Goal: Task Accomplishment & Management: Manage account settings

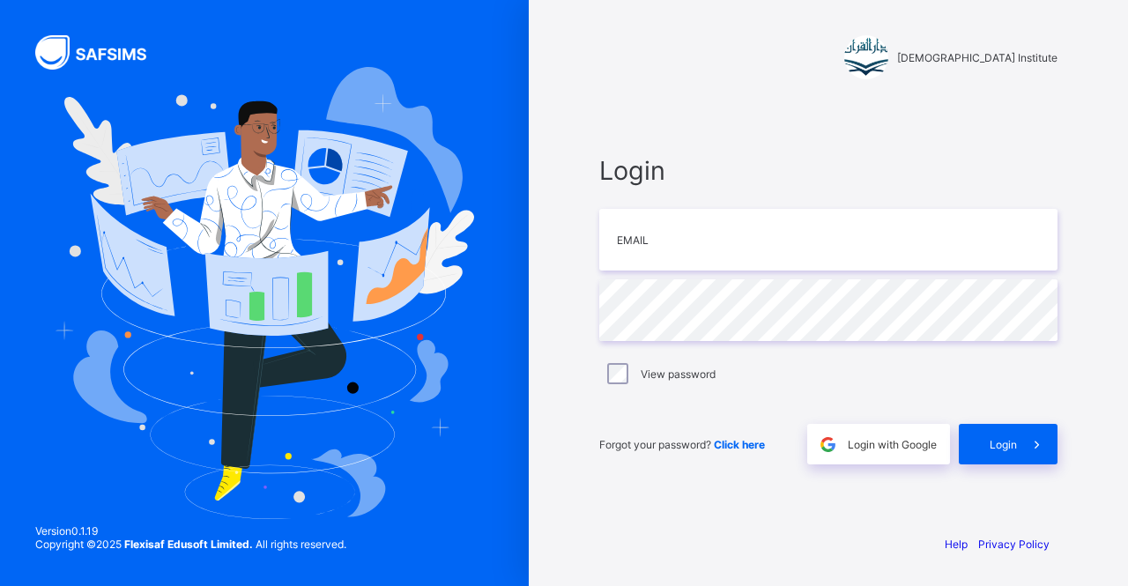
type input "**********"
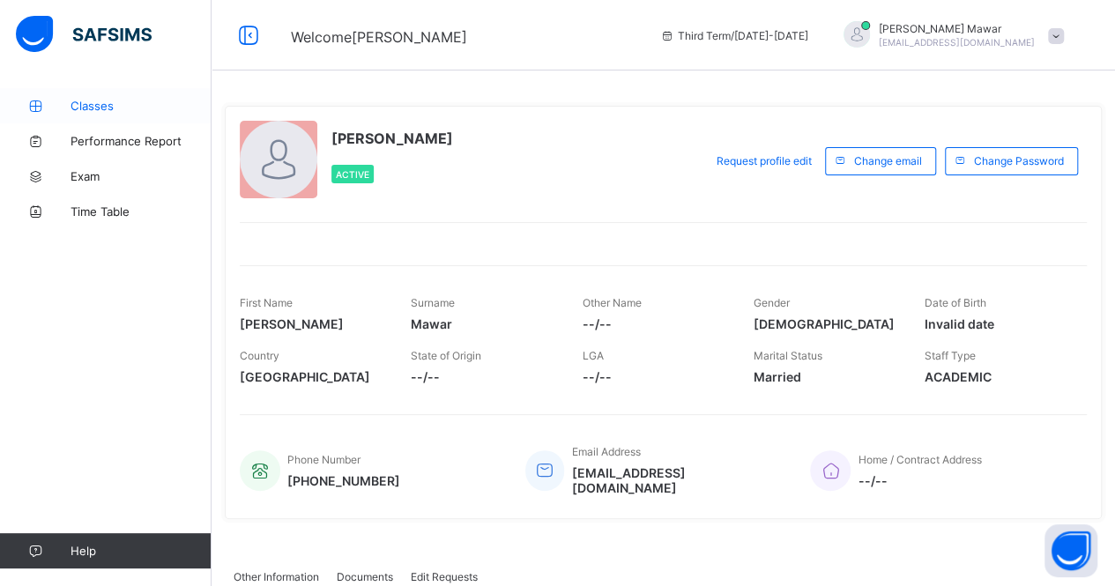
click at [72, 95] on link "Classes" at bounding box center [105, 105] width 211 height 35
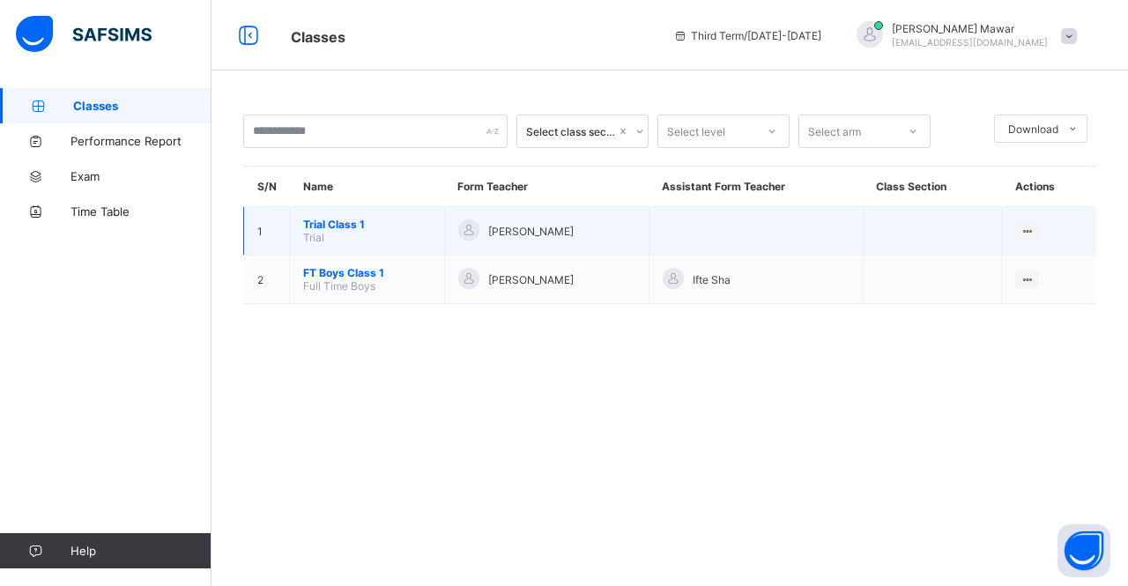
click at [340, 223] on span "Trial Class 1" at bounding box center [367, 224] width 128 height 13
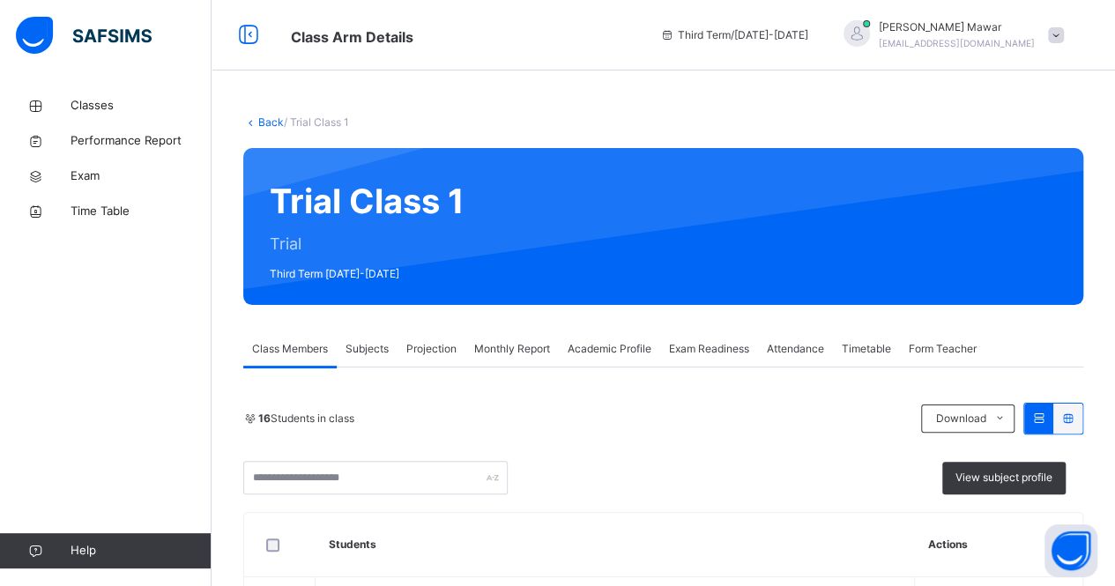
click at [805, 348] on span "Attendance" at bounding box center [794, 349] width 57 height 16
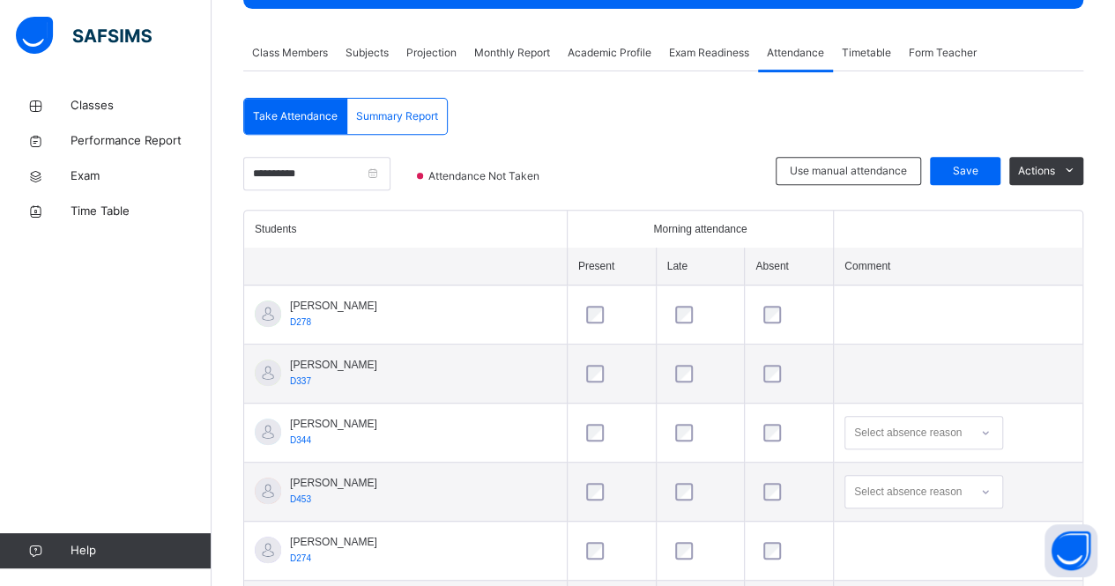
scroll to position [298, 0]
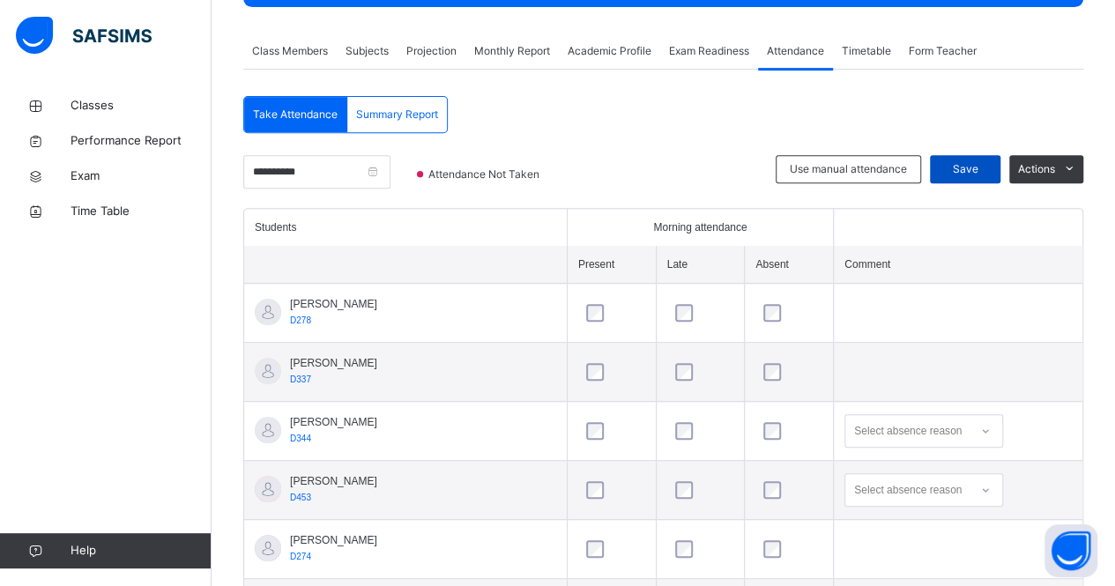
click at [982, 168] on span "Save" at bounding box center [965, 169] width 44 height 16
click at [385, 53] on span "Subjects" at bounding box center [366, 51] width 43 height 16
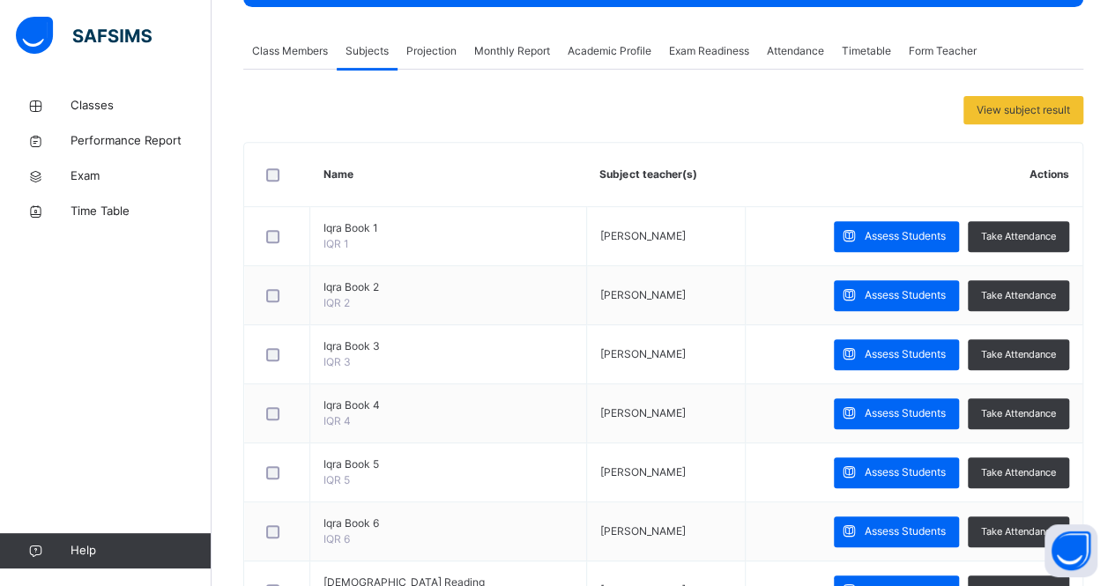
click at [439, 56] on span "Projection" at bounding box center [431, 51] width 50 height 16
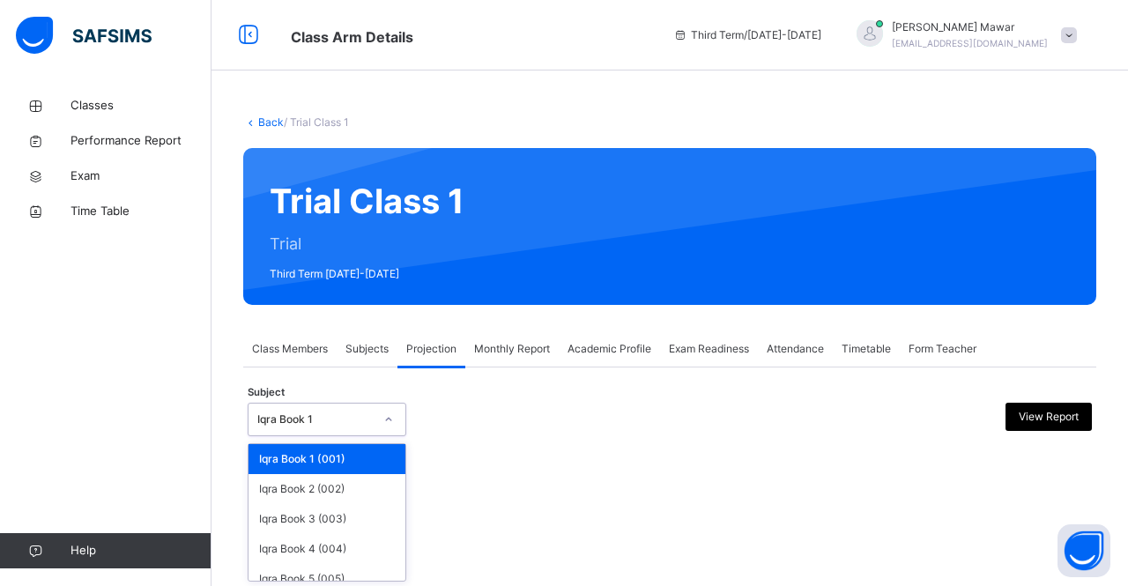
click at [280, 415] on div "Iqra Book 1" at bounding box center [315, 419] width 116 height 16
click at [309, 546] on div "Iqra Book 4 (004)" at bounding box center [326, 549] width 157 height 30
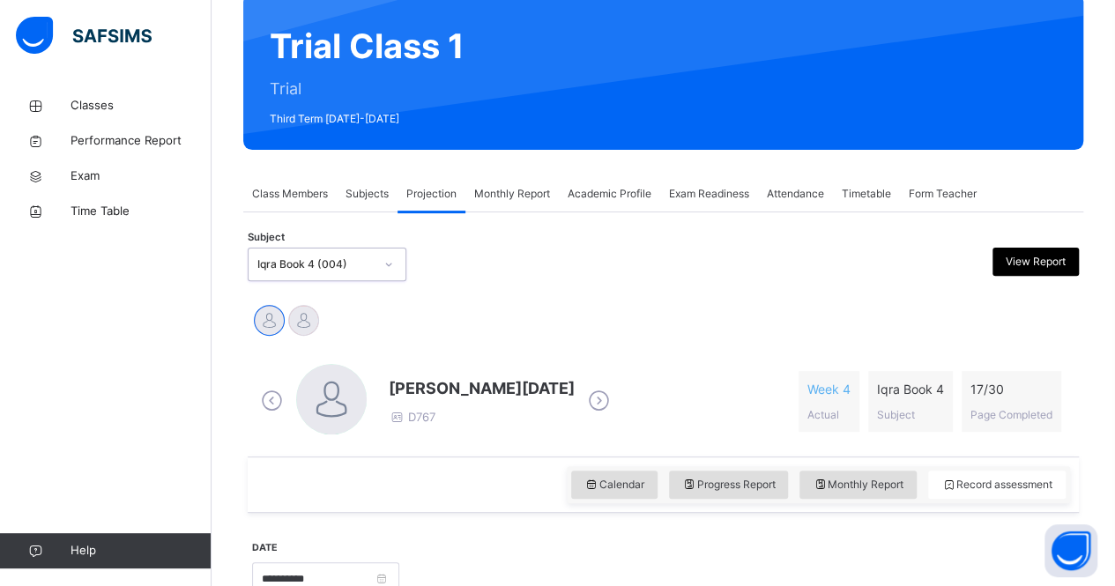
scroll to position [157, 0]
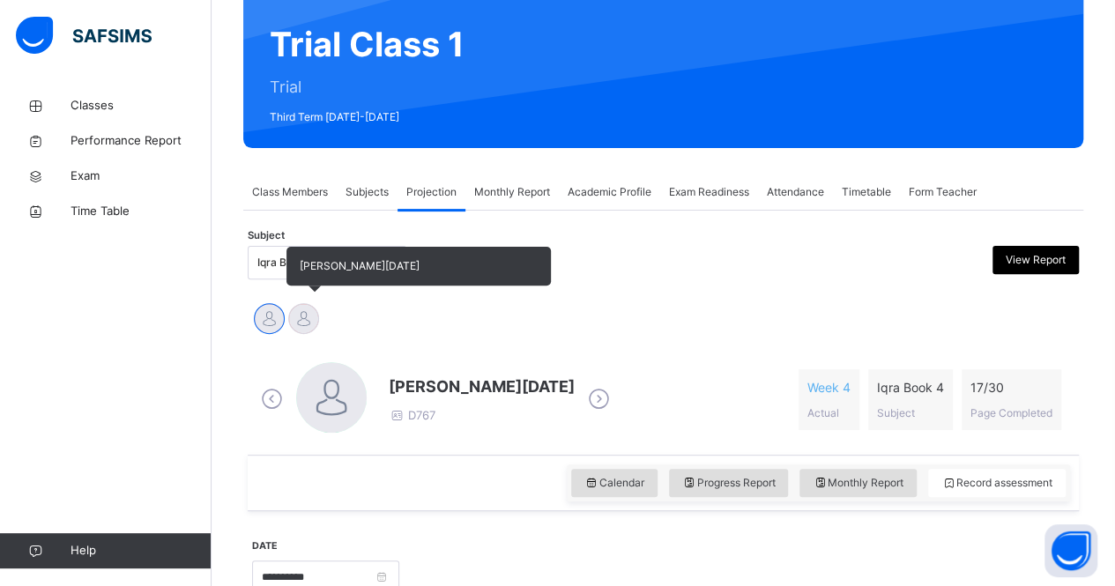
click at [307, 307] on div at bounding box center [303, 318] width 31 height 31
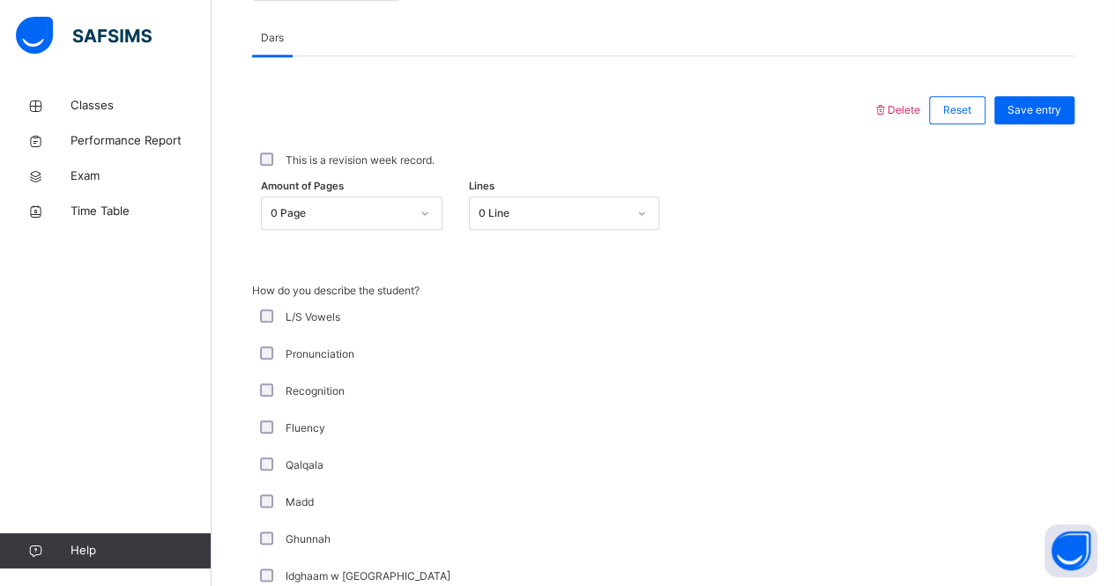
scroll to position [751, 0]
click at [307, 308] on label "L/S Vowels" at bounding box center [312, 316] width 55 height 16
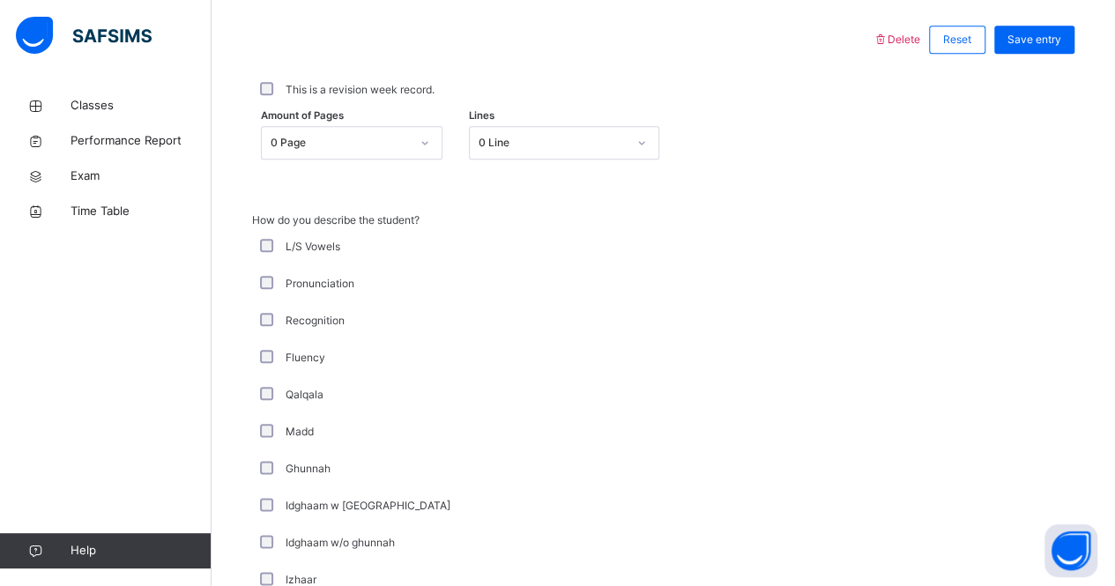
scroll to position [823, 0]
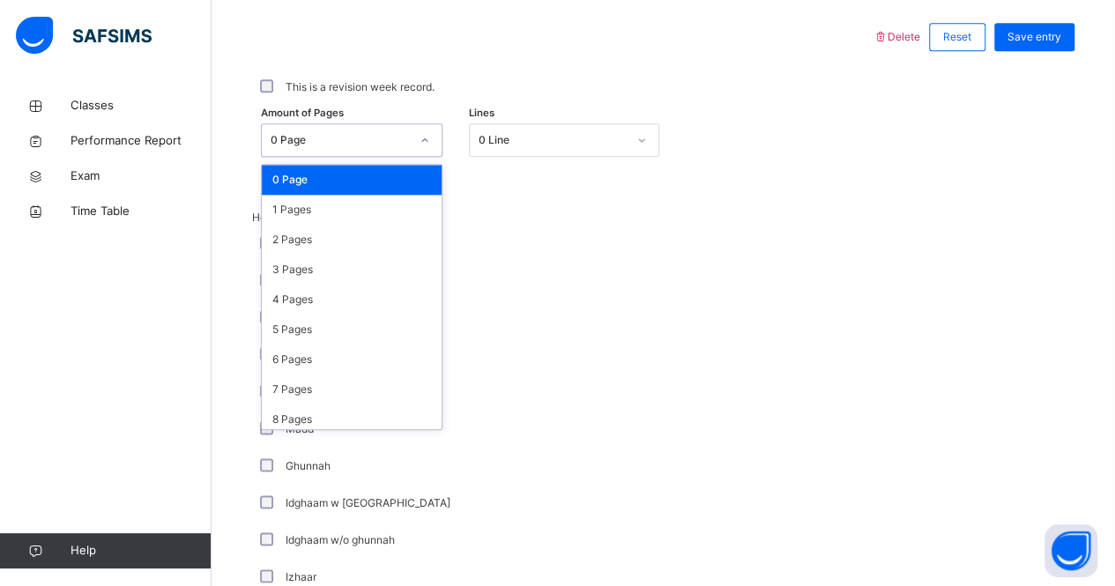
click at [361, 145] on div "0 Page" at bounding box center [339, 140] width 139 height 16
click at [346, 234] on div "2 Pages" at bounding box center [352, 240] width 180 height 30
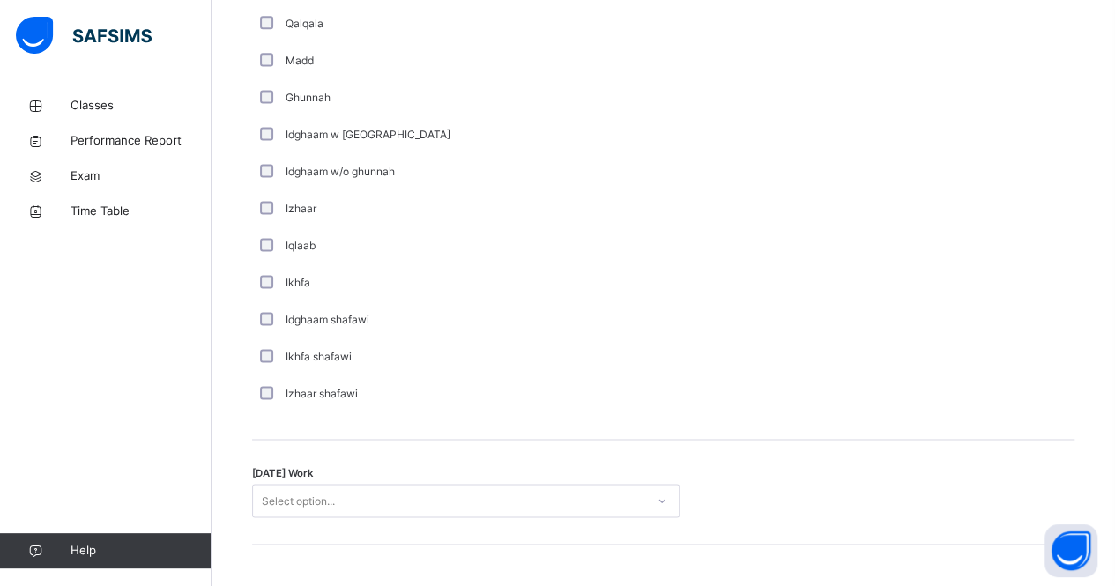
scroll to position [1192, 0]
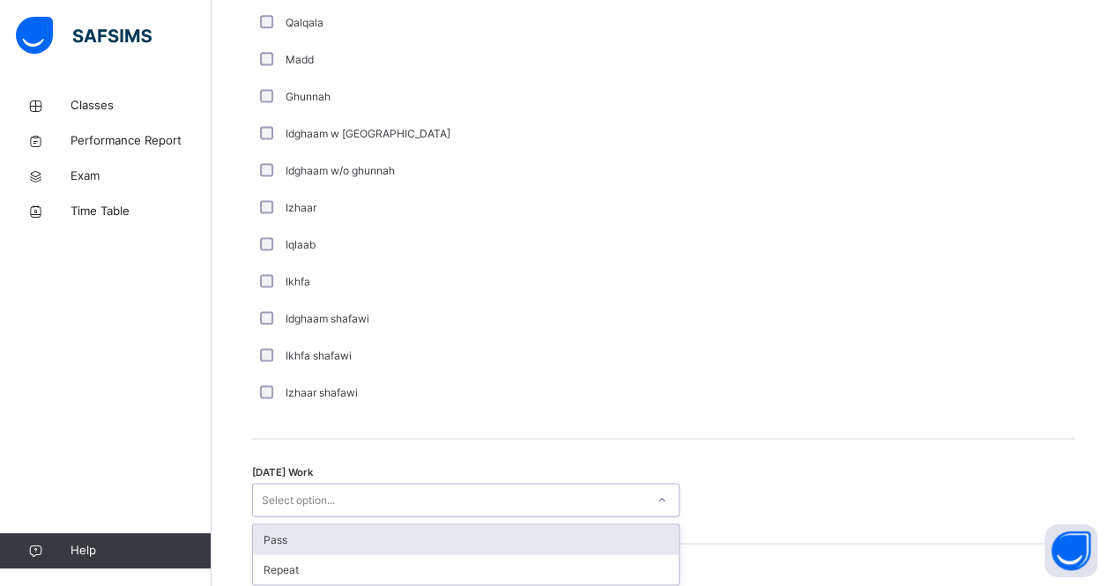
click at [356, 496] on div "Select option..." at bounding box center [449, 499] width 392 height 27
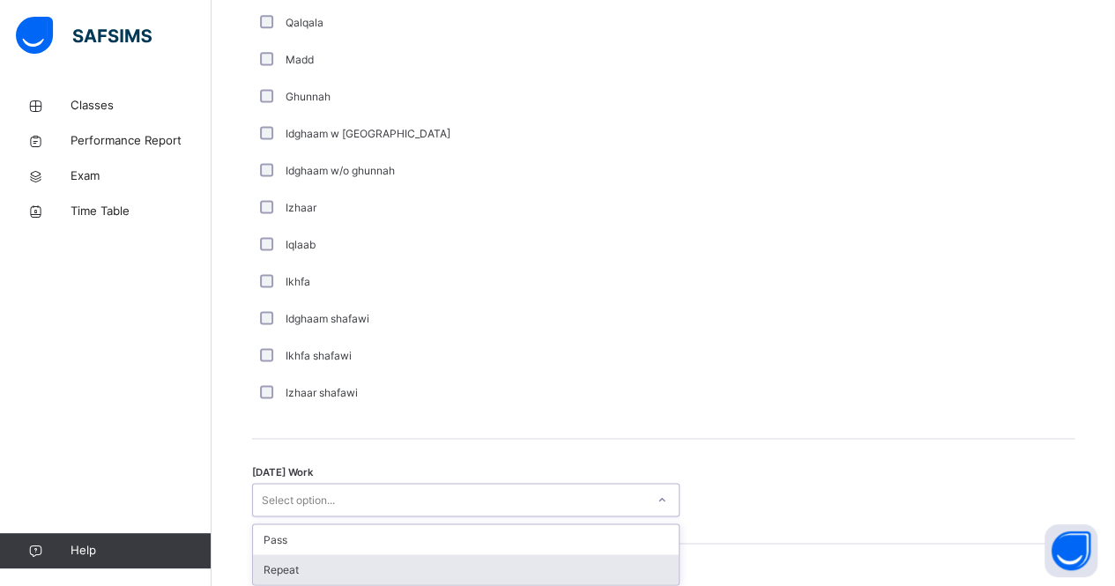
click at [356, 554] on div "Repeat" at bounding box center [466, 569] width 426 height 30
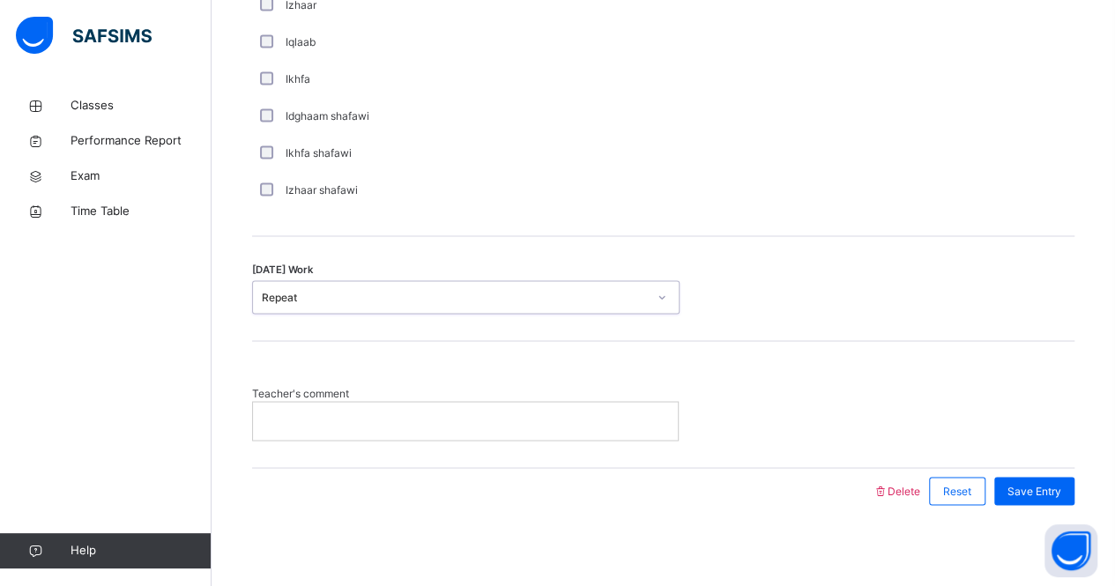
scroll to position [1397, 0]
click at [369, 418] on p at bounding box center [465, 418] width 398 height 16
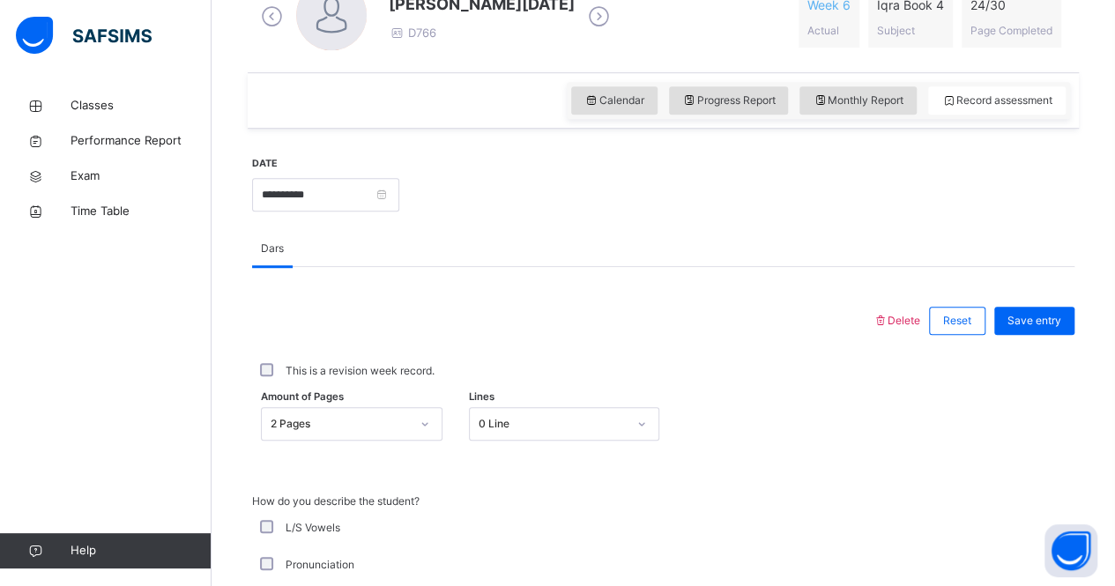
scroll to position [537, 0]
click at [98, 180] on span "Exam" at bounding box center [140, 176] width 141 height 18
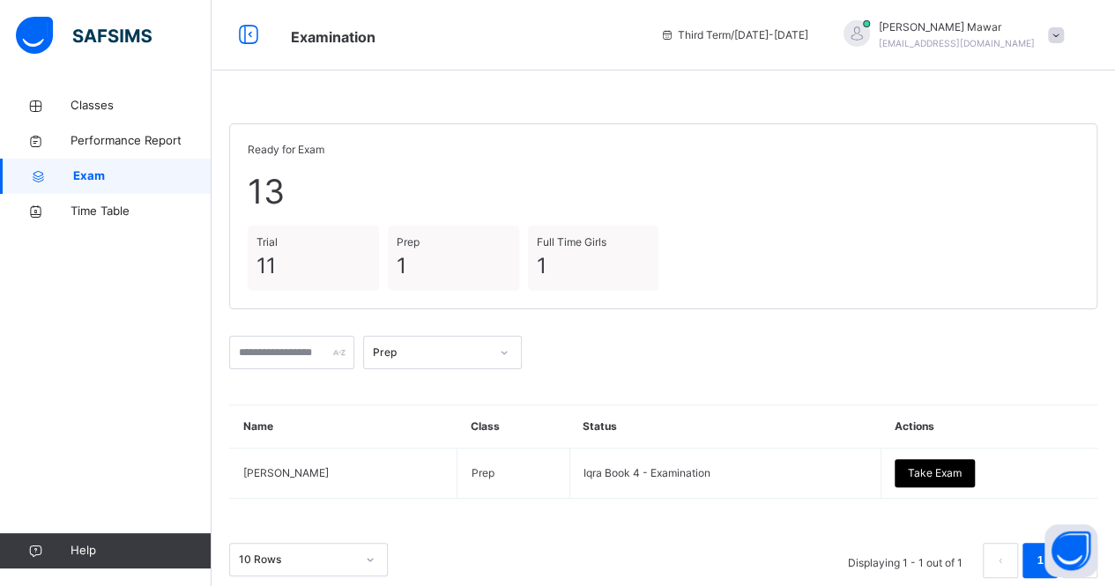
scroll to position [26, 0]
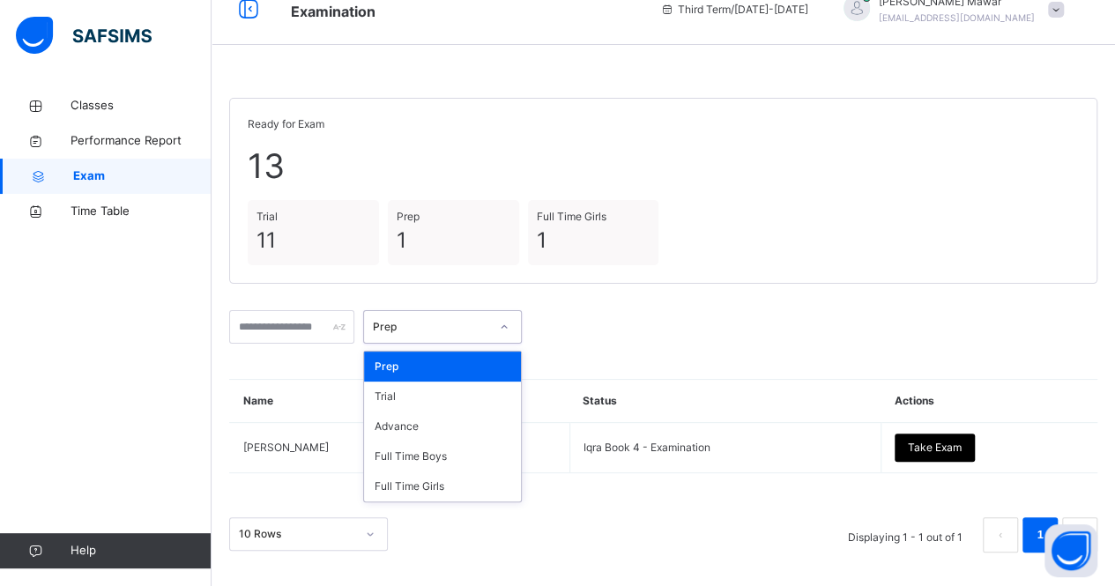
click at [458, 325] on div "Prep" at bounding box center [431, 327] width 116 height 16
click at [465, 389] on div "Trial" at bounding box center [442, 396] width 157 height 30
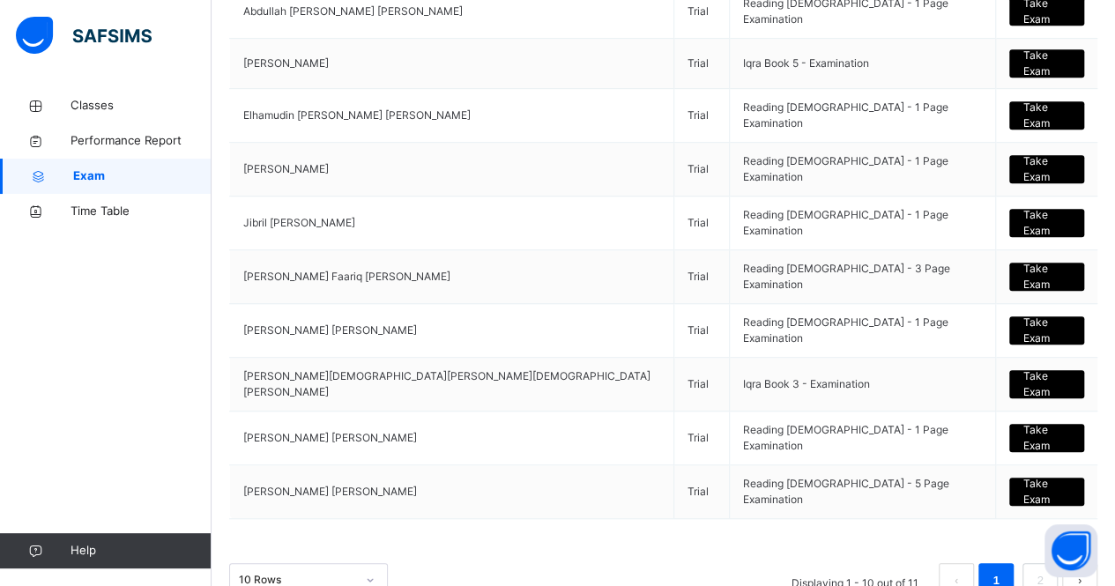
scroll to position [475, 0]
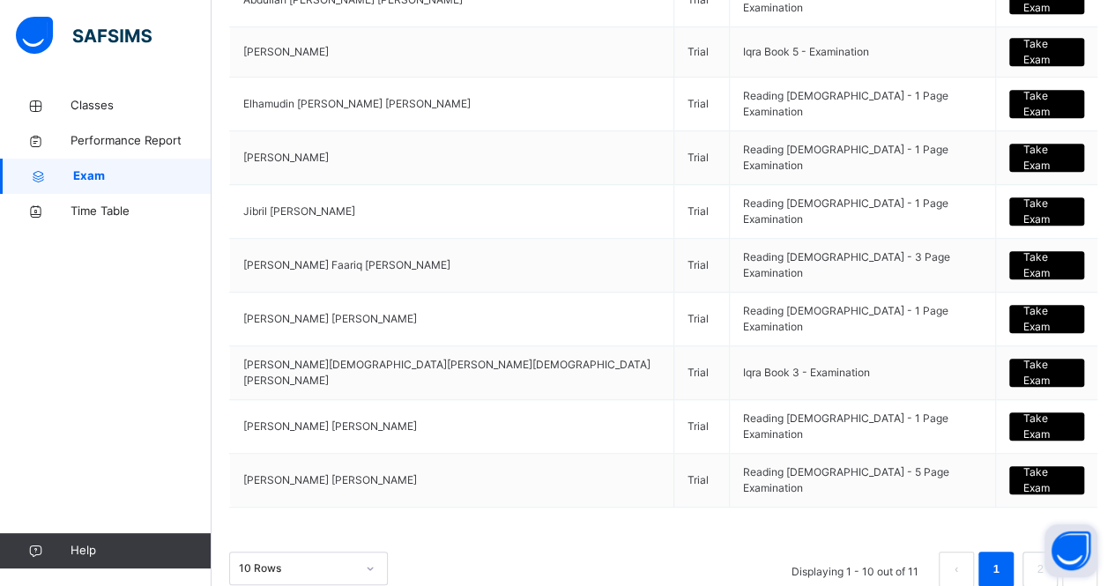
click at [1045, 524] on button "Open asap" at bounding box center [1070, 550] width 53 height 53
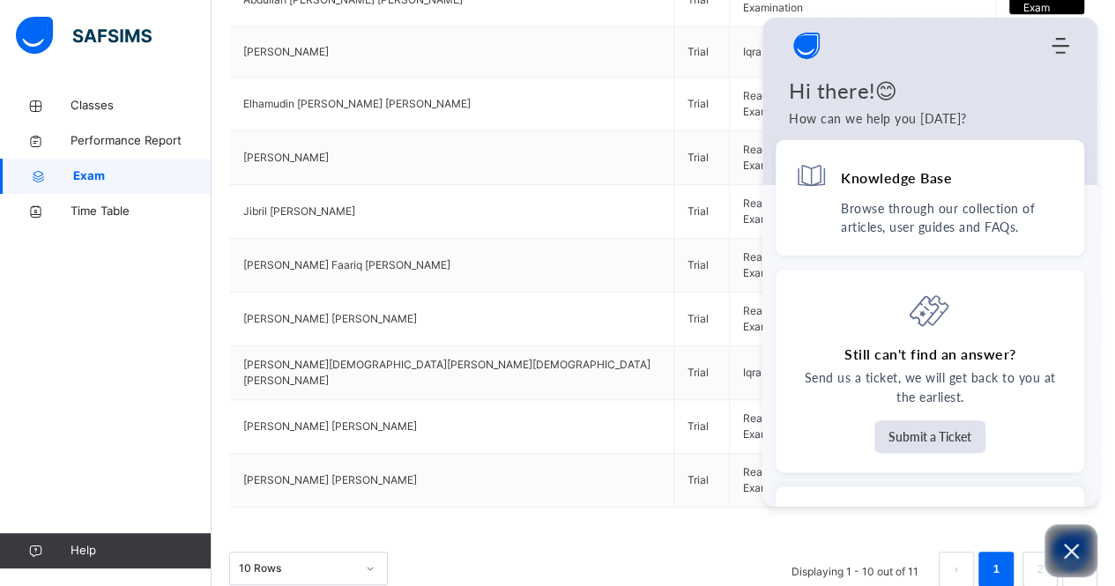
click at [578, 552] on div "10 Rows Displaying 1 - 10 out of 11 1 2" at bounding box center [663, 569] width 868 height 35
click at [647, 552] on div "10 Rows Displaying 1 - 10 out of 11 1 2" at bounding box center [663, 569] width 868 height 35
click at [520, 552] on div "10 Rows Displaying 1 - 10 out of 11 1 2" at bounding box center [663, 569] width 868 height 35
click at [1058, 45] on use "Modules Menu" at bounding box center [1060, 46] width 18 height 16
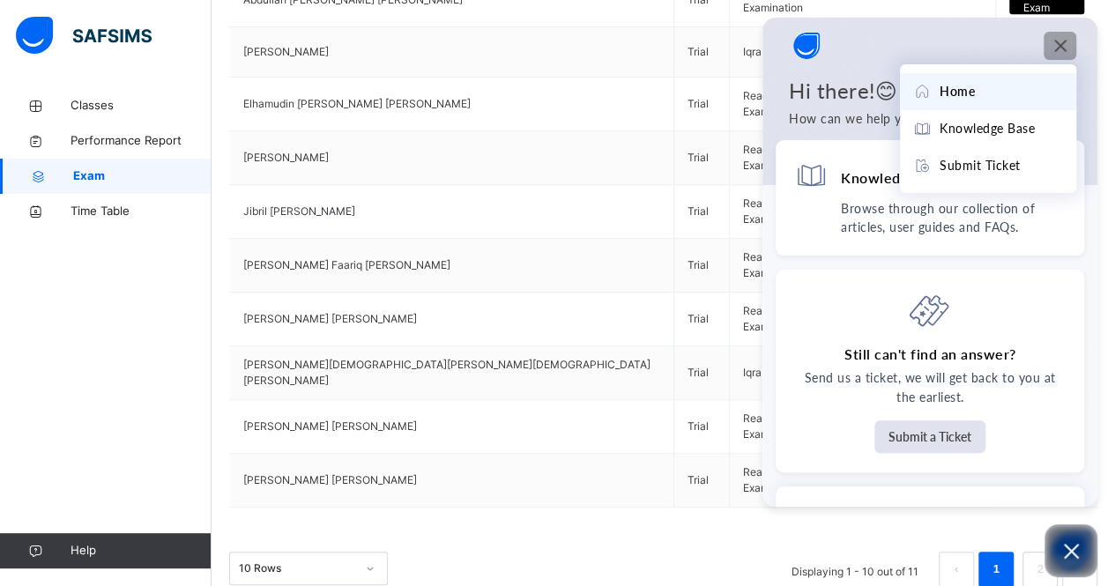
click at [1049, 45] on div "Modules Menu" at bounding box center [1059, 46] width 22 height 18
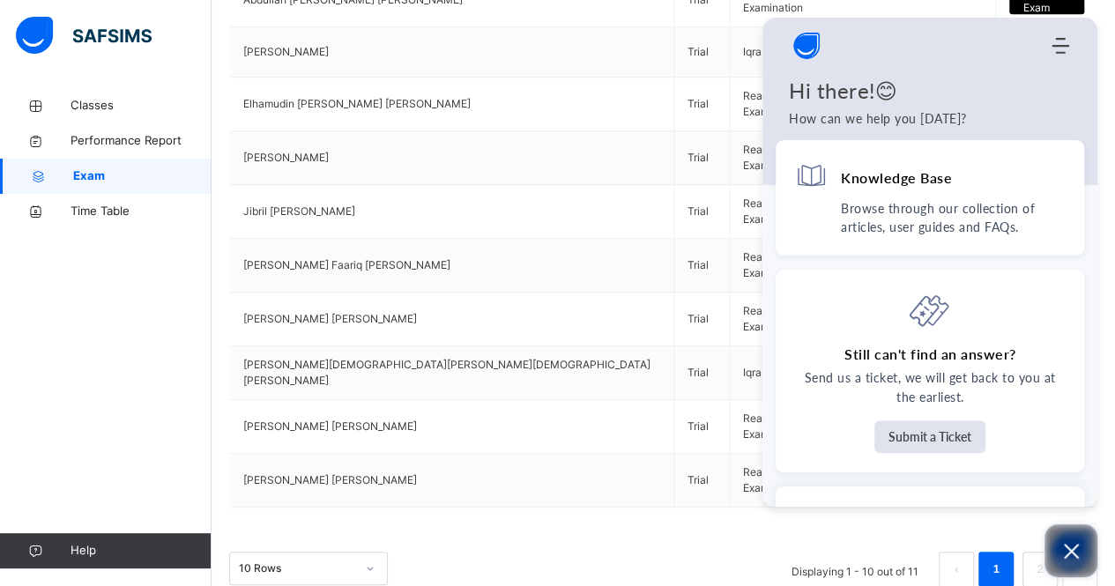
click at [1062, 544] on icon "Open asap" at bounding box center [1071, 551] width 22 height 22
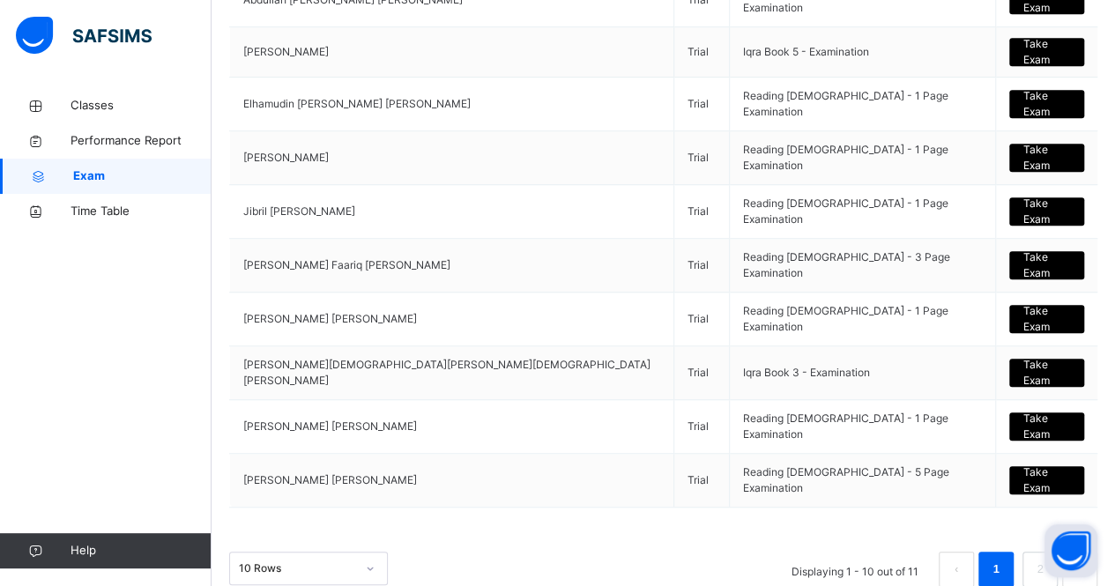
click at [1097, 552] on button "next page" at bounding box center [1079, 569] width 35 height 35
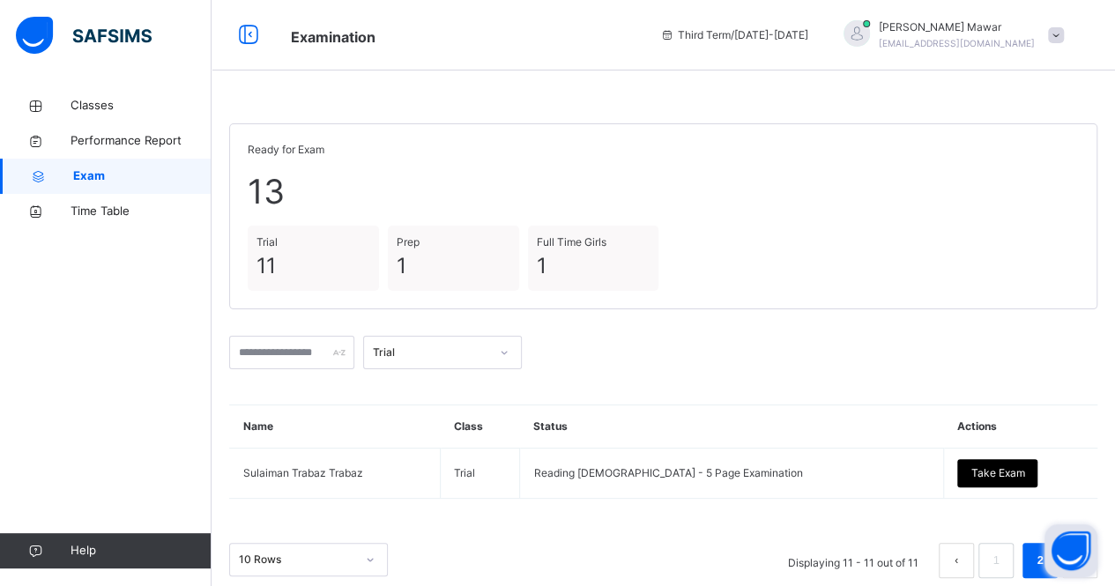
scroll to position [26, 0]
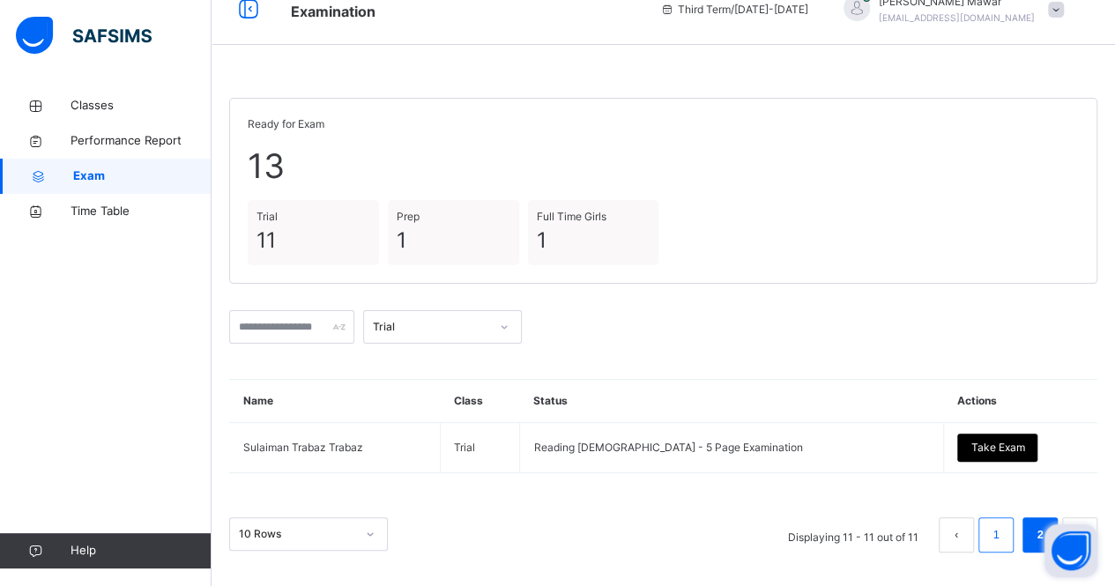
click at [998, 538] on li "1" at bounding box center [995, 534] width 35 height 35
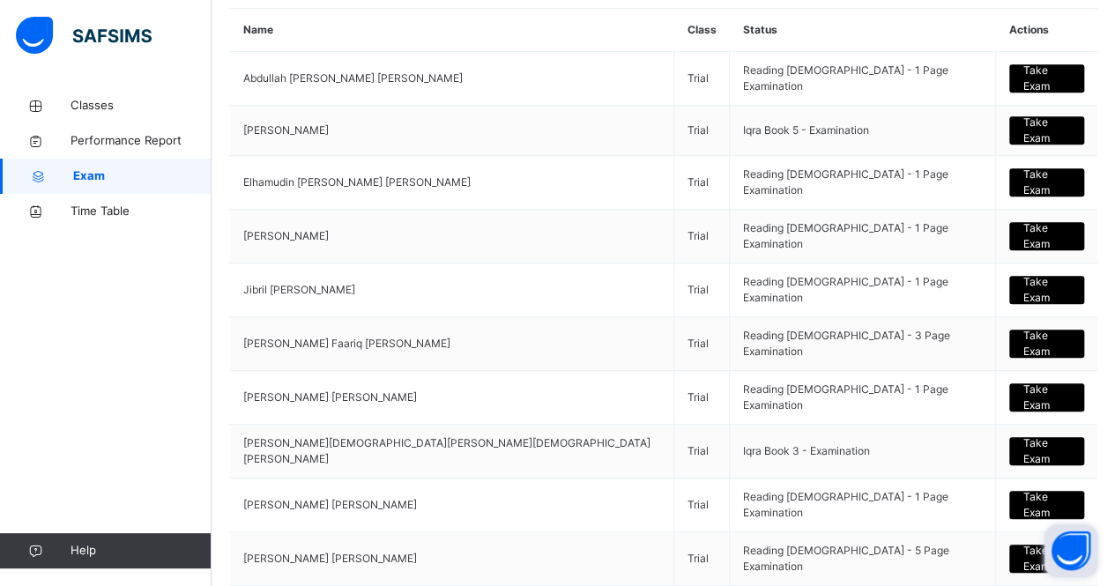
scroll to position [393, 0]
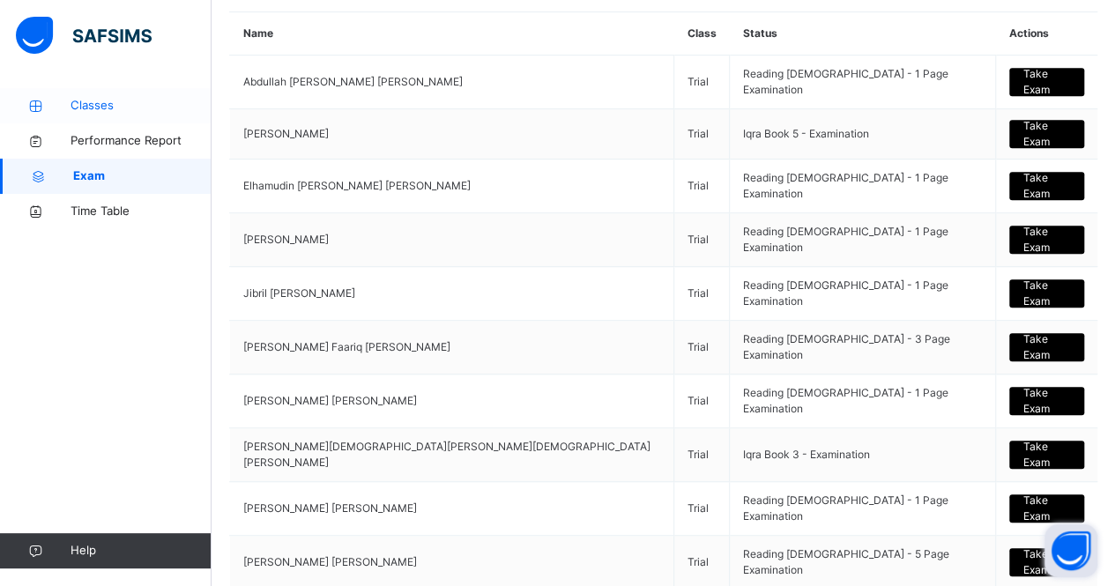
click at [102, 91] on link "Classes" at bounding box center [105, 105] width 211 height 35
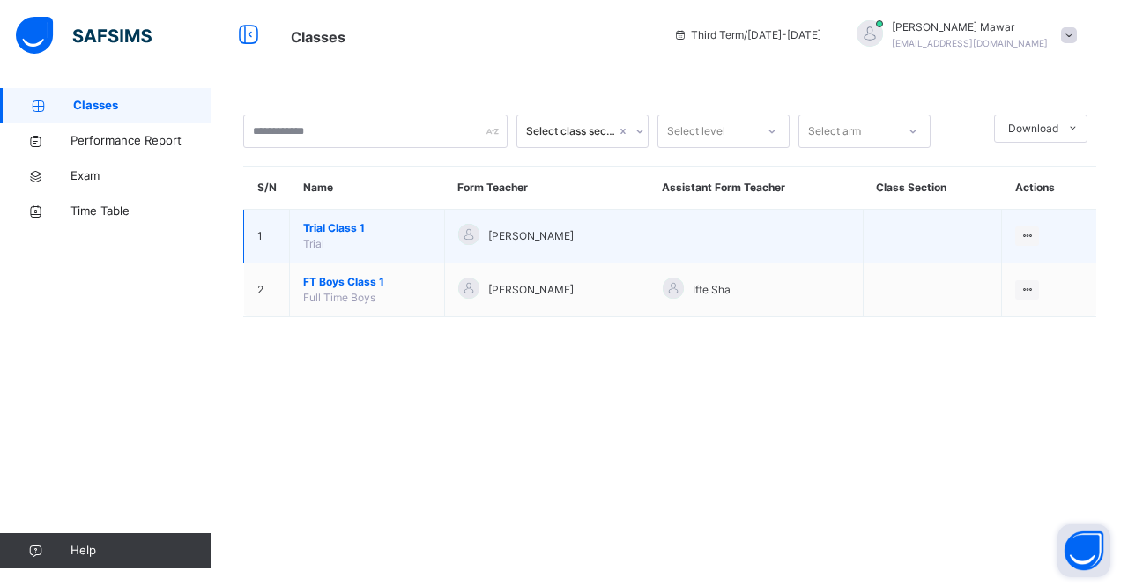
click at [341, 230] on span "Trial Class 1" at bounding box center [367, 228] width 128 height 16
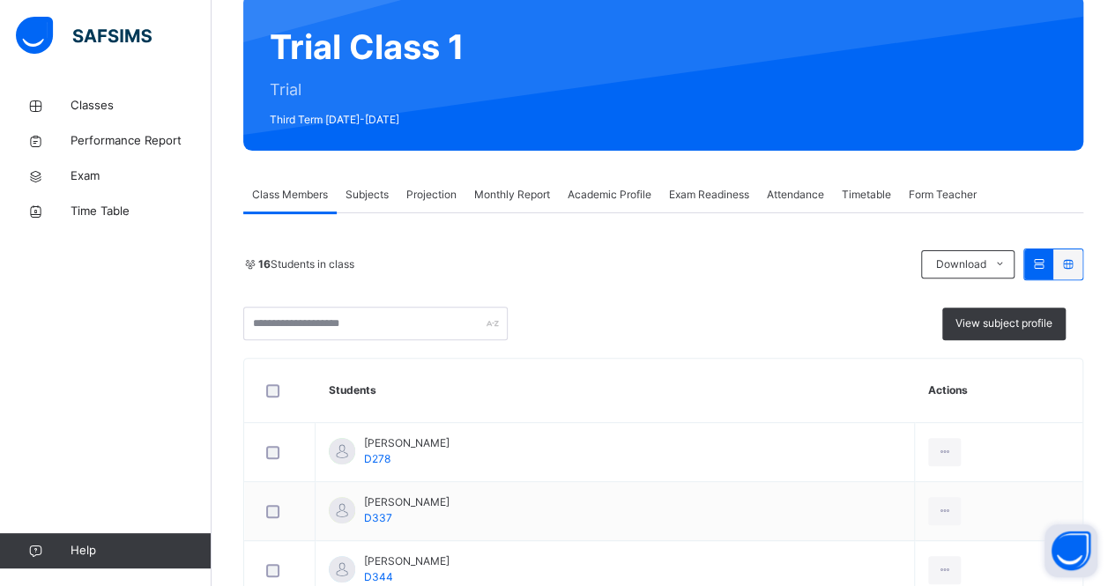
scroll to position [153, 0]
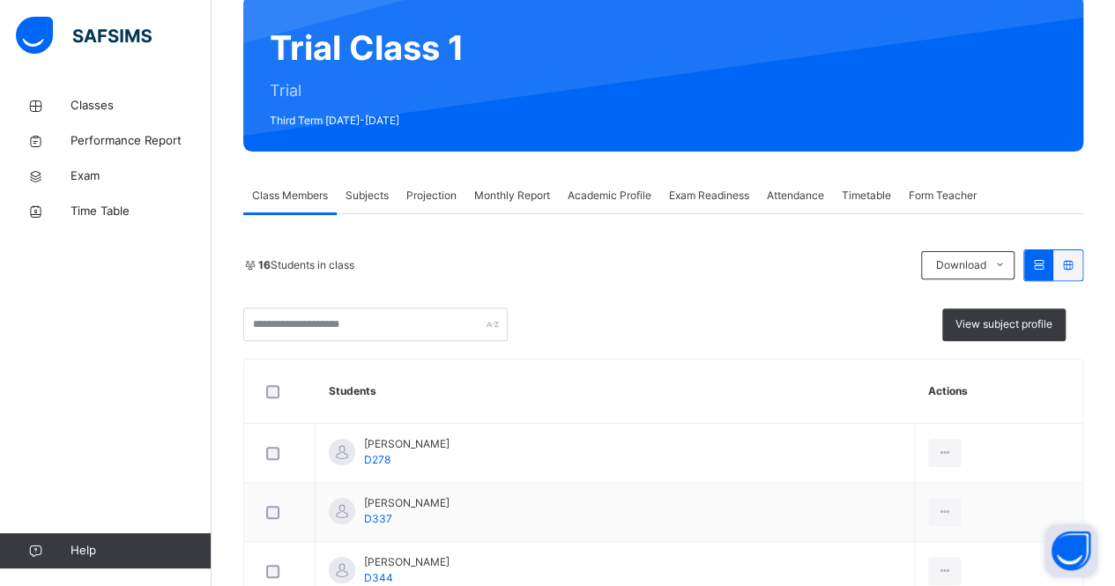
click at [432, 195] on span "Projection" at bounding box center [431, 196] width 50 height 16
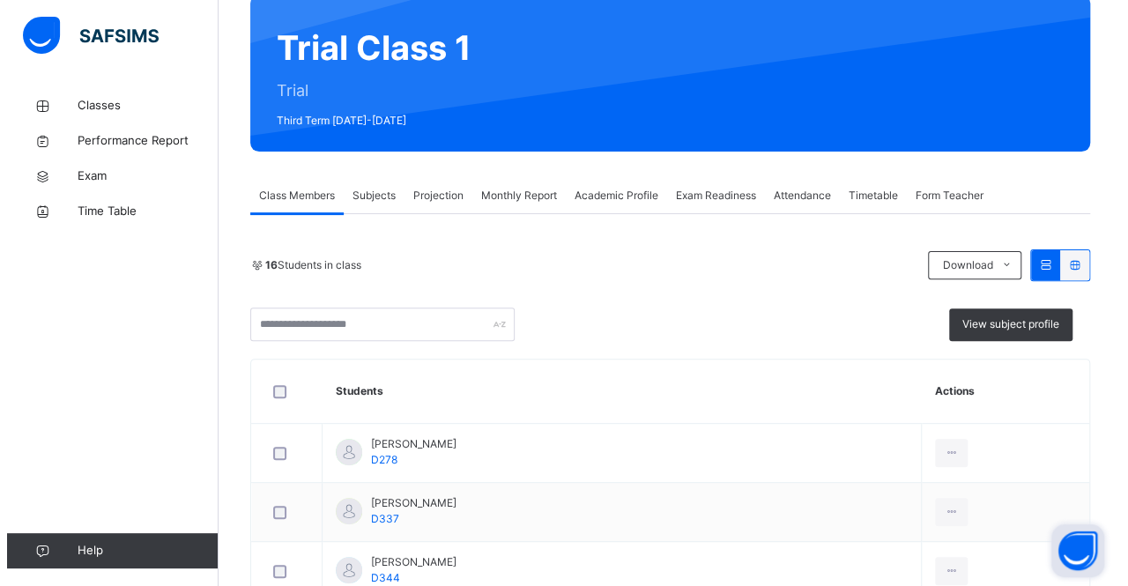
scroll to position [0, 0]
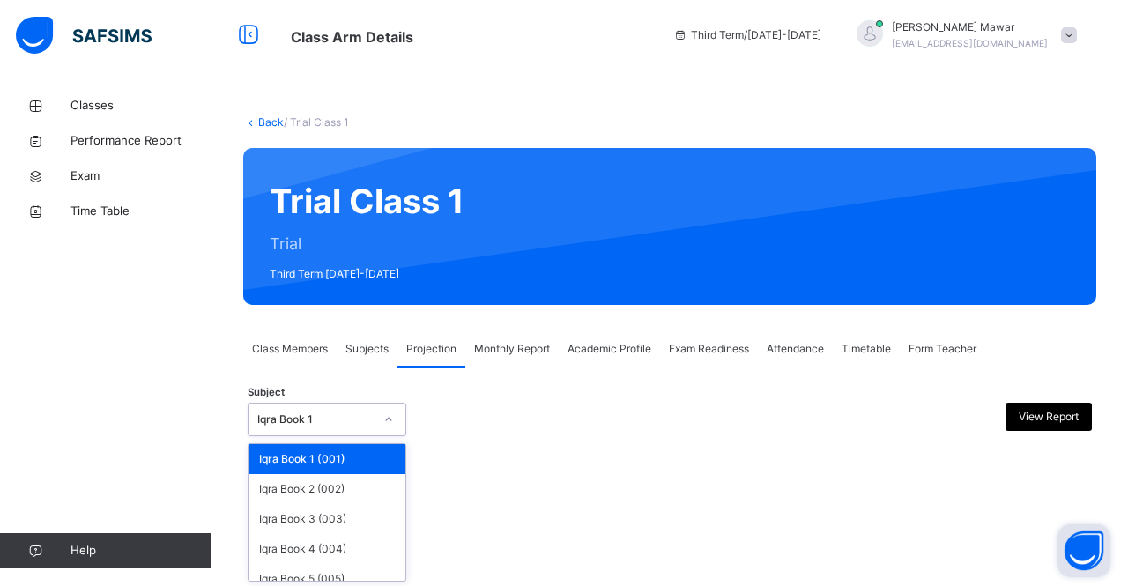
click at [330, 417] on div "Iqra Book 1" at bounding box center [315, 419] width 116 height 16
click at [327, 542] on div "Iqra Book 4 (004)" at bounding box center [326, 549] width 157 height 30
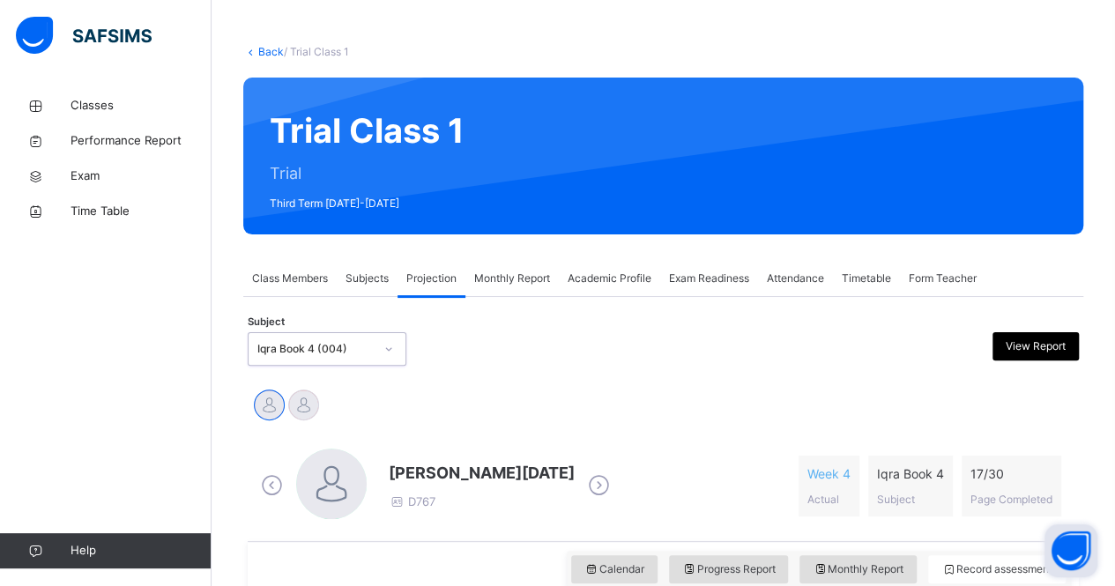
scroll to position [74, 0]
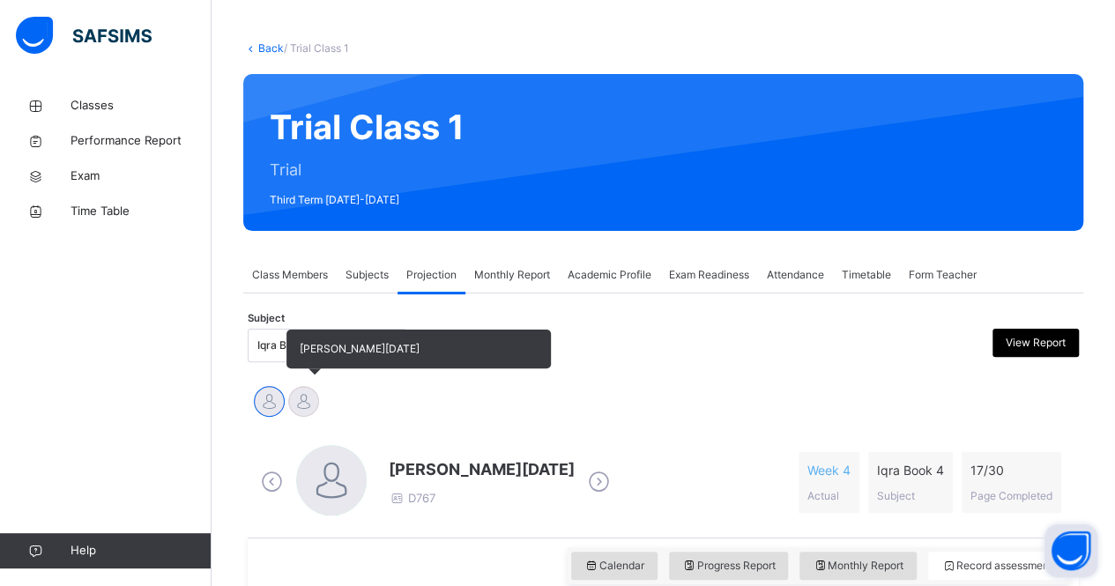
click at [300, 396] on div at bounding box center [303, 401] width 31 height 31
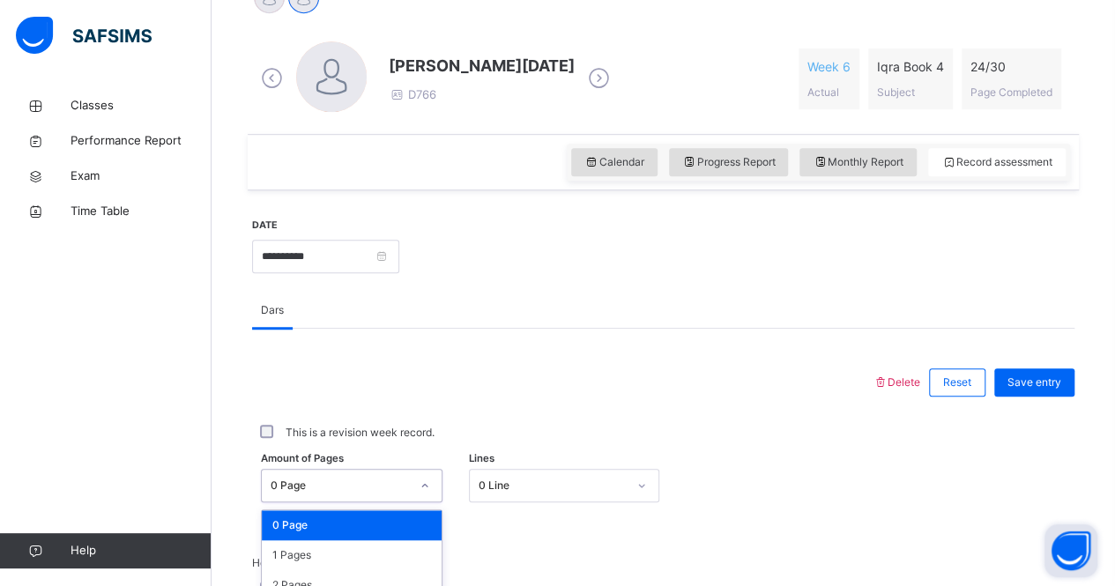
scroll to position [671, 0]
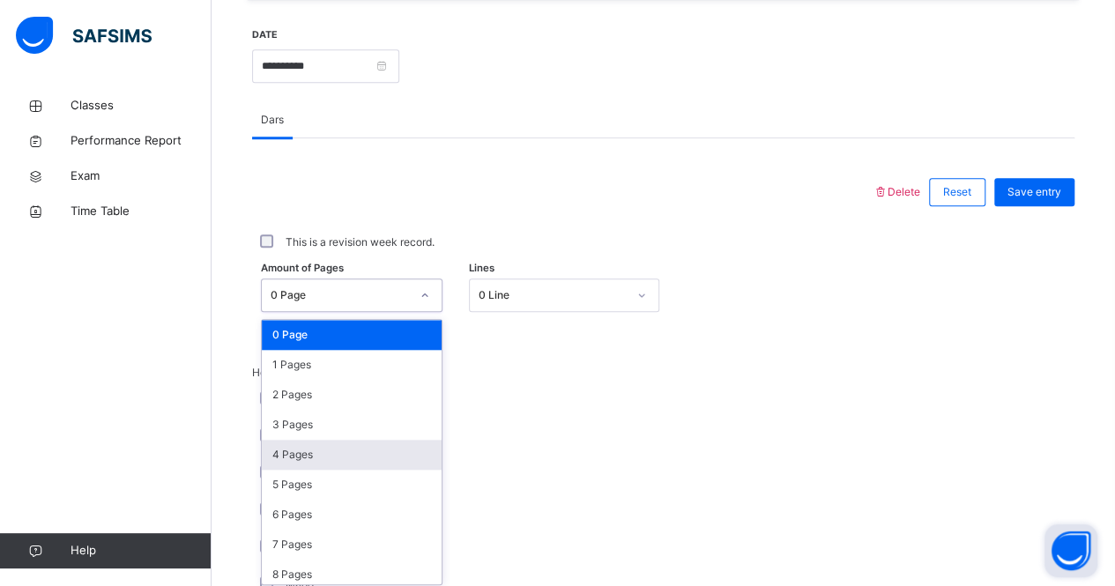
click at [385, 312] on div "option 4 Pages focused, 5 of 31. 31 results available. Use Up and Down to choos…" at bounding box center [351, 294] width 181 height 33
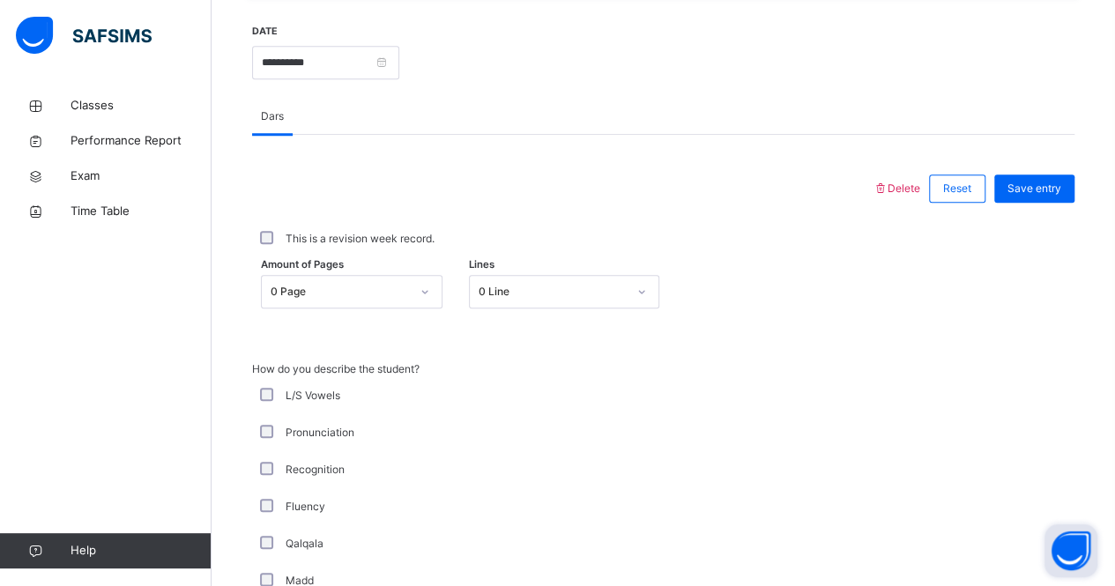
drag, startPoint x: 740, startPoint y: 142, endPoint x: 750, endPoint y: 69, distance: 73.8
click at [750, 69] on div at bounding box center [736, 61] width 657 height 76
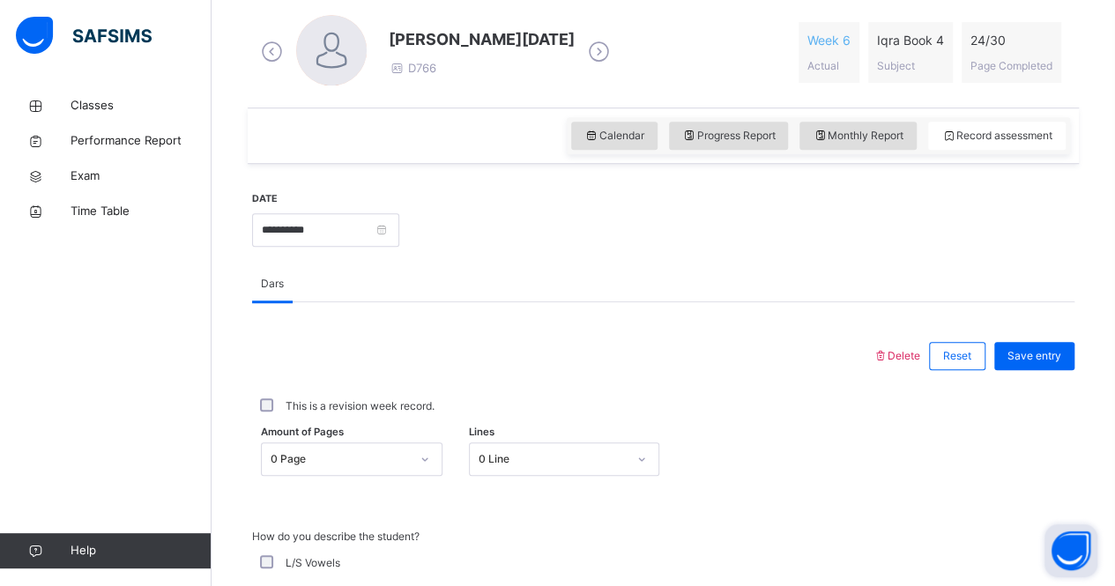
scroll to position [502, 0]
click at [888, 144] on div "Monthly Report" at bounding box center [857, 137] width 117 height 28
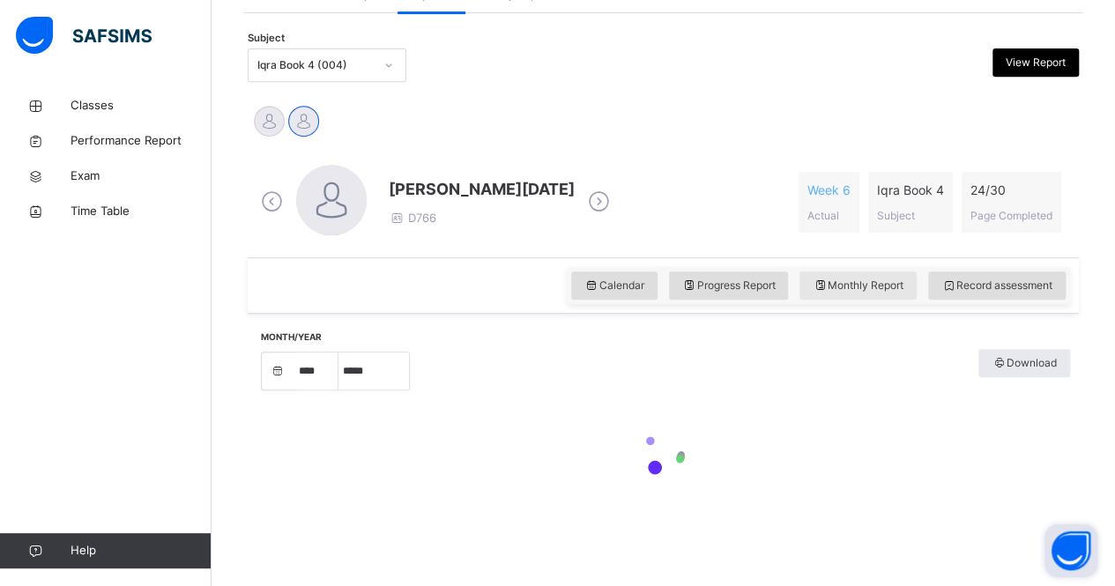
select select "****"
select select "*"
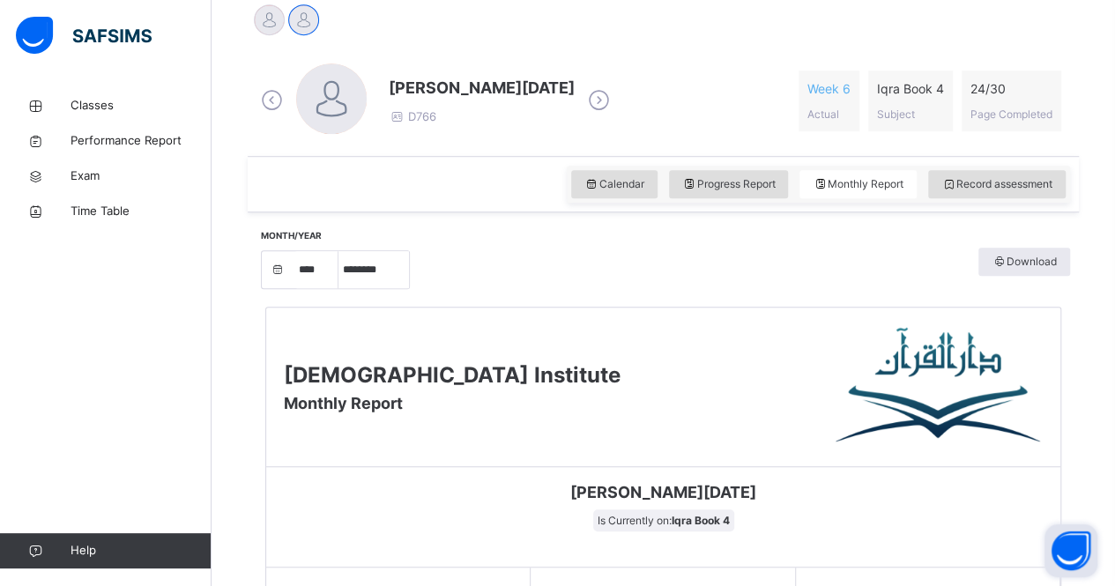
scroll to position [431, 0]
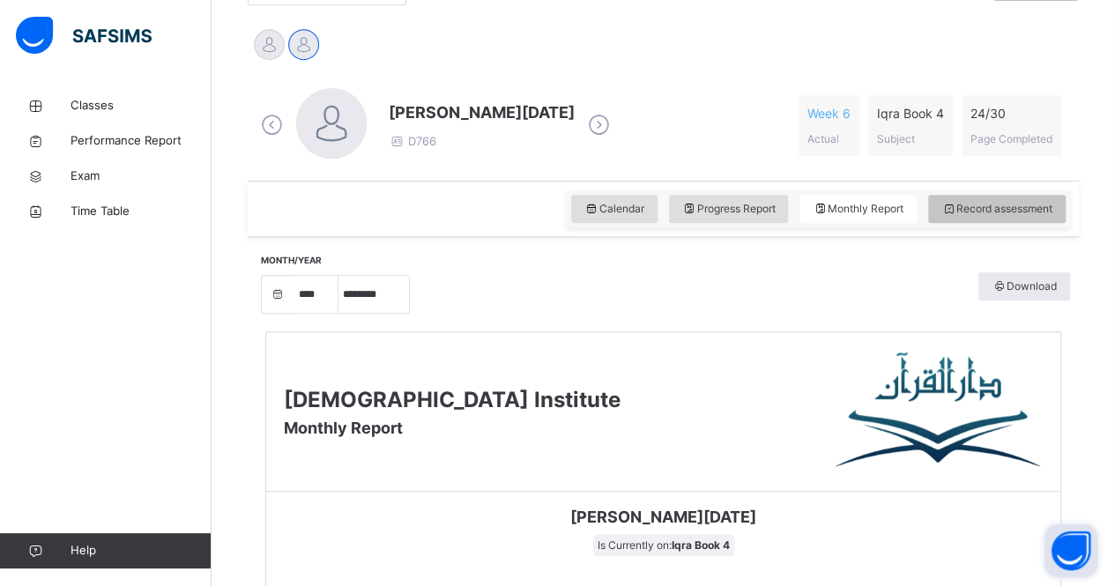
click at [997, 210] on span "Record assessment" at bounding box center [996, 209] width 111 height 16
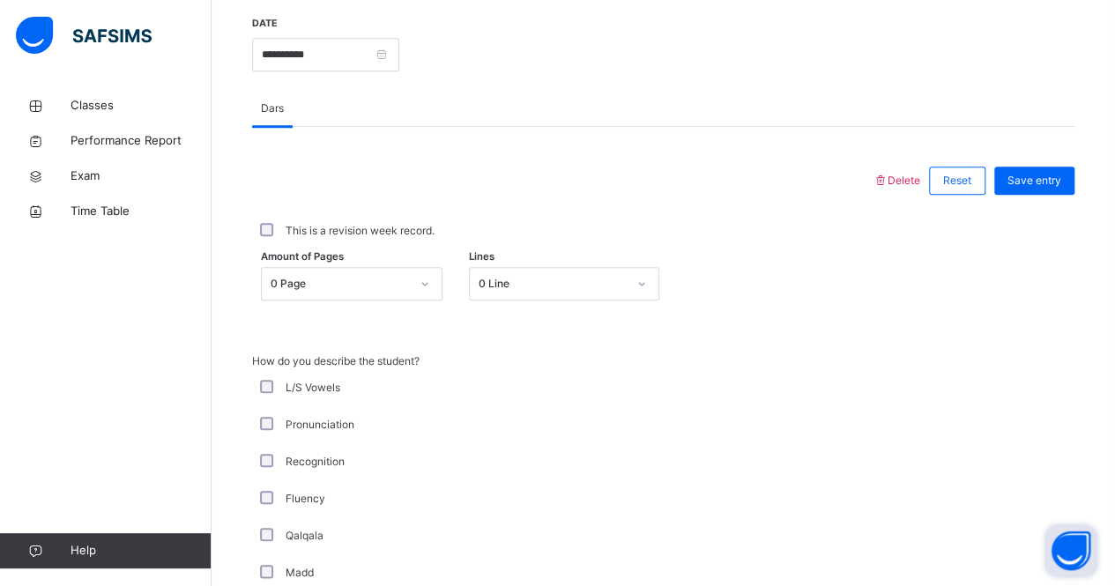
scroll to position [681, 0]
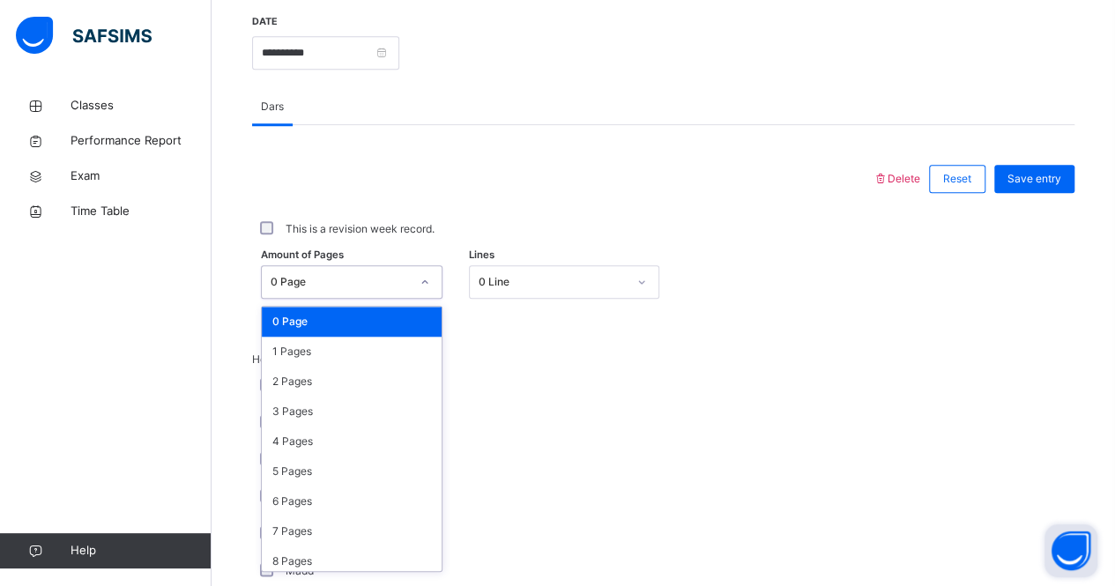
click at [381, 293] on div "0 Page" at bounding box center [351, 281] width 181 height 33
click at [358, 376] on div "2 Pages" at bounding box center [352, 382] width 180 height 30
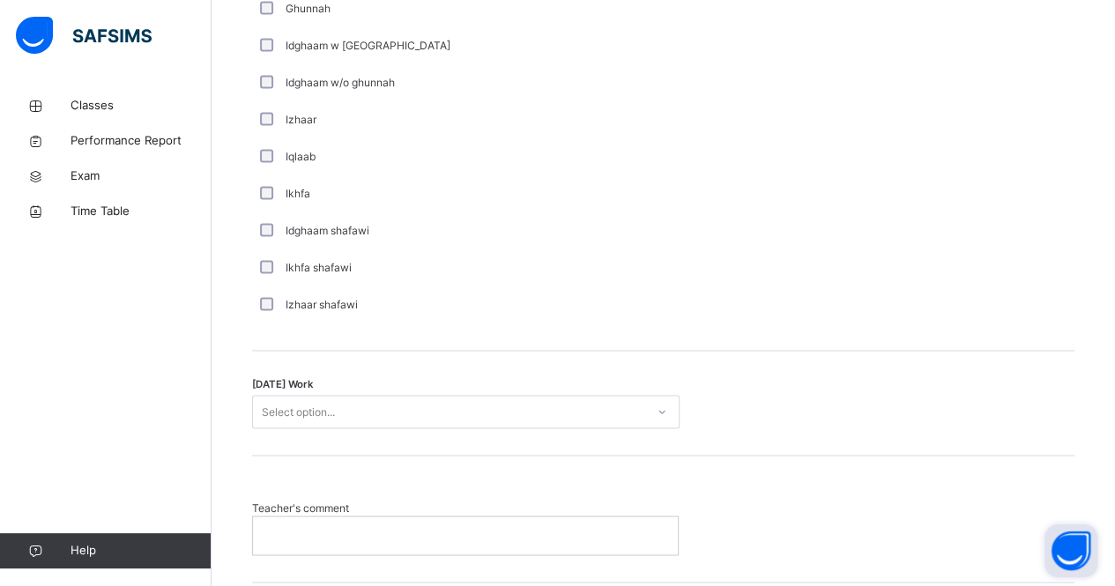
scroll to position [1397, 0]
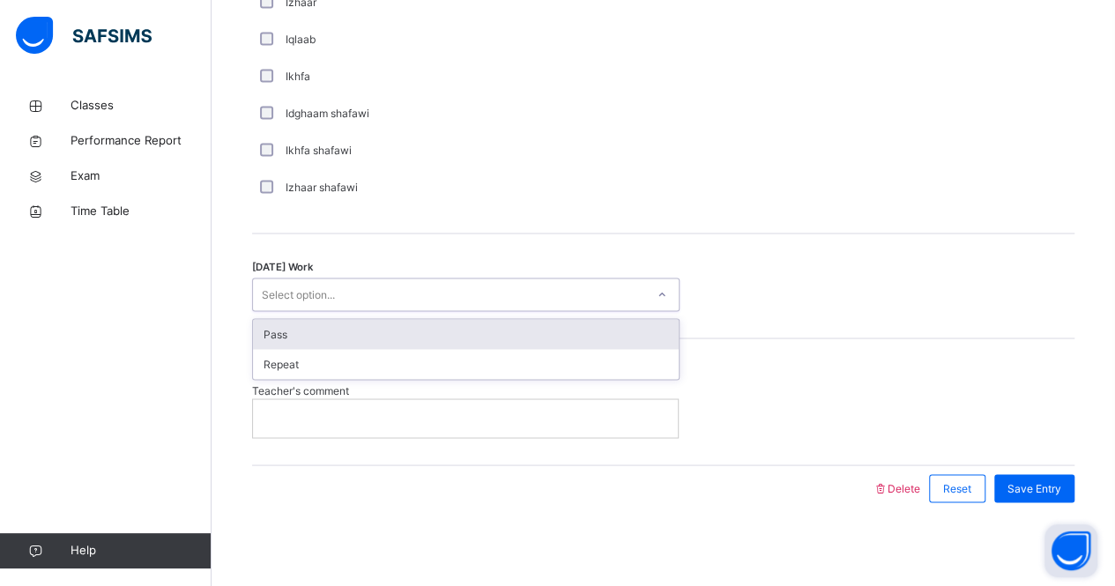
click at [310, 281] on div "Select option..." at bounding box center [298, 294] width 73 height 33
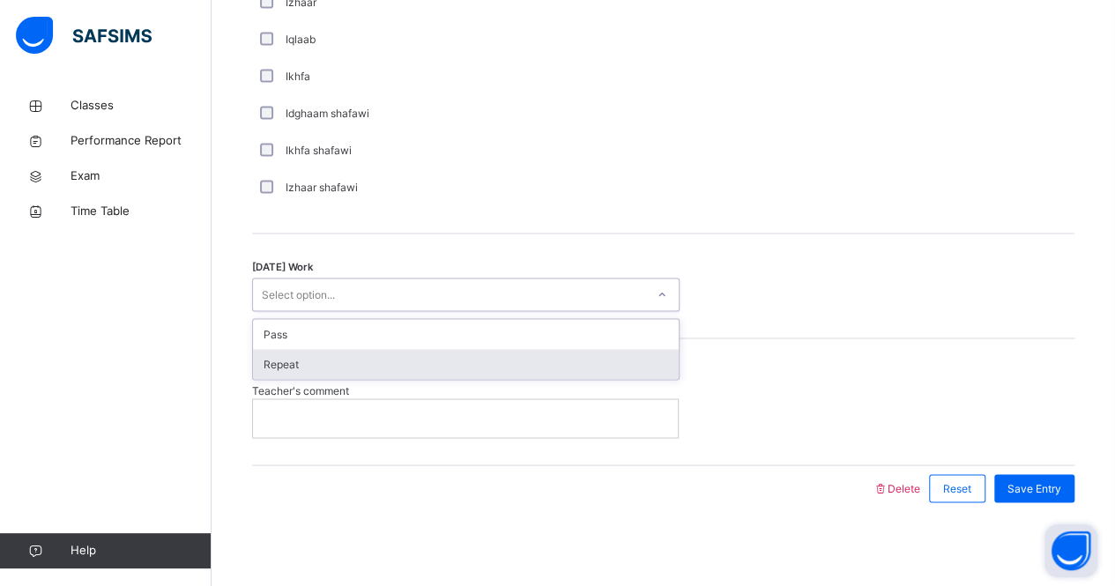
click at [311, 360] on div "Repeat" at bounding box center [466, 364] width 426 height 30
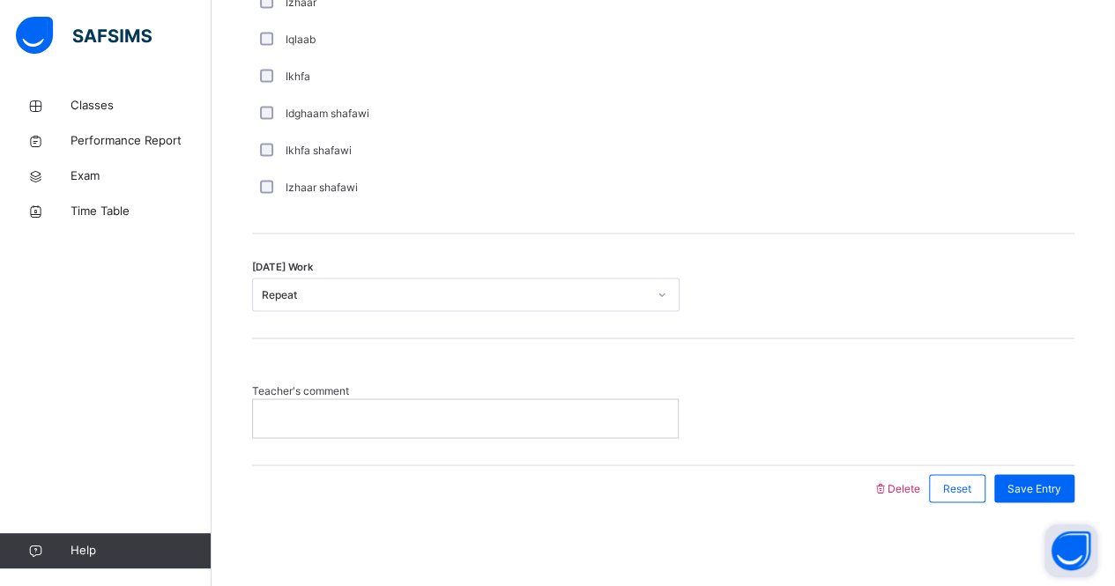
click at [324, 411] on p at bounding box center [465, 418] width 398 height 16
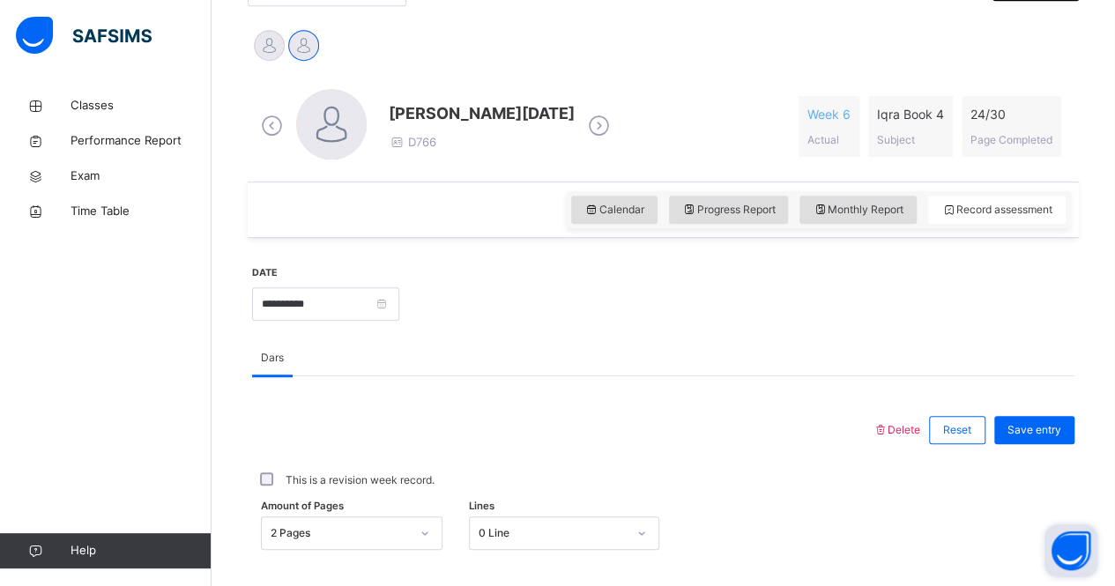
scroll to position [430, 0]
click at [1055, 429] on span "Save entry" at bounding box center [1034, 430] width 54 height 16
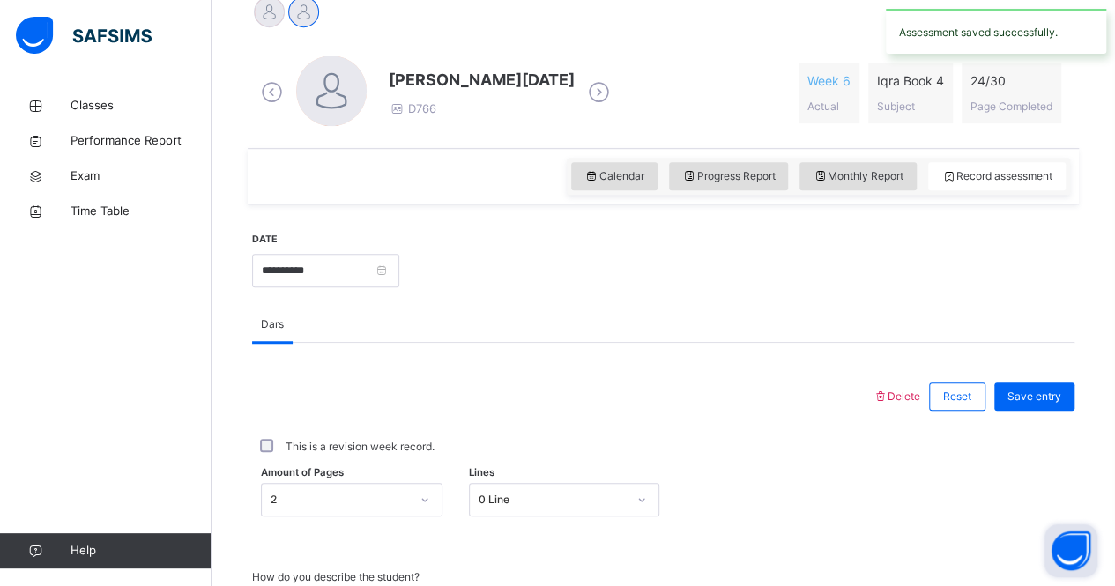
scroll to position [460, 0]
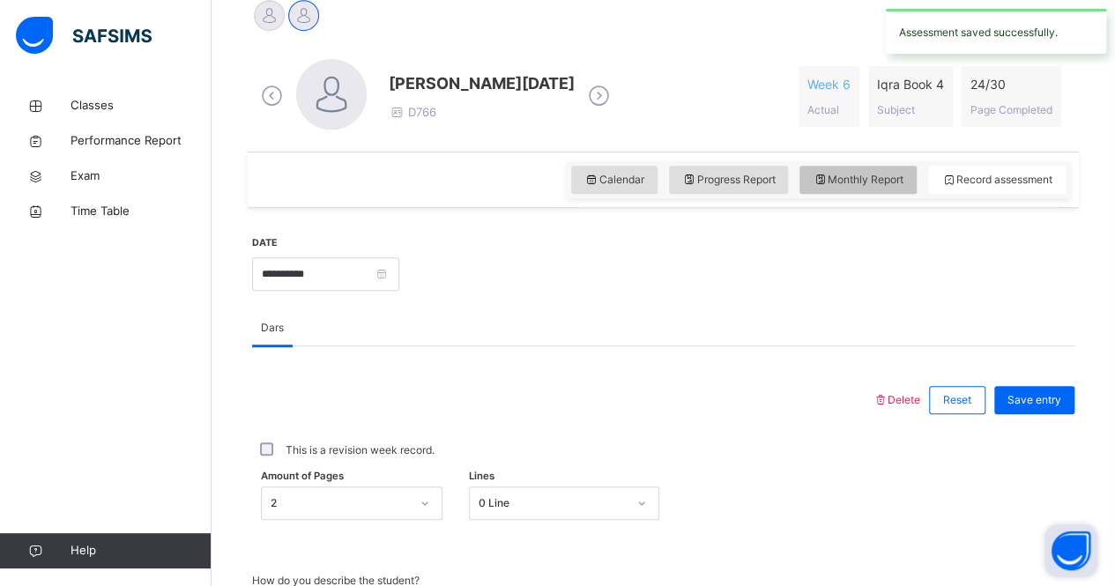
click at [857, 167] on div "Monthly Report" at bounding box center [857, 180] width 117 height 28
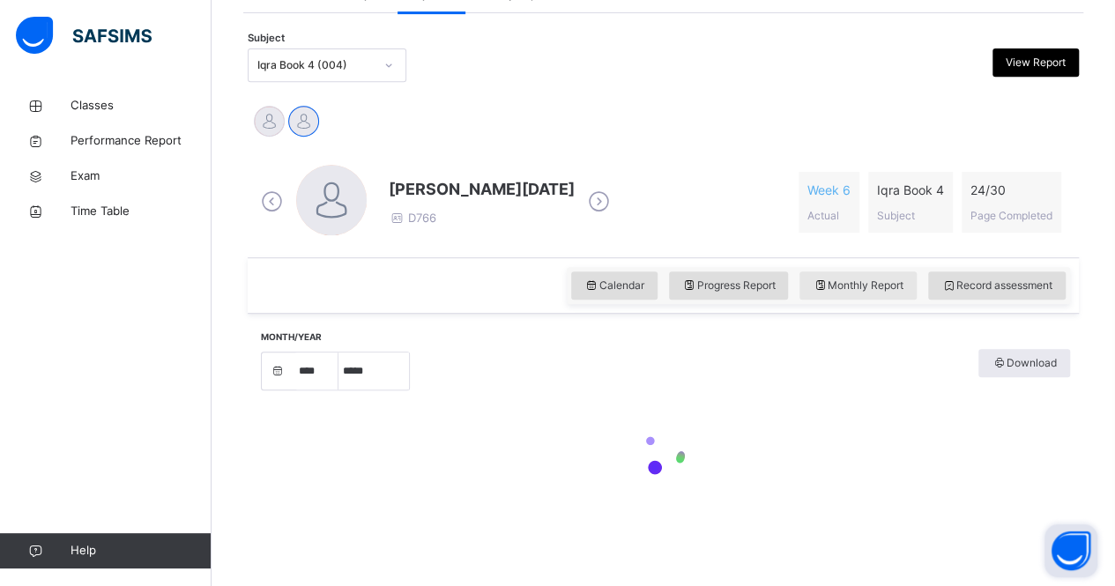
select select "****"
select select "*"
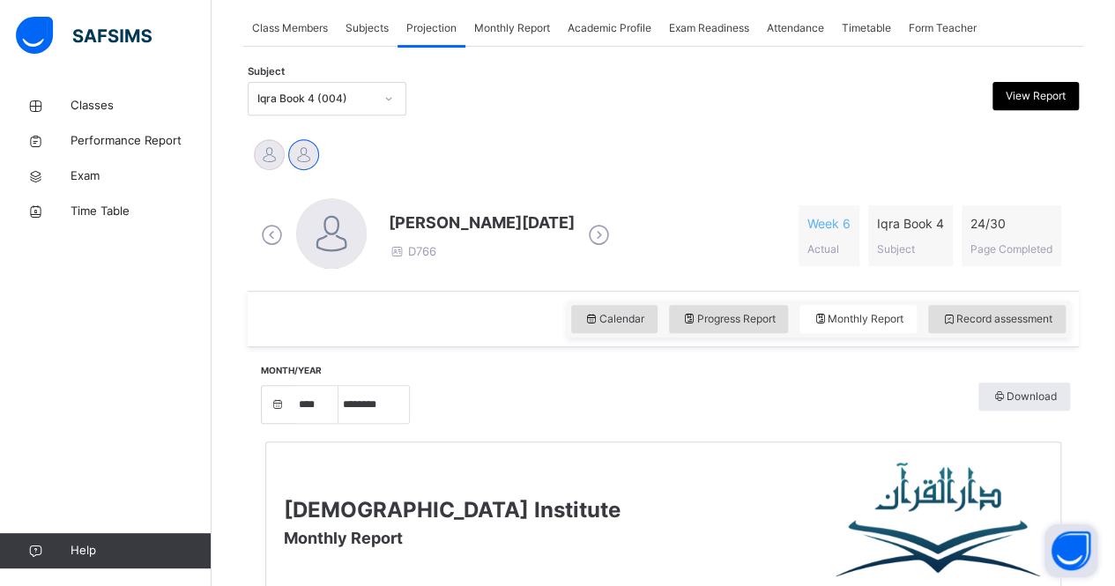
scroll to position [318, 0]
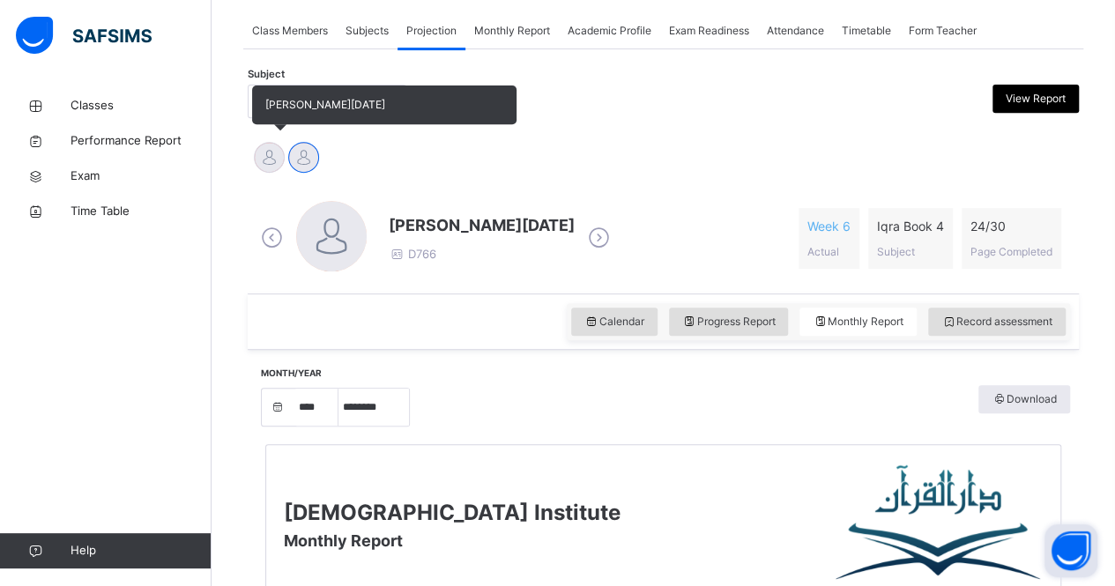
click at [273, 170] on div at bounding box center [269, 157] width 31 height 31
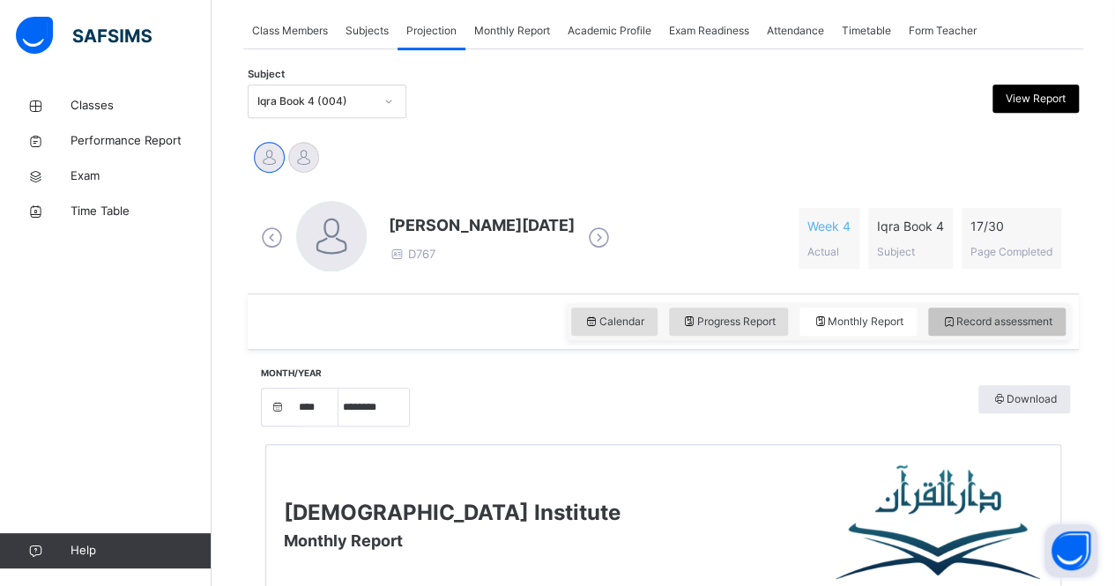
click at [1013, 309] on div "Record assessment" at bounding box center [996, 321] width 137 height 28
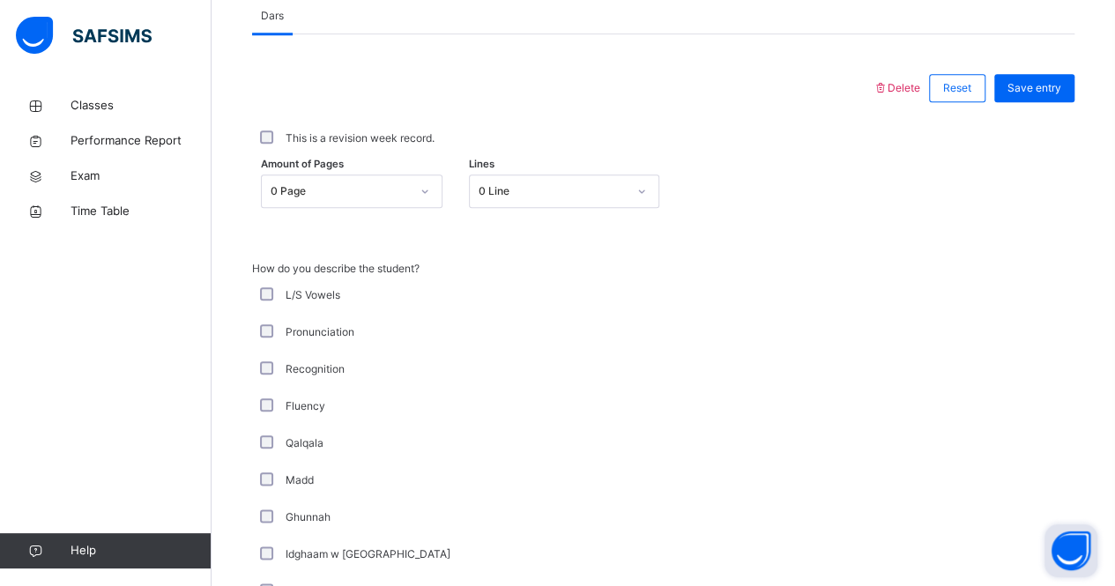
scroll to position [776, 0]
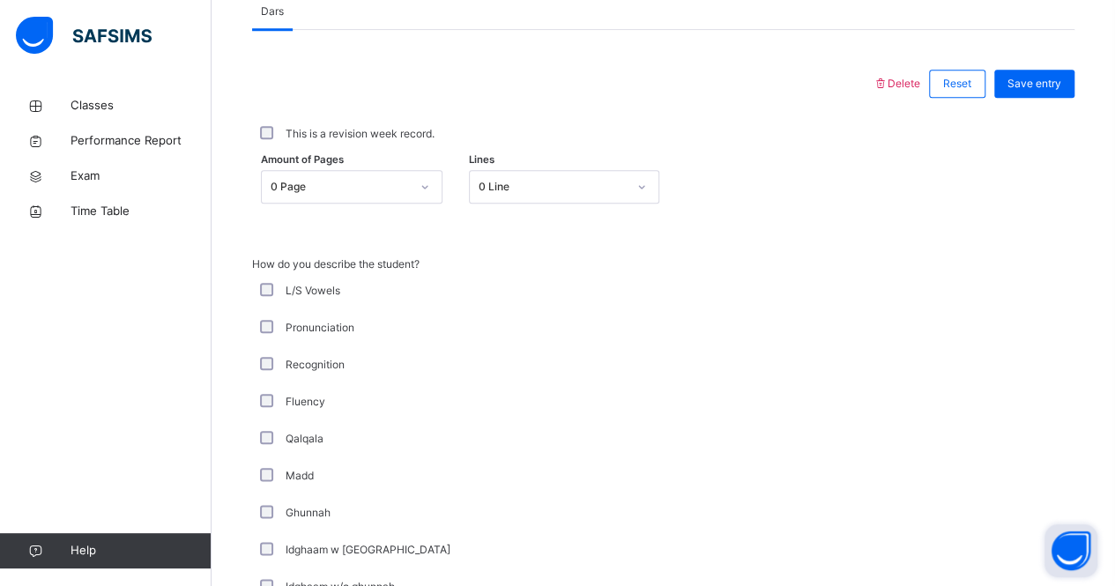
click at [381, 203] on div "Amount of Pages 0 Page Lines 0 Line" at bounding box center [663, 186] width 822 height 51
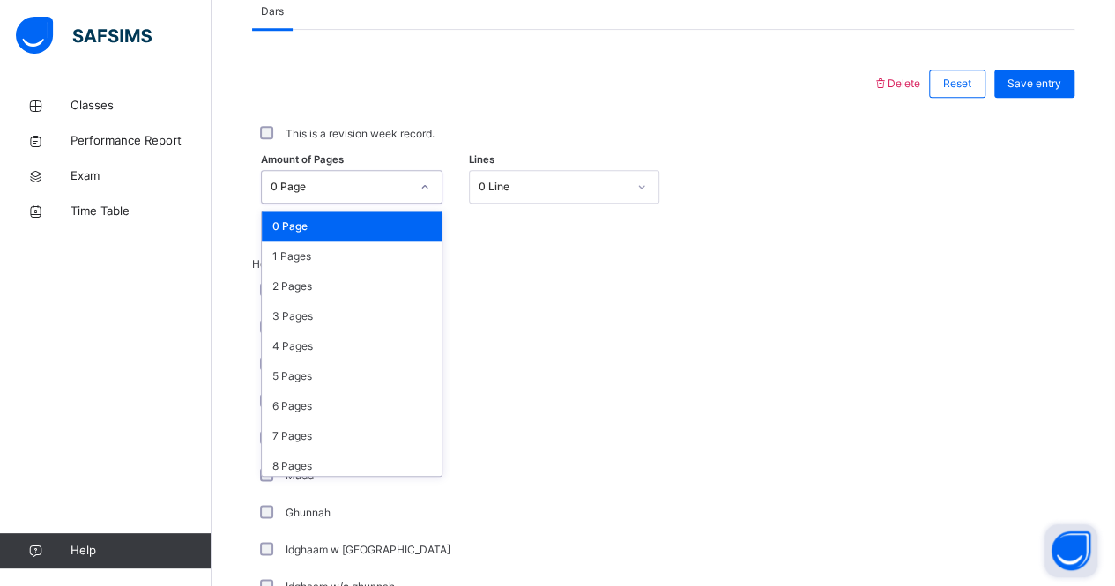
click at [382, 186] on div "0 Page" at bounding box center [339, 187] width 139 height 16
click at [362, 368] on div "5 Pages" at bounding box center [352, 376] width 180 height 30
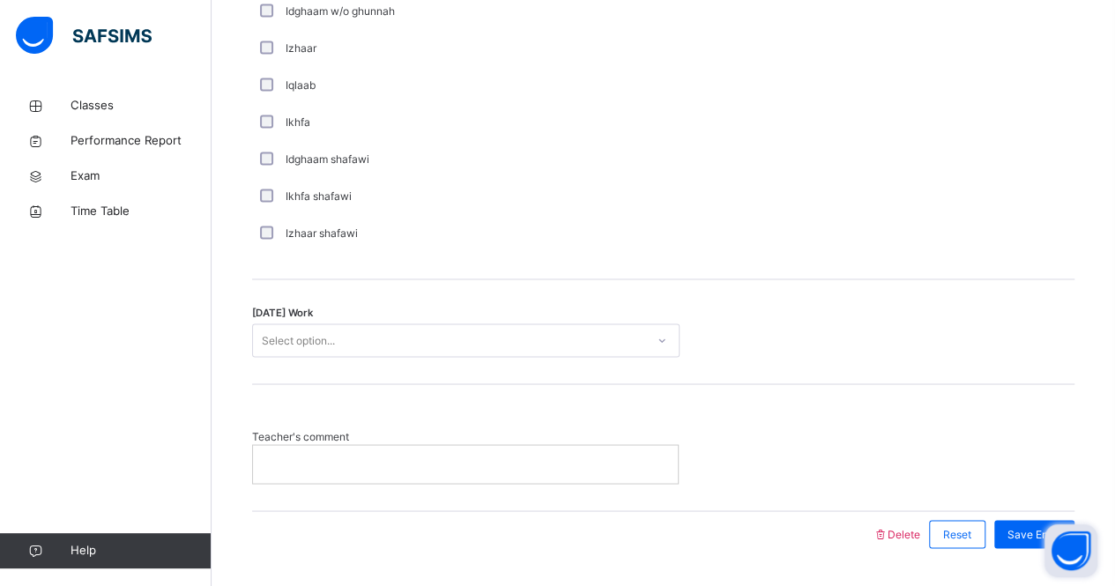
scroll to position [1397, 0]
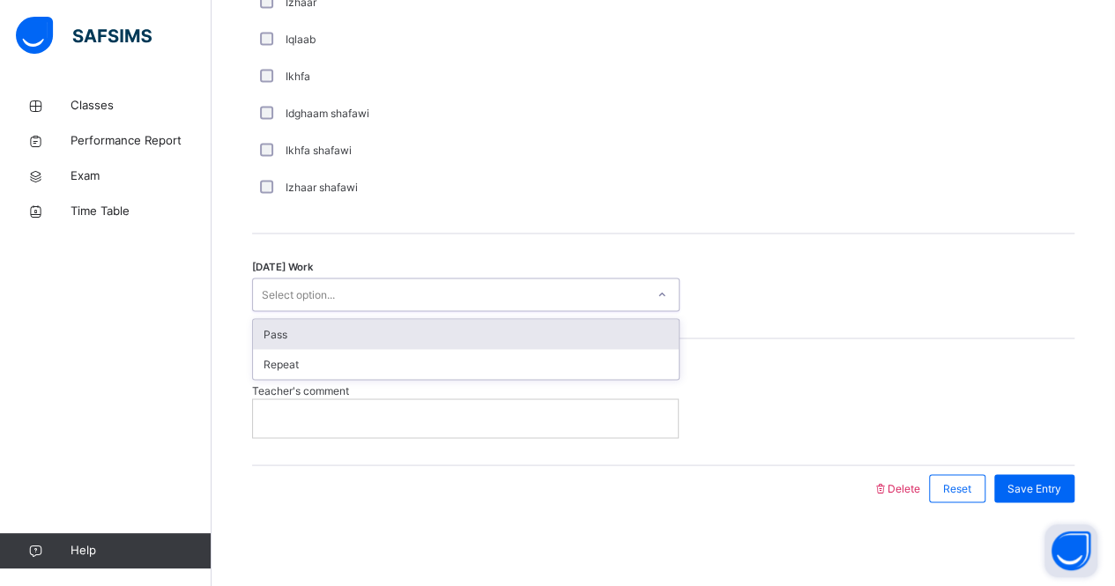
click at [353, 299] on div "Select option..." at bounding box center [449, 294] width 392 height 27
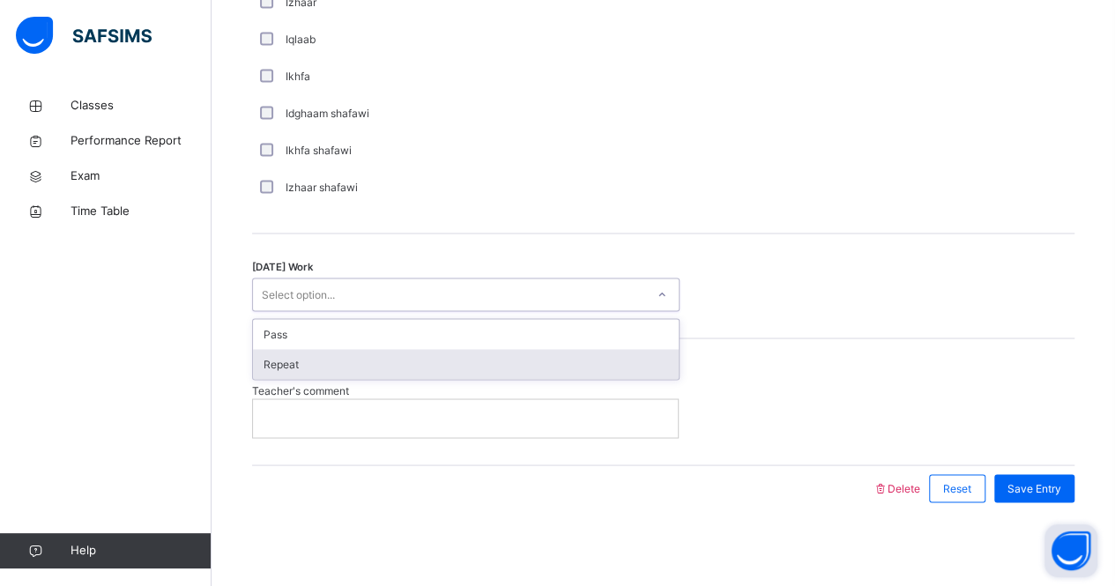
click at [340, 356] on div "Repeat" at bounding box center [466, 364] width 426 height 30
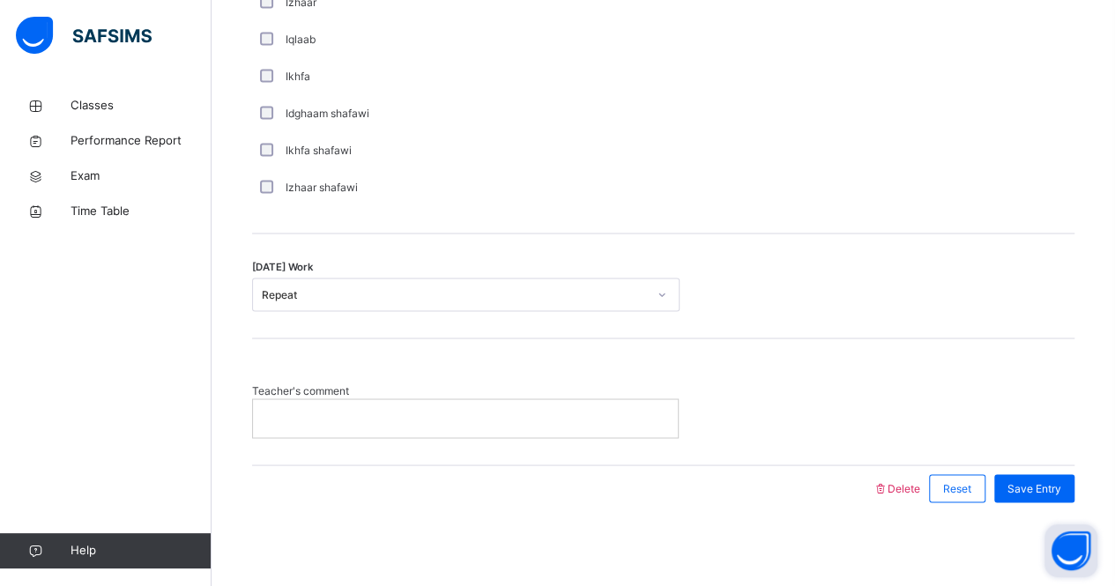
click at [337, 417] on p at bounding box center [465, 418] width 398 height 16
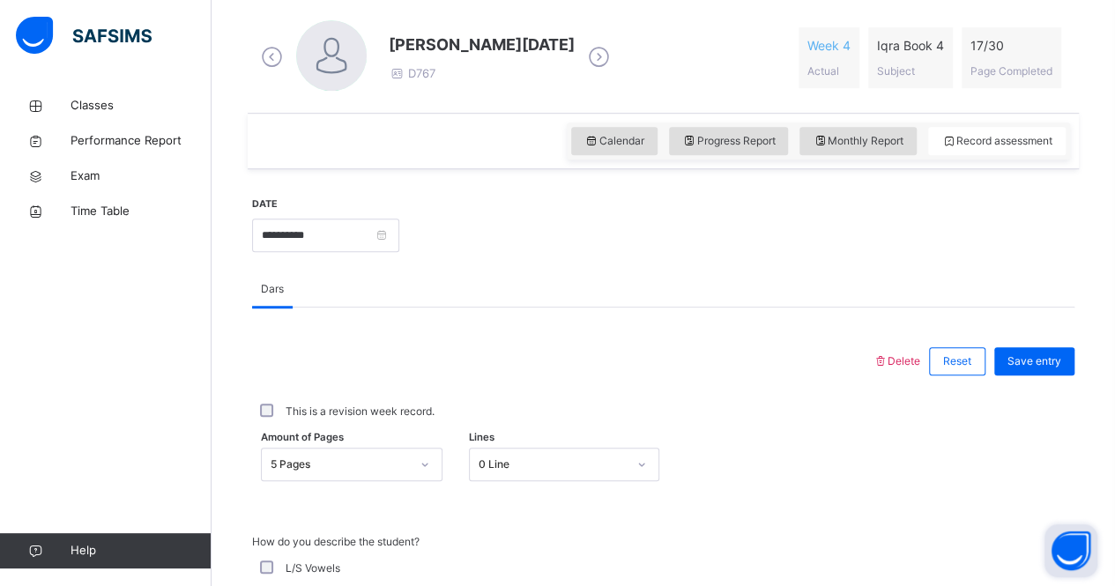
scroll to position [476, 0]
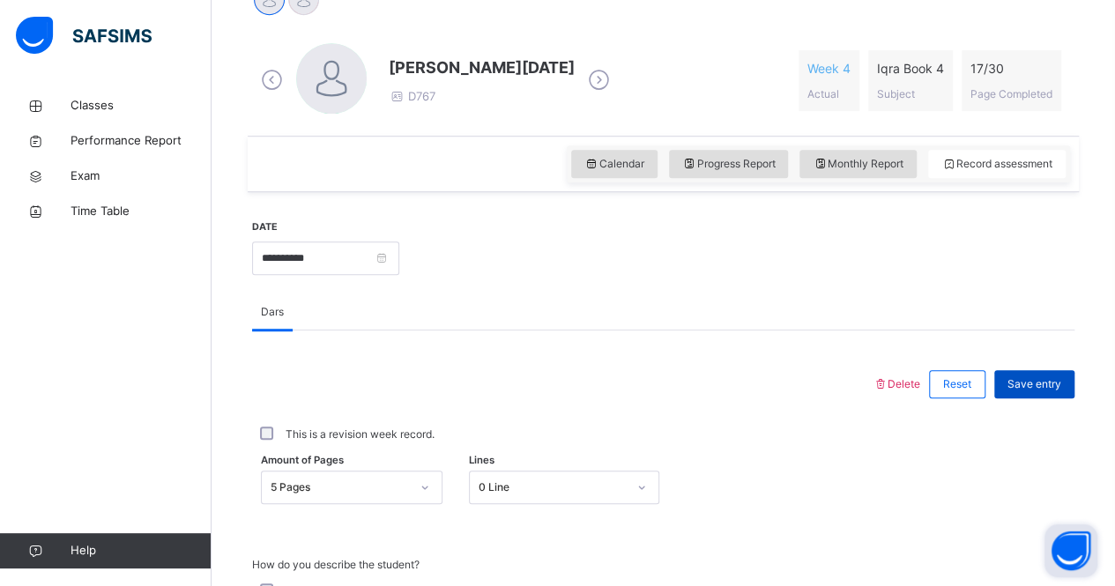
click at [1024, 389] on span "Save entry" at bounding box center [1034, 384] width 54 height 16
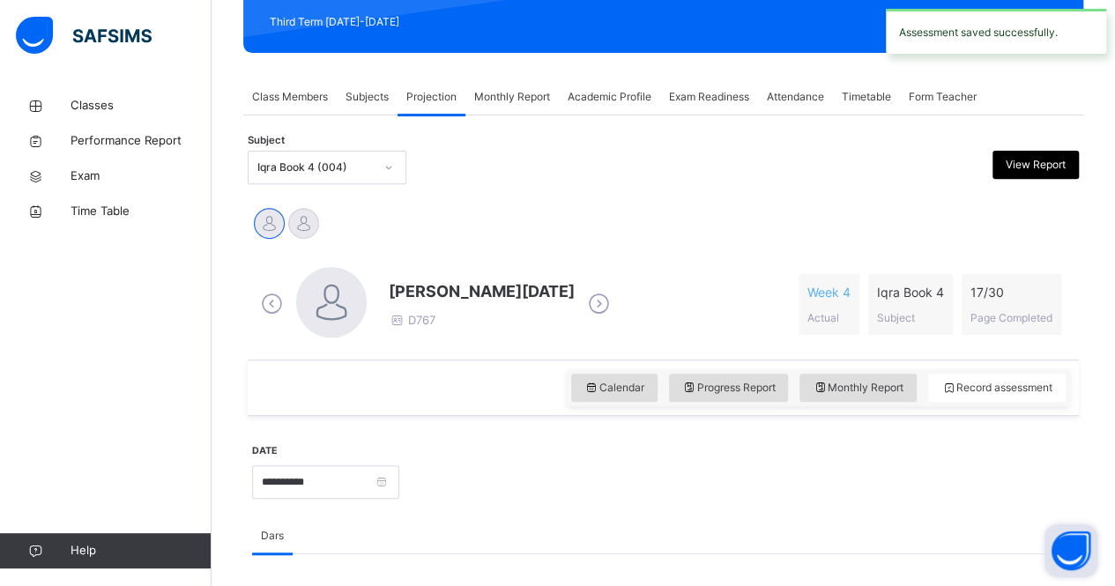
scroll to position [250, 0]
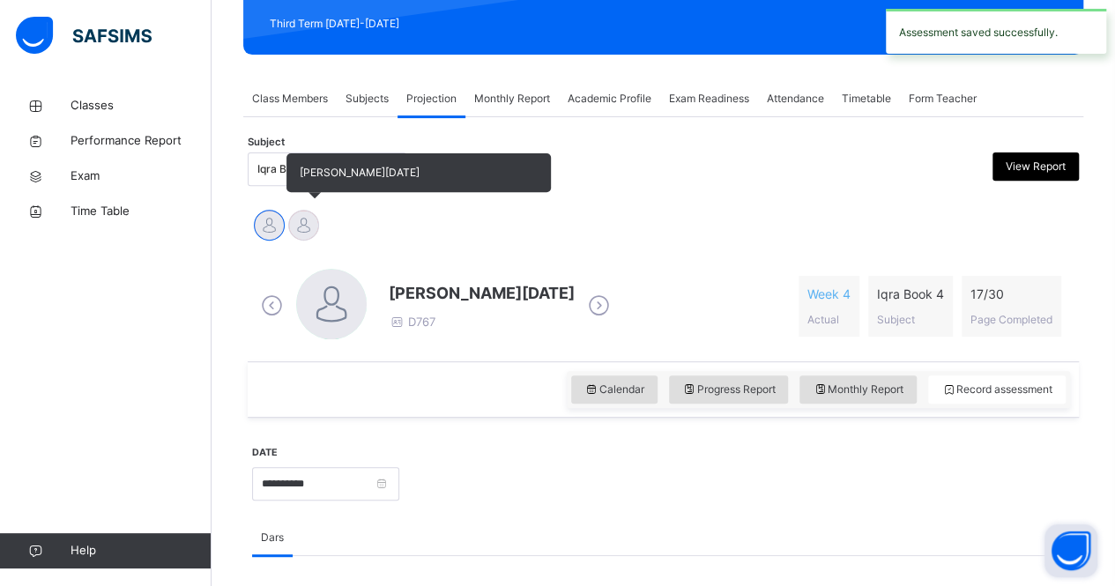
click at [303, 226] on div at bounding box center [303, 225] width 31 height 31
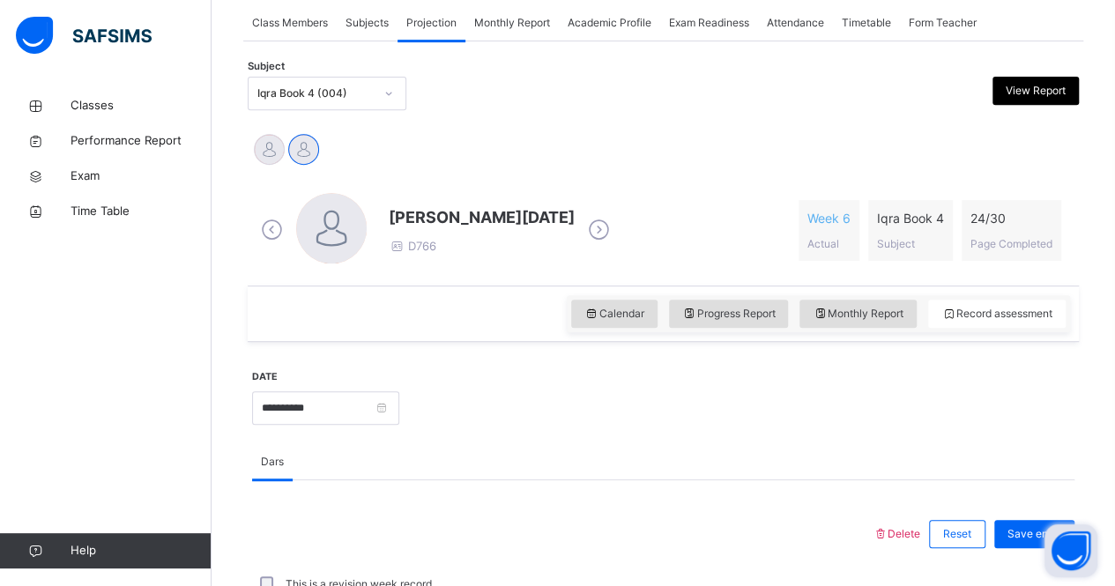
scroll to position [252, 0]
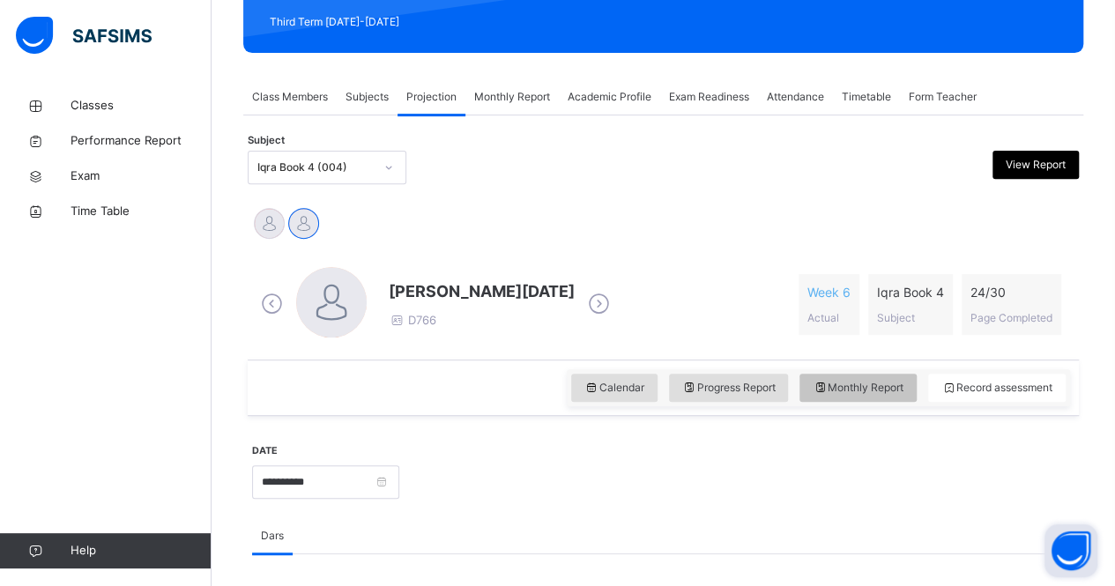
click at [871, 394] on span "Monthly Report" at bounding box center [857, 388] width 91 height 16
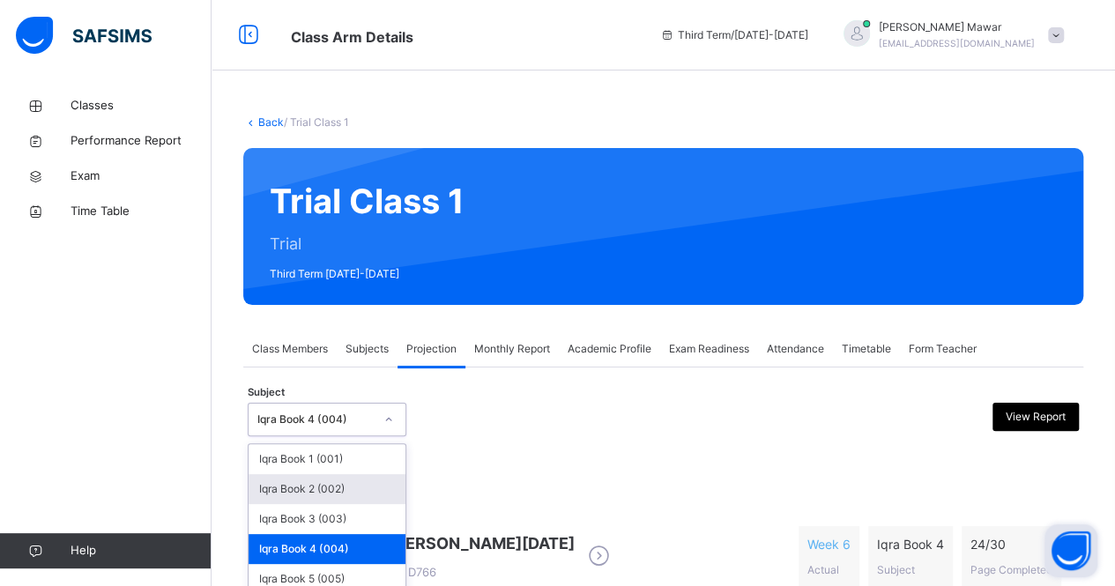
scroll to position [105, 0]
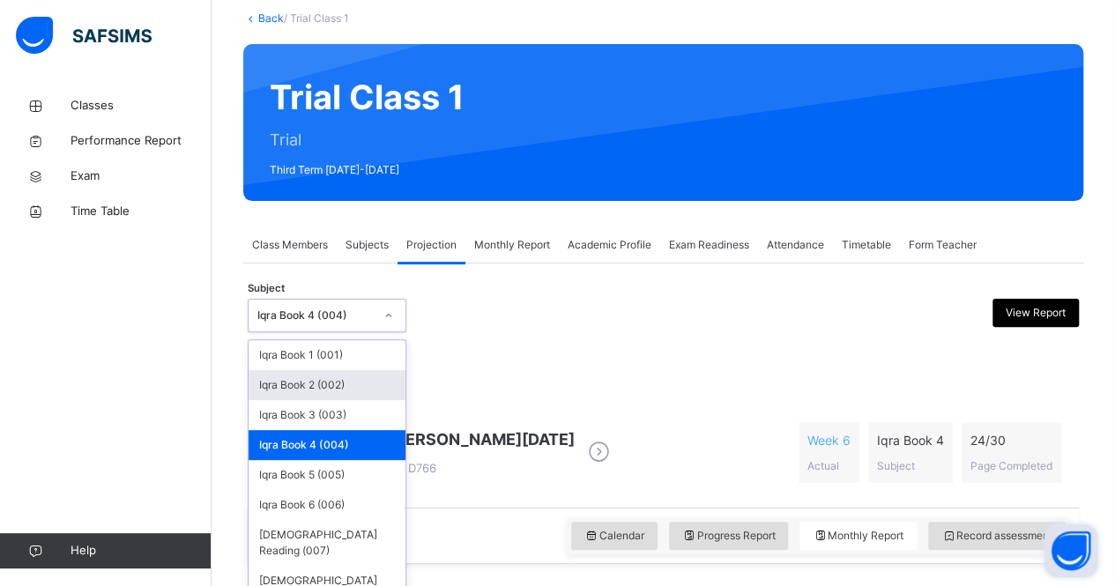
click at [337, 332] on div "option Iqra Book 4 (004), selected. option Iqra Book 2 (002) focused, 2 of 8. 8…" at bounding box center [327, 315] width 159 height 33
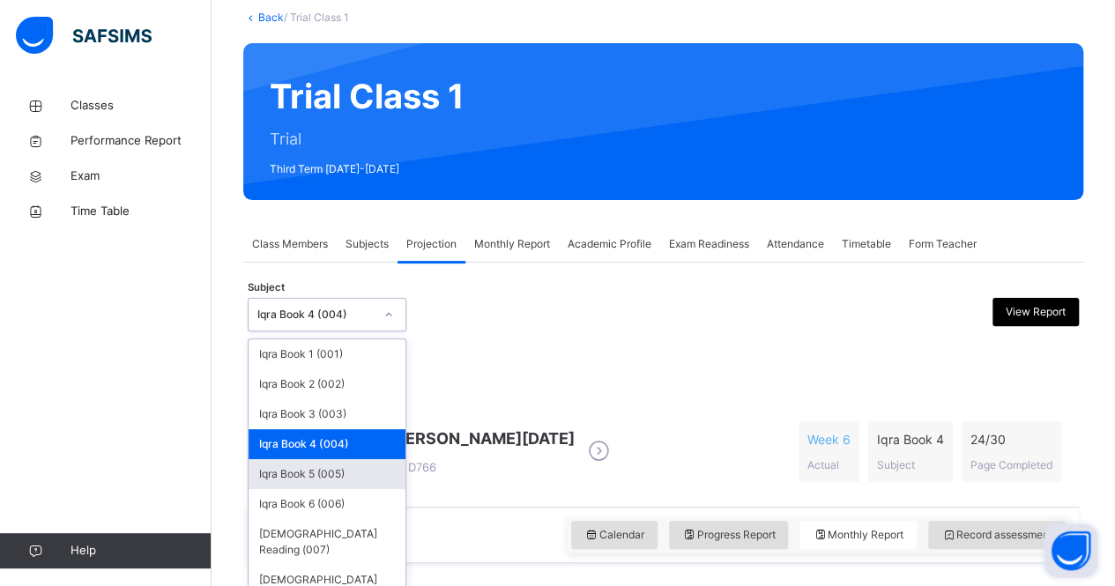
click at [336, 465] on div "Iqra Book 5 (005)" at bounding box center [326, 474] width 157 height 30
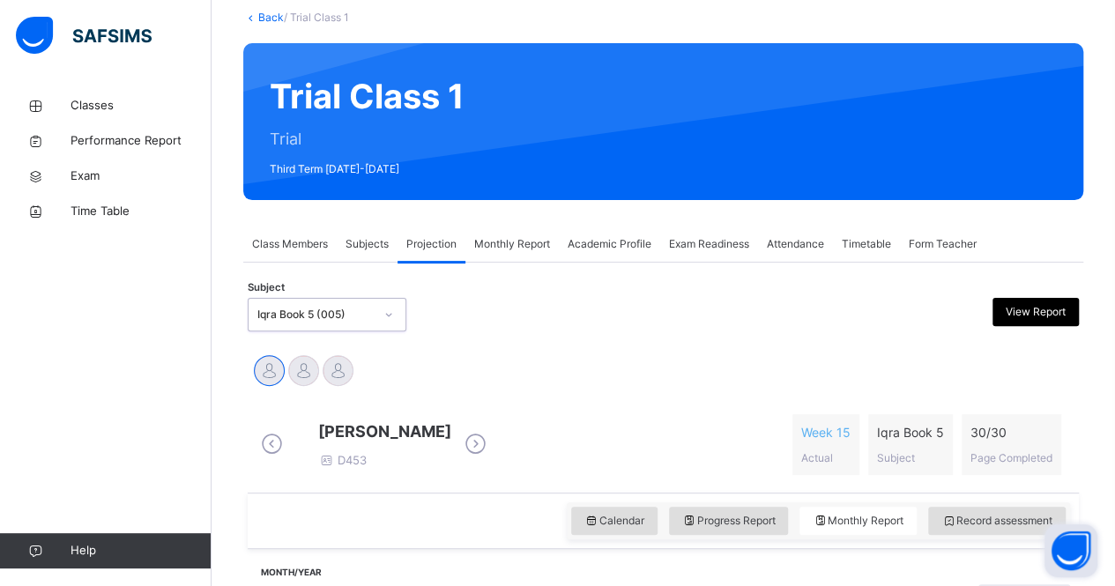
scroll to position [104, 0]
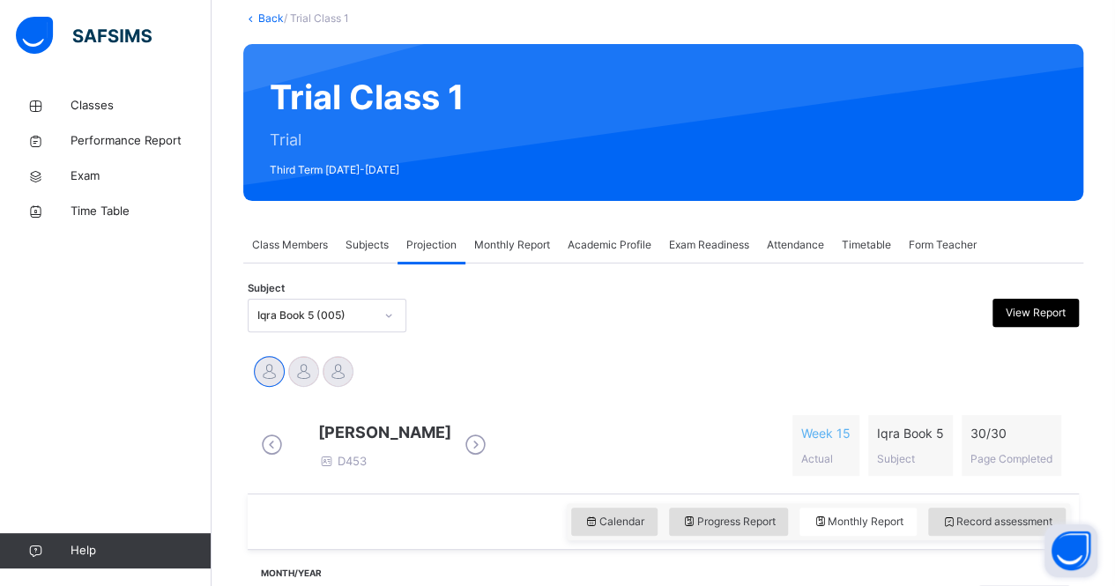
click at [681, 248] on span "Exam Readiness" at bounding box center [709, 245] width 80 height 16
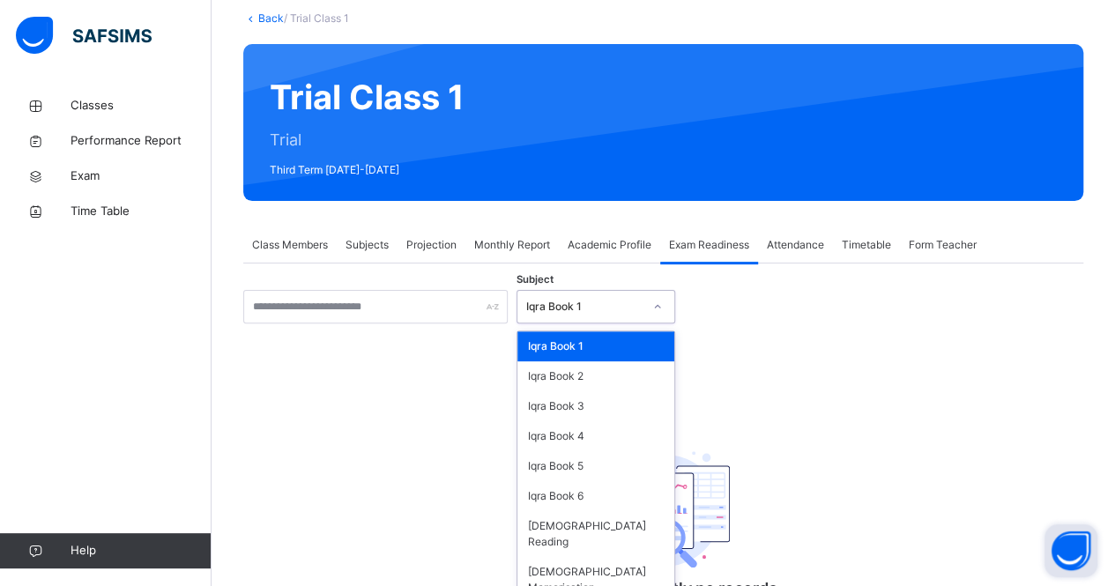
click at [638, 320] on div "Iqra Book 1" at bounding box center [595, 306] width 159 height 33
click at [607, 511] on div "[DEMOGRAPHIC_DATA] Reading" at bounding box center [595, 534] width 157 height 46
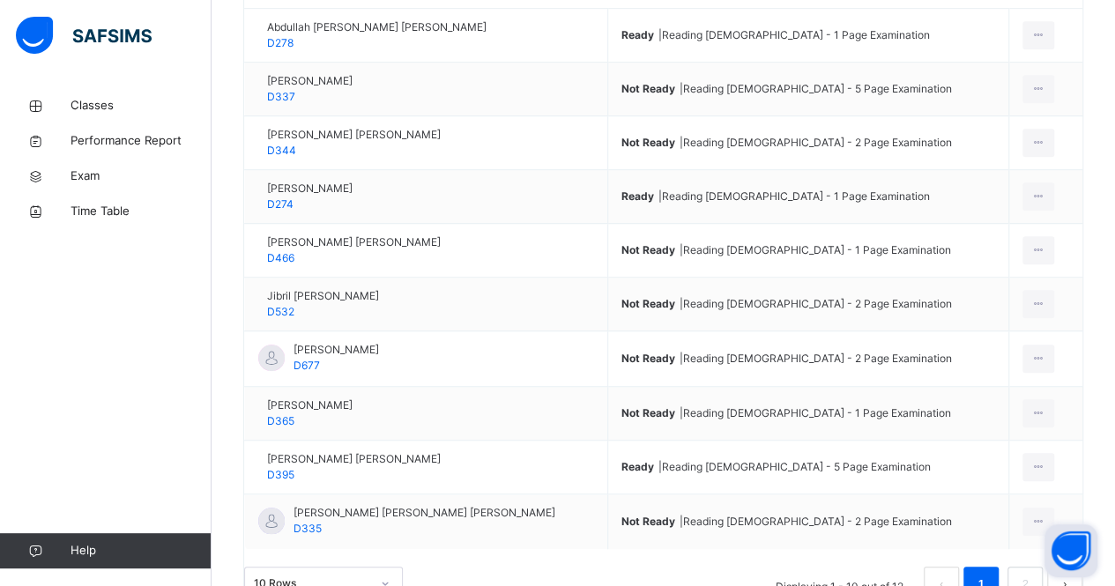
scroll to position [574, 0]
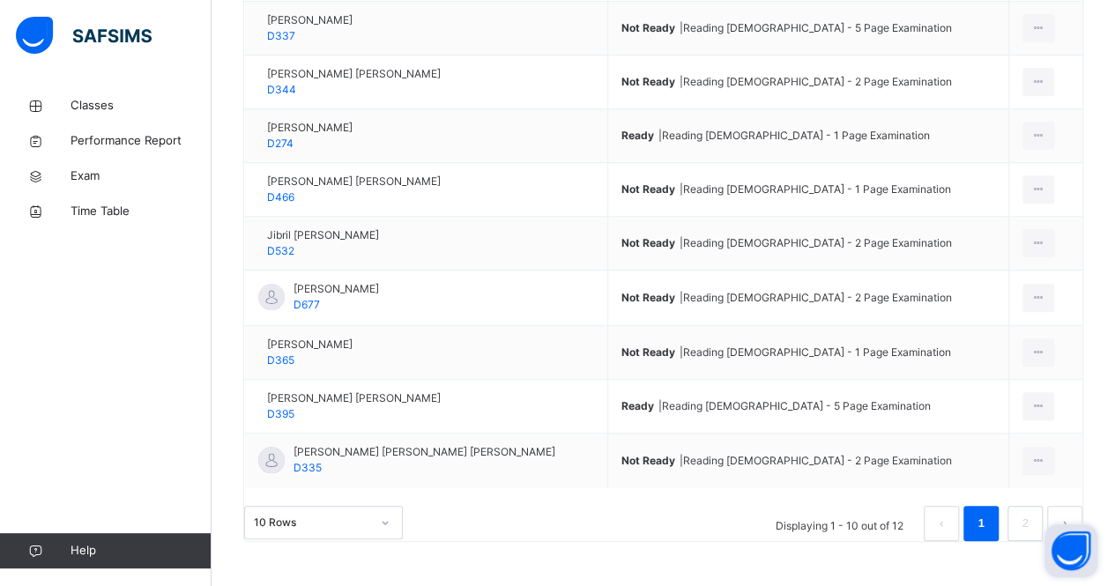
click at [1067, 512] on button "next page" at bounding box center [1064, 523] width 35 height 35
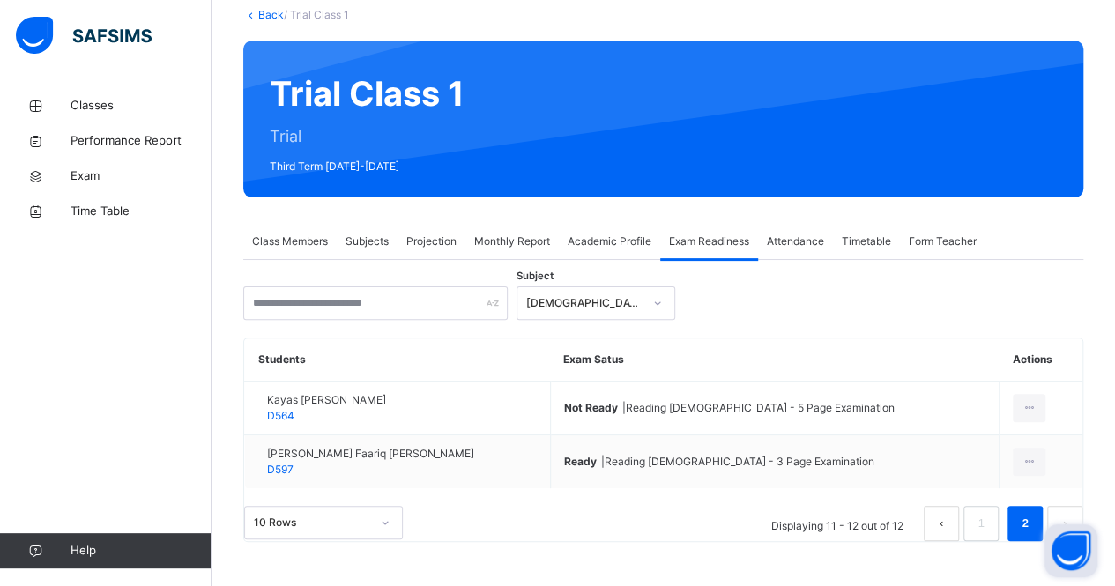
scroll to position [135, 0]
click at [946, 515] on button "prev page" at bounding box center [940, 523] width 35 height 35
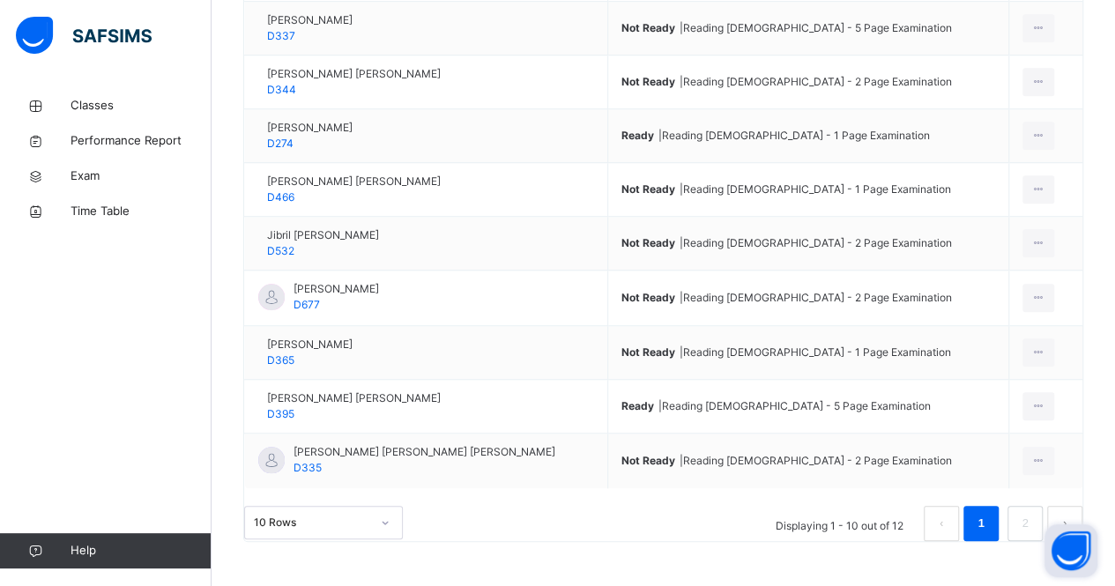
scroll to position [574, 0]
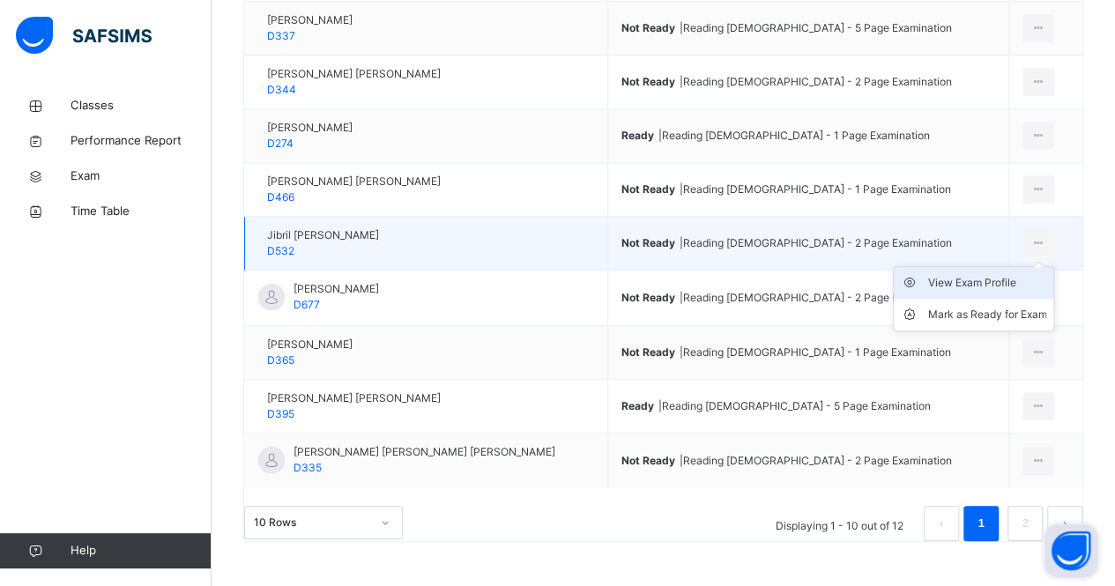
click at [1025, 267] on li "View Exam Profile" at bounding box center [972, 283] width 159 height 32
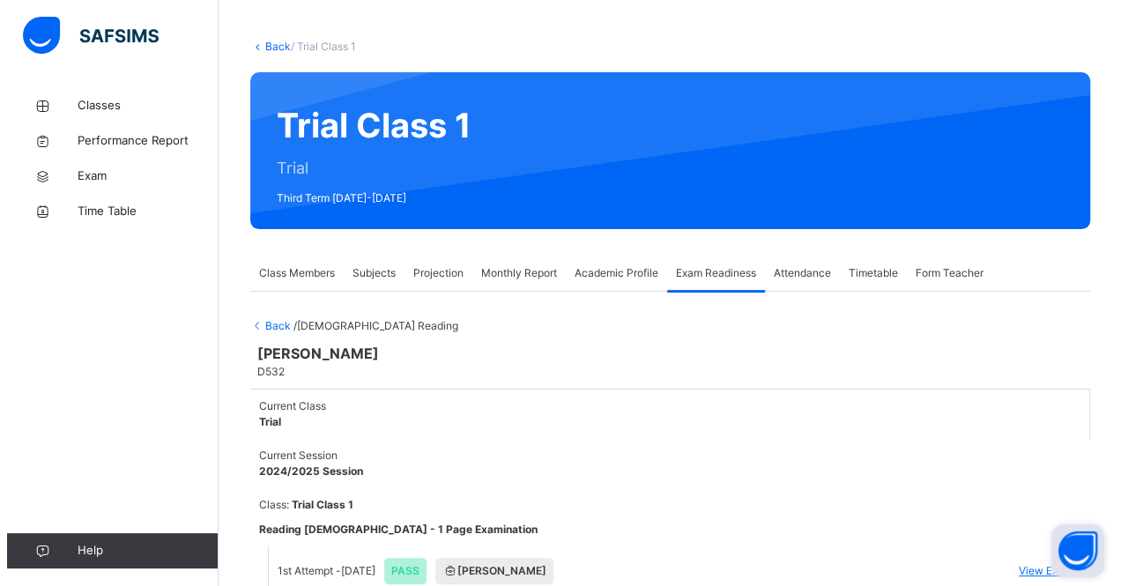
scroll to position [146, 0]
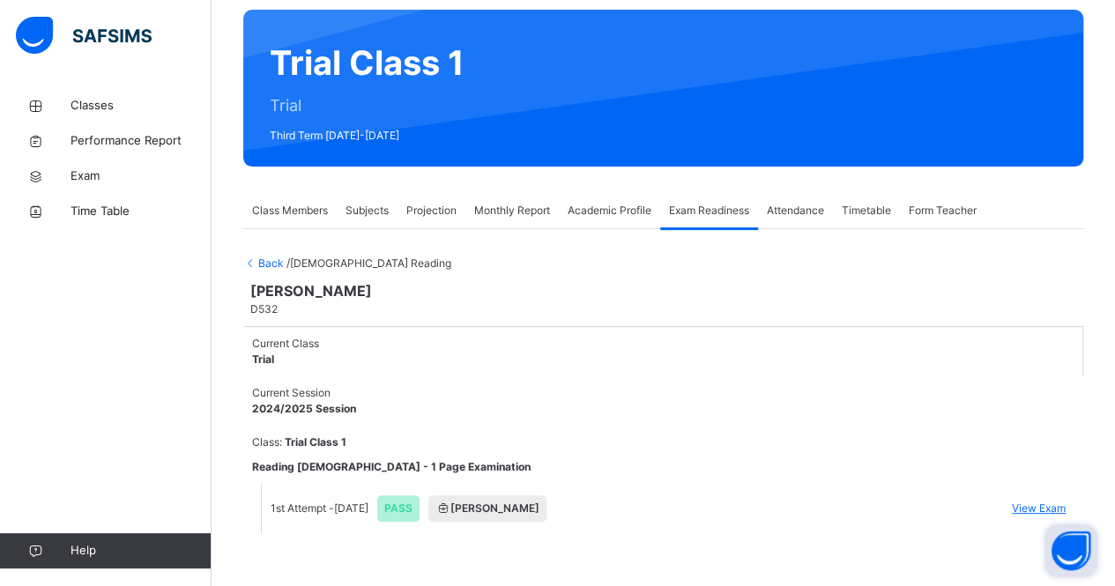
click at [1028, 500] on span "View Exam" at bounding box center [1038, 508] width 54 height 16
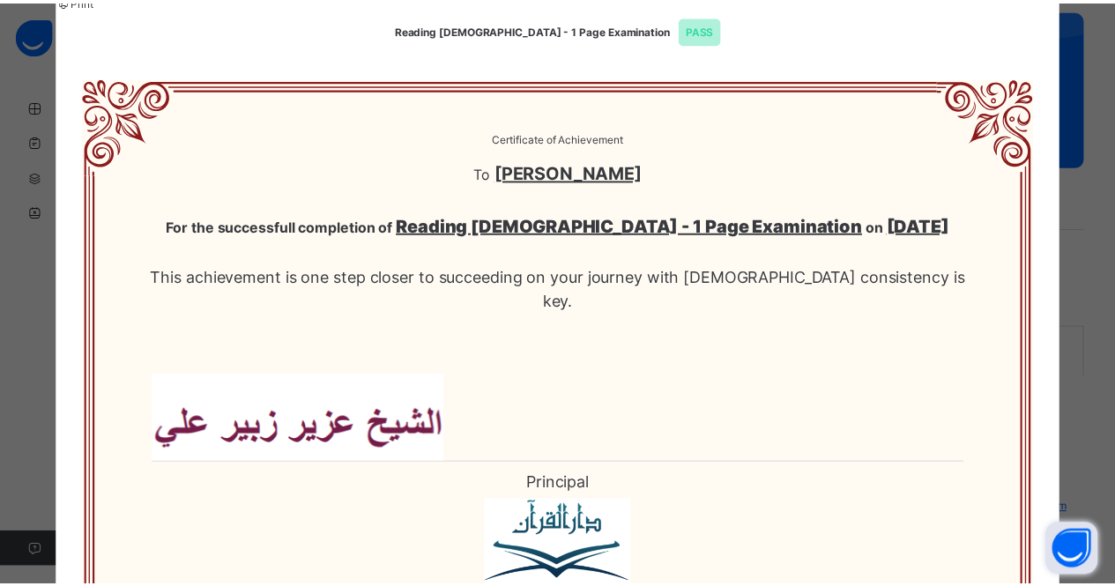
scroll to position [0, 0]
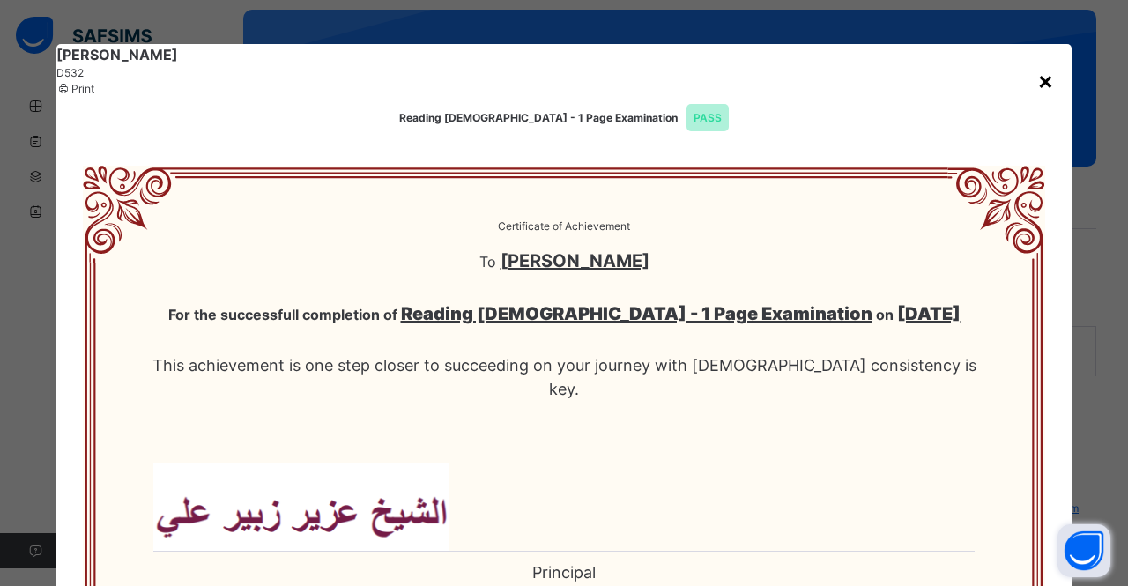
click at [1037, 77] on div "×" at bounding box center [1045, 80] width 17 height 37
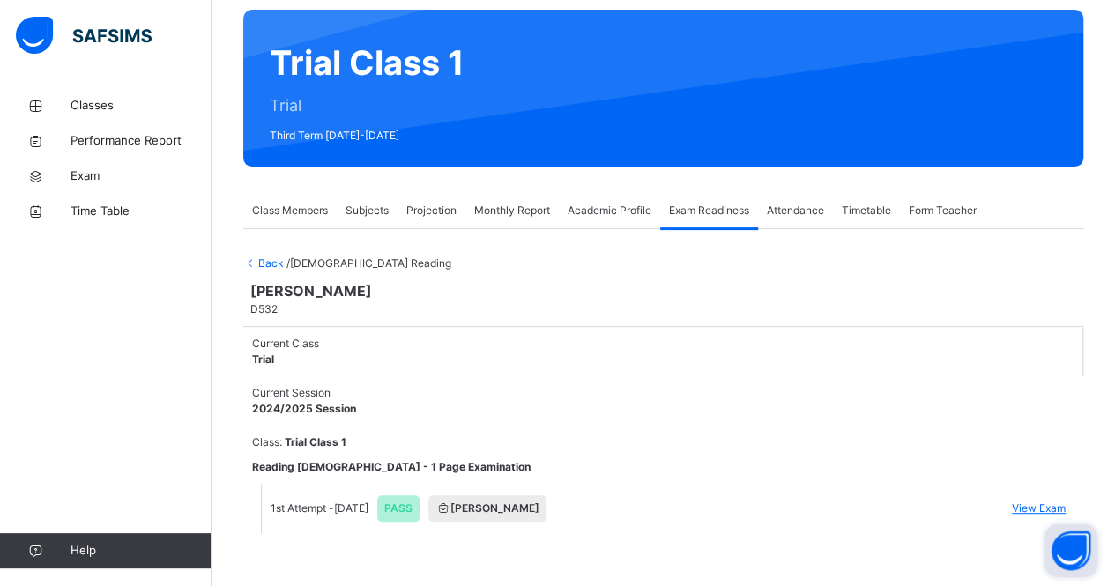
click at [289, 203] on span "Class Members" at bounding box center [290, 211] width 76 height 16
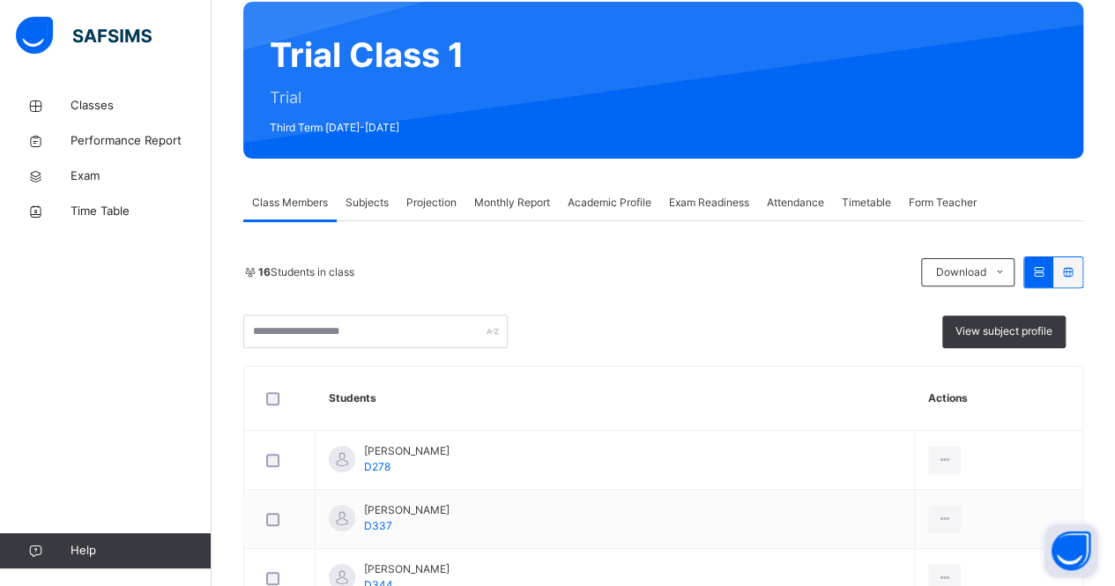
click at [439, 216] on div "Projection" at bounding box center [431, 202] width 68 height 35
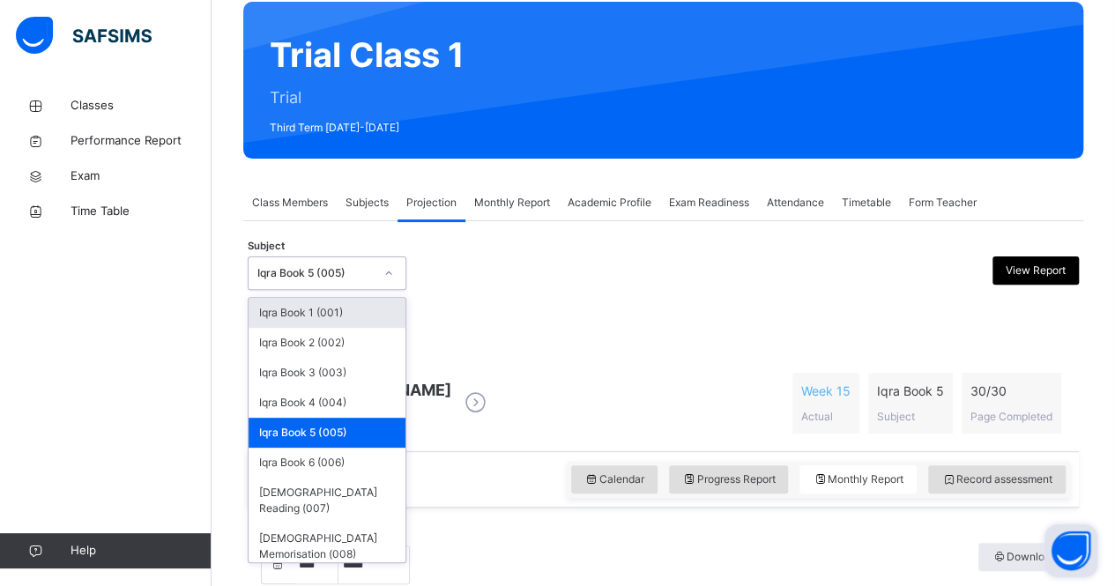
click at [308, 266] on div "Iqra Book 5 (005)" at bounding box center [315, 273] width 116 height 16
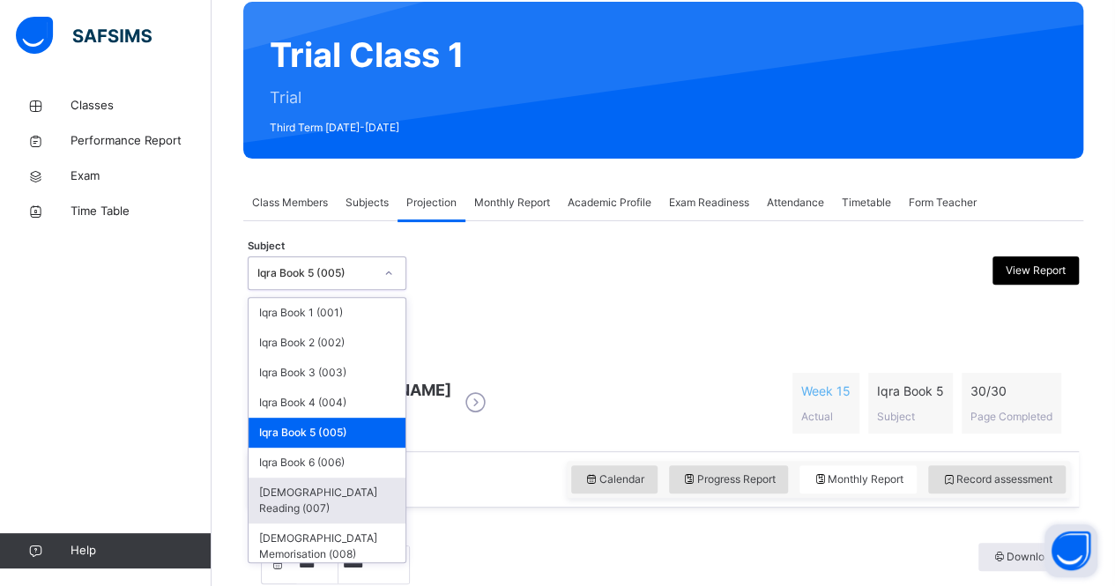
click at [319, 489] on div "[DEMOGRAPHIC_DATA] Reading (007)" at bounding box center [326, 501] width 157 height 46
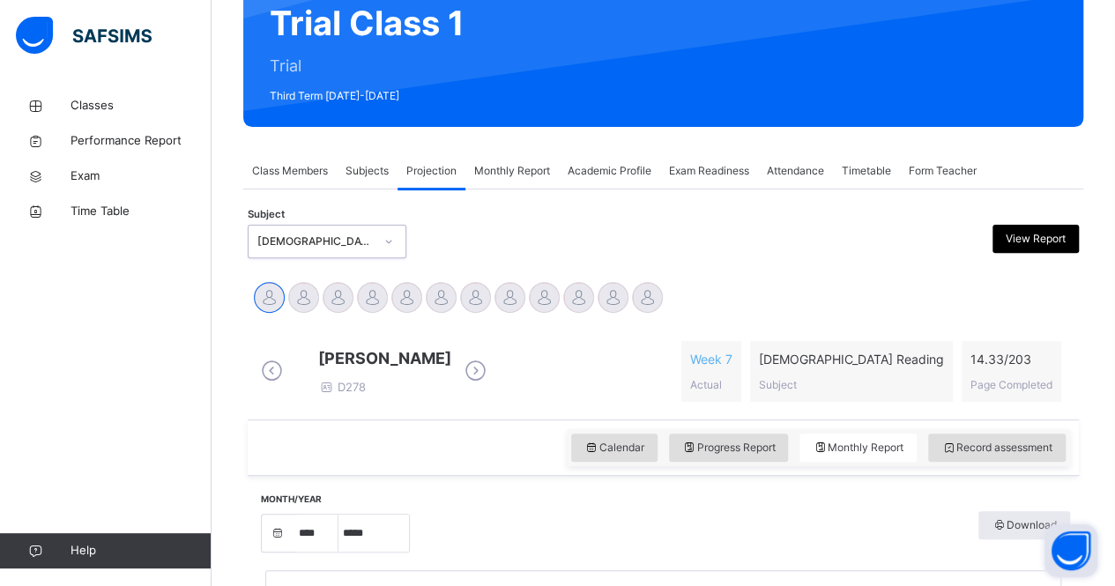
scroll to position [179, 0]
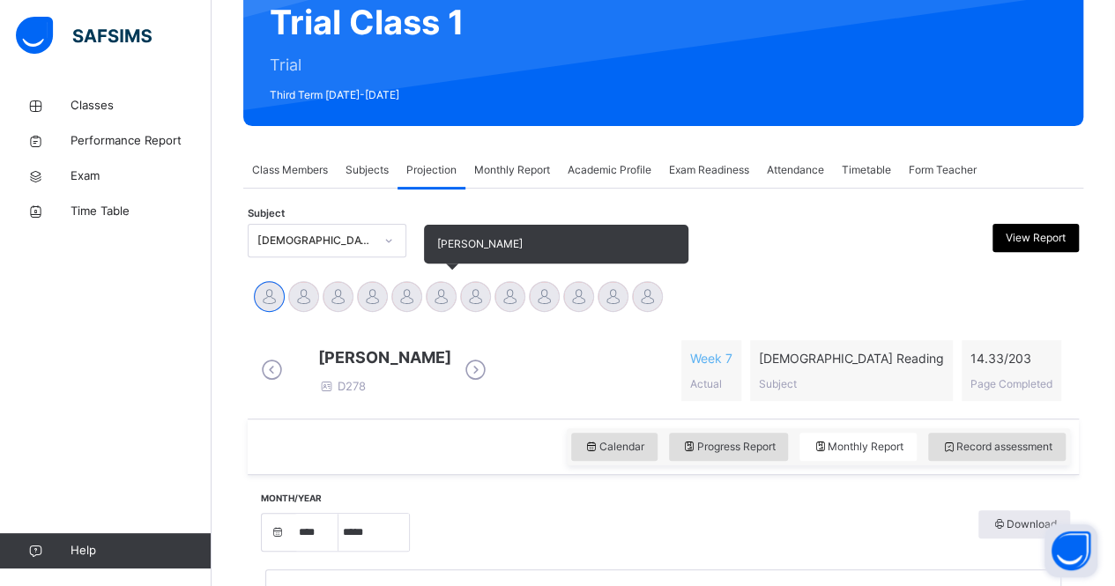
click at [439, 297] on div at bounding box center [441, 296] width 31 height 31
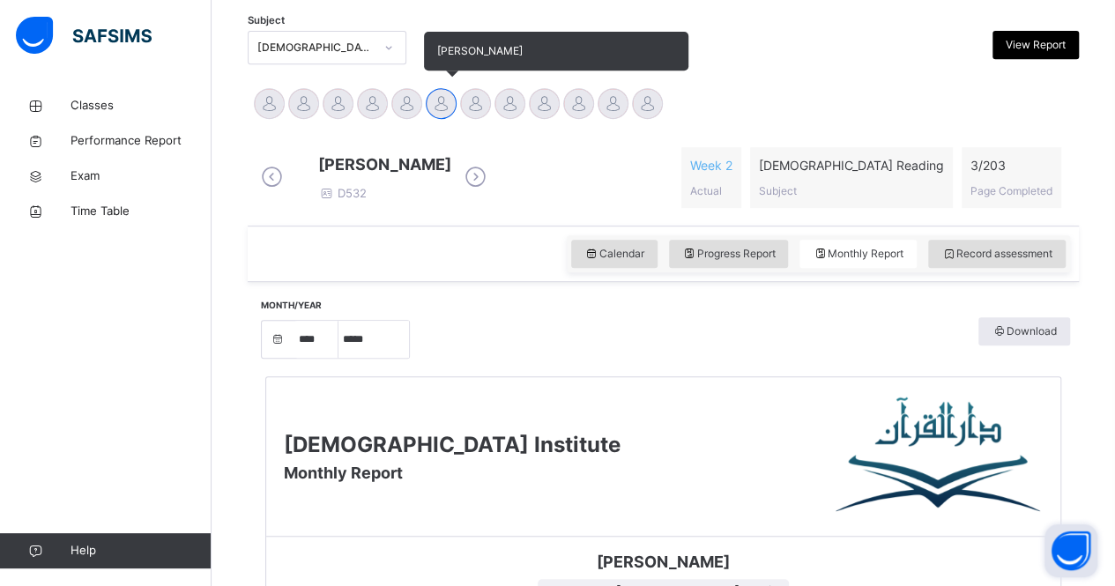
scroll to position [379, 0]
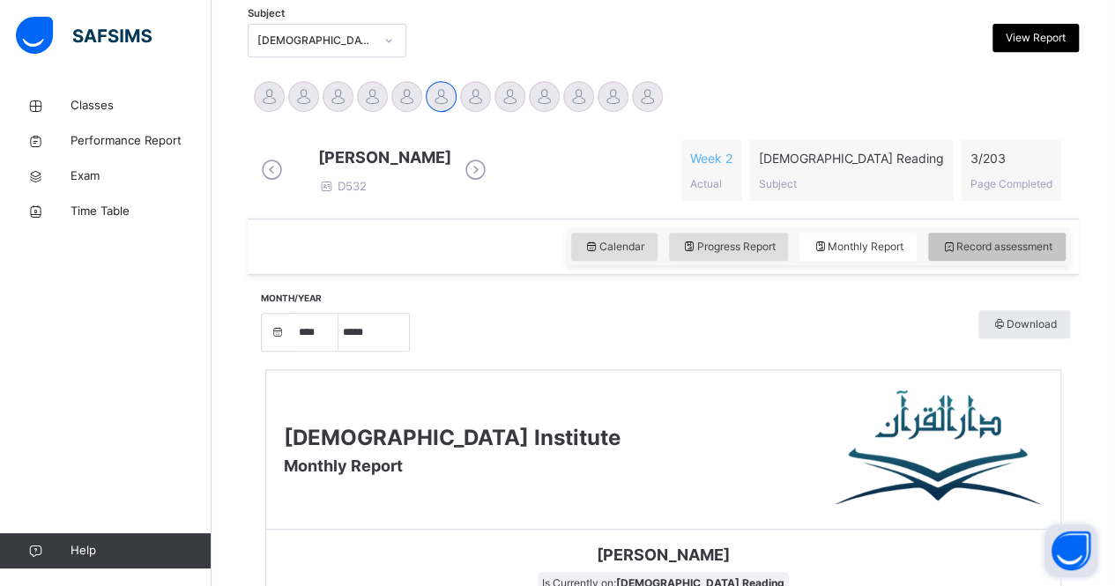
click at [1017, 248] on div "Record assessment" at bounding box center [996, 247] width 137 height 28
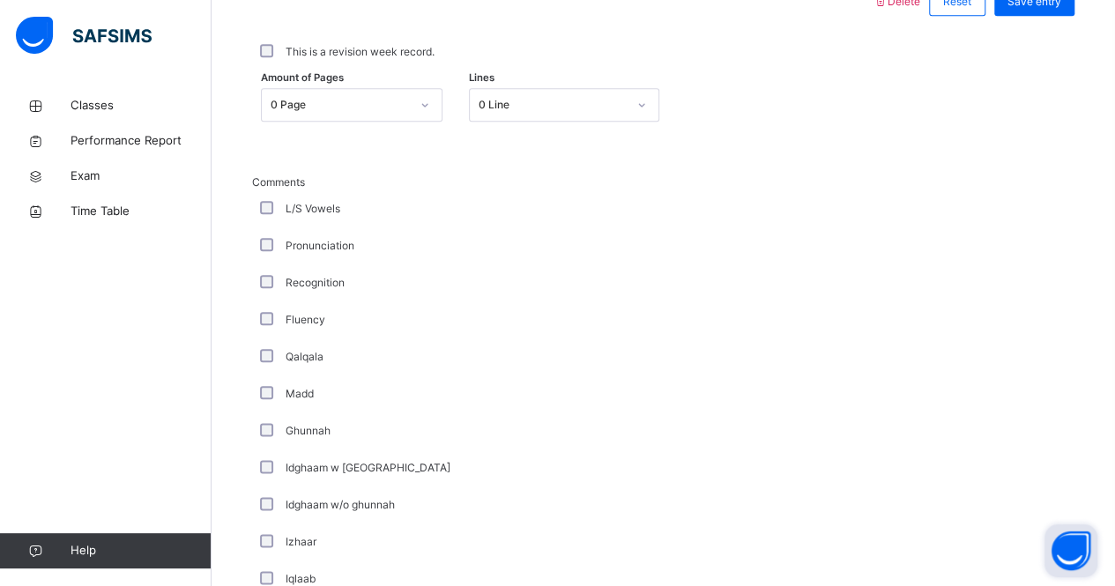
scroll to position [860, 0]
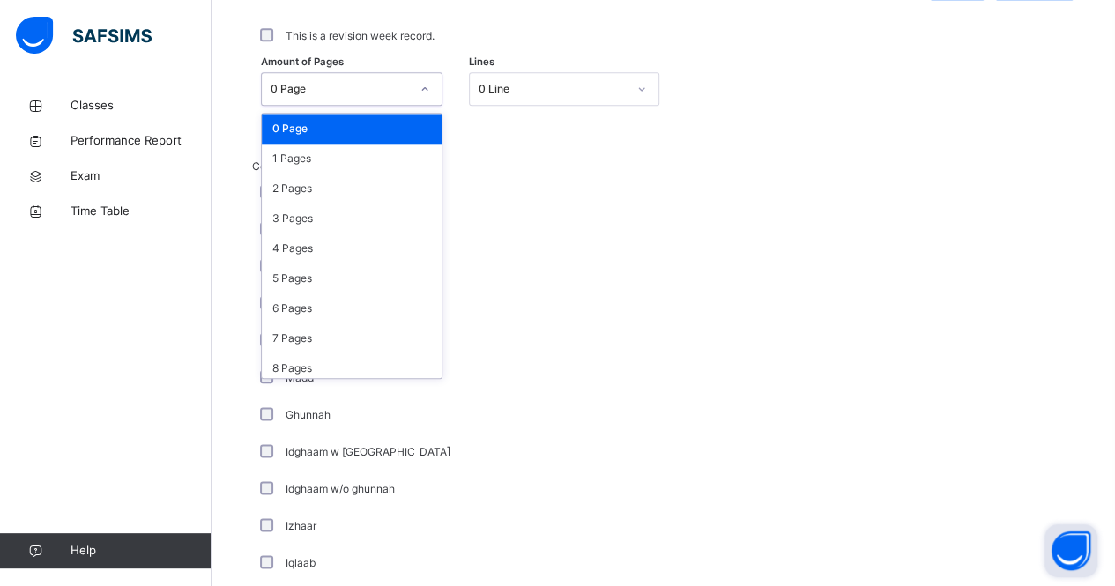
click at [428, 105] on div at bounding box center [424, 89] width 33 height 32
click at [373, 170] on div "1 Pages" at bounding box center [352, 159] width 180 height 30
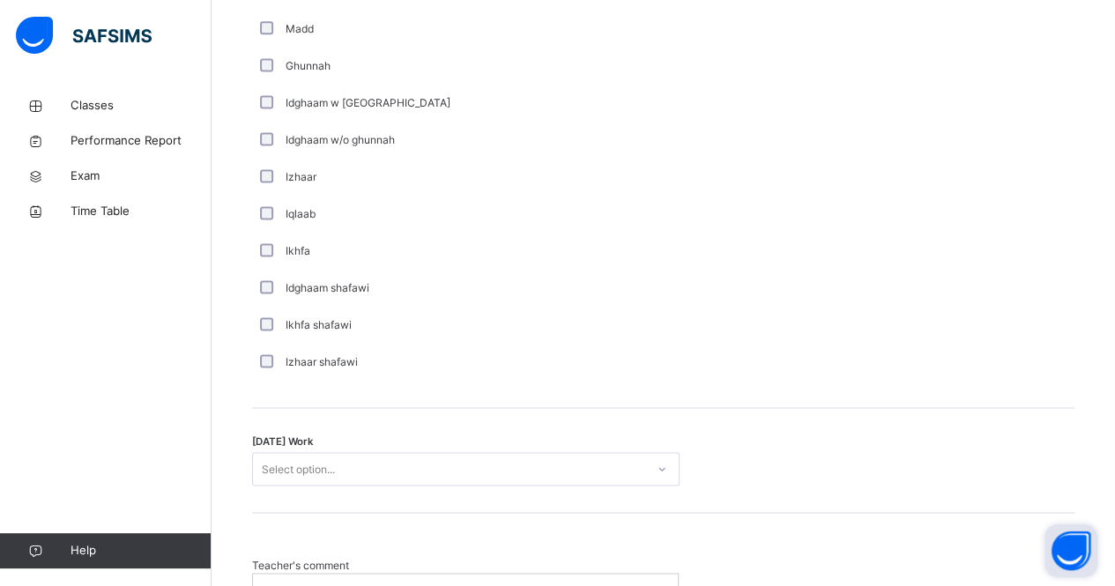
scroll to position [1397, 0]
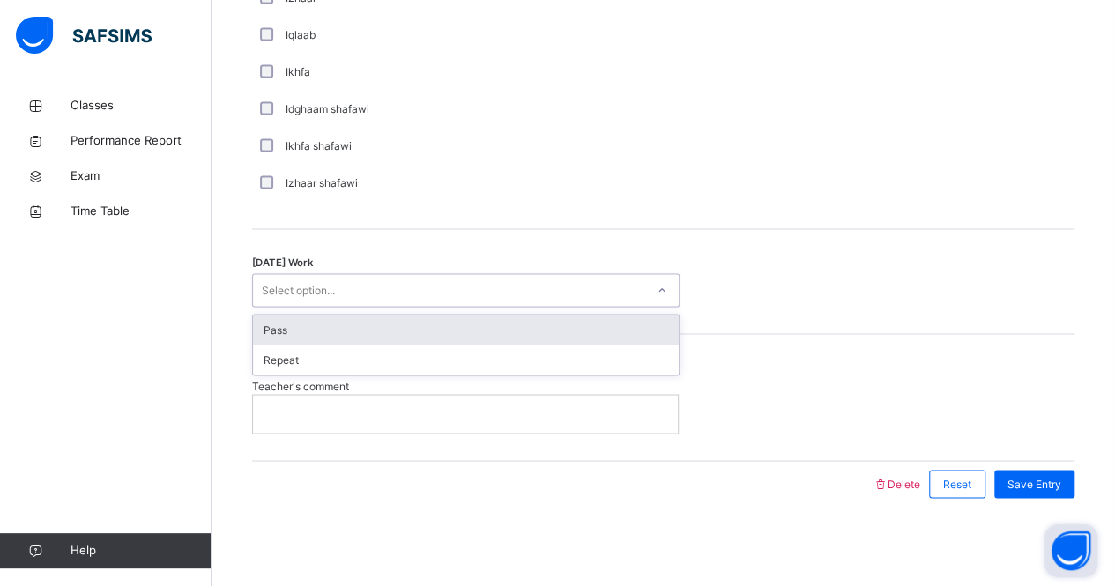
click at [402, 283] on div "Select option..." at bounding box center [449, 290] width 392 height 27
click at [383, 329] on div "Pass" at bounding box center [466, 330] width 426 height 30
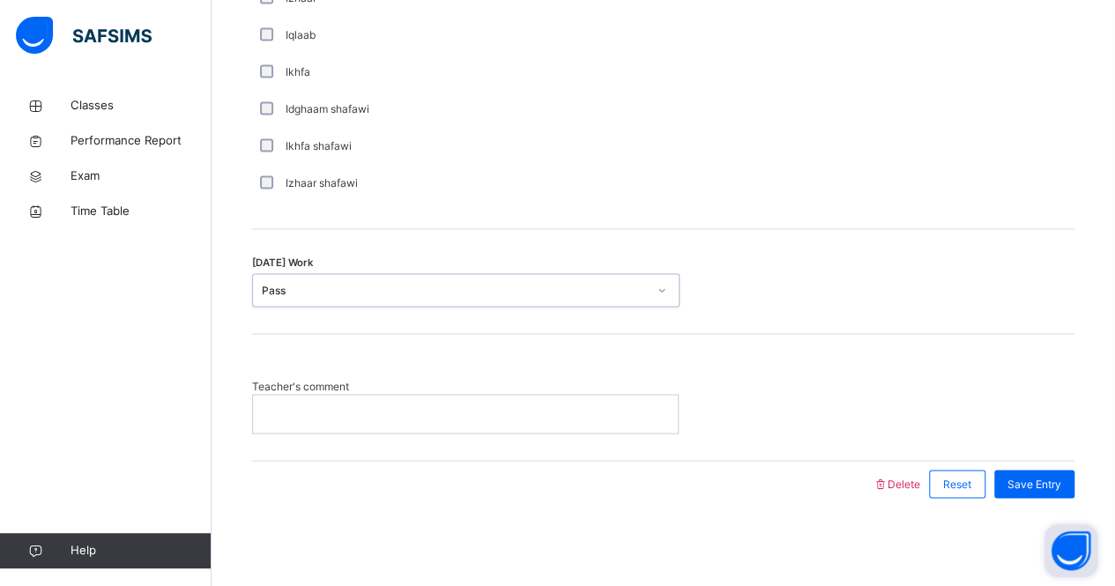
click at [368, 420] on p at bounding box center [465, 413] width 398 height 16
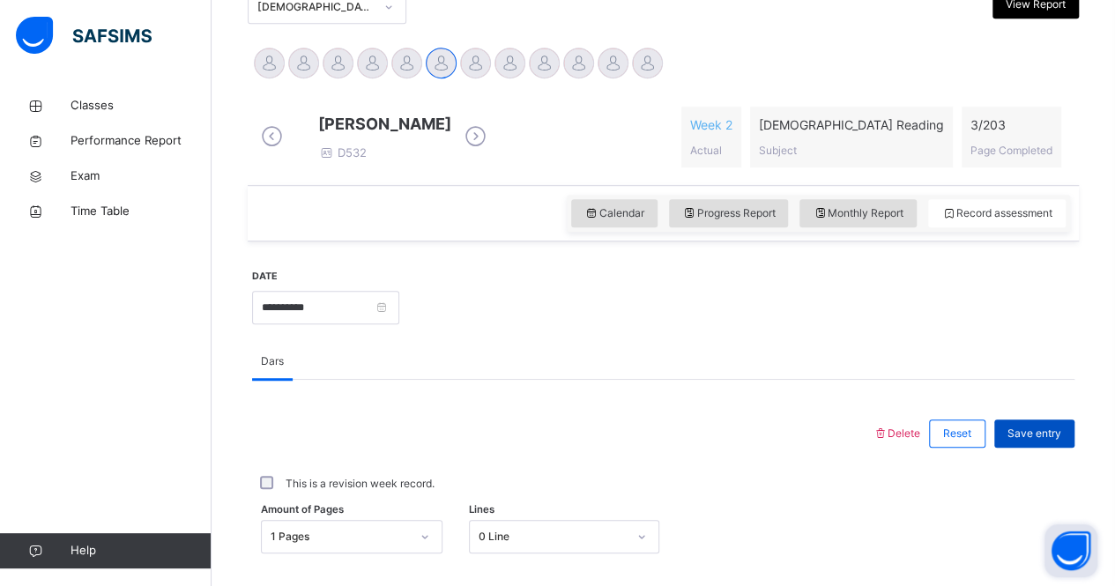
scroll to position [411, 0]
click at [1028, 443] on span "Save entry" at bounding box center [1034, 435] width 54 height 16
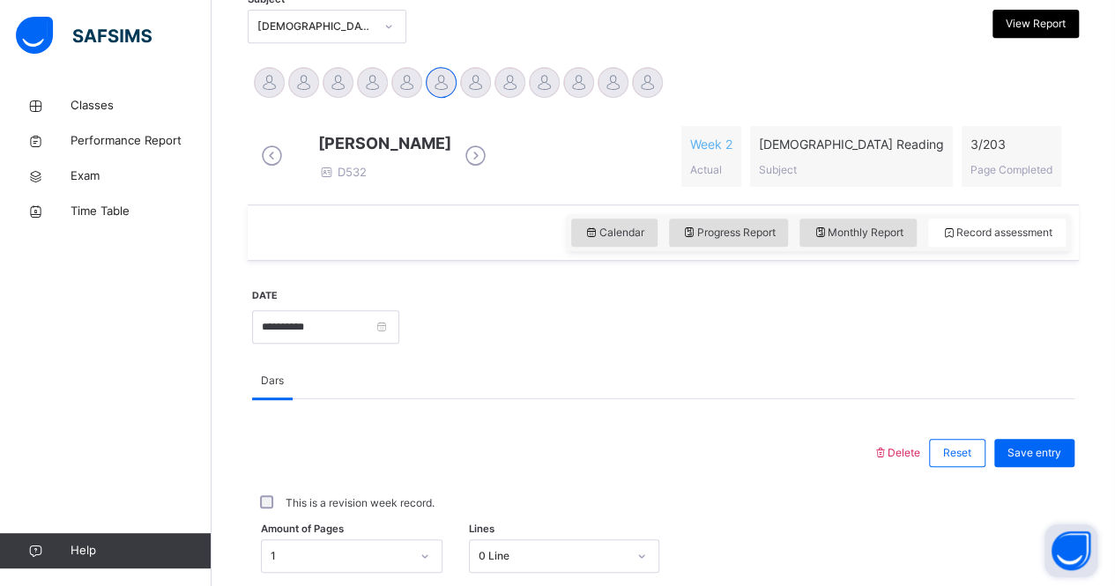
scroll to position [393, 0]
click at [878, 241] on span "Monthly Report" at bounding box center [857, 233] width 91 height 16
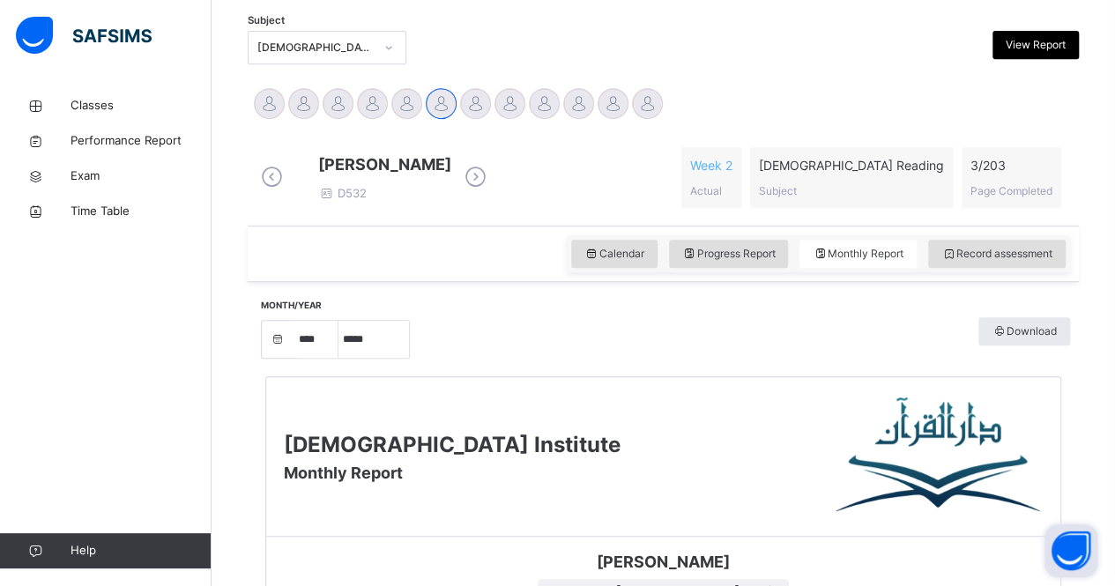
scroll to position [322, 0]
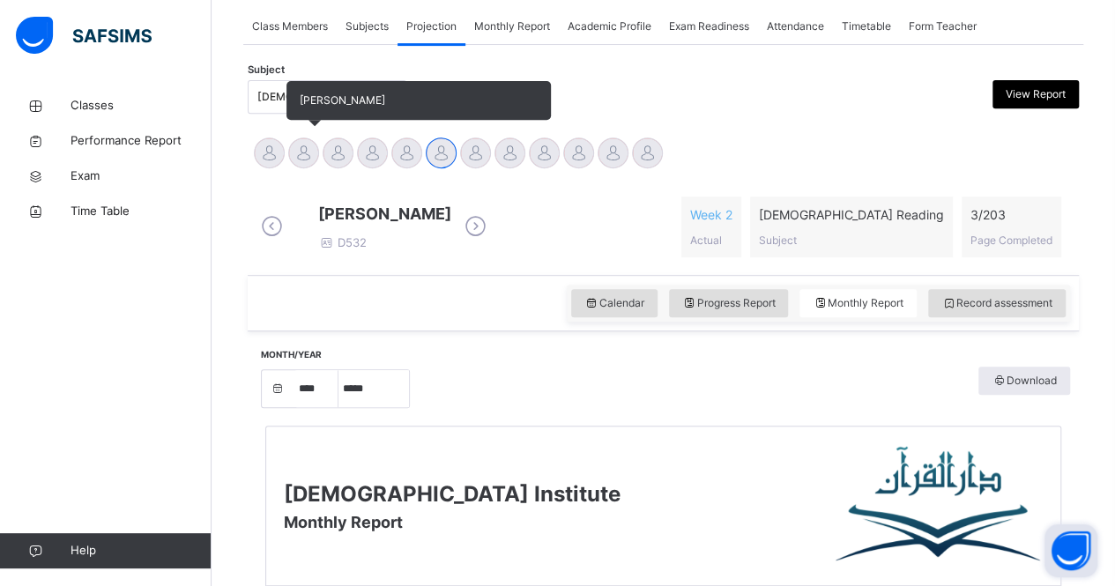
click at [294, 164] on div at bounding box center [303, 152] width 31 height 31
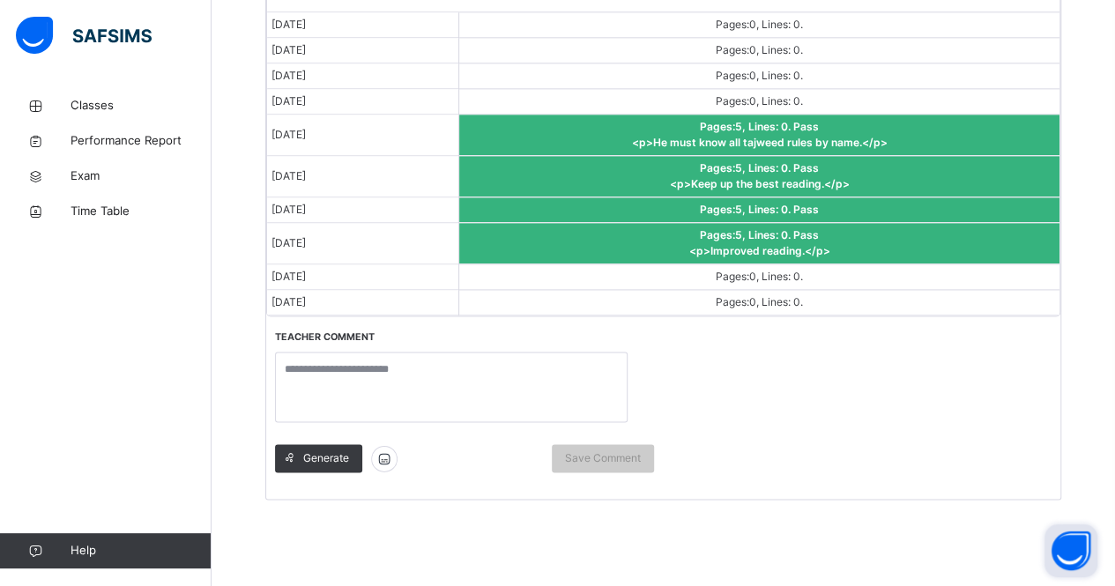
scroll to position [1119, 0]
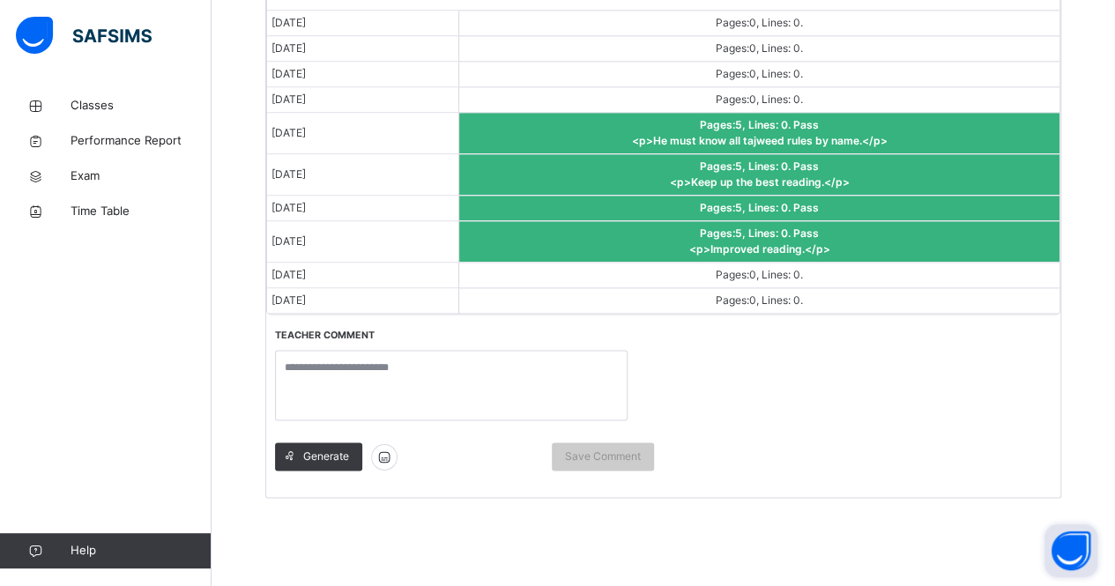
click at [753, 407] on div "Date Dars Sep 3, 2025 Pages: 0 , Lines: 0 . Sep 6, 2025 Pages: 0 , Lines: 0 . S…" at bounding box center [663, 236] width 794 height 522
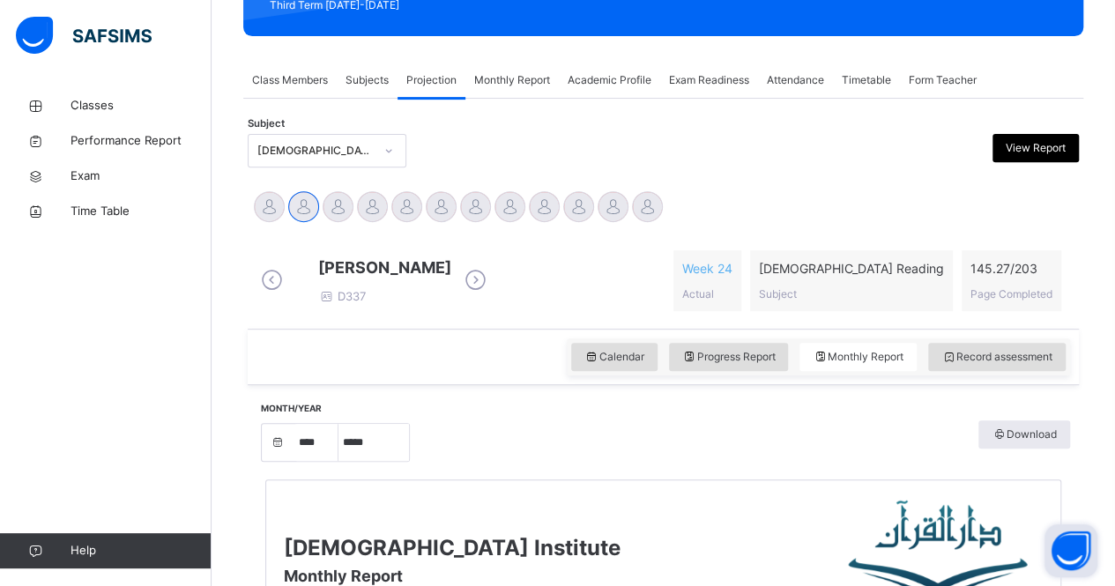
scroll to position [308, 0]
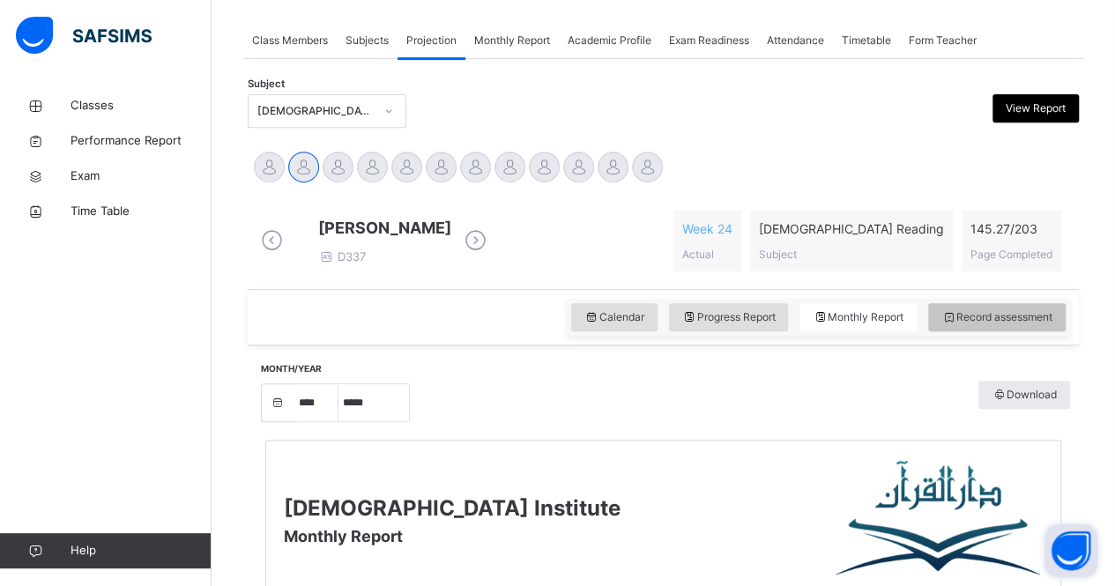
click at [982, 323] on span "Record assessment" at bounding box center [996, 317] width 111 height 16
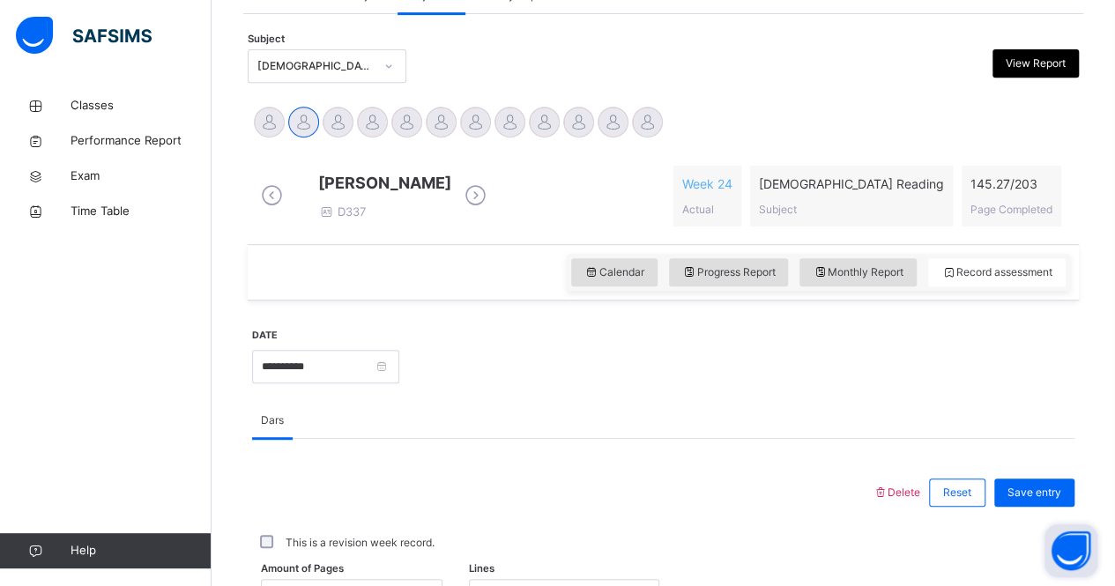
scroll to position [341, 0]
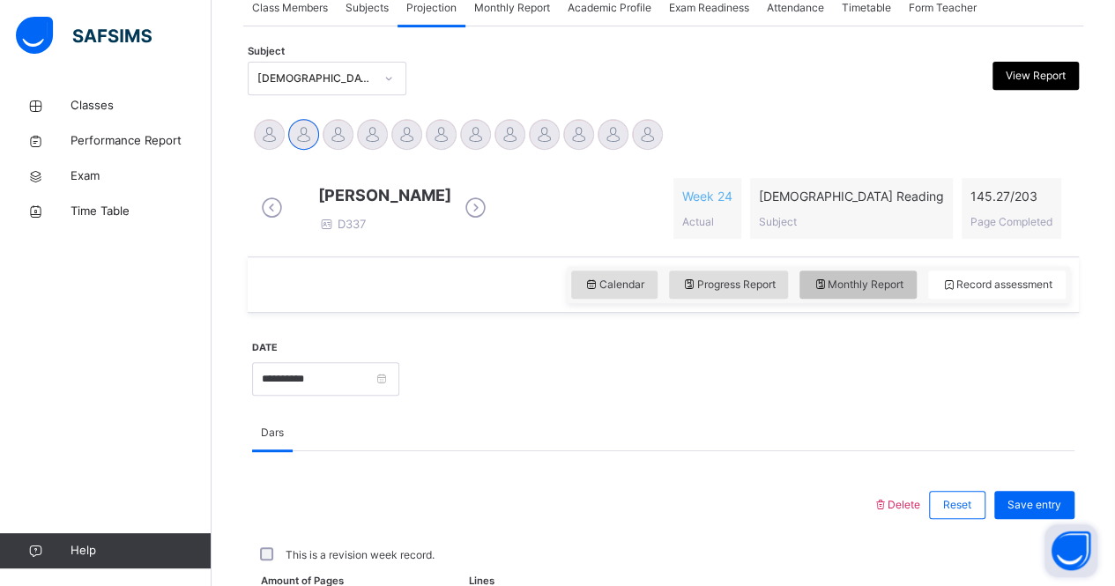
click at [869, 293] on span "Monthly Report" at bounding box center [857, 285] width 91 height 16
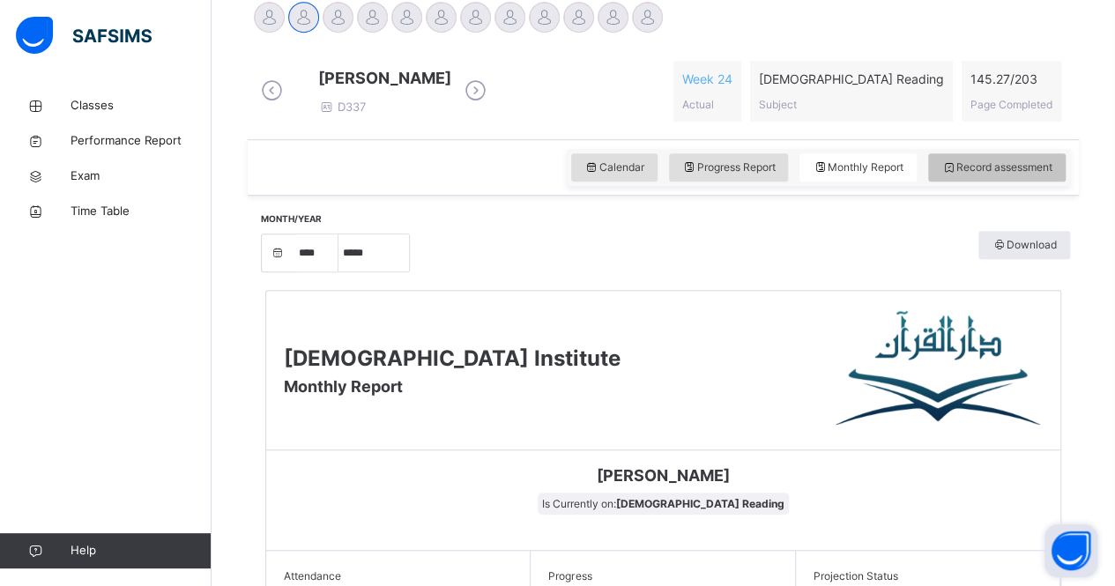
click at [1030, 168] on div "Record assessment" at bounding box center [996, 167] width 137 height 28
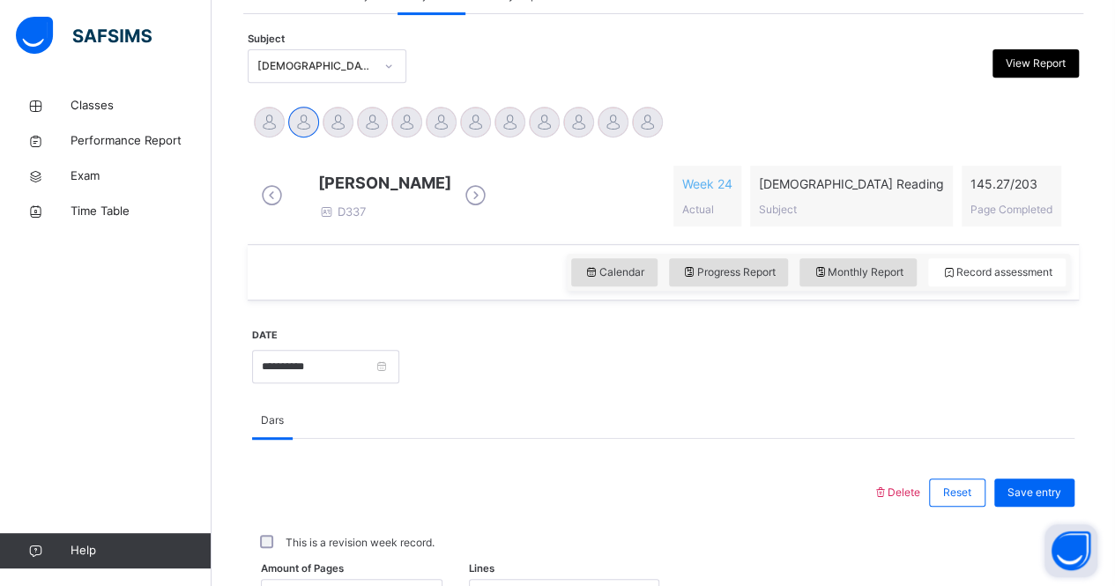
scroll to position [352, 0]
click at [103, 174] on span "Exam" at bounding box center [140, 176] width 141 height 18
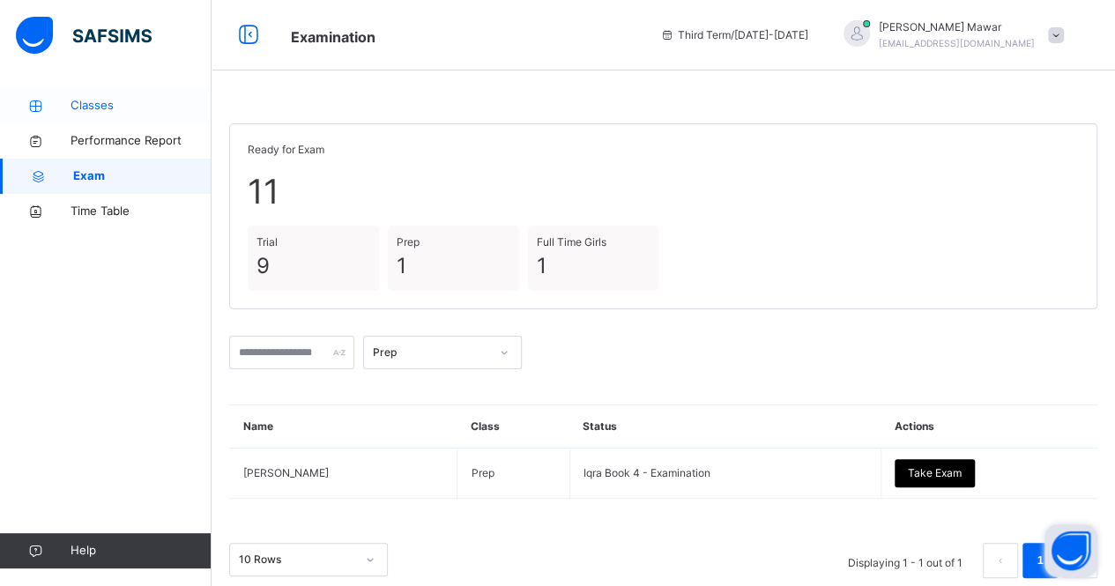
click at [106, 103] on span "Classes" at bounding box center [140, 106] width 141 height 18
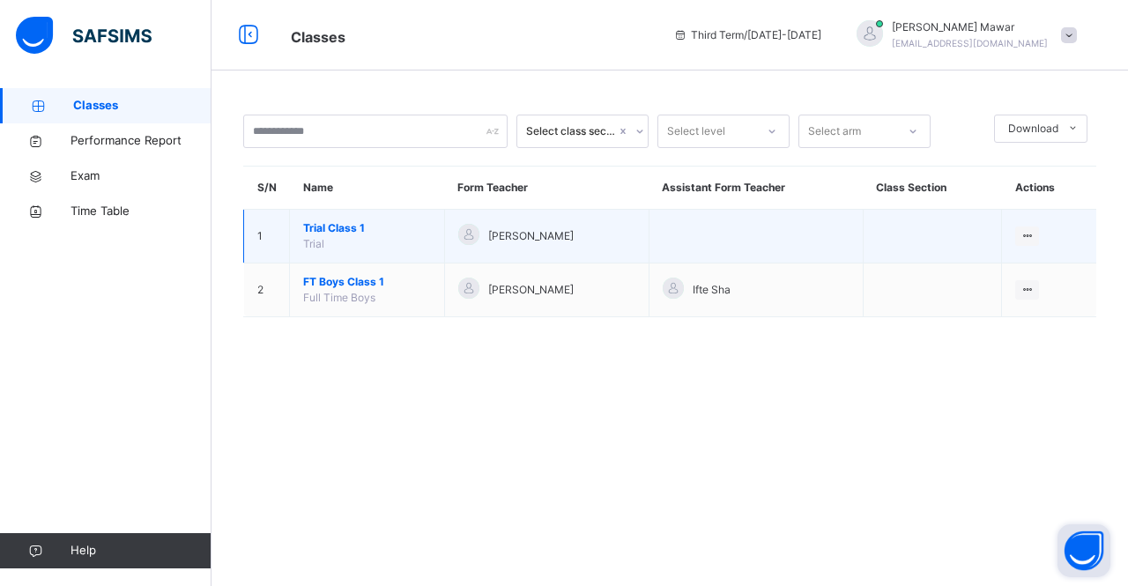
click at [342, 220] on span "Trial Class 1" at bounding box center [367, 228] width 128 height 16
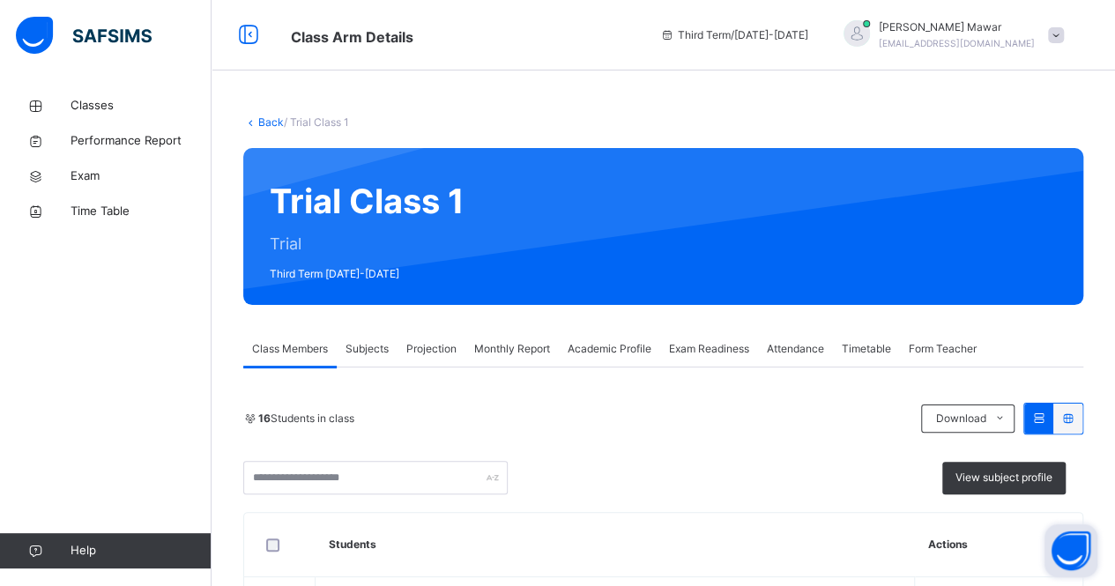
click at [724, 353] on span "Exam Readiness" at bounding box center [709, 349] width 80 height 16
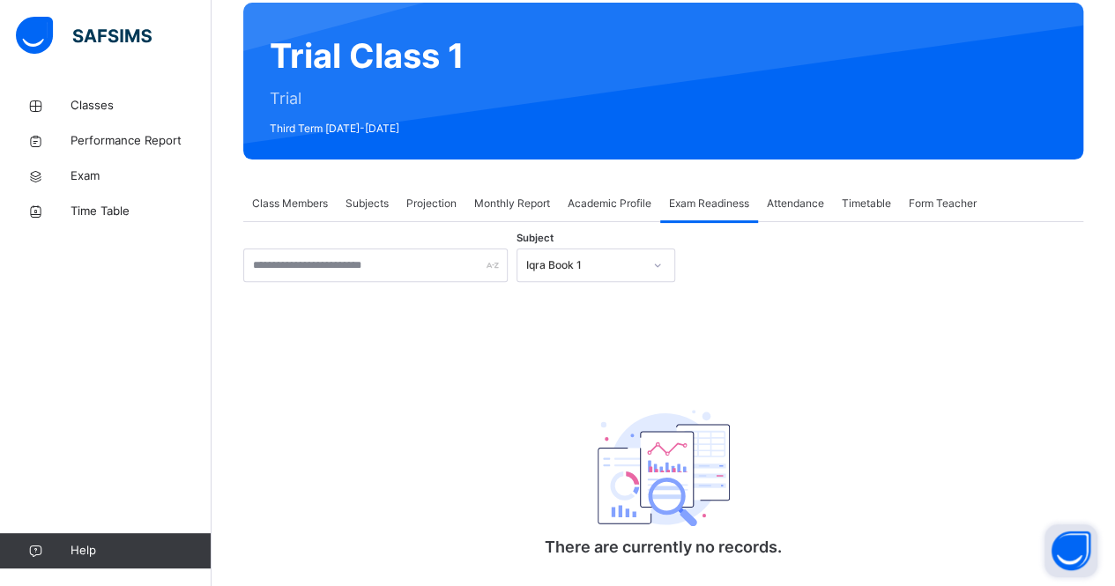
scroll to position [189, 0]
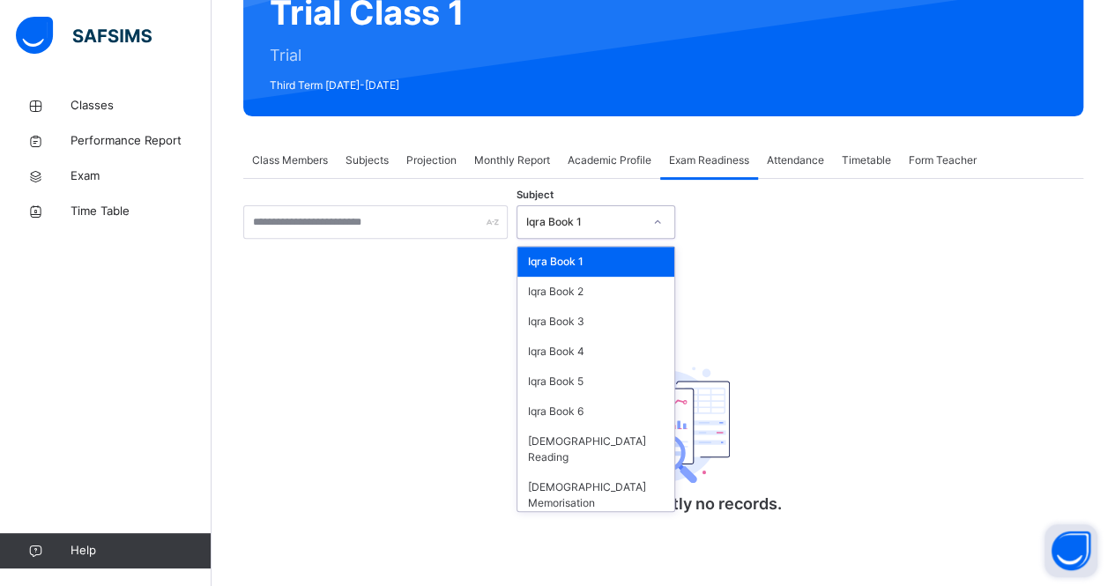
click at [592, 214] on div "Iqra Book 1" at bounding box center [584, 222] width 116 height 16
click at [573, 382] on div "Iqra Book 5" at bounding box center [595, 382] width 157 height 30
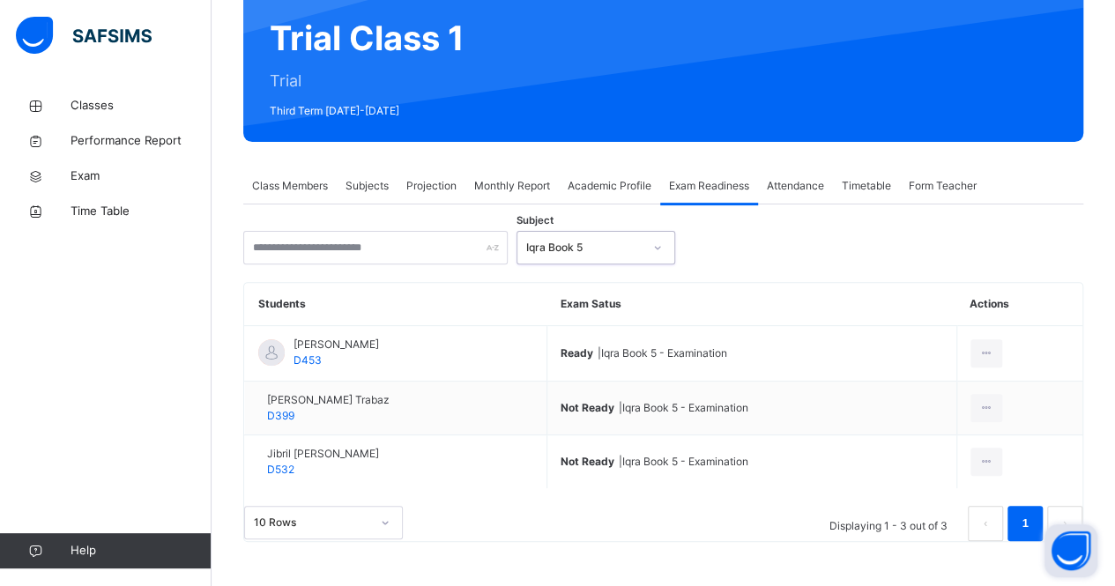
scroll to position [190, 0]
click at [631, 178] on span "Academic Profile" at bounding box center [609, 186] width 84 height 16
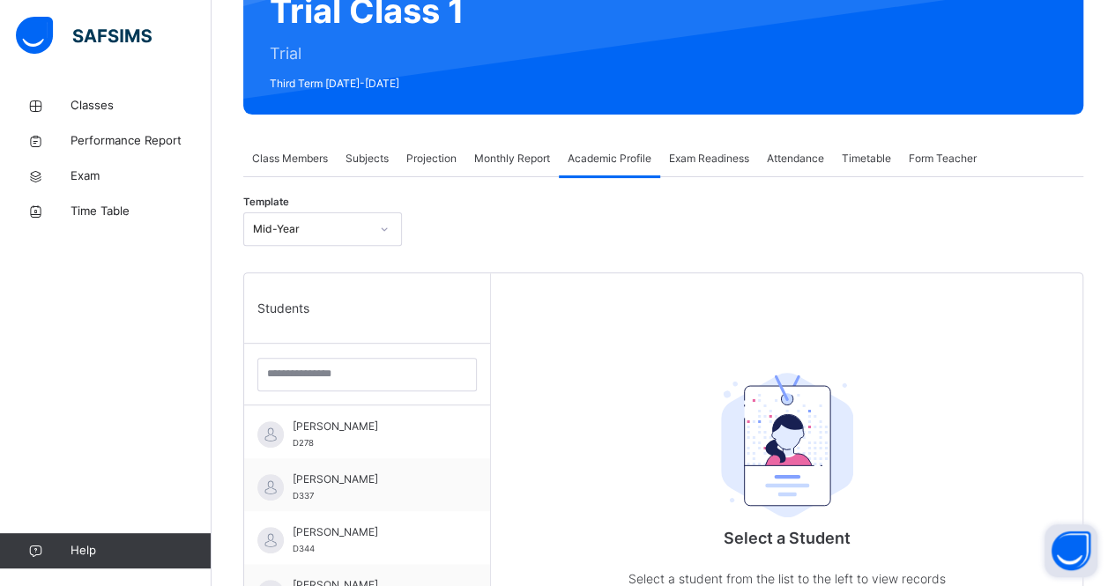
click at [715, 158] on span "Exam Readiness" at bounding box center [709, 159] width 80 height 16
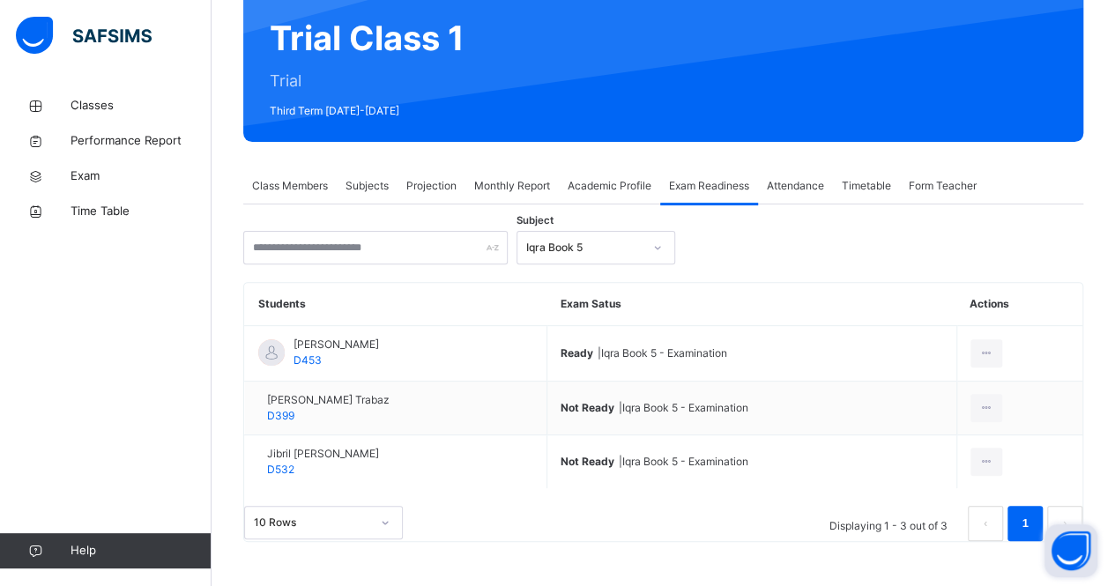
click at [419, 178] on span "Projection" at bounding box center [431, 186] width 50 height 16
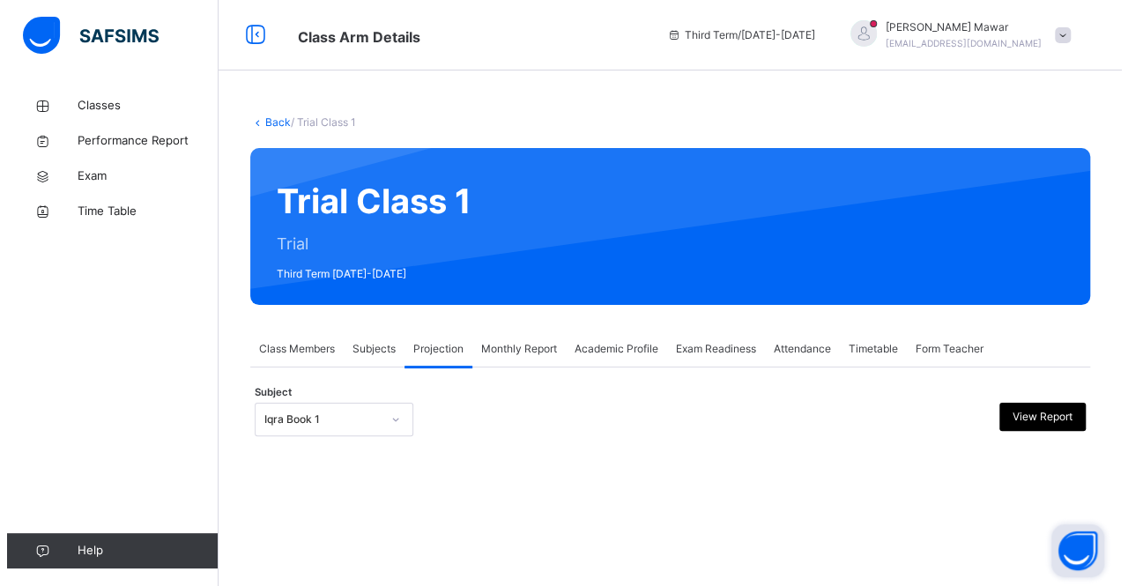
scroll to position [0, 0]
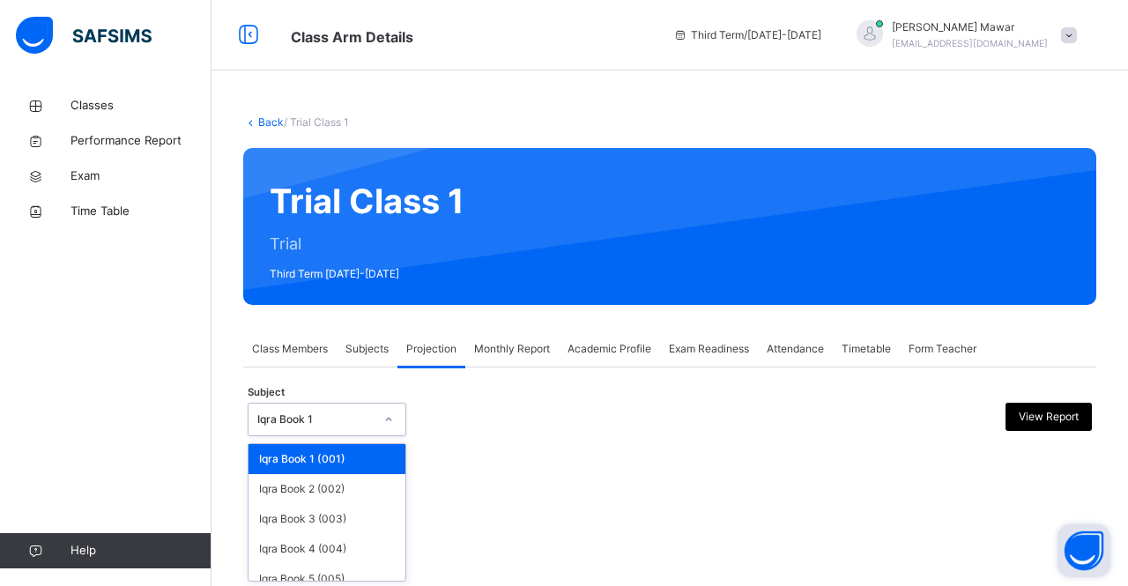
click at [344, 421] on div "Iqra Book 1" at bounding box center [315, 419] width 116 height 16
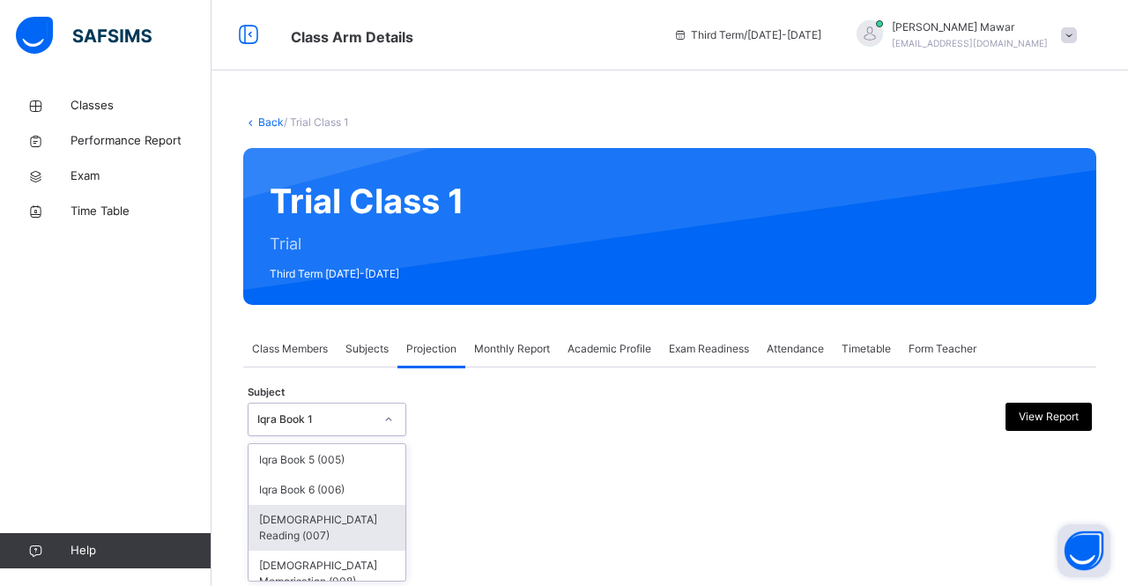
click at [321, 523] on div "[DEMOGRAPHIC_DATA] Reading (007)" at bounding box center [326, 528] width 157 height 46
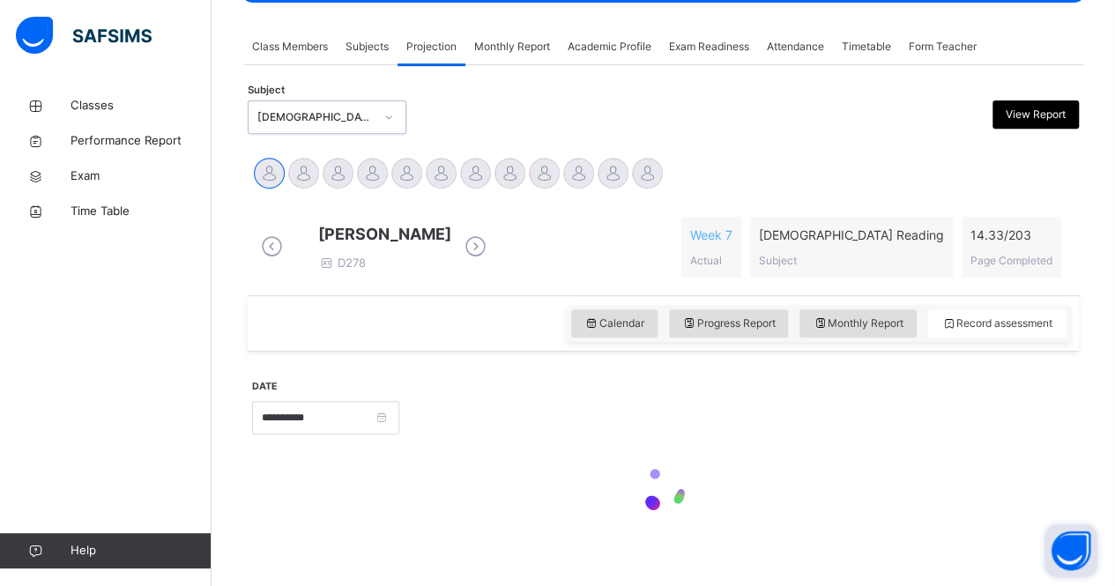
scroll to position [337, 0]
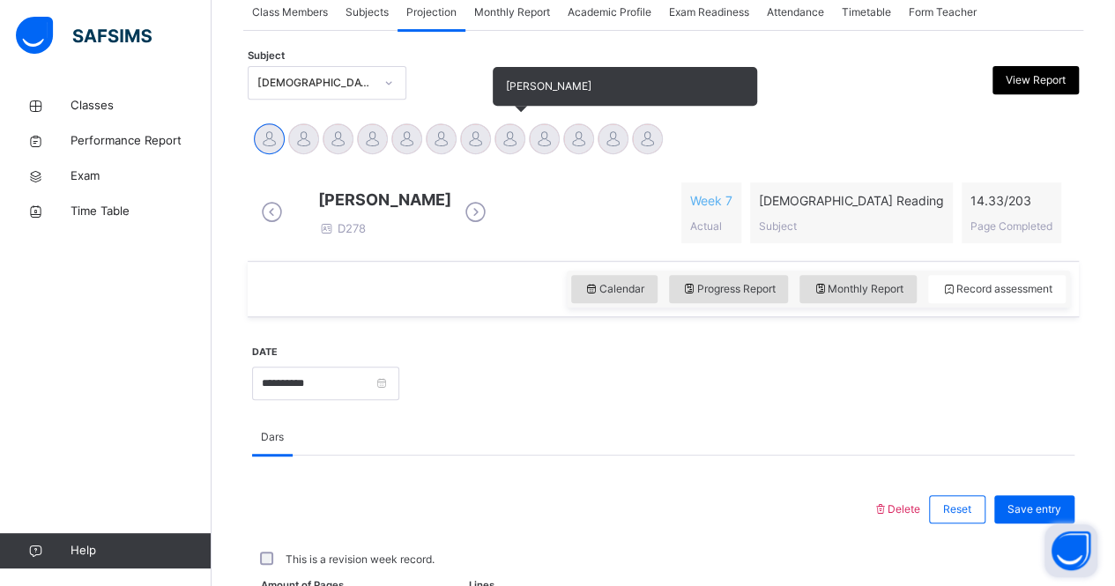
click at [515, 140] on div at bounding box center [509, 138] width 31 height 31
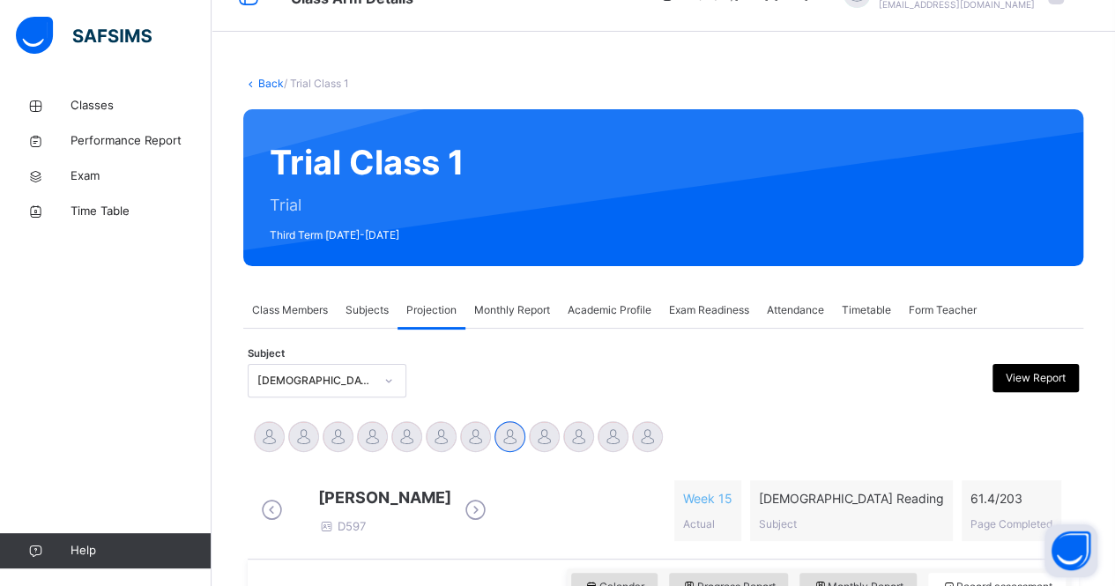
scroll to position [29, 0]
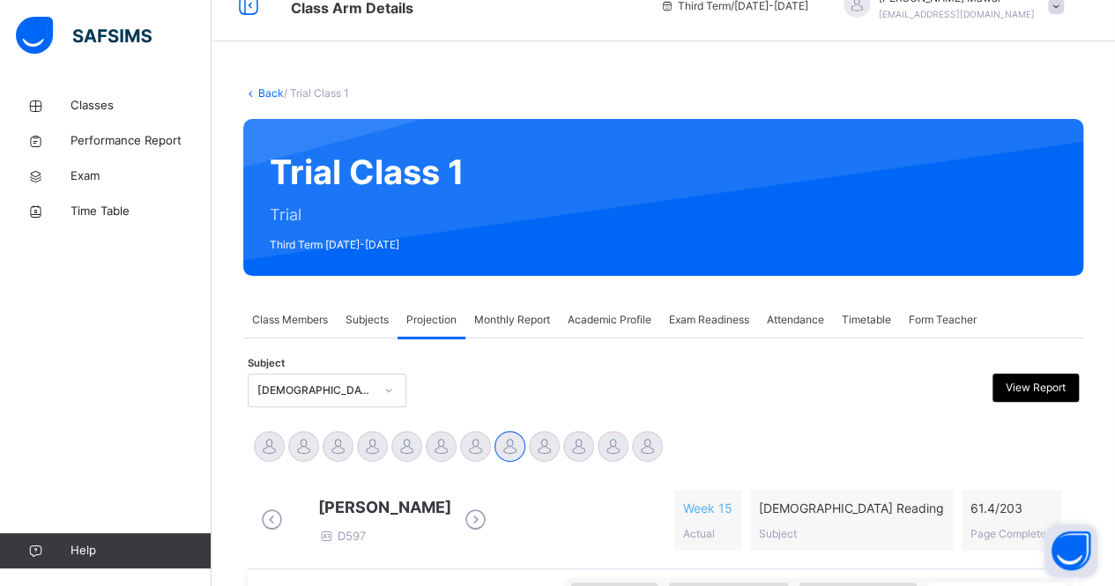
click at [698, 321] on span "Exam Readiness" at bounding box center [709, 320] width 80 height 16
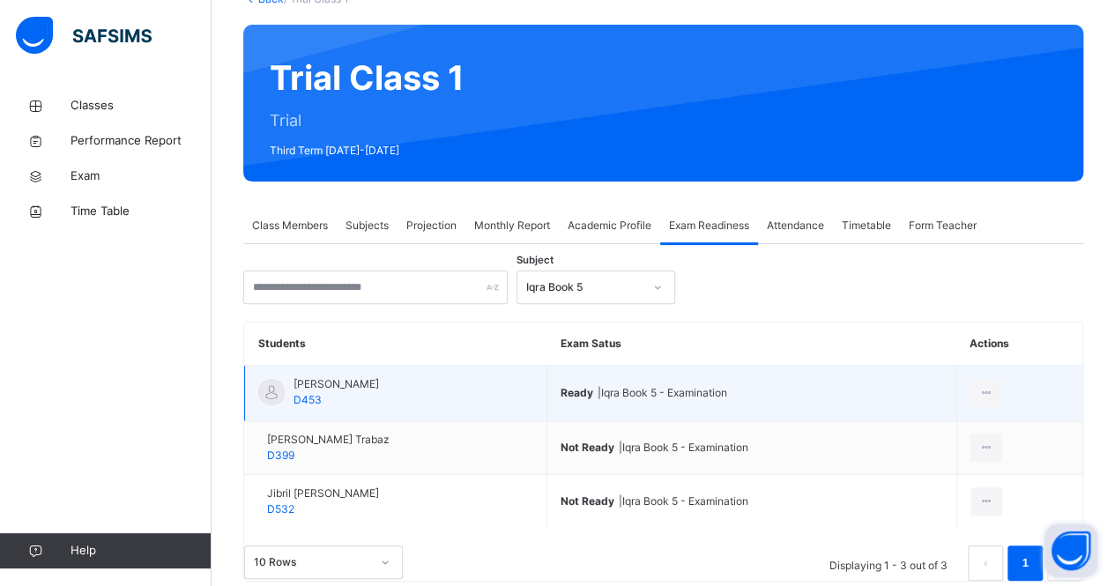
scroll to position [190, 0]
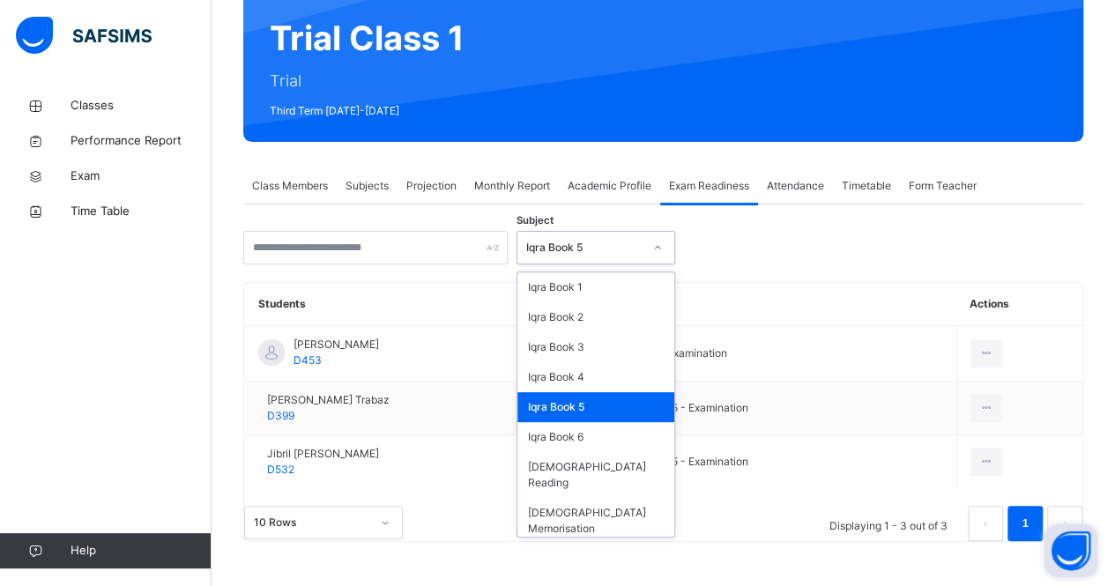
click at [609, 240] on div "Iqra Book 5" at bounding box center [584, 248] width 116 height 16
click at [578, 452] on div "[DEMOGRAPHIC_DATA] Reading" at bounding box center [595, 475] width 157 height 46
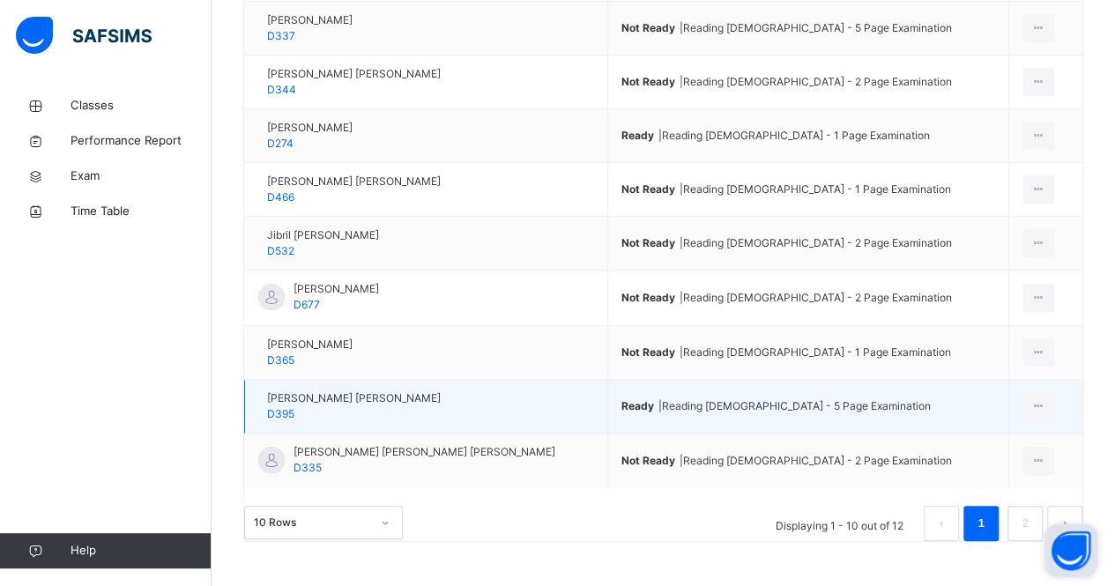
scroll to position [574, 0]
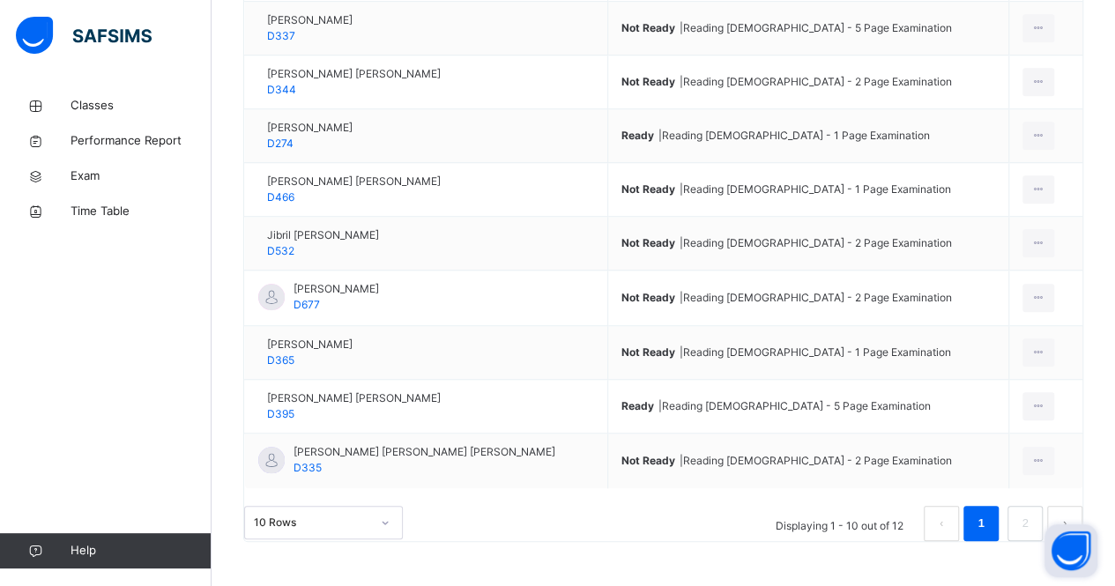
click at [1074, 506] on button "next page" at bounding box center [1064, 523] width 35 height 35
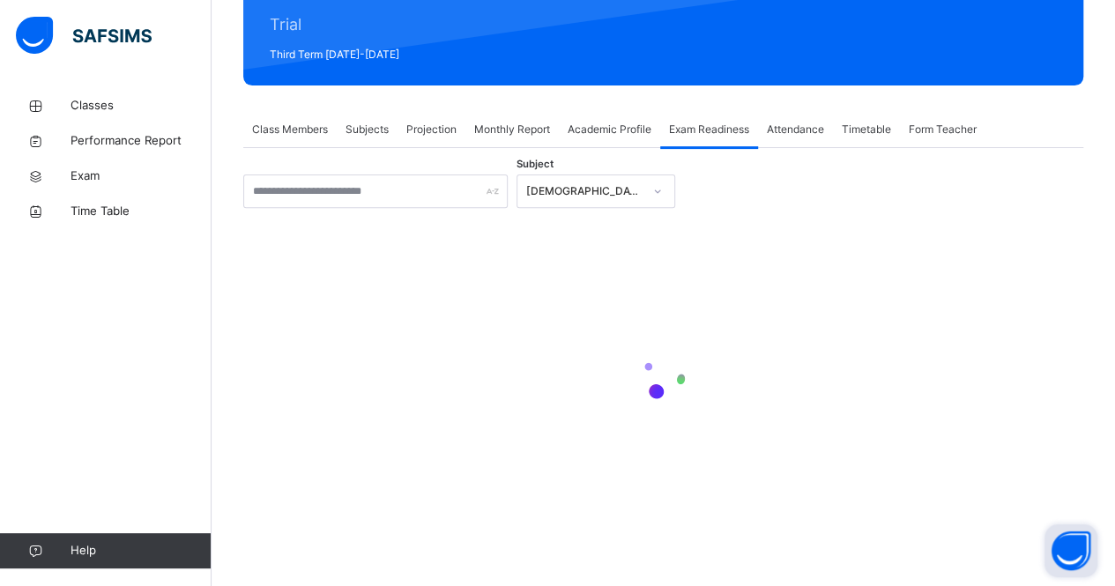
scroll to position [135, 0]
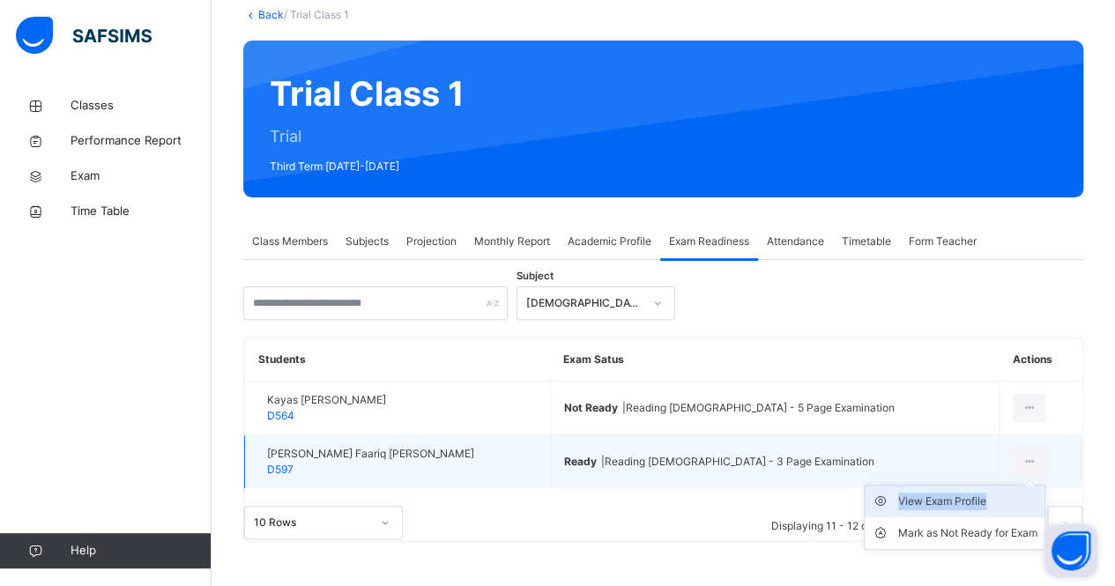
drag, startPoint x: 1018, startPoint y: 435, endPoint x: 976, endPoint y: 477, distance: 59.2
click at [1012, 476] on div "View Exam Profile Mark as Not Ready for Exam" at bounding box center [1028, 462] width 33 height 28
click at [976, 492] on div "View Exam Profile" at bounding box center [967, 501] width 139 height 18
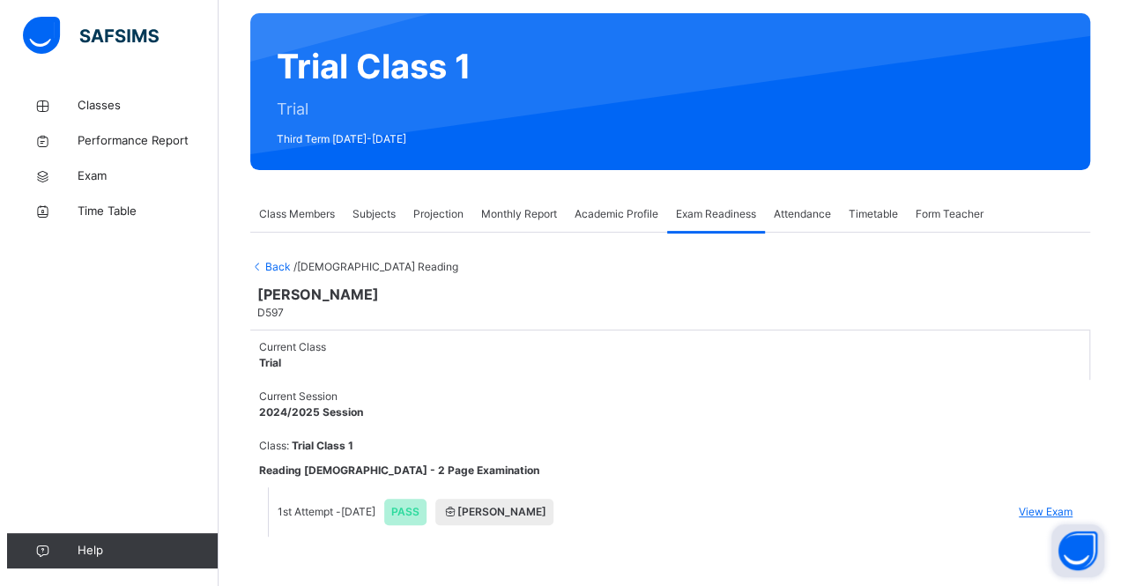
scroll to position [146, 0]
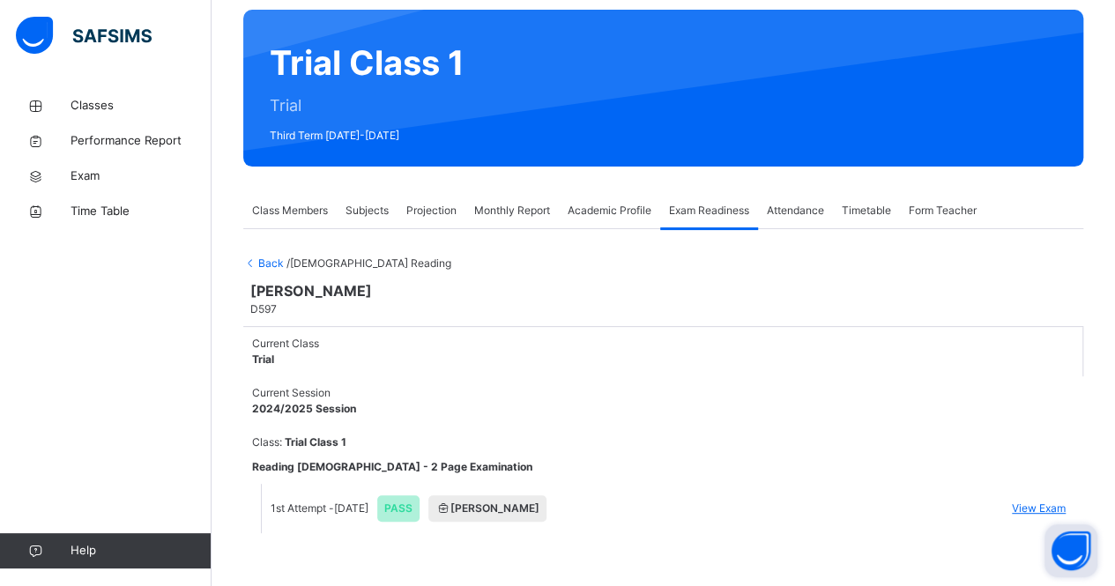
click at [1055, 500] on span "View Exam" at bounding box center [1038, 508] width 54 height 16
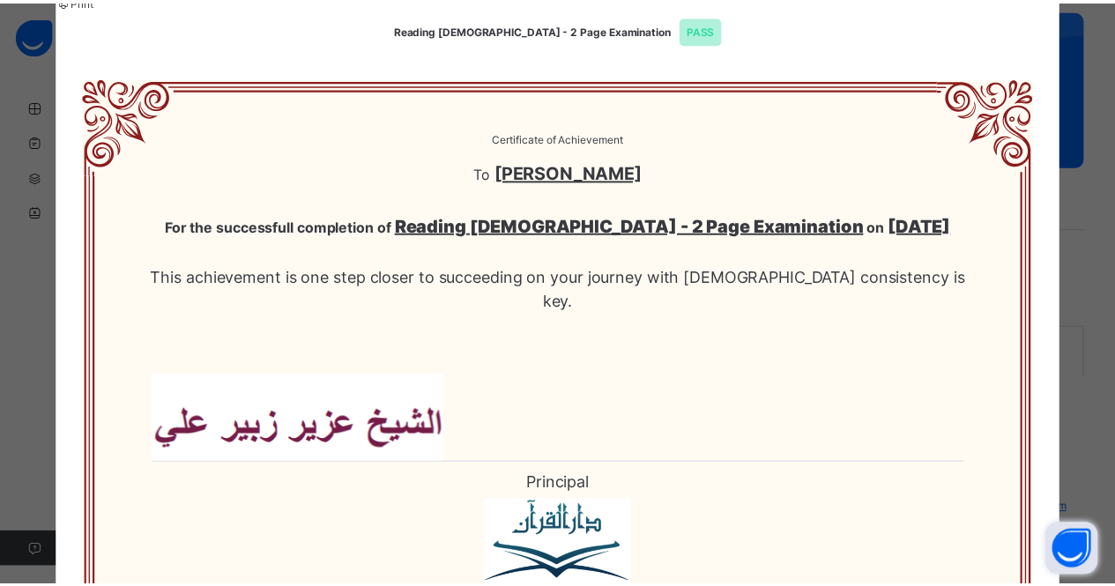
scroll to position [0, 0]
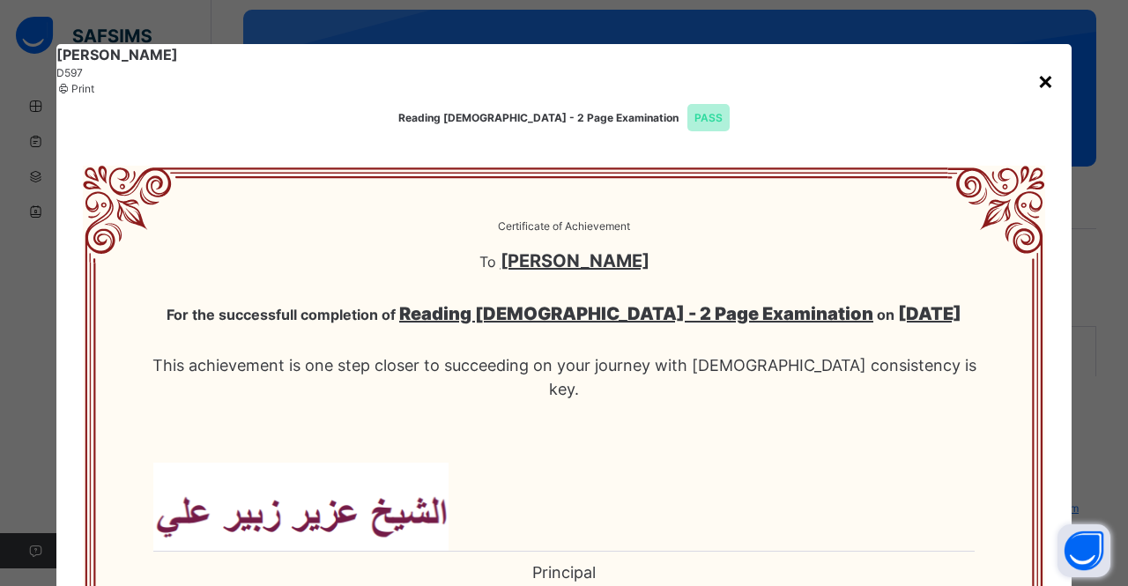
click at [1040, 72] on div "×" at bounding box center [1045, 80] width 17 height 37
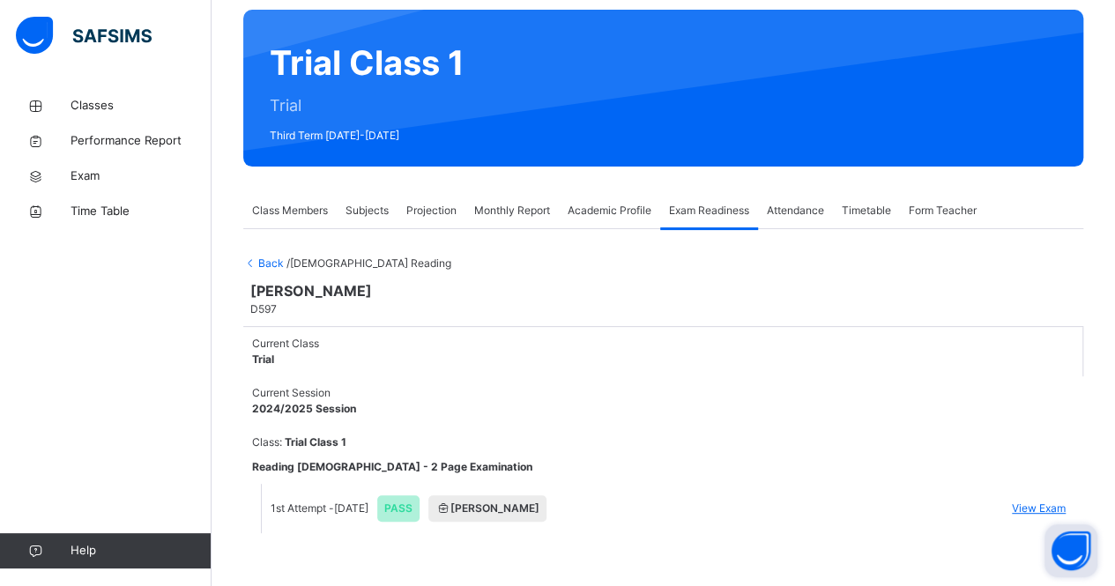
click at [261, 256] on span "Back" at bounding box center [264, 262] width 43 height 13
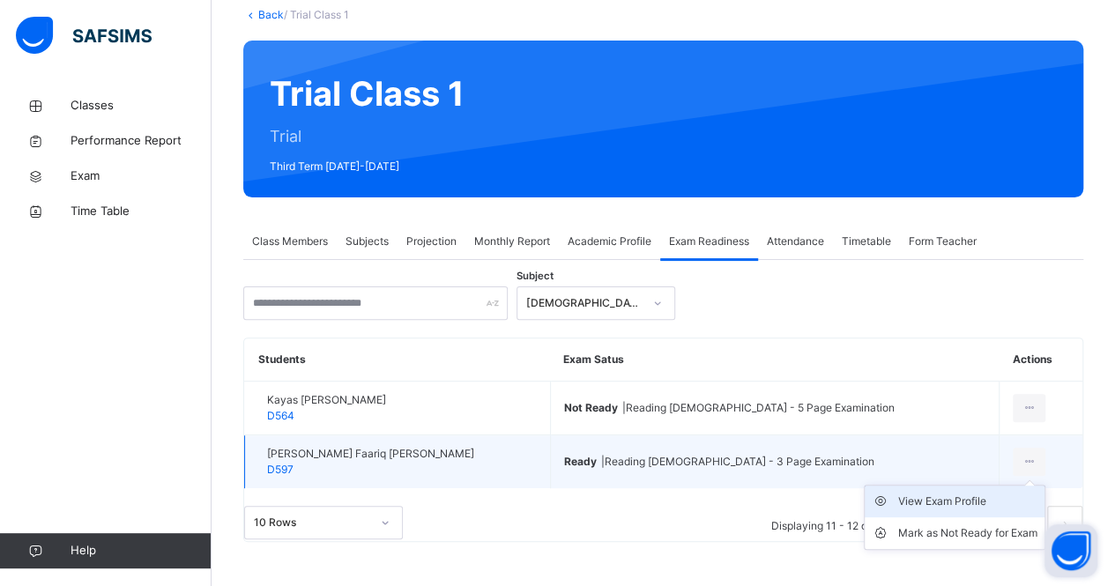
click at [984, 492] on div "View Exam Profile" at bounding box center [967, 501] width 139 height 18
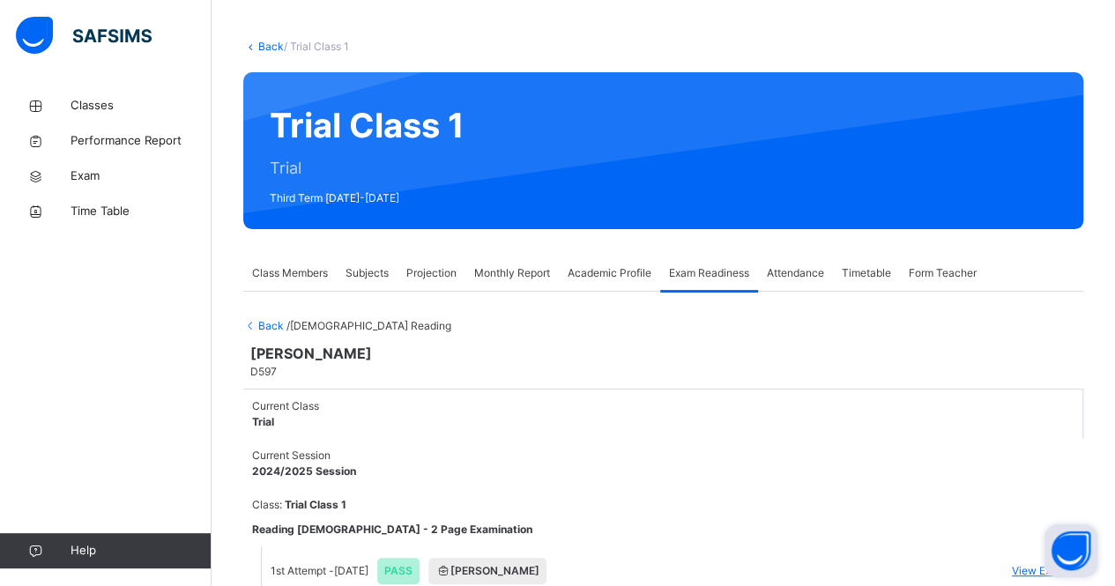
scroll to position [146, 0]
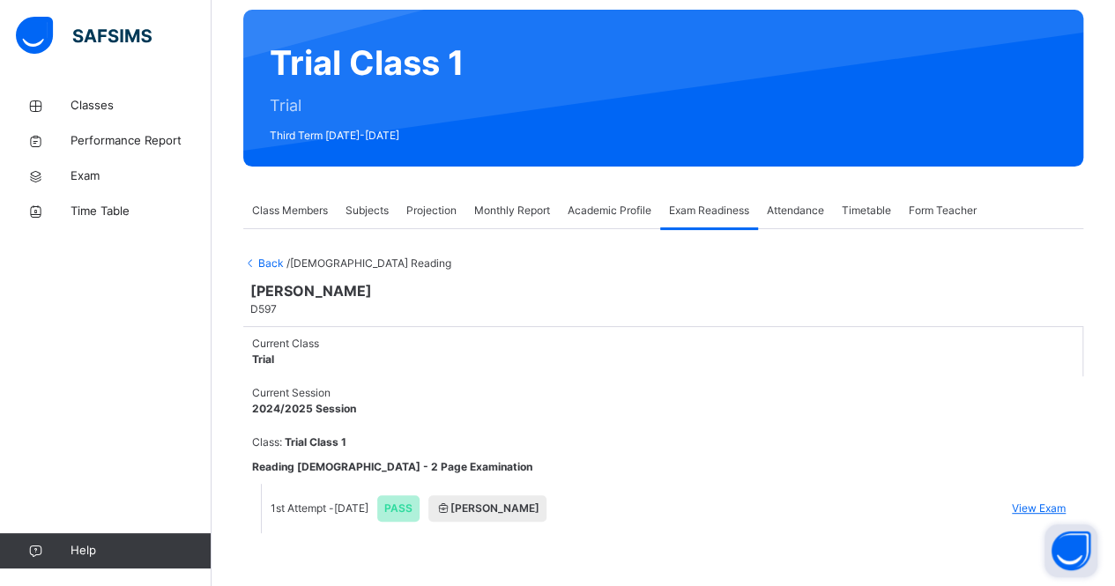
click at [268, 256] on span "Back" at bounding box center [264, 262] width 43 height 13
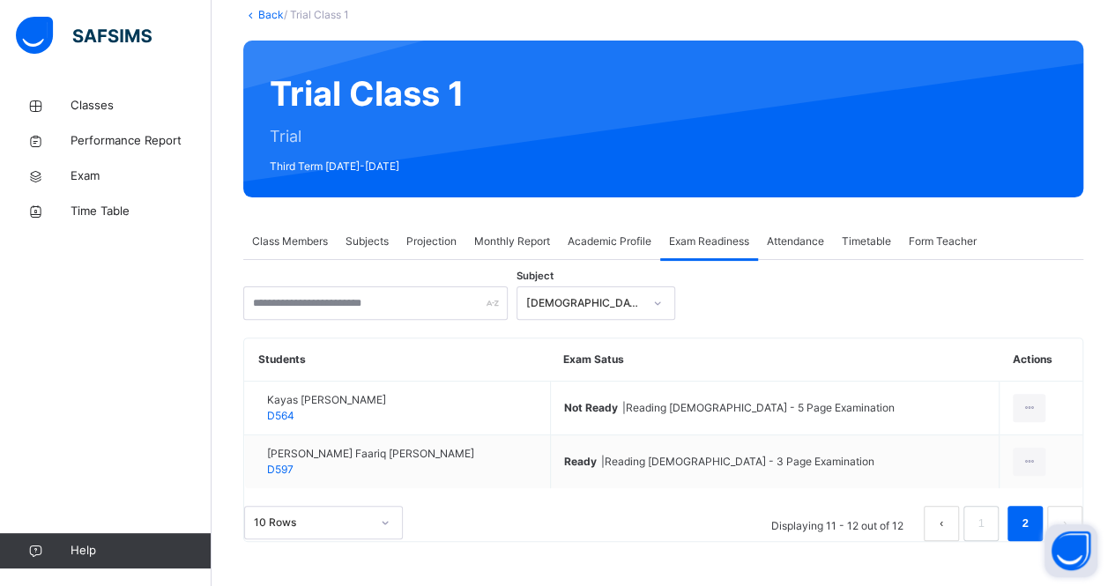
click at [972, 338] on th "Exam Satus" at bounding box center [774, 359] width 449 height 43
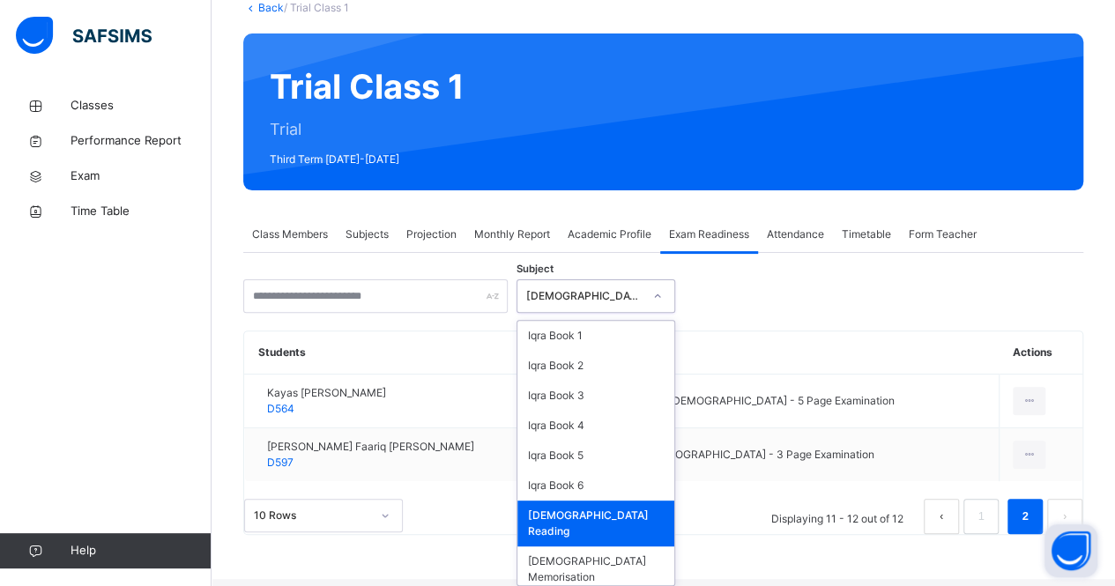
click at [581, 285] on div "[DEMOGRAPHIC_DATA] Reading" at bounding box center [578, 296] width 123 height 27
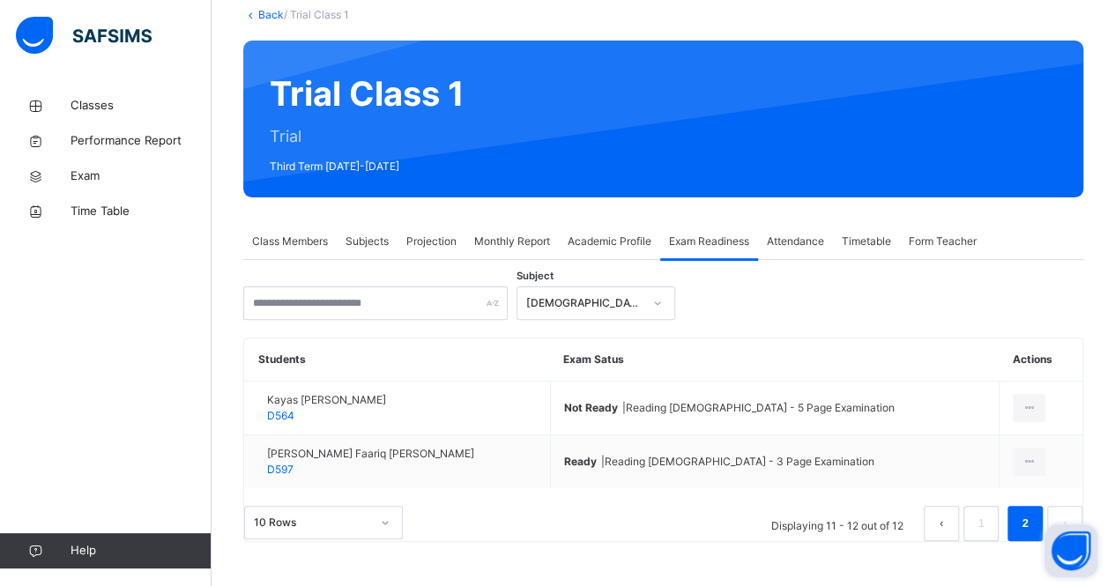
click at [747, 260] on div "Subject Quran Reading Students Exam Satus Actions Kayas Rihan Rihan D564 Not Re…" at bounding box center [663, 401] width 840 height 282
click at [944, 506] on button "prev page" at bounding box center [940, 523] width 35 height 35
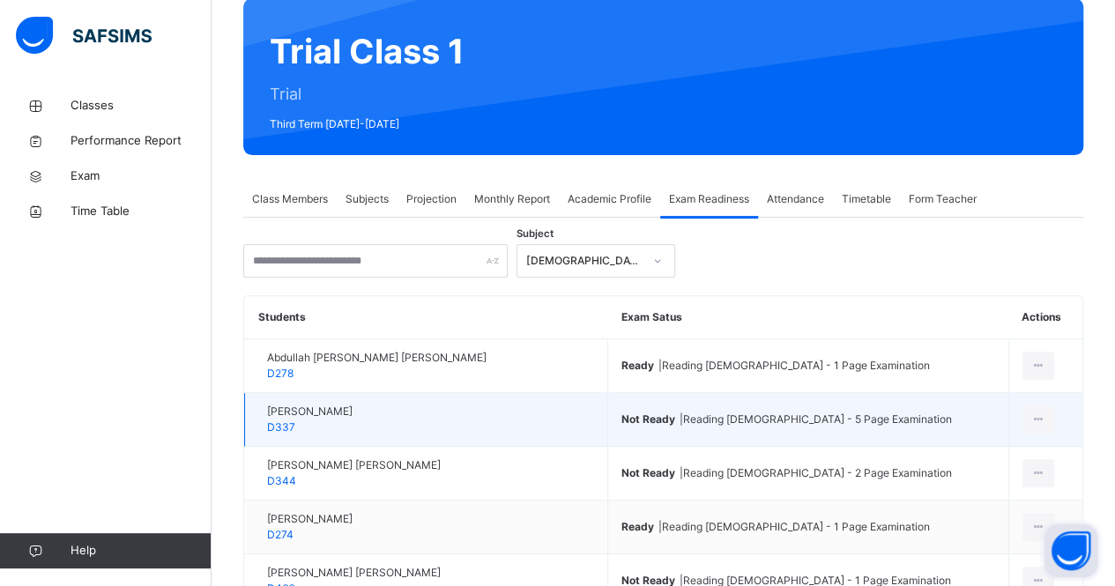
scroll to position [145, 0]
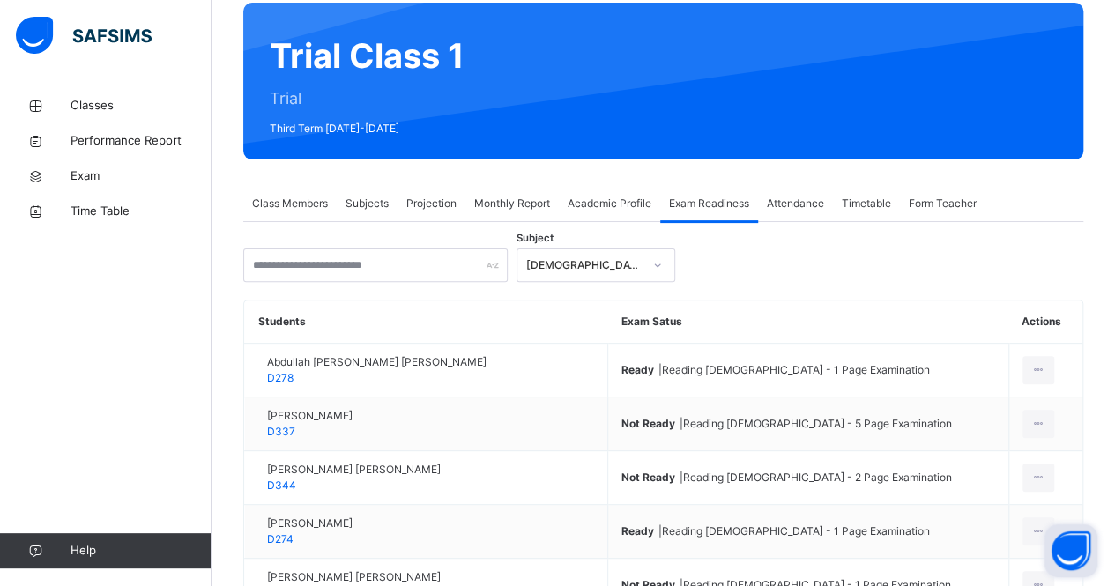
click at [449, 203] on span "Projection" at bounding box center [431, 204] width 50 height 16
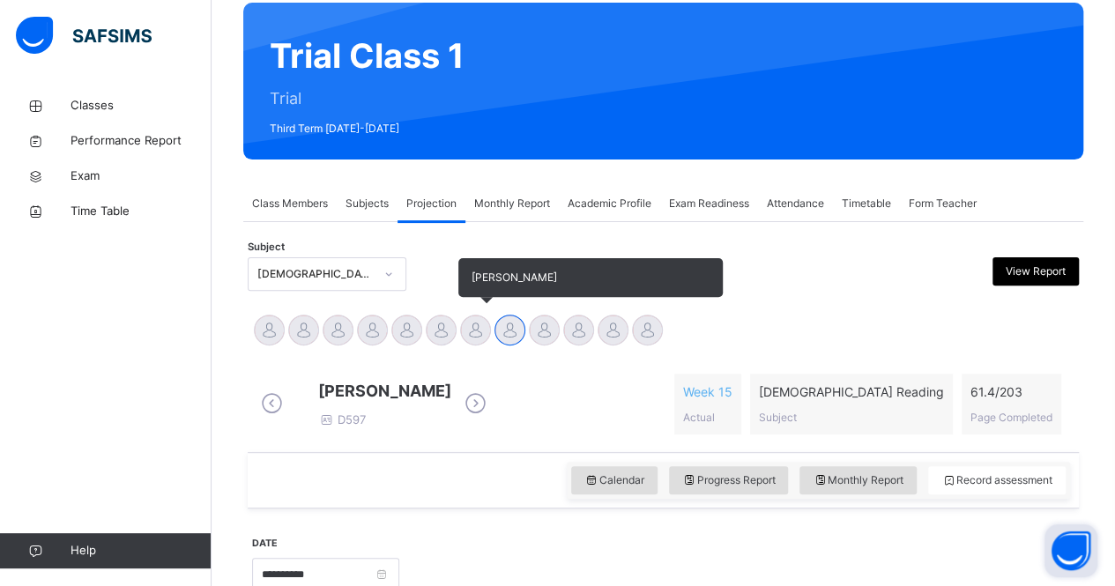
click at [485, 332] on div at bounding box center [475, 330] width 31 height 31
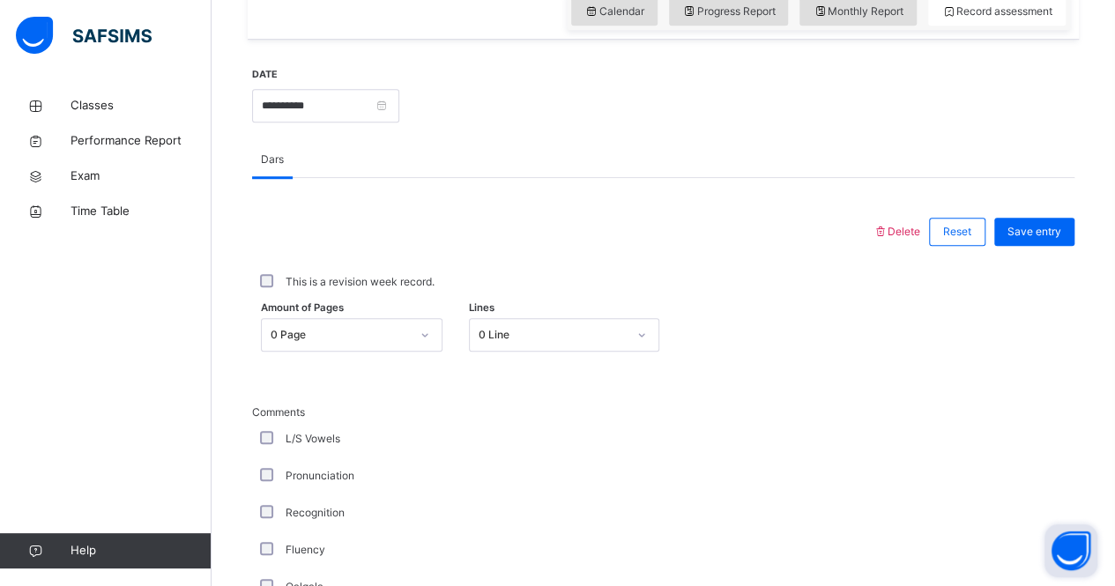
scroll to position [611, 0]
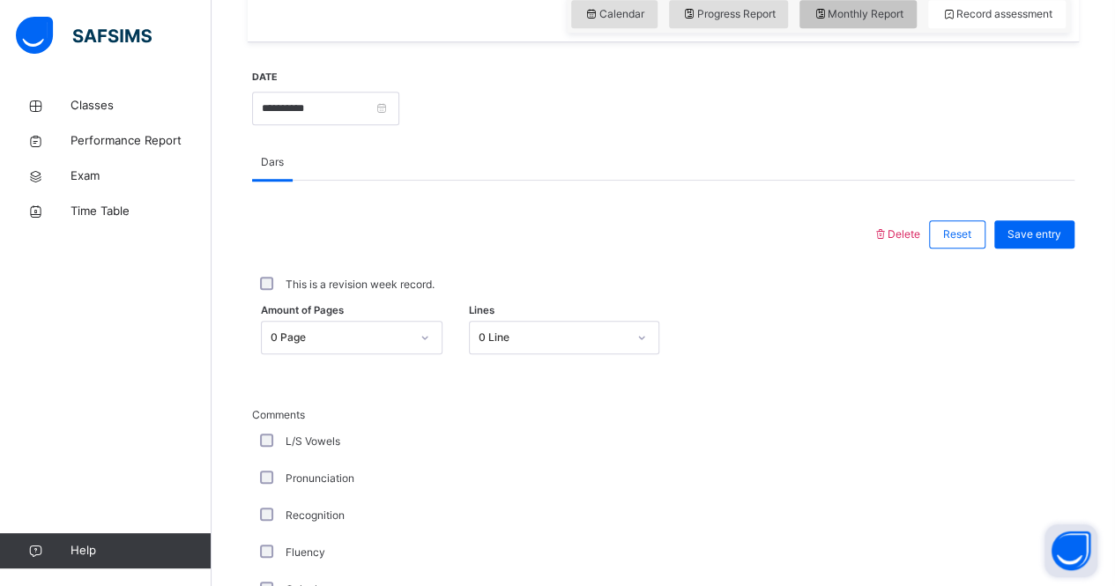
click at [858, 22] on span "Monthly Report" at bounding box center [857, 14] width 91 height 16
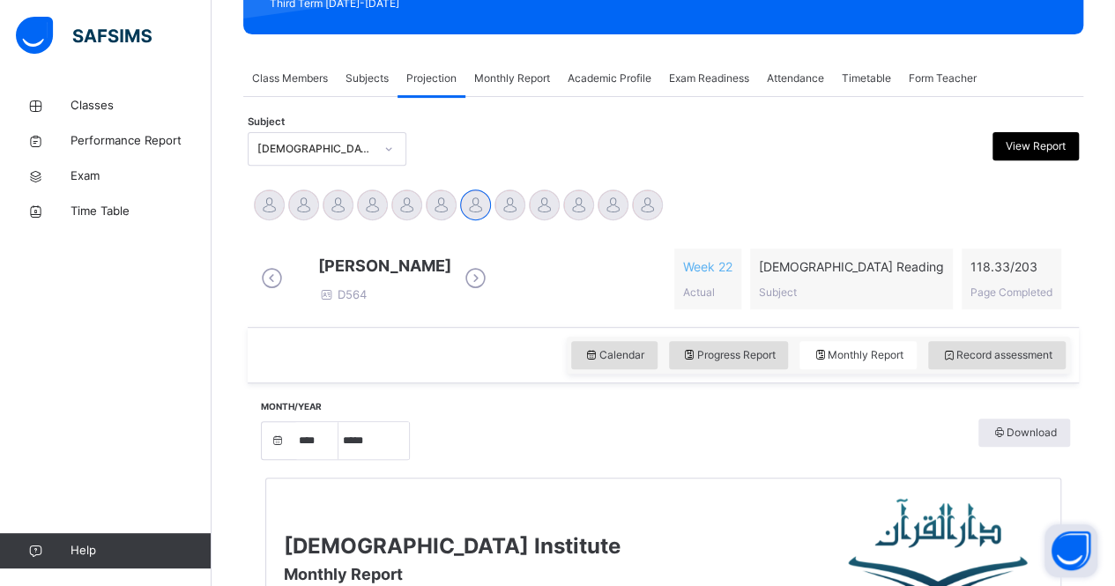
scroll to position [270, 0]
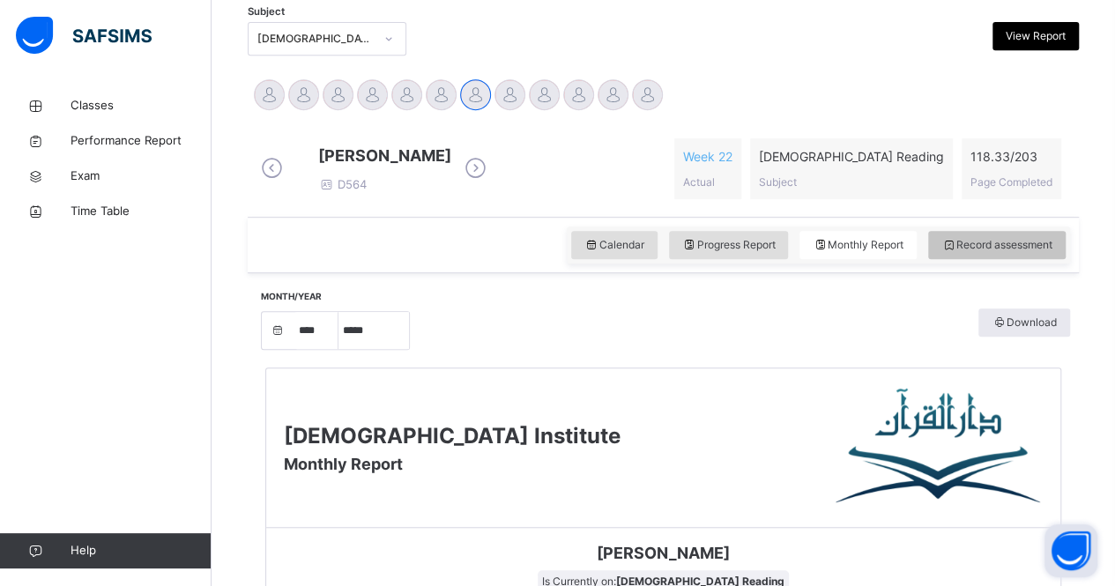
click at [981, 249] on div "Record assessment" at bounding box center [996, 245] width 137 height 28
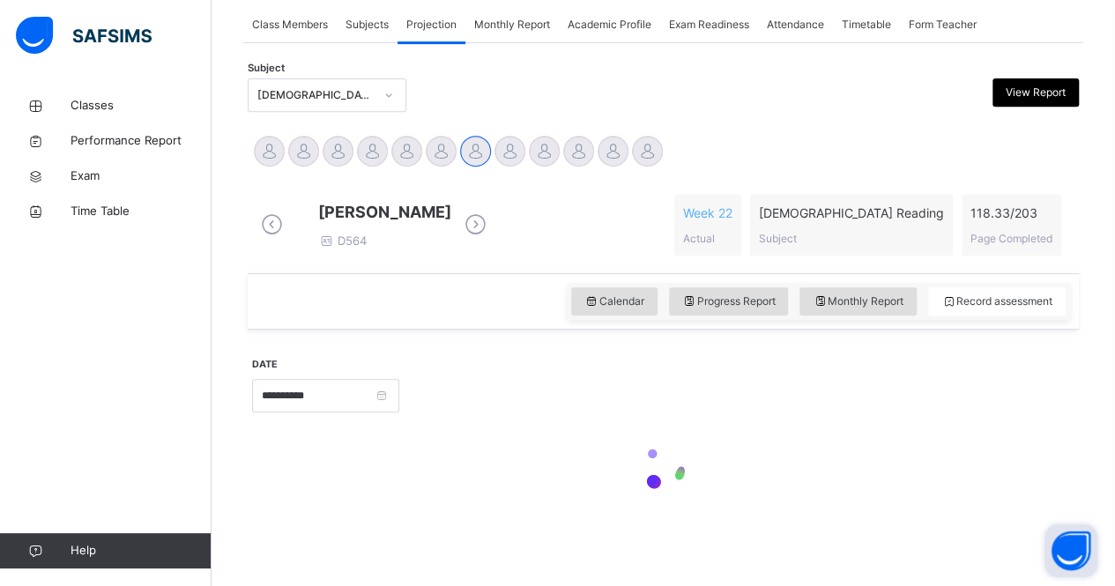
scroll to position [381, 0]
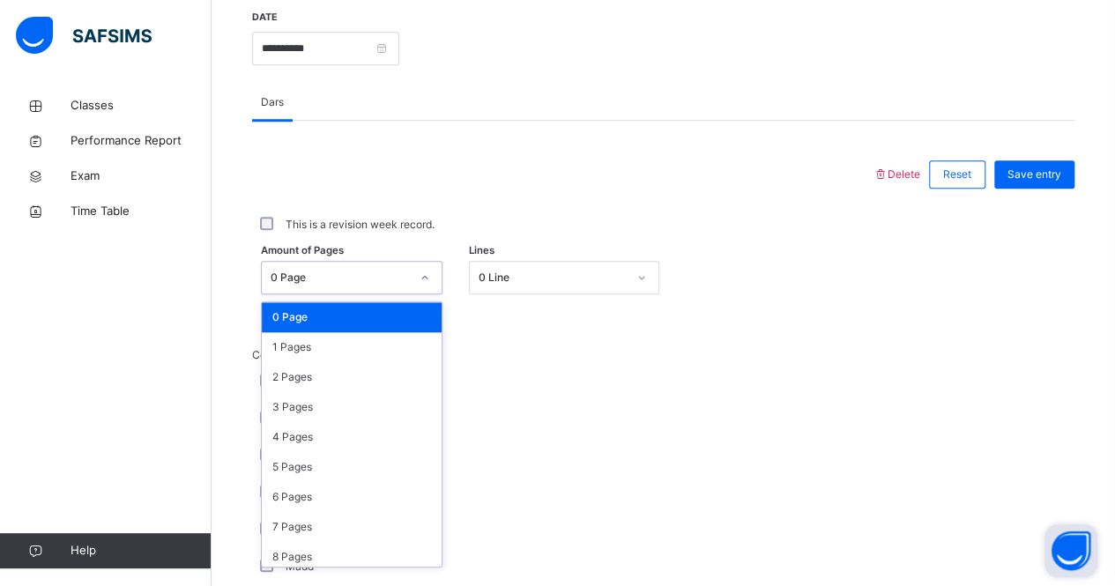
click at [366, 294] on div "option 0 Page focused, 1 of 204. 204 results available. Use Up and Down to choo…" at bounding box center [351, 277] width 181 height 33
click at [357, 390] on div "2 Pages" at bounding box center [352, 377] width 180 height 30
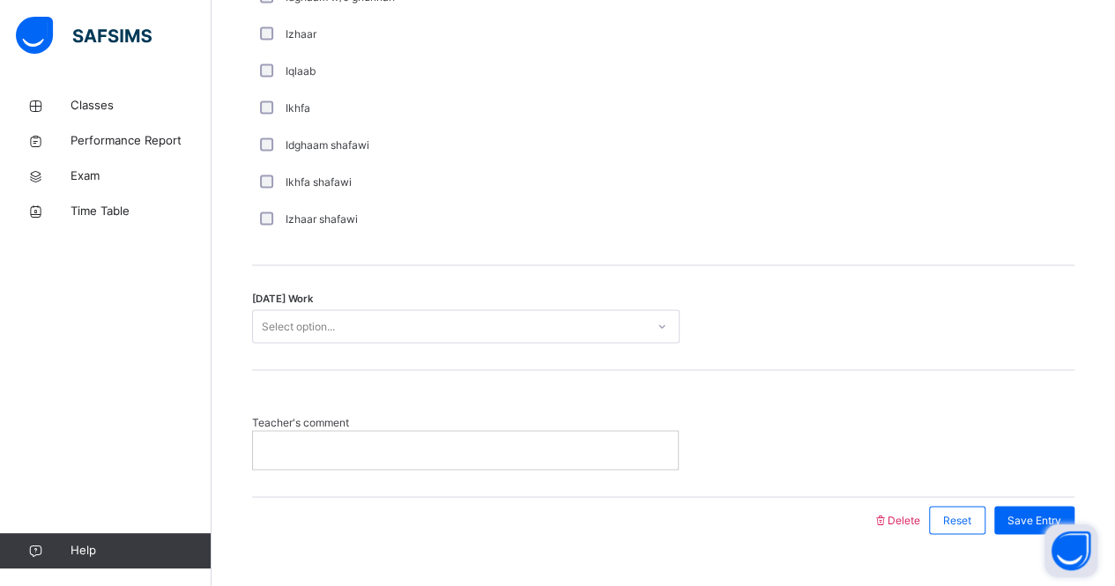
scroll to position [1397, 0]
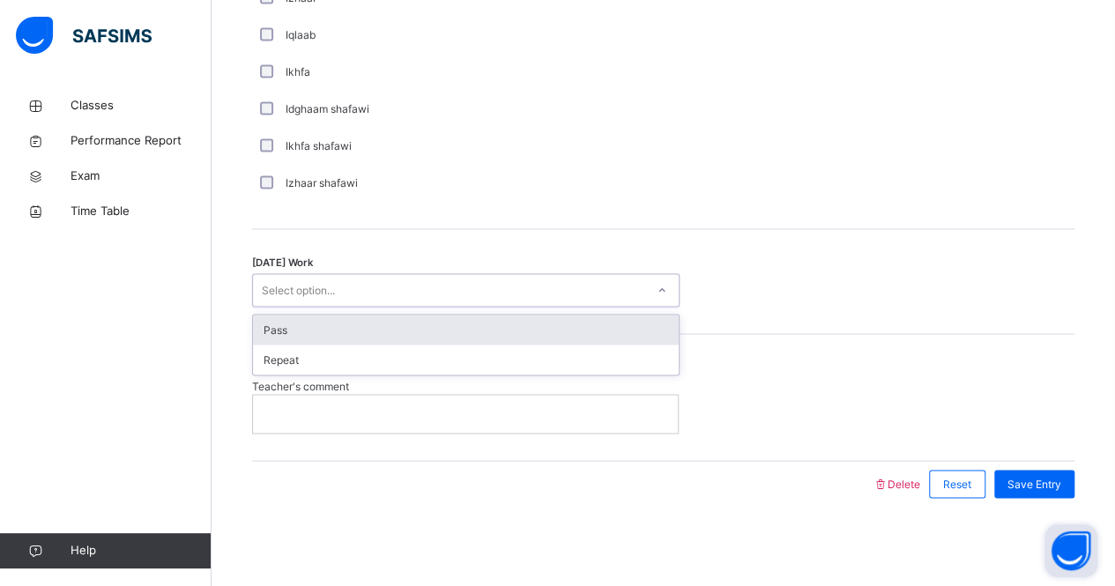
click at [347, 283] on div "Select option..." at bounding box center [449, 290] width 392 height 27
click at [348, 332] on div "Pass" at bounding box center [466, 330] width 426 height 30
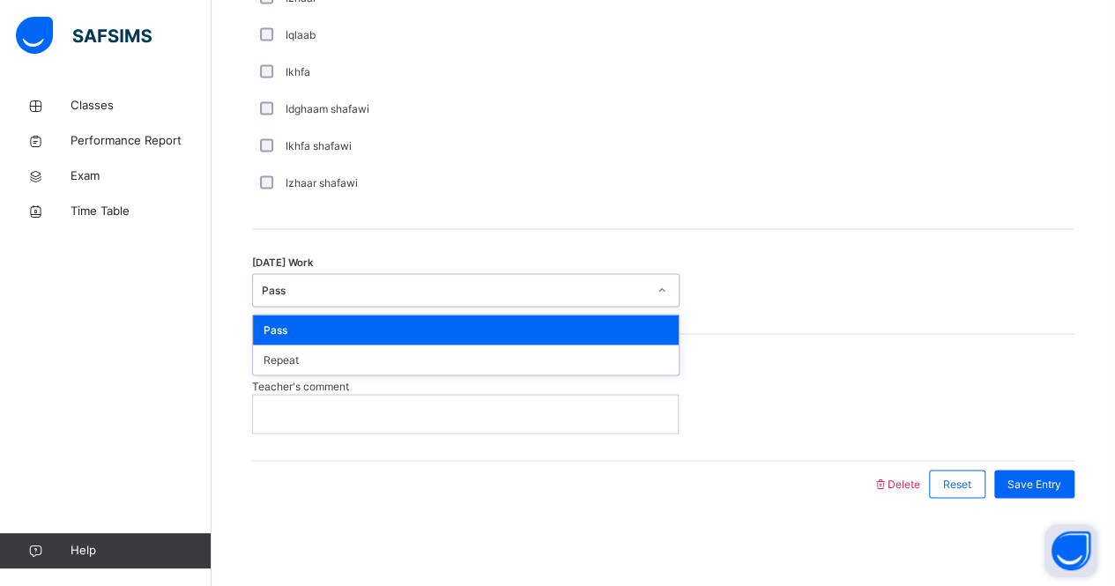
click at [352, 307] on div "Pass" at bounding box center [465, 289] width 427 height 33
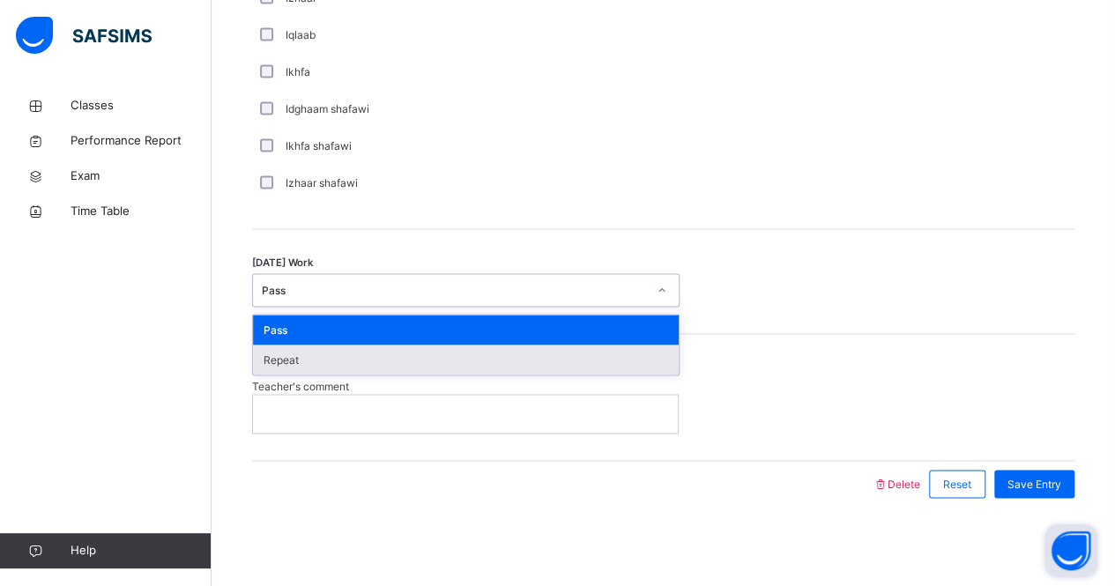
click at [344, 360] on div "Repeat" at bounding box center [466, 359] width 426 height 30
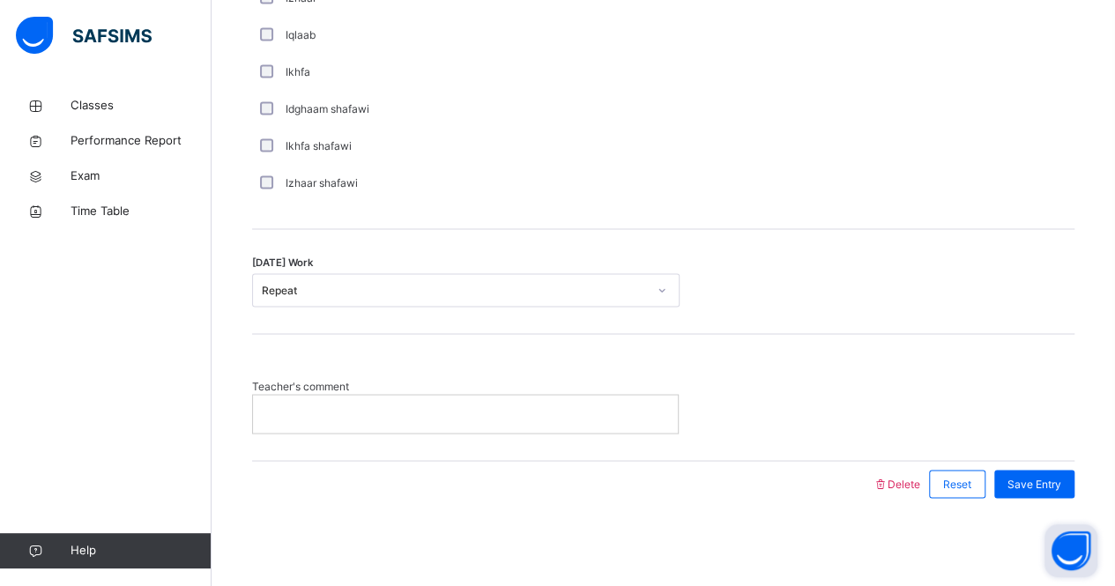
click at [342, 432] on div at bounding box center [465, 413] width 425 height 37
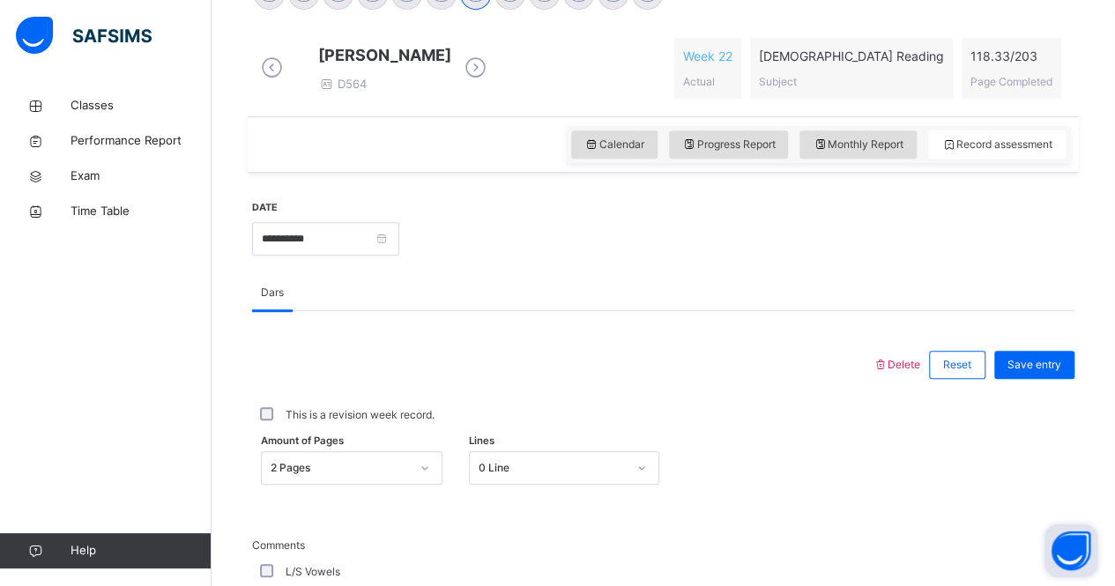
scroll to position [483, 0]
click at [1027, 371] on span "Save entry" at bounding box center [1034, 363] width 54 height 16
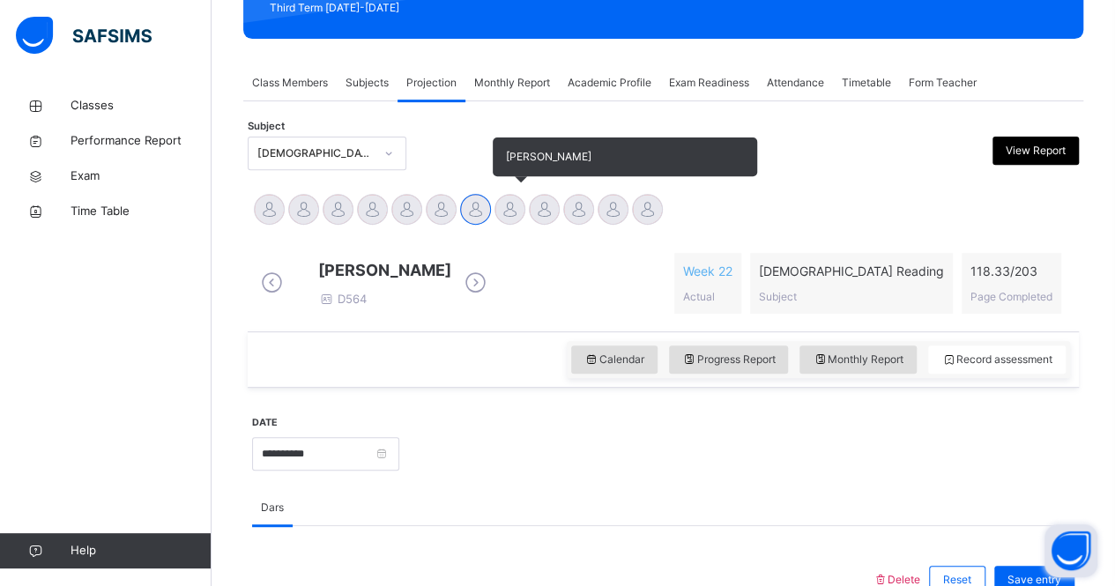
scroll to position [264, 0]
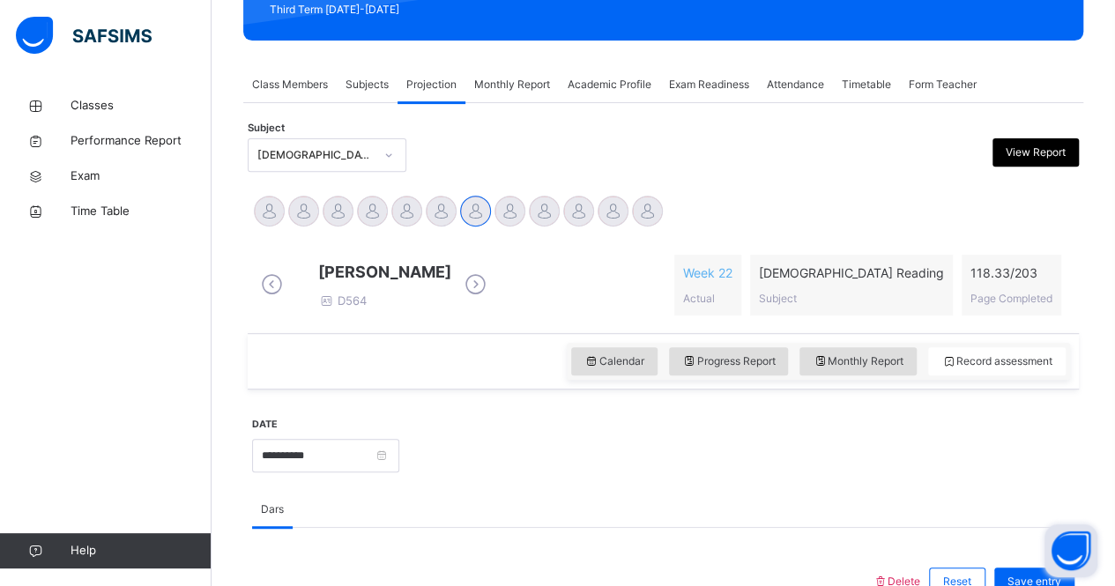
click at [731, 80] on span "Exam Readiness" at bounding box center [709, 85] width 80 height 16
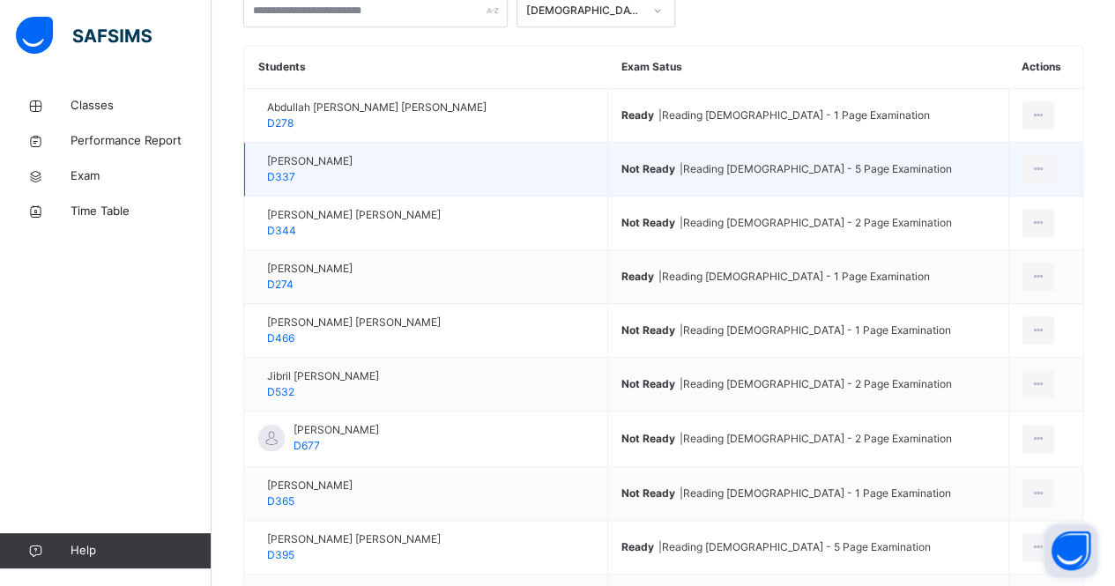
scroll to position [399, 0]
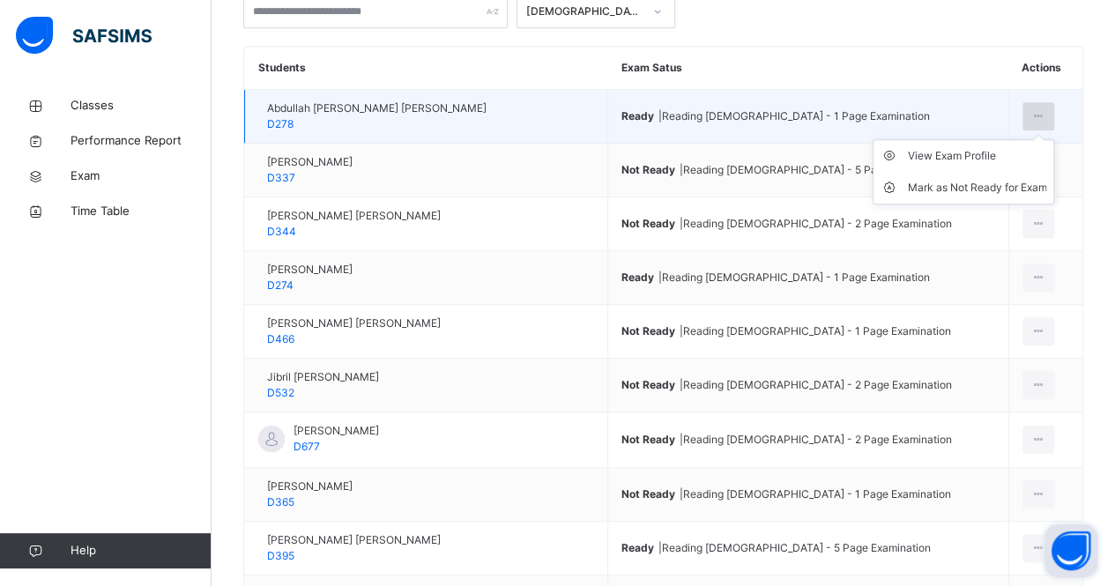
click at [1027, 115] on div at bounding box center [1038, 116] width 33 height 28
click at [989, 163] on div "View Exam Profile" at bounding box center [976, 156] width 139 height 18
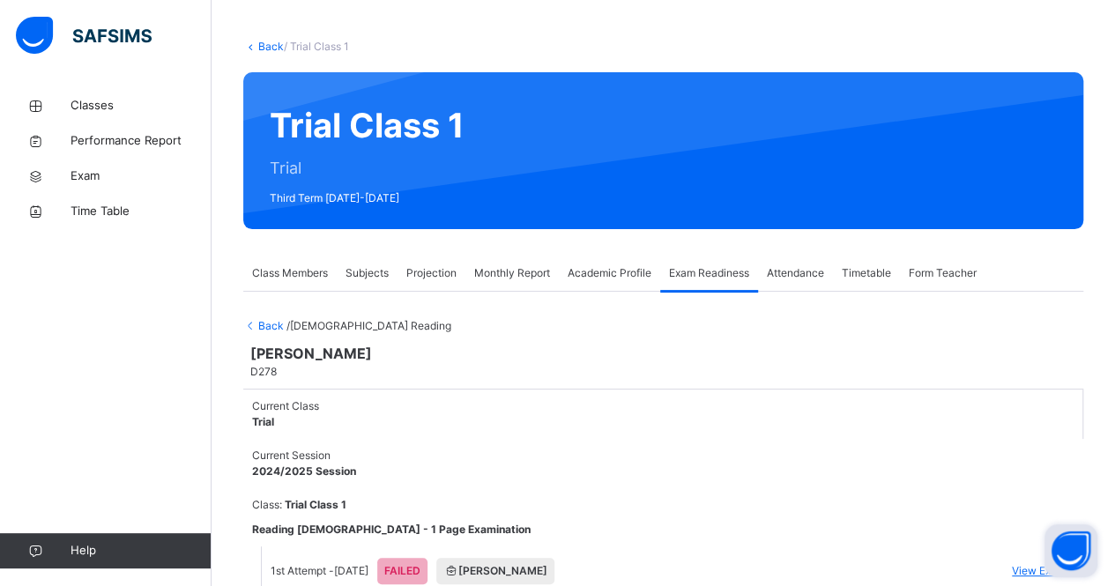
scroll to position [146, 0]
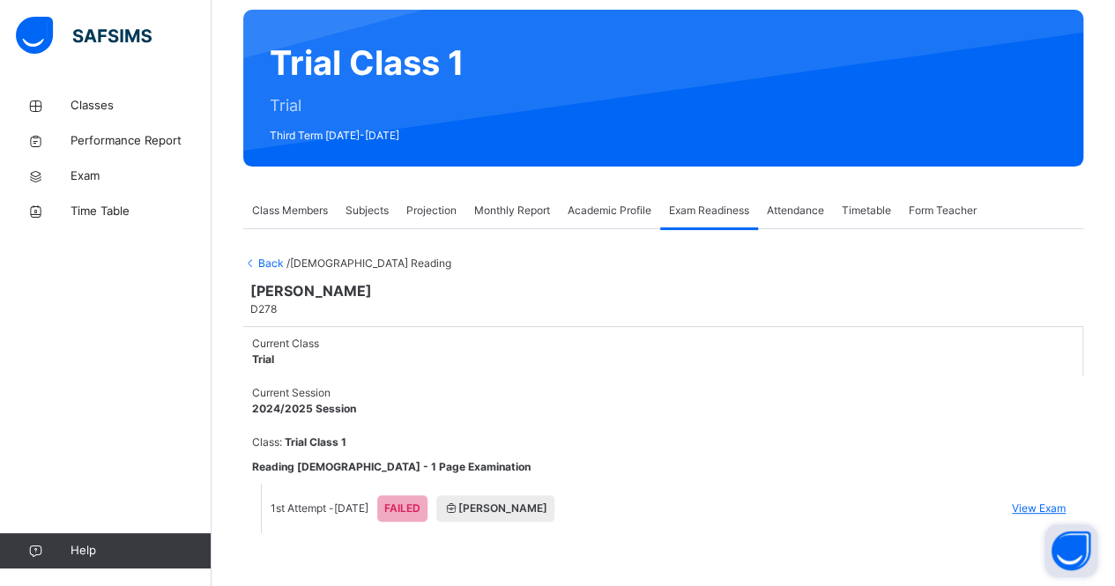
click at [1026, 500] on span "View Exam" at bounding box center [1038, 508] width 54 height 16
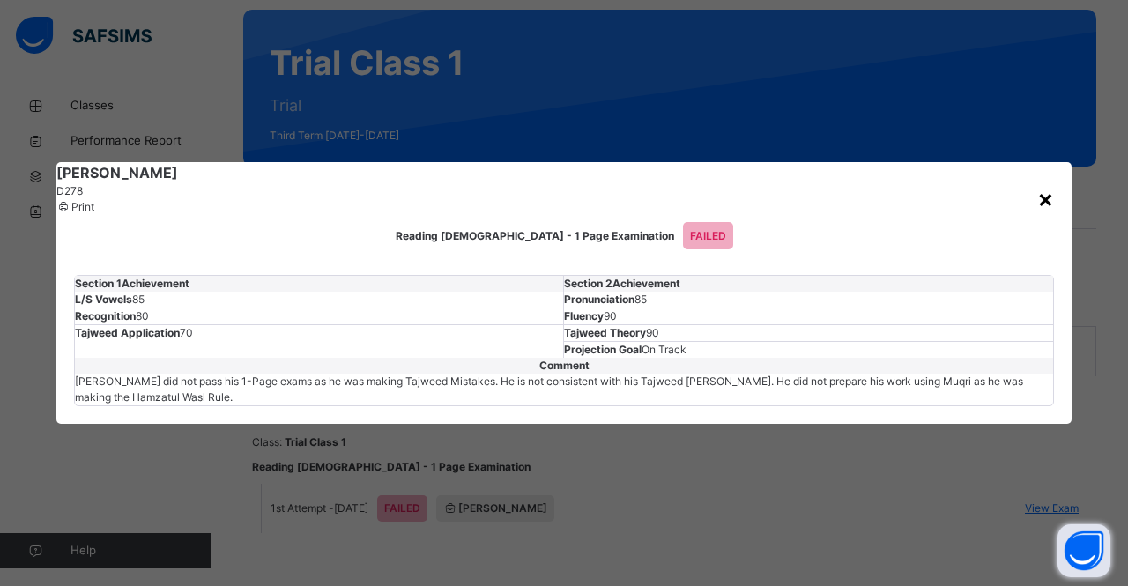
click at [1037, 180] on div "×" at bounding box center [1045, 198] width 17 height 37
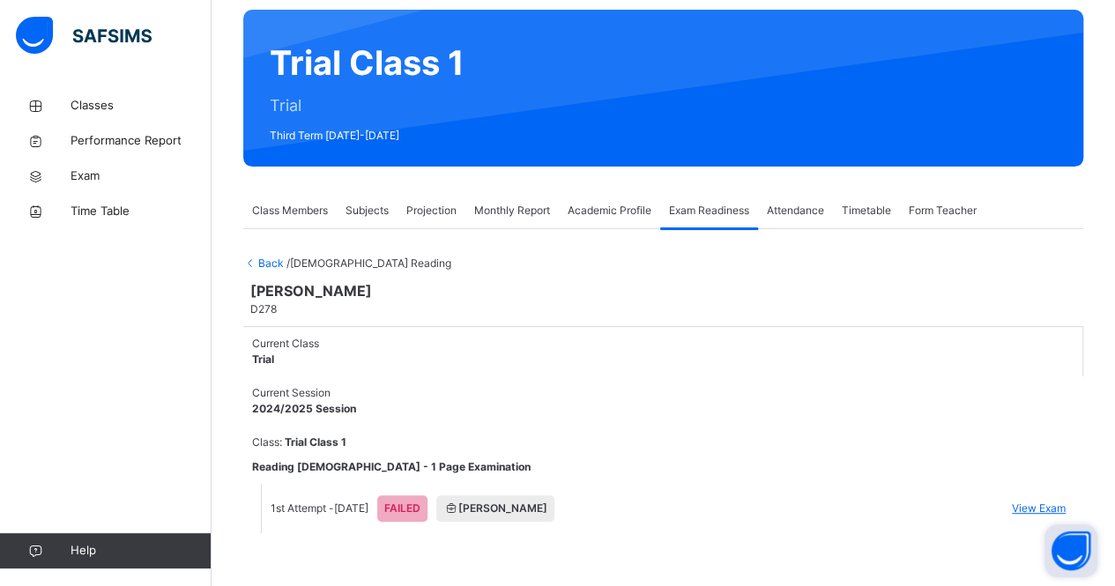
click at [282, 205] on span "Class Members" at bounding box center [290, 211] width 76 height 16
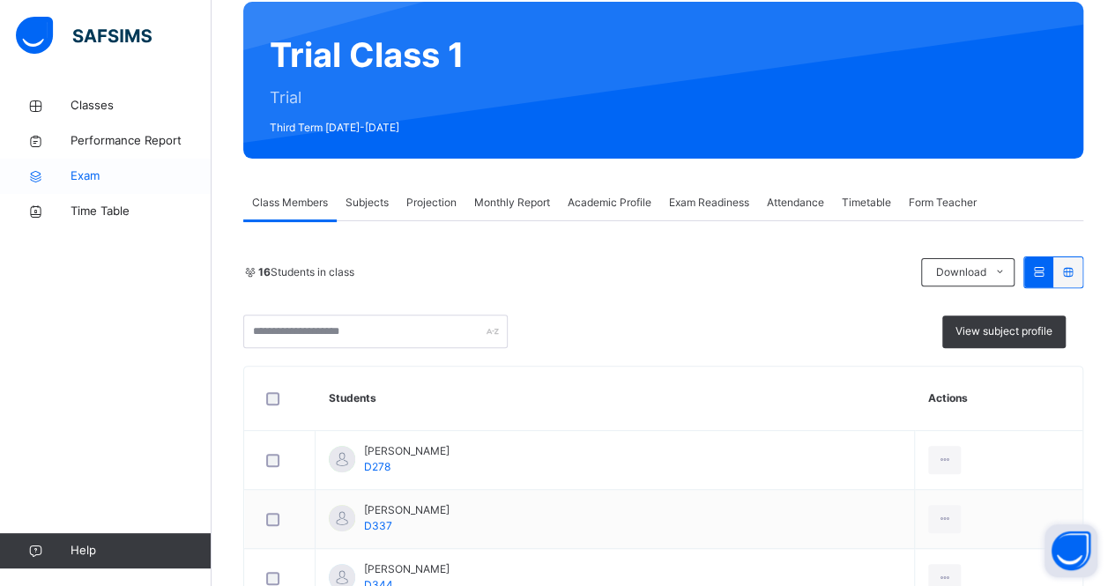
click at [133, 184] on span "Exam" at bounding box center [140, 176] width 141 height 18
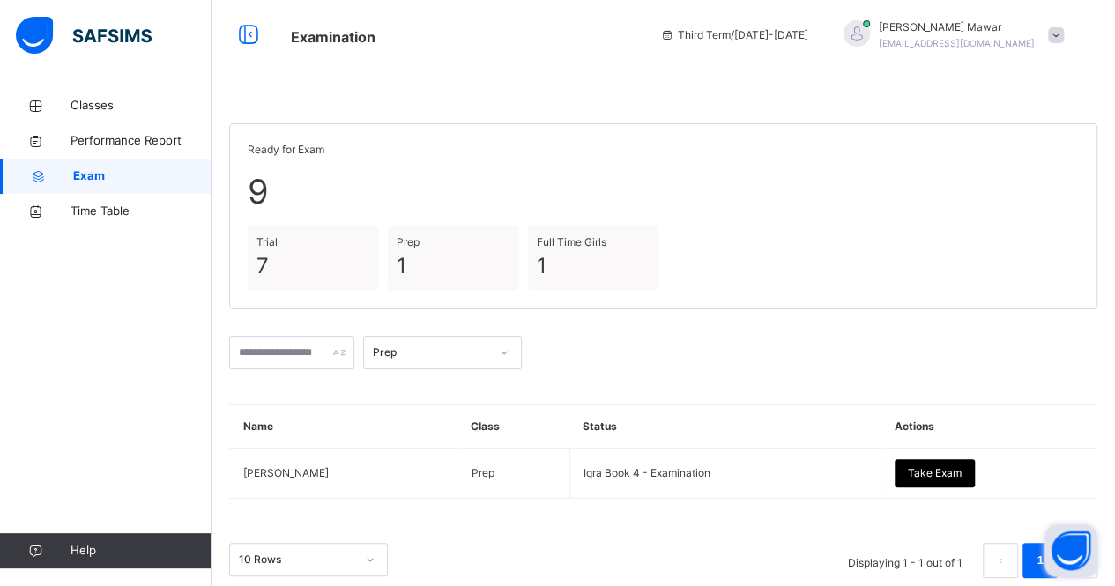
scroll to position [26, 0]
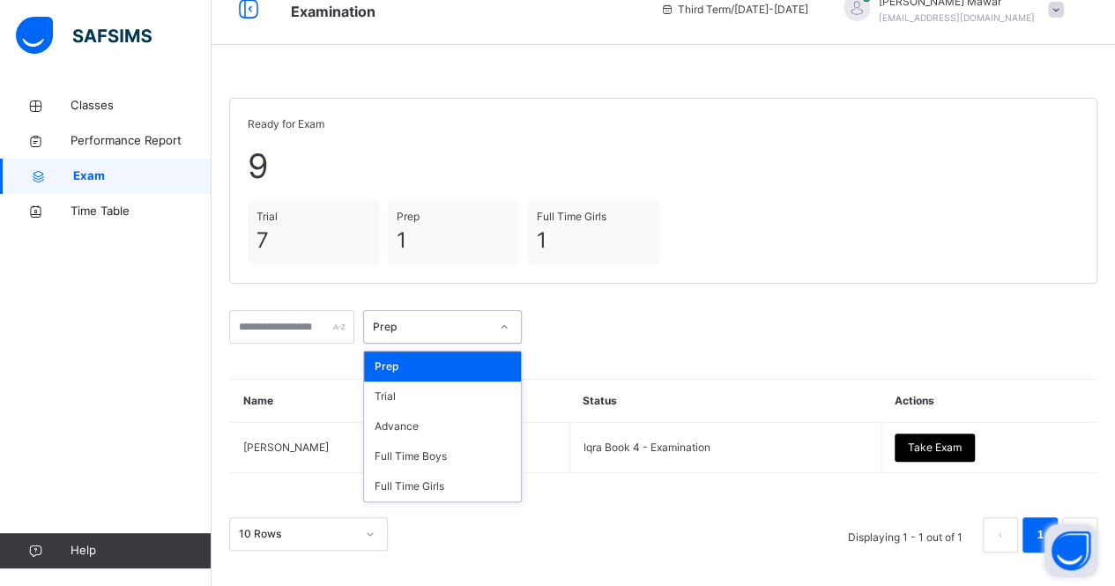
click at [481, 314] on div "Prep" at bounding box center [425, 327] width 123 height 27
click at [457, 396] on div "Trial" at bounding box center [442, 396] width 157 height 30
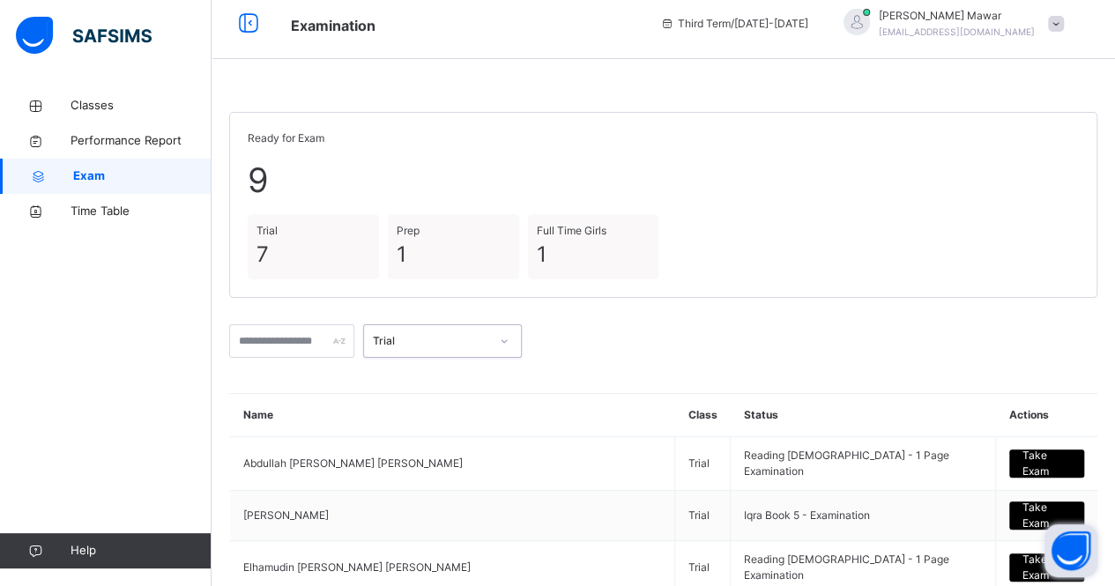
scroll to position [0, 0]
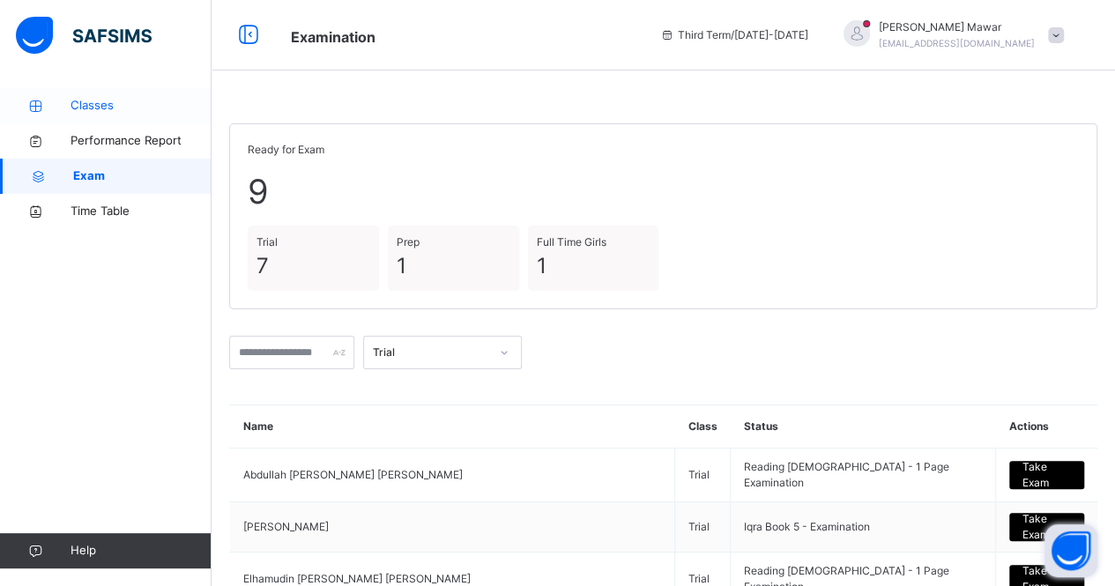
click at [70, 107] on icon at bounding box center [35, 106] width 70 height 13
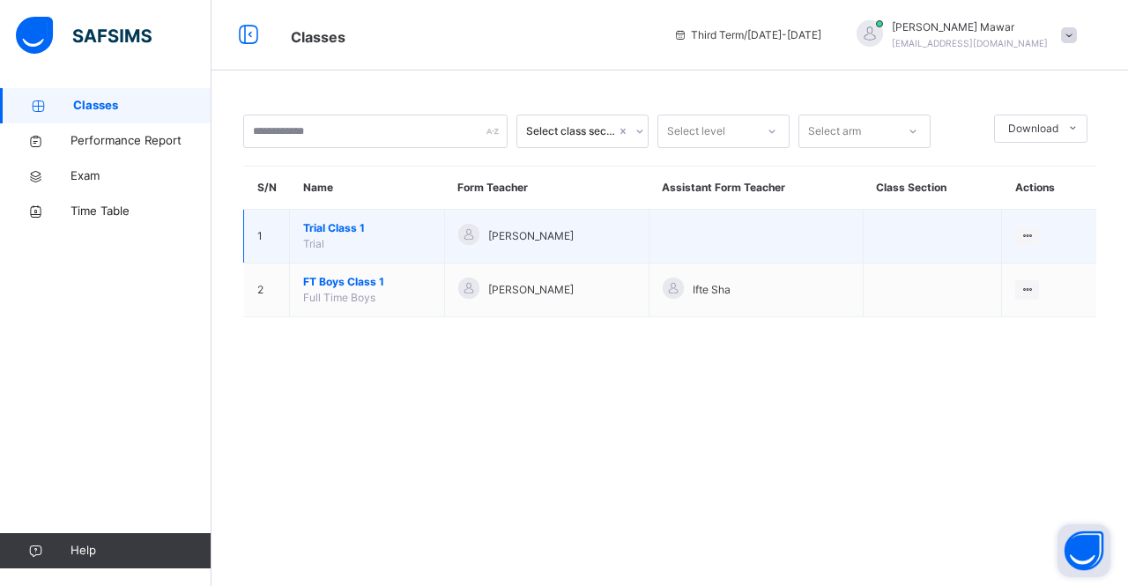
click at [333, 224] on span "Trial Class 1" at bounding box center [367, 228] width 128 height 16
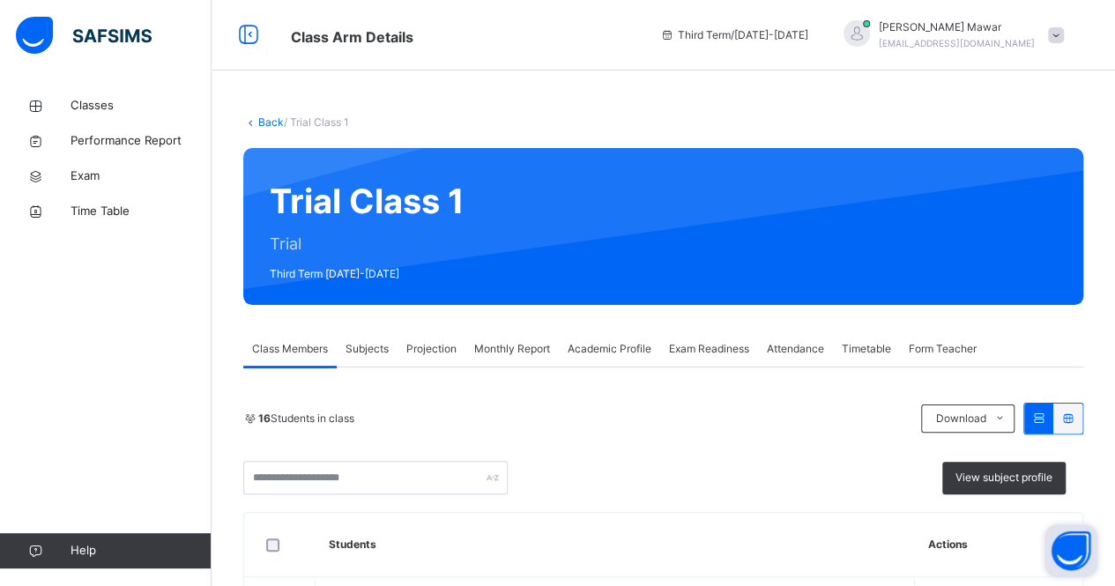
click at [724, 348] on span "Exam Readiness" at bounding box center [709, 349] width 80 height 16
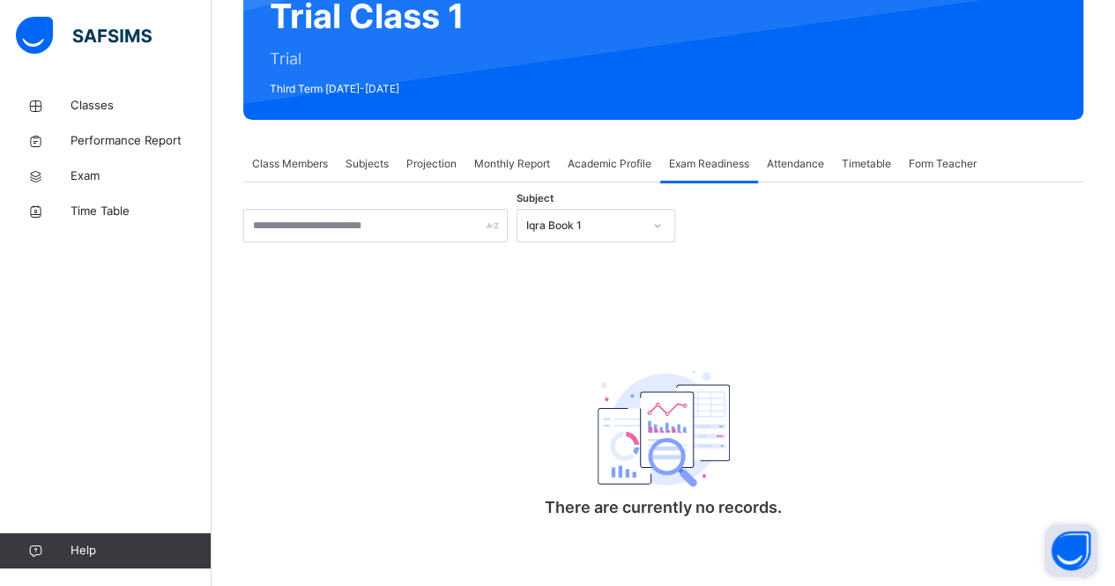
scroll to position [189, 0]
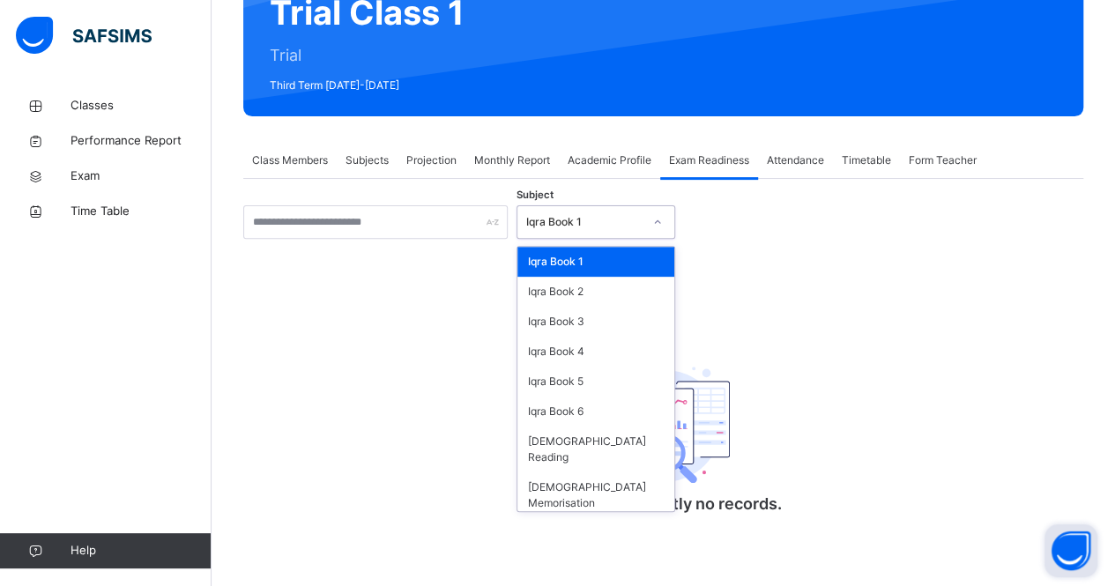
click at [626, 231] on div "Iqra Book 1" at bounding box center [578, 222] width 123 height 27
click at [584, 436] on div "[DEMOGRAPHIC_DATA] Reading" at bounding box center [595, 449] width 157 height 46
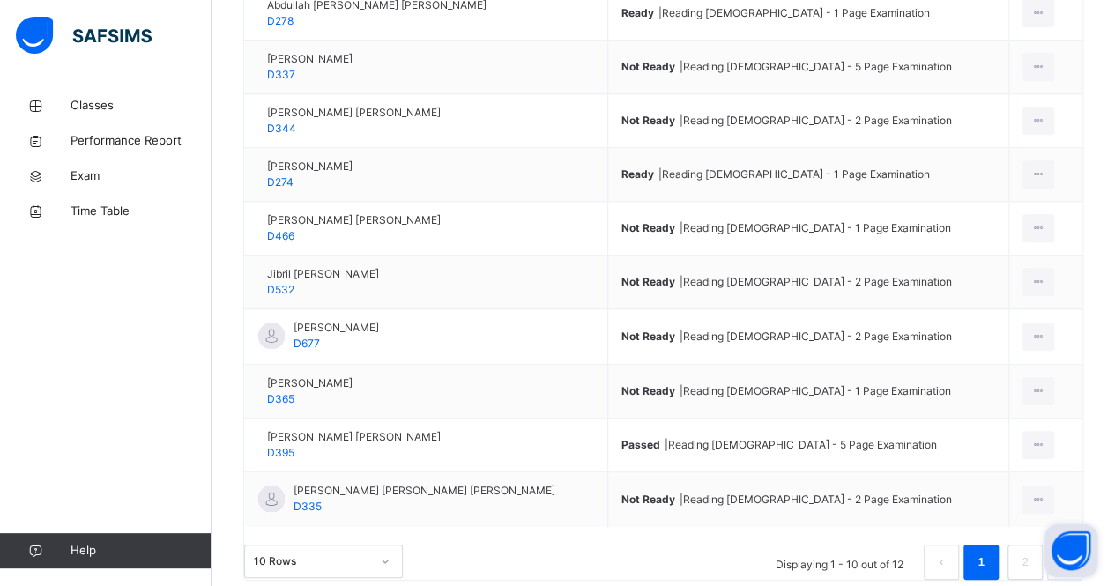
scroll to position [479, 0]
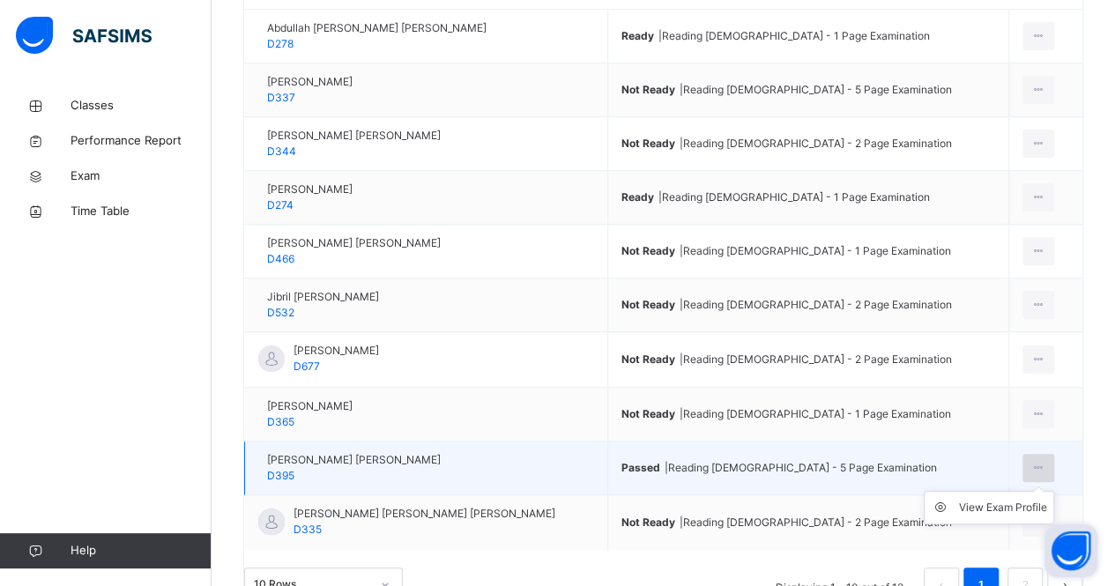
click at [1033, 476] on icon at bounding box center [1038, 468] width 15 height 16
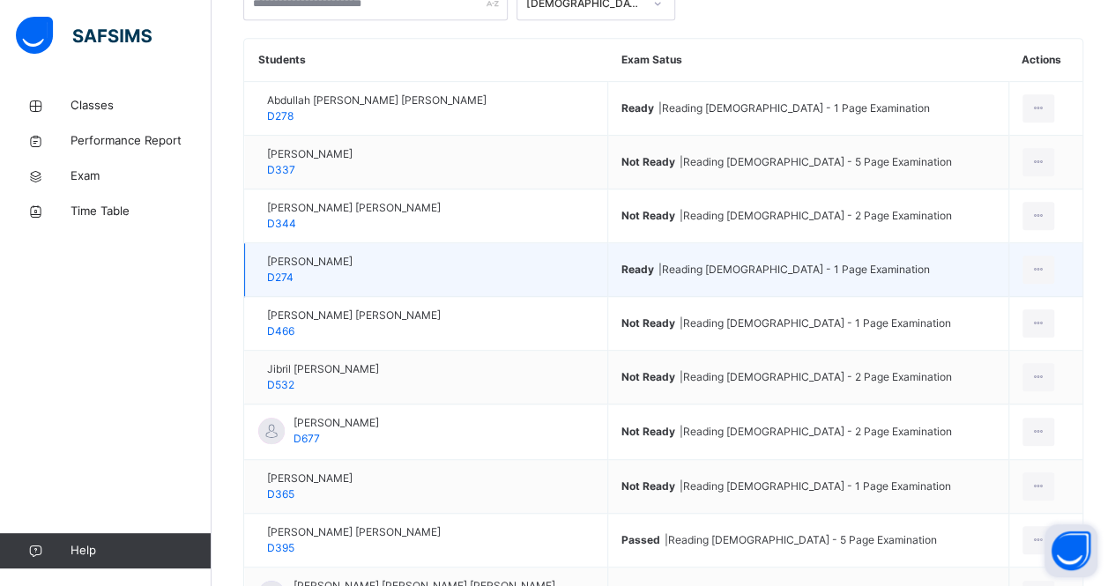
scroll to position [404, 0]
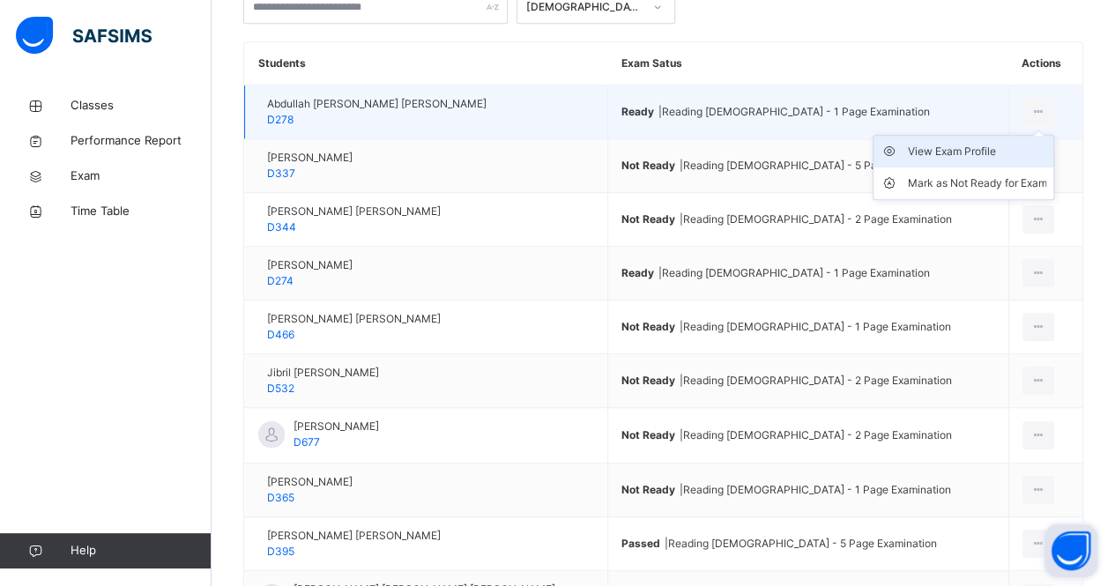
click at [1003, 151] on div "View Exam Profile" at bounding box center [976, 152] width 139 height 18
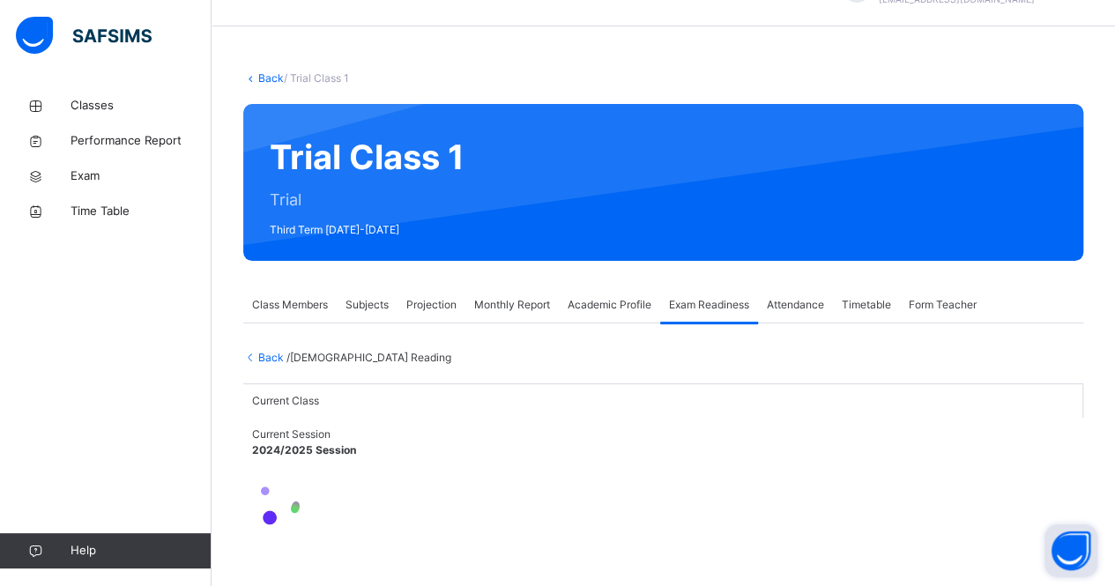
scroll to position [146, 0]
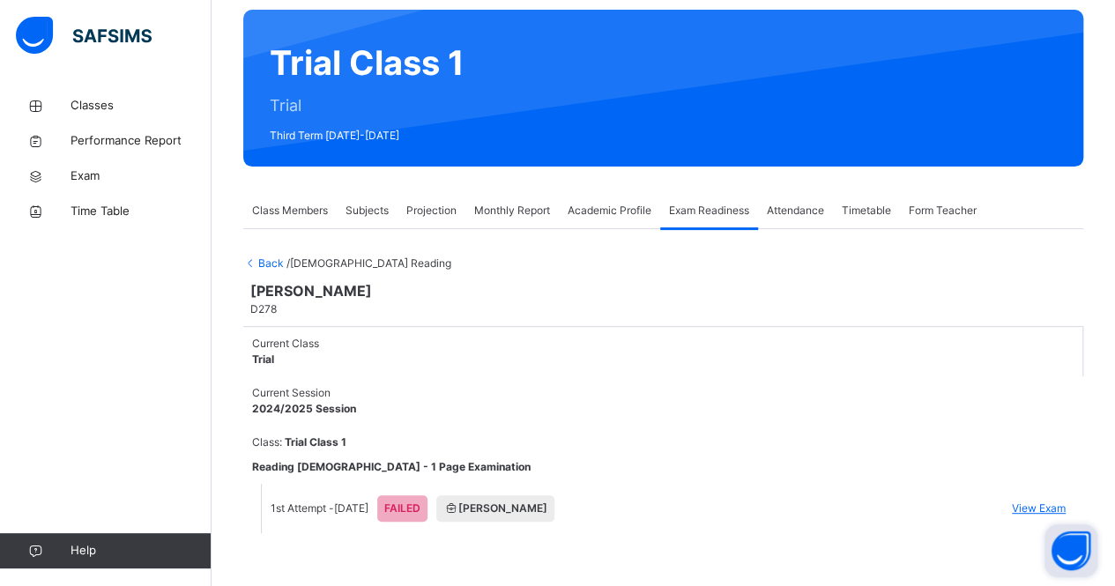
click at [260, 256] on span "Back" at bounding box center [264, 262] width 43 height 13
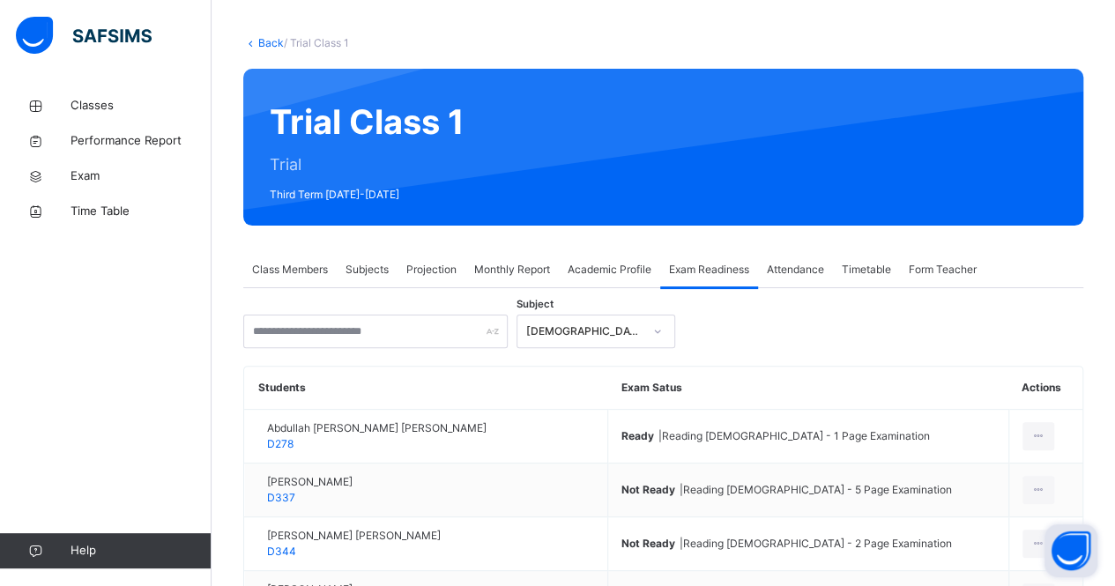
scroll to position [574, 0]
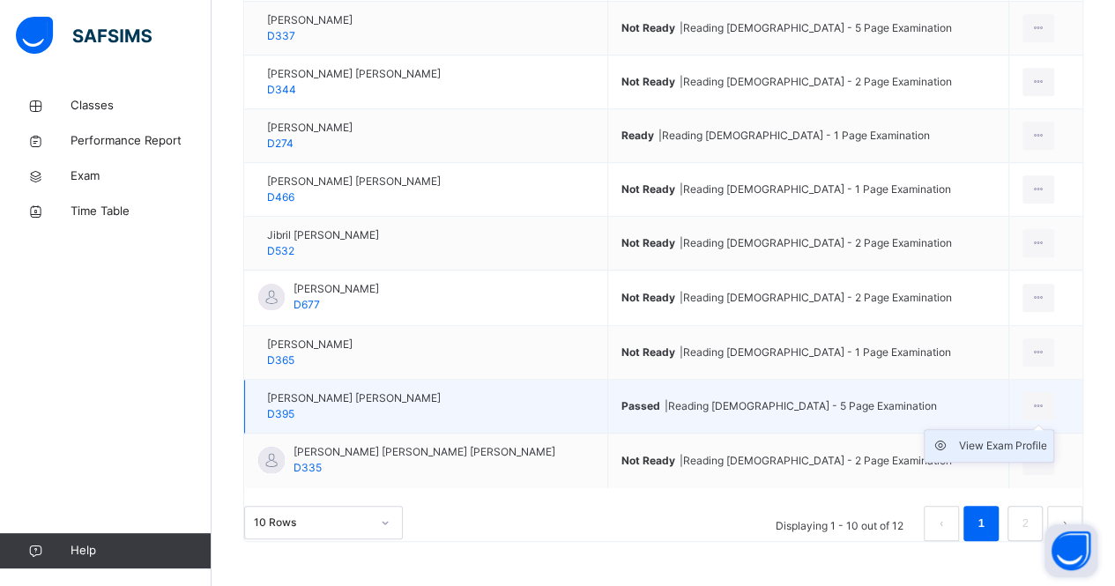
click at [1007, 437] on div "View Exam Profile" at bounding box center [1002, 446] width 88 height 18
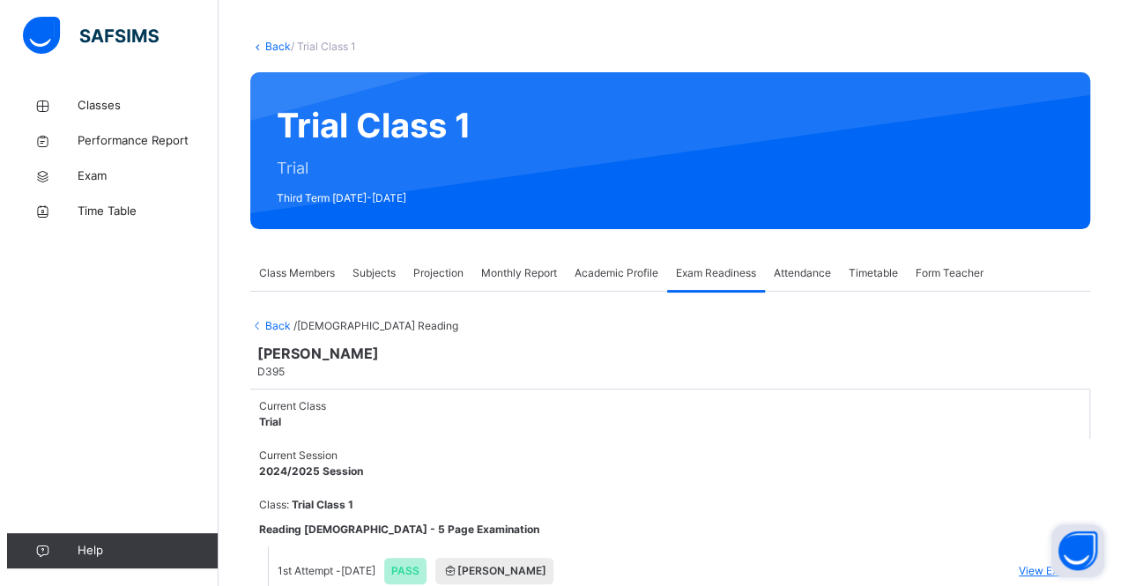
scroll to position [229, 0]
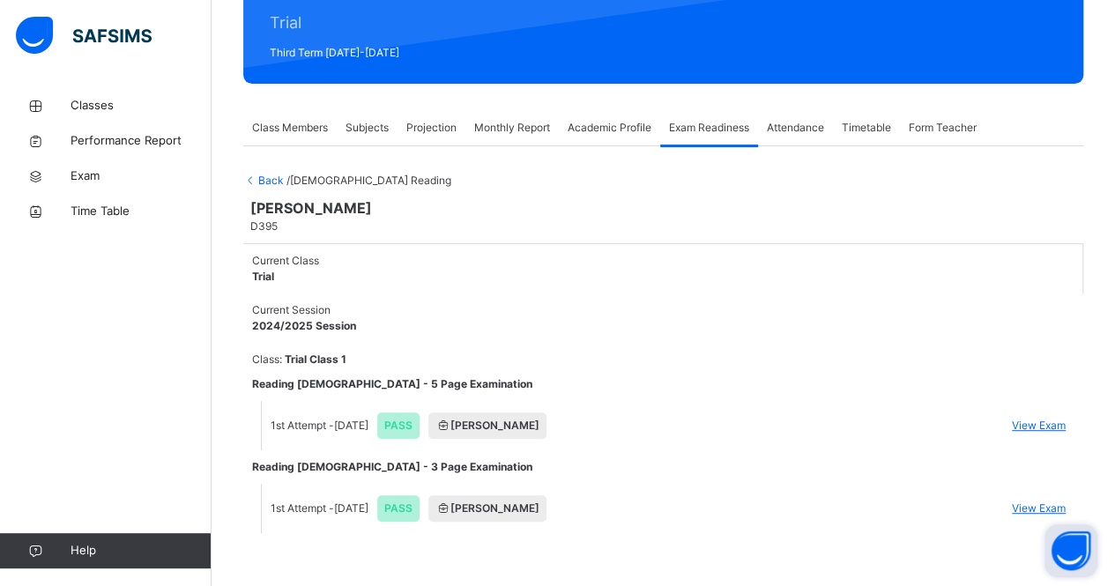
click at [1040, 418] on span "View Exam" at bounding box center [1038, 426] width 54 height 16
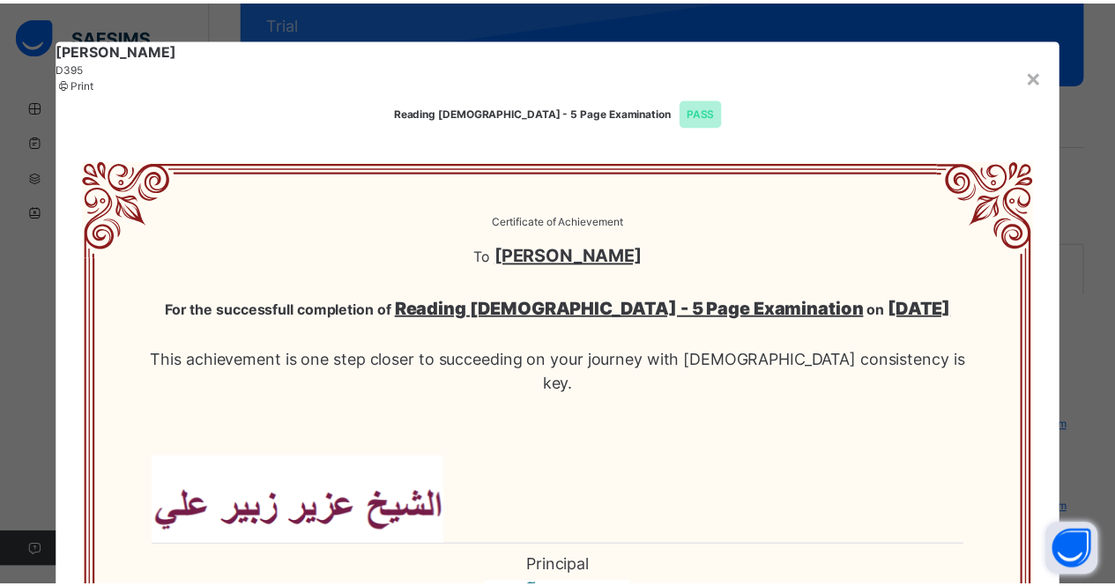
scroll to position [0, 0]
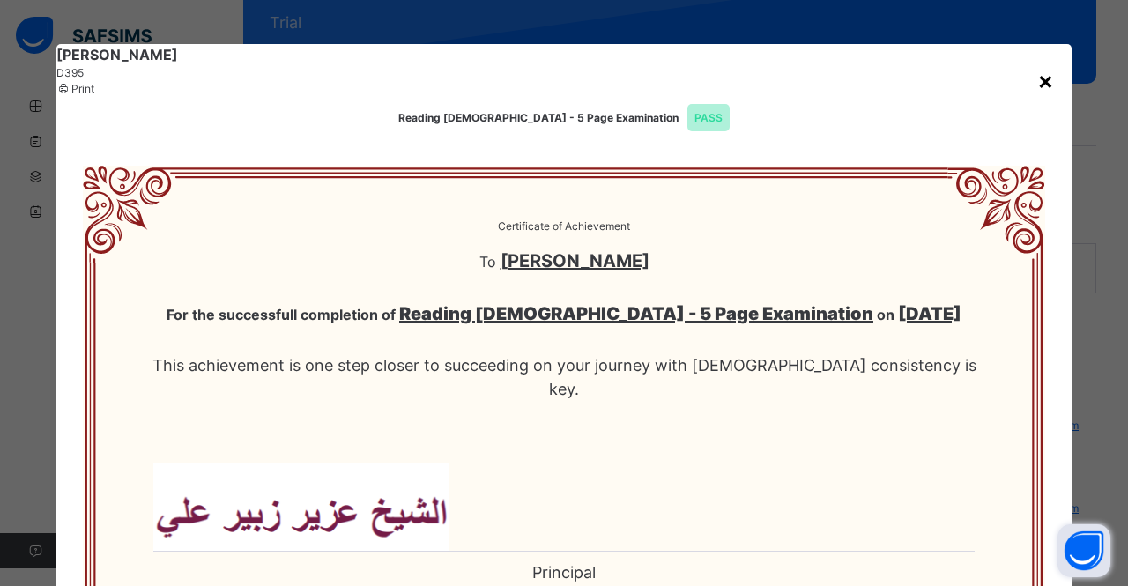
click at [1037, 80] on div "×" at bounding box center [1045, 80] width 17 height 37
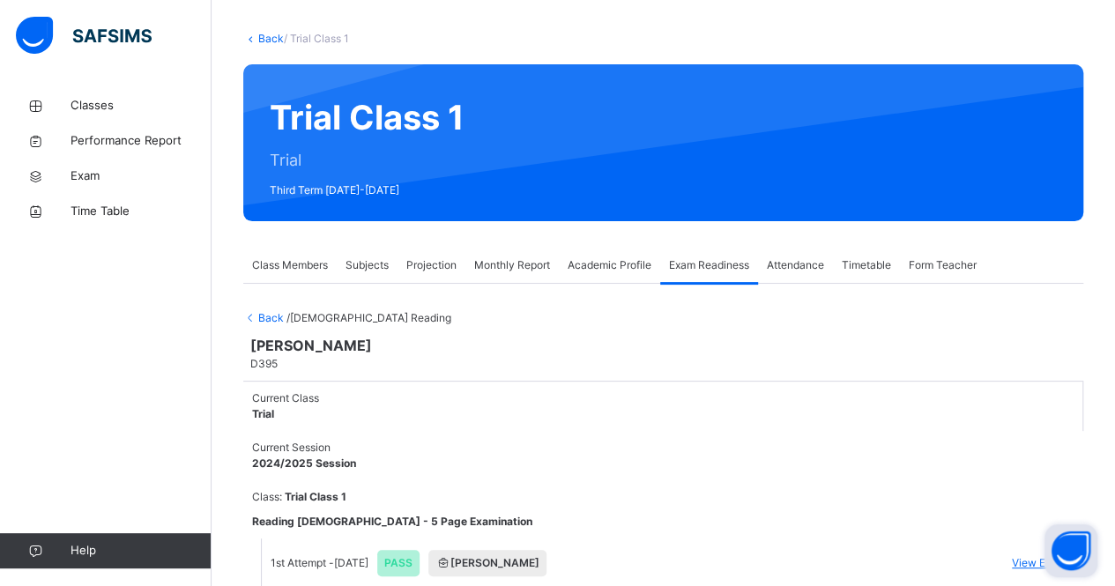
scroll to position [81, 0]
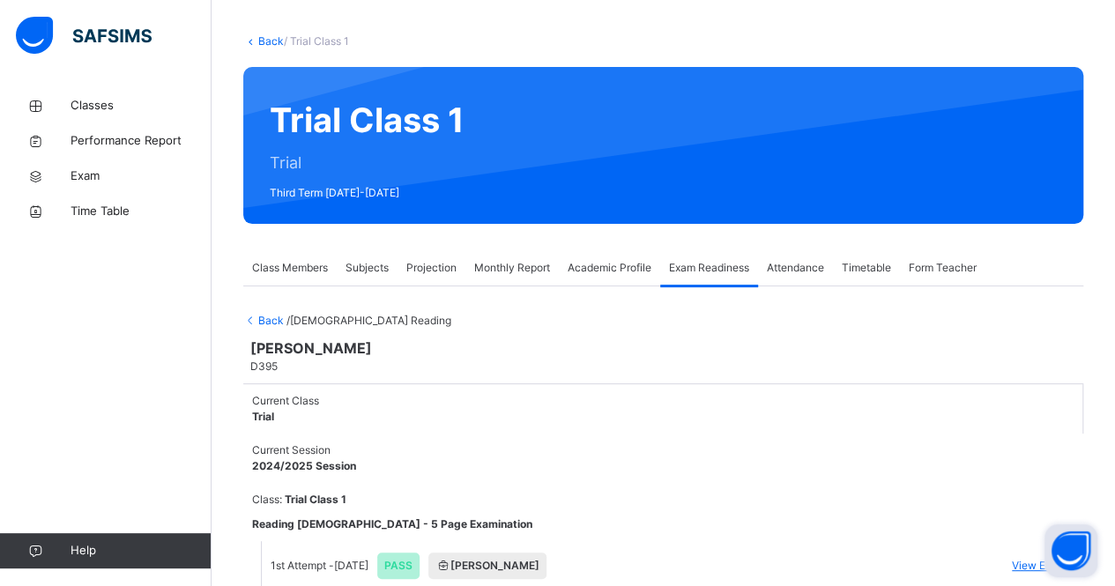
click at [358, 269] on span "Subjects" at bounding box center [366, 268] width 43 height 16
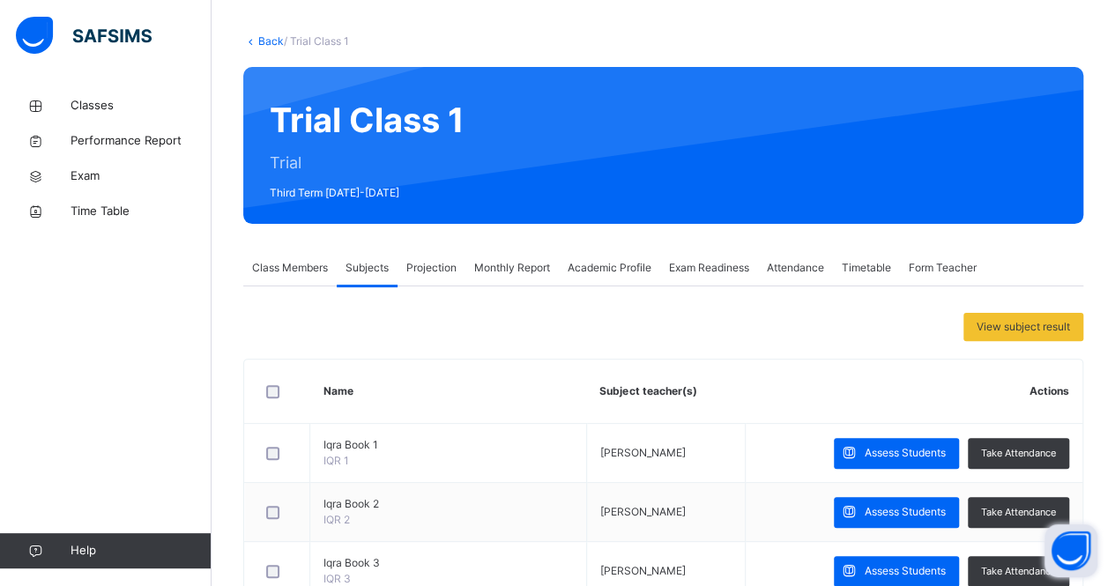
click at [294, 256] on div "Class Members" at bounding box center [289, 267] width 93 height 35
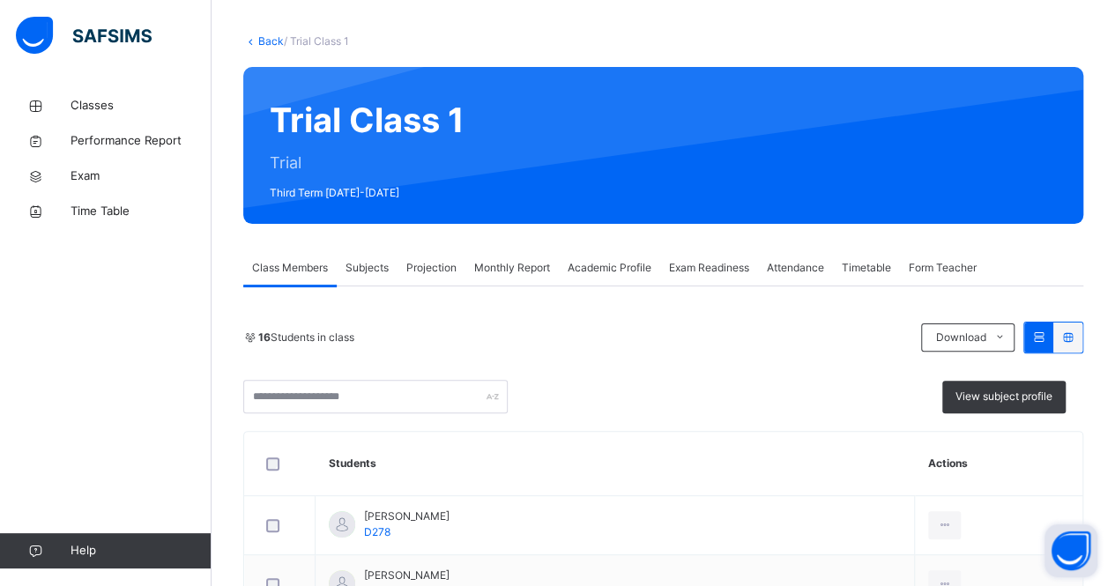
click at [724, 264] on span "Exam Readiness" at bounding box center [709, 268] width 80 height 16
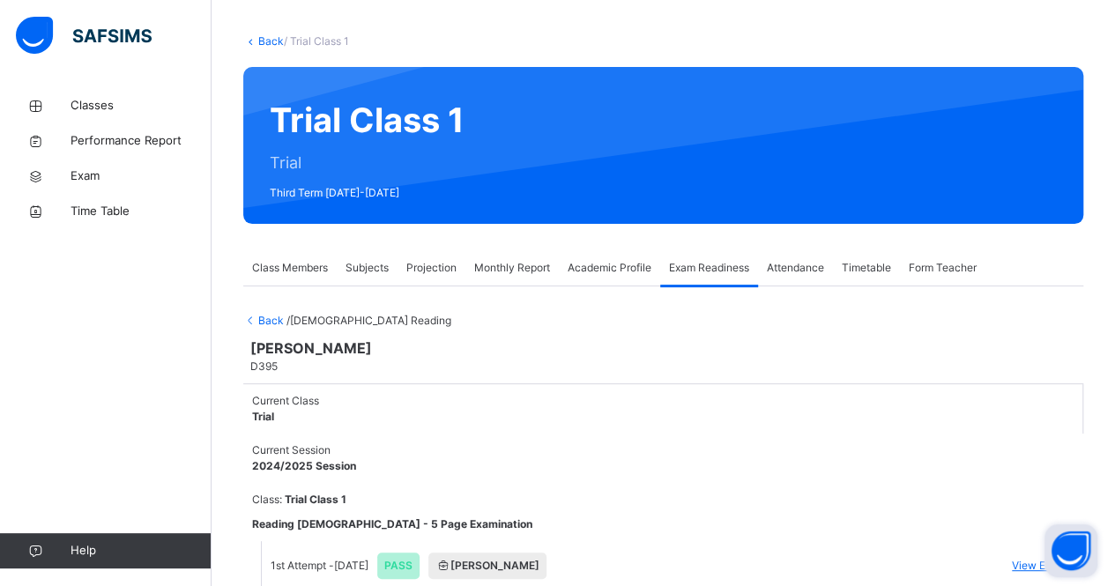
scroll to position [229, 0]
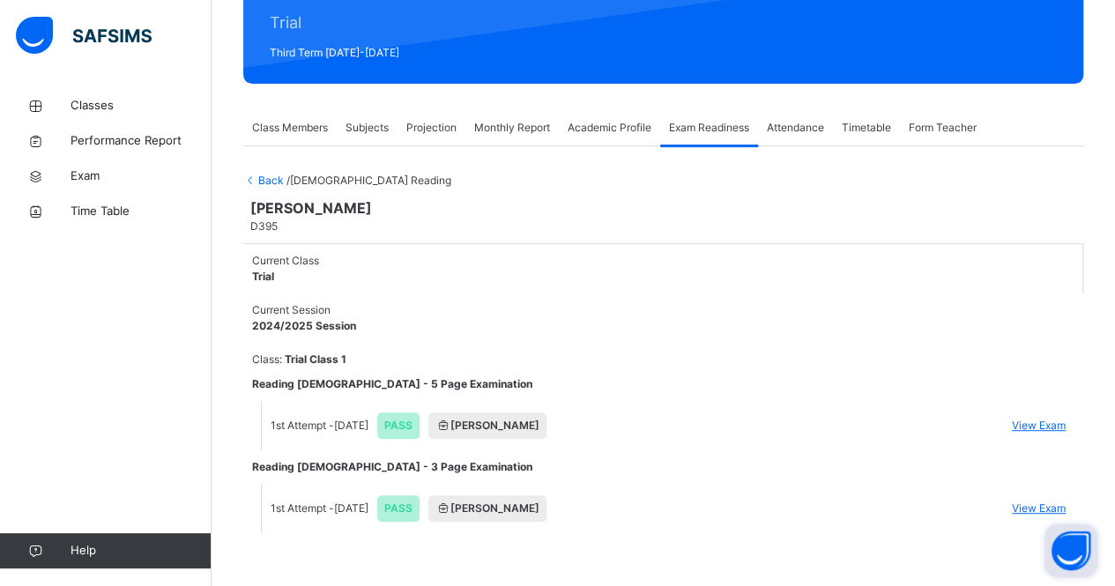
click at [277, 174] on span "Back" at bounding box center [264, 180] width 43 height 13
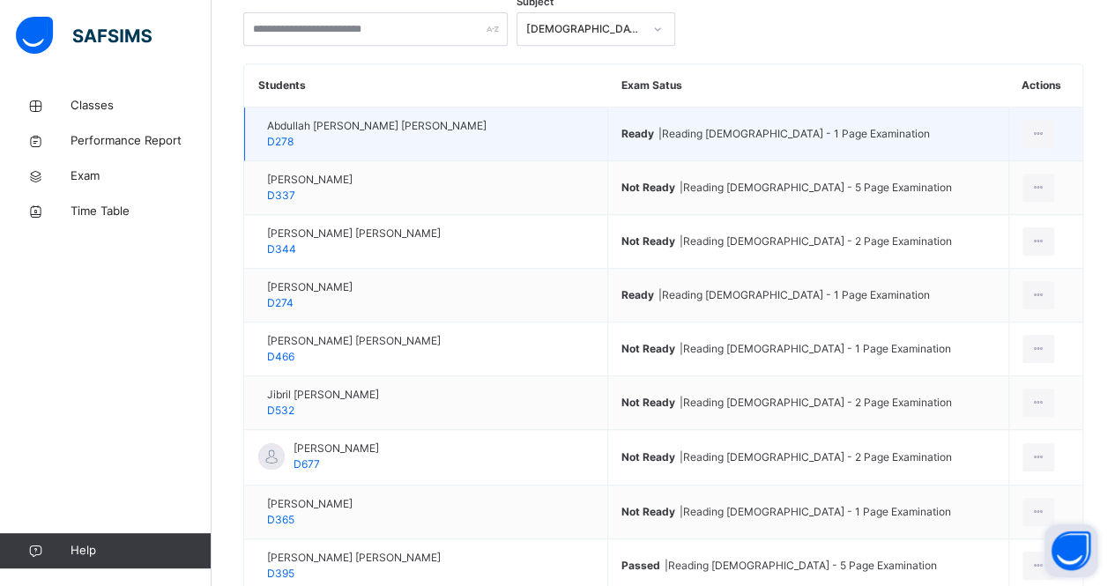
scroll to position [382, 0]
click at [983, 171] on div "View Exam Profile" at bounding box center [976, 173] width 139 height 18
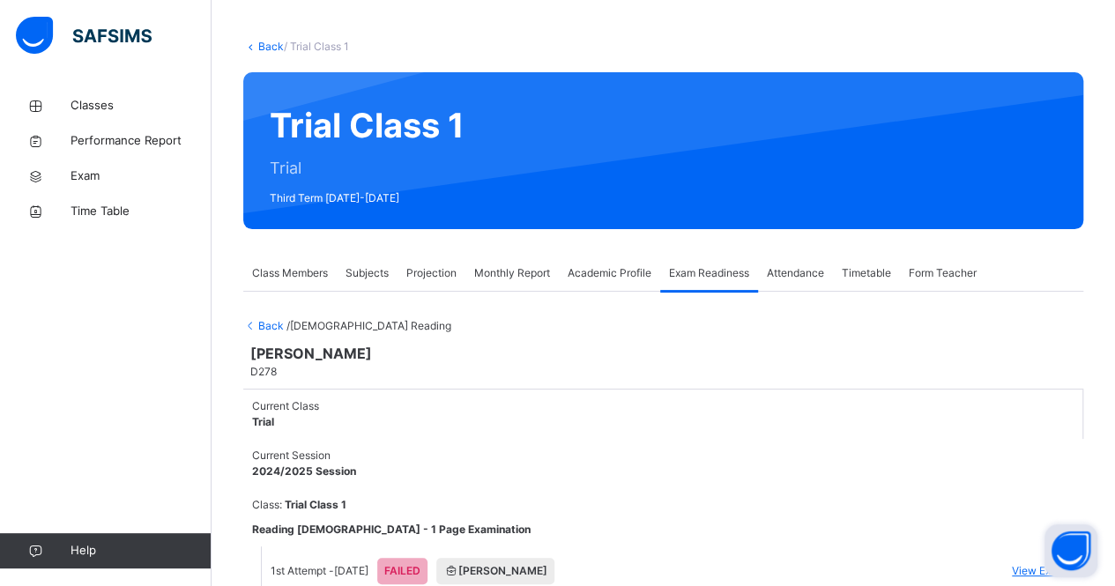
scroll to position [146, 0]
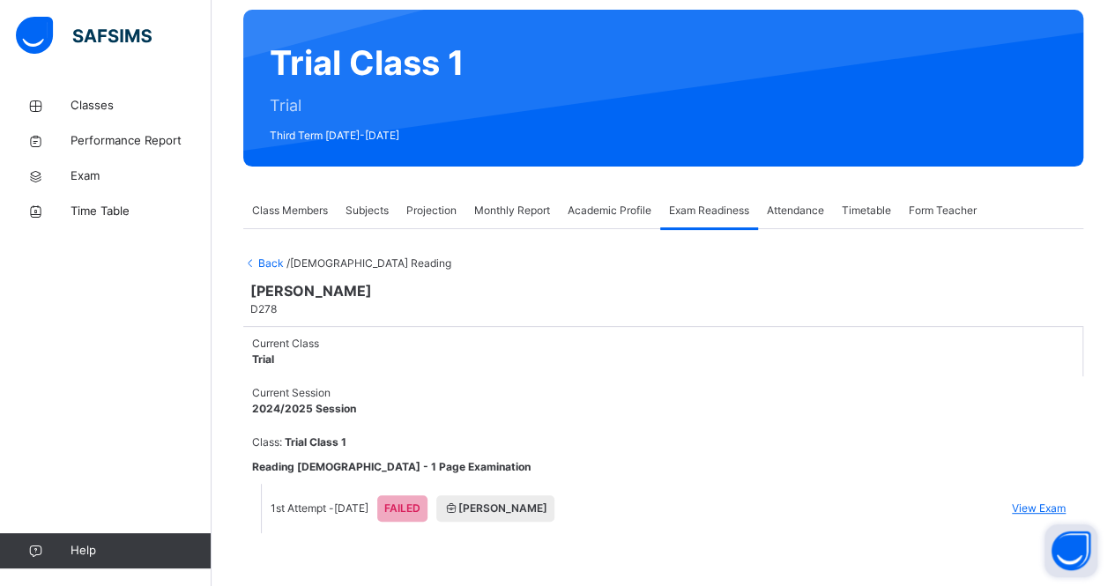
click at [268, 256] on span "Back" at bounding box center [264, 262] width 43 height 13
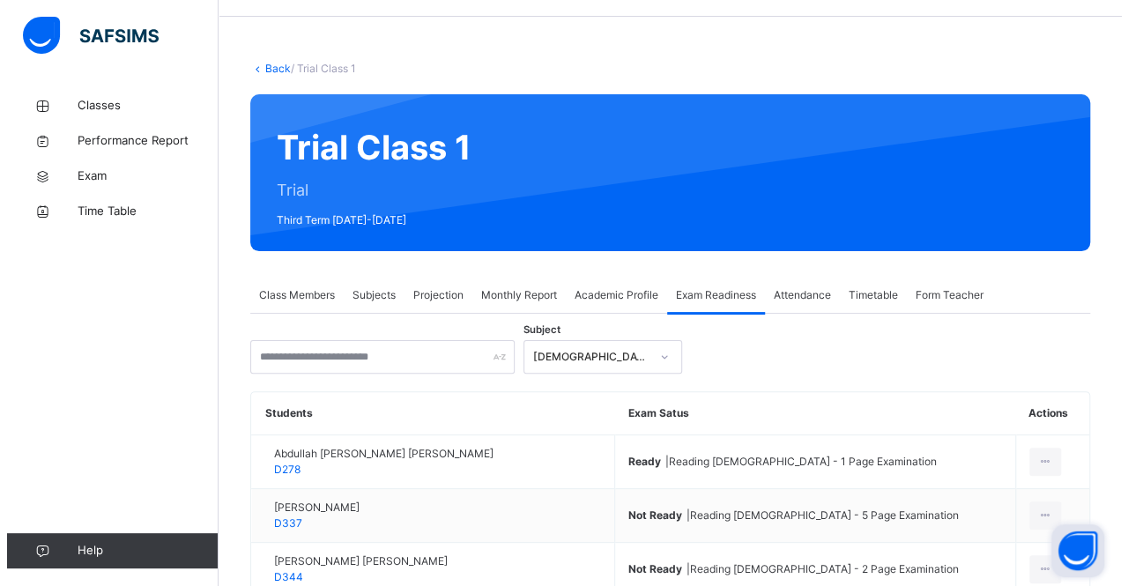
scroll to position [0, 0]
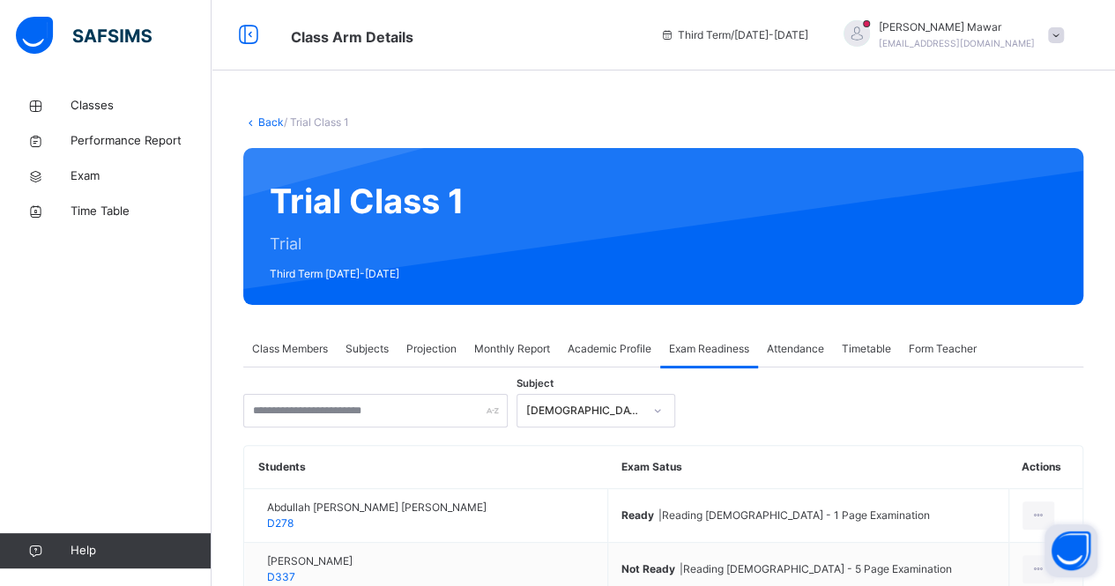
click at [423, 344] on span "Projection" at bounding box center [431, 349] width 50 height 16
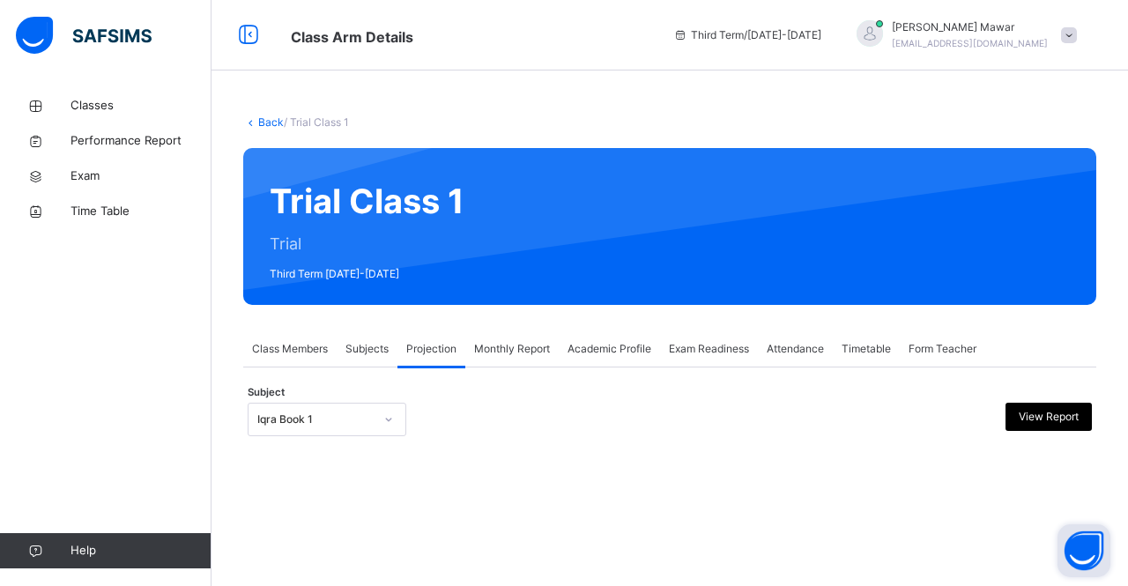
click at [339, 431] on div "Iqra Book 1" at bounding box center [309, 419] width 123 height 27
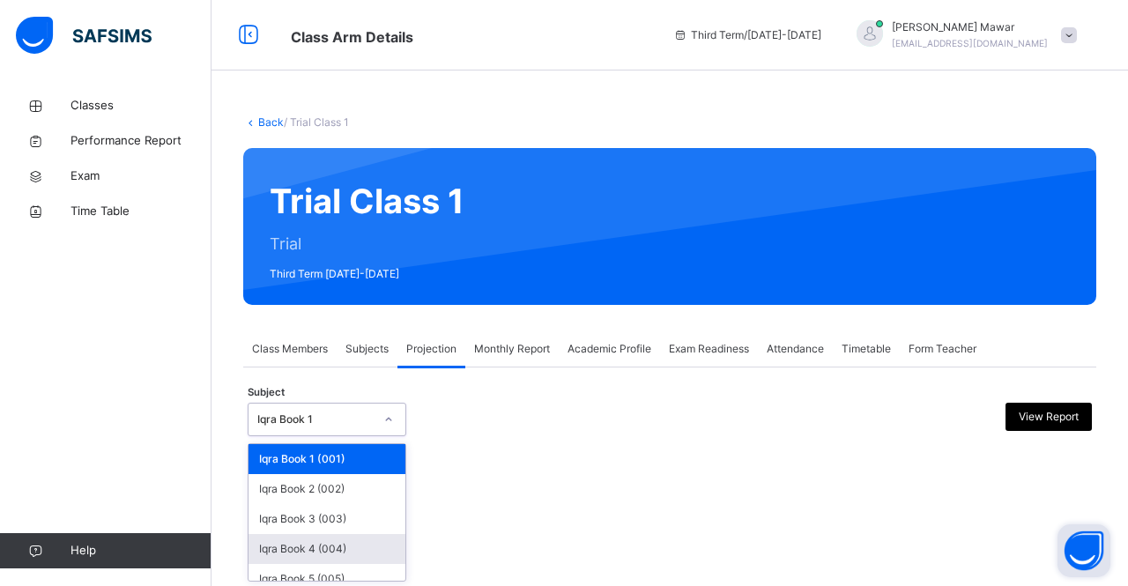
scroll to position [119, 0]
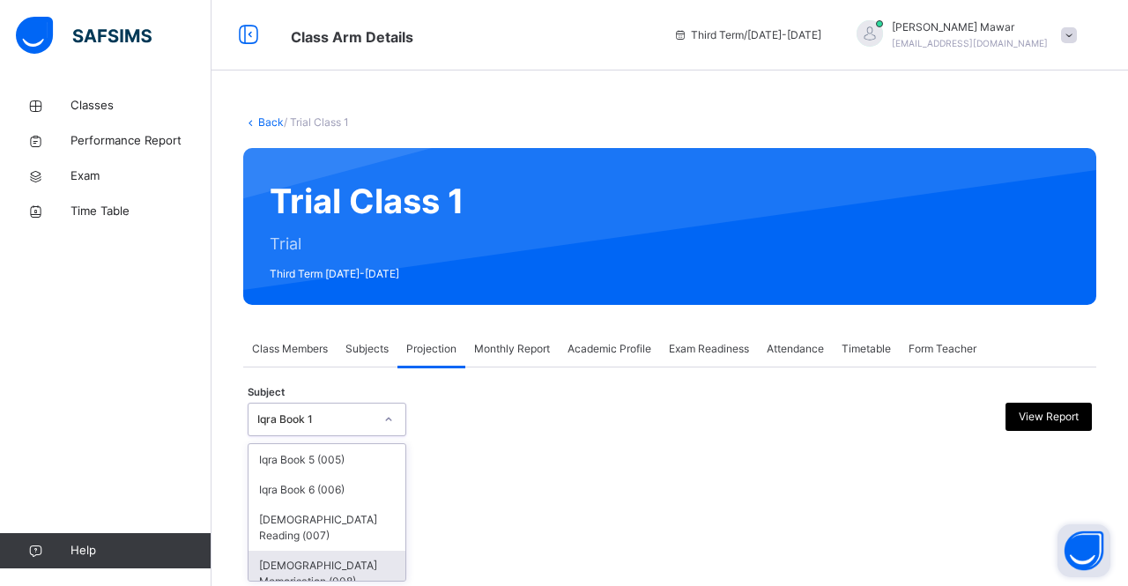
click at [317, 551] on div "[DEMOGRAPHIC_DATA] Memorisation (008)" at bounding box center [326, 574] width 157 height 46
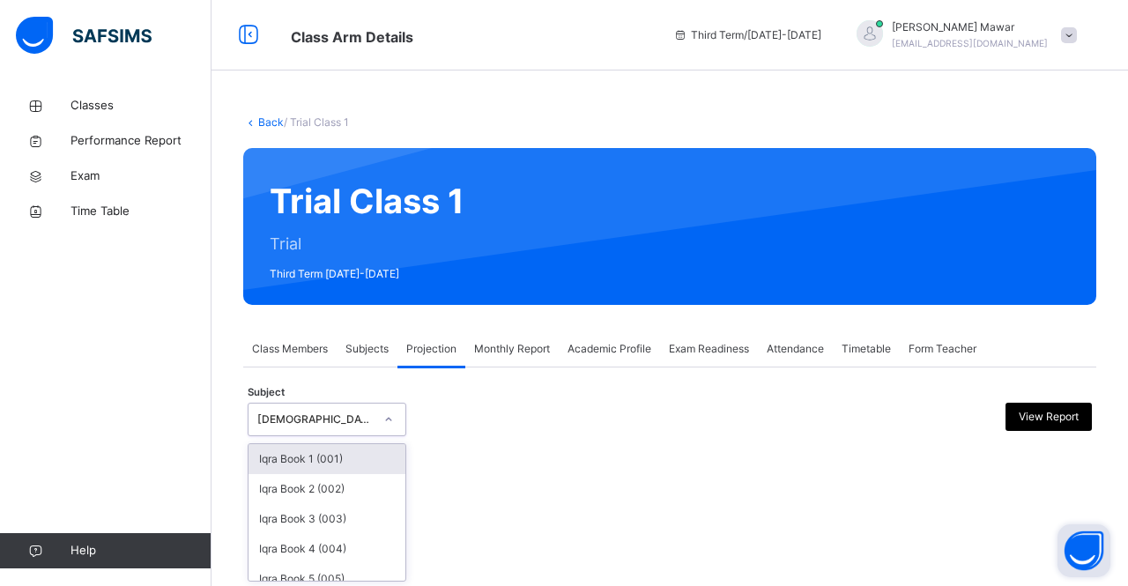
click at [322, 419] on div "[DEMOGRAPHIC_DATA] Memorisation (008)" at bounding box center [315, 419] width 116 height 16
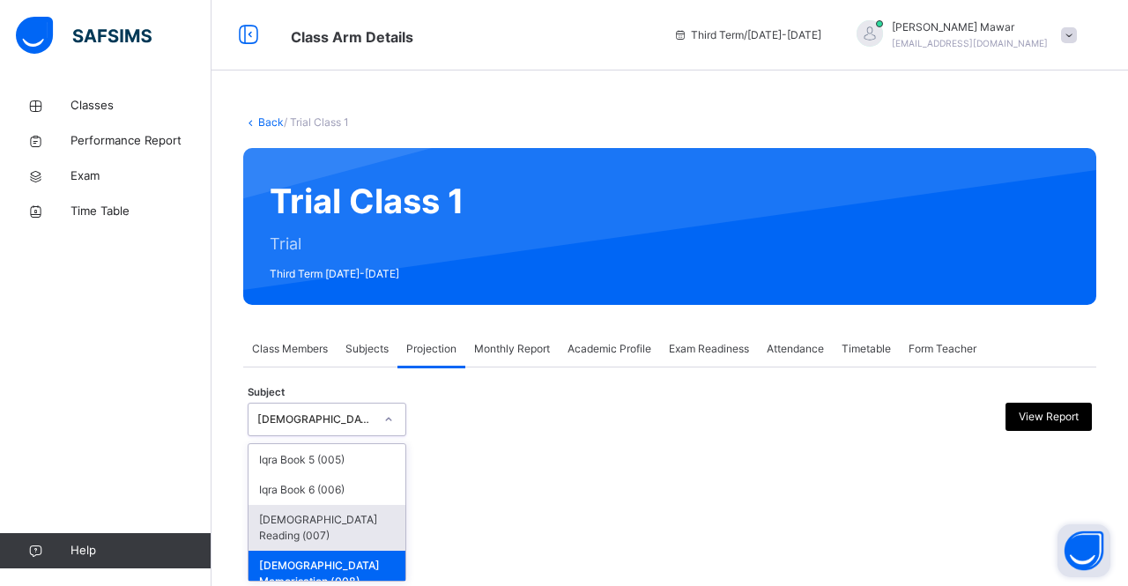
click at [317, 521] on div "[DEMOGRAPHIC_DATA] Reading (007)" at bounding box center [326, 528] width 157 height 46
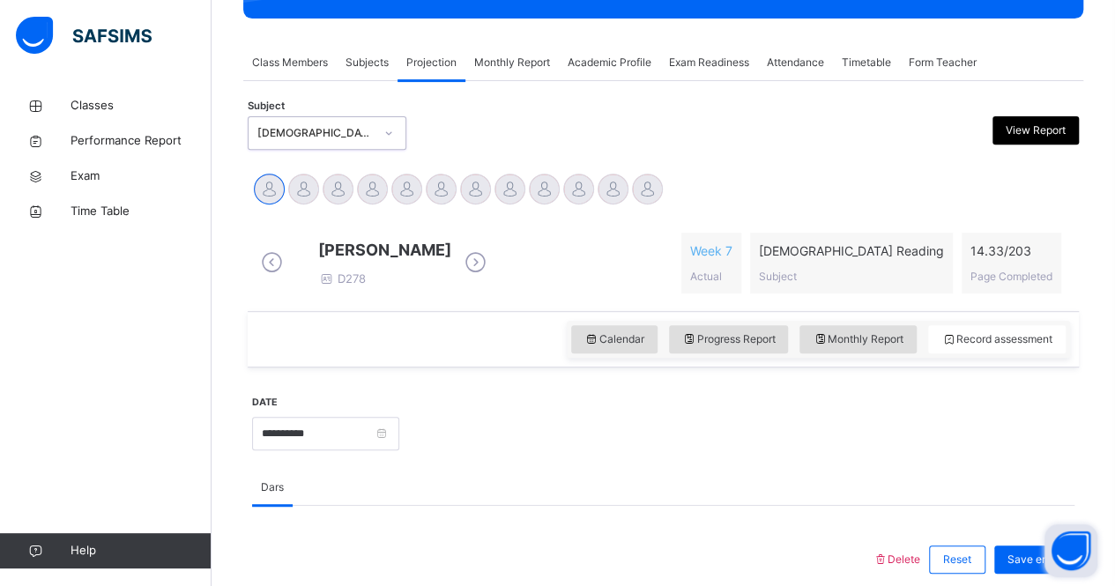
scroll to position [285, 0]
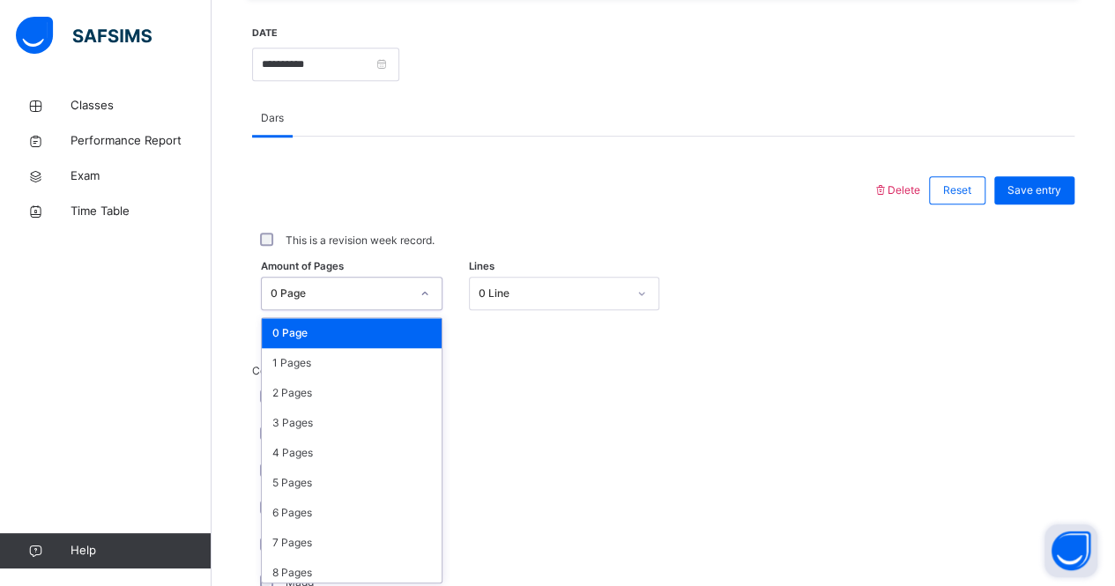
click at [359, 310] on div "option 0 Page focused, 1 of 204. 204 results available. Use Up and Down to choo…" at bounding box center [351, 293] width 181 height 33
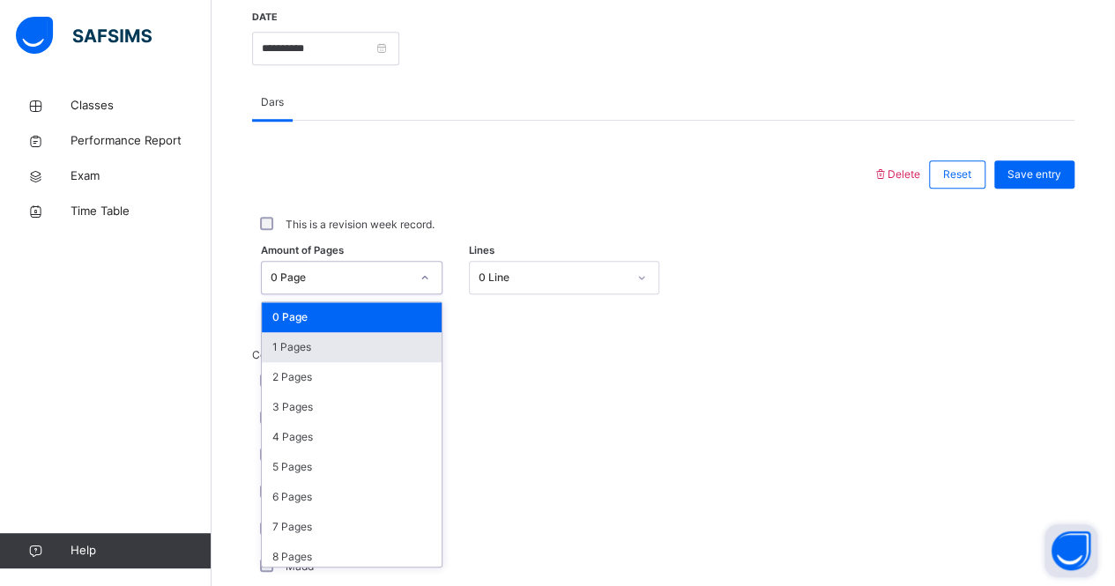
click at [362, 362] on div "1 Pages" at bounding box center [352, 347] width 180 height 30
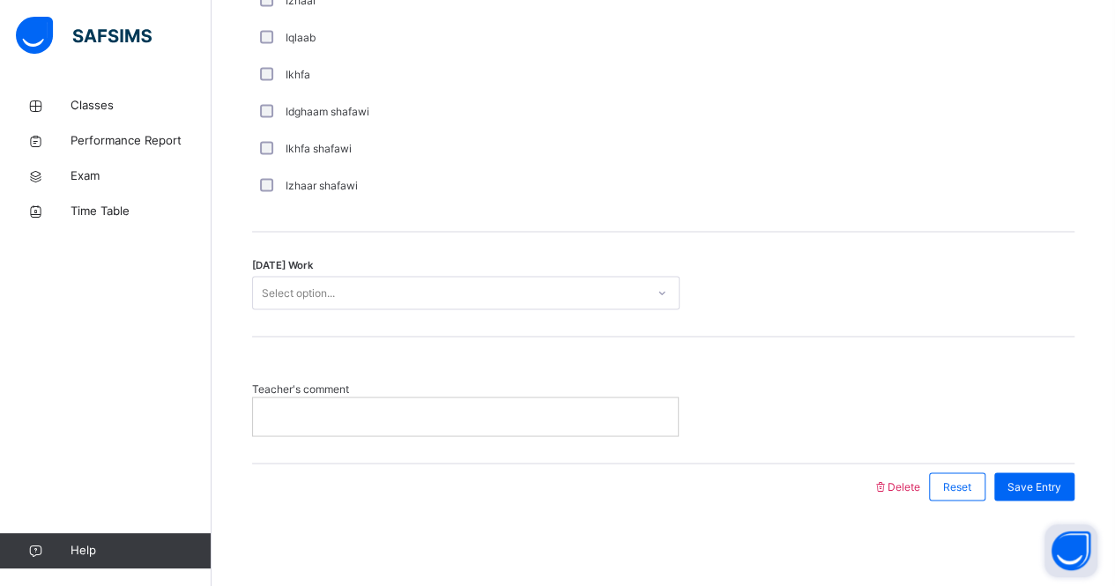
scroll to position [1388, 0]
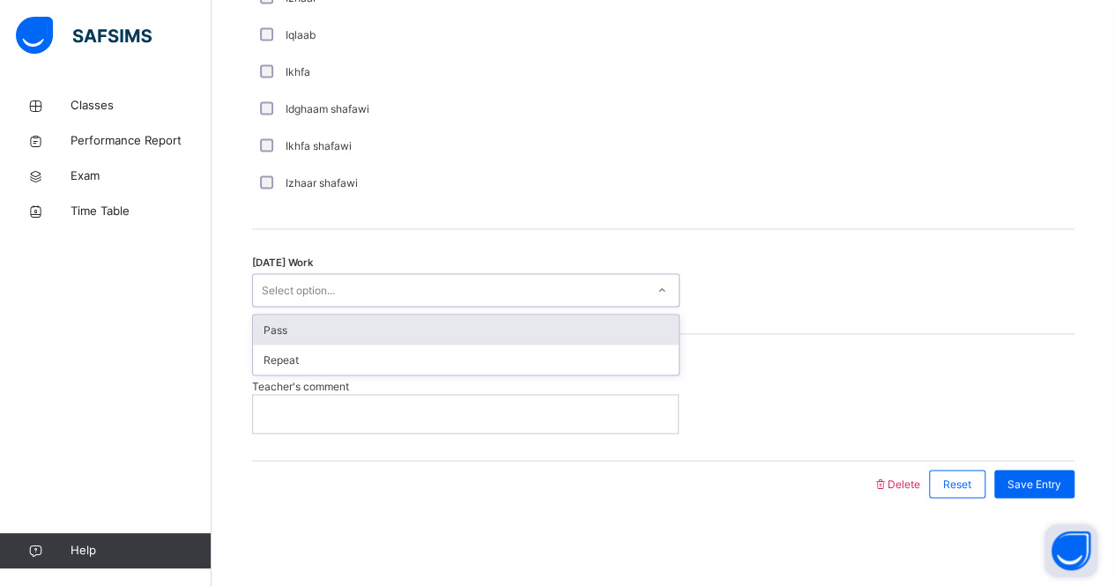
click at [361, 304] on div "Select option..." at bounding box center [449, 290] width 392 height 27
click at [354, 344] on div "Pass" at bounding box center [466, 330] width 426 height 30
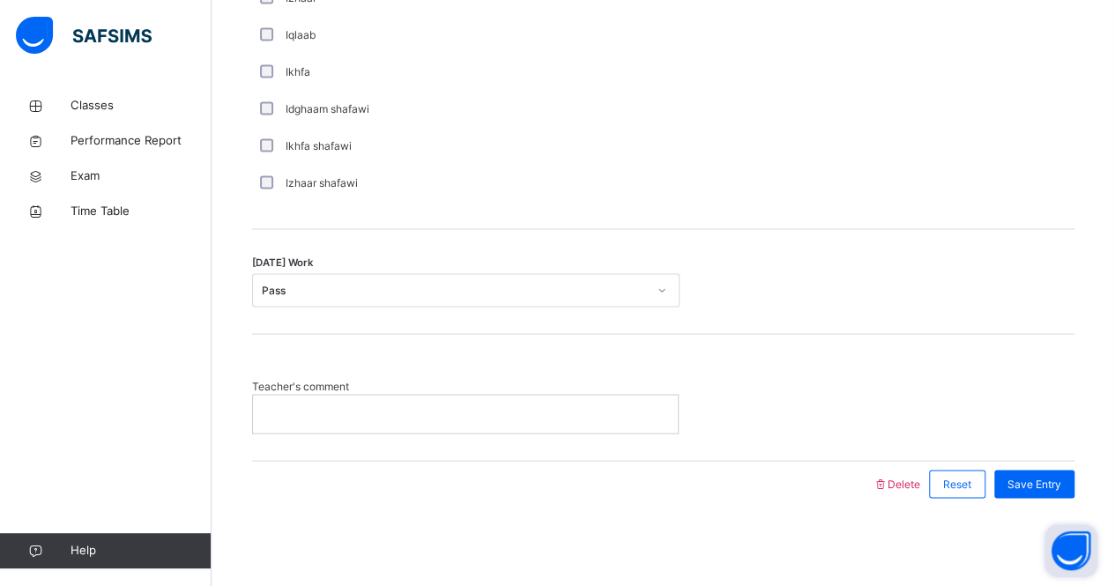
click at [344, 408] on div at bounding box center [465, 413] width 425 height 37
click at [1059, 485] on div "Save Entry" at bounding box center [1034, 484] width 80 height 28
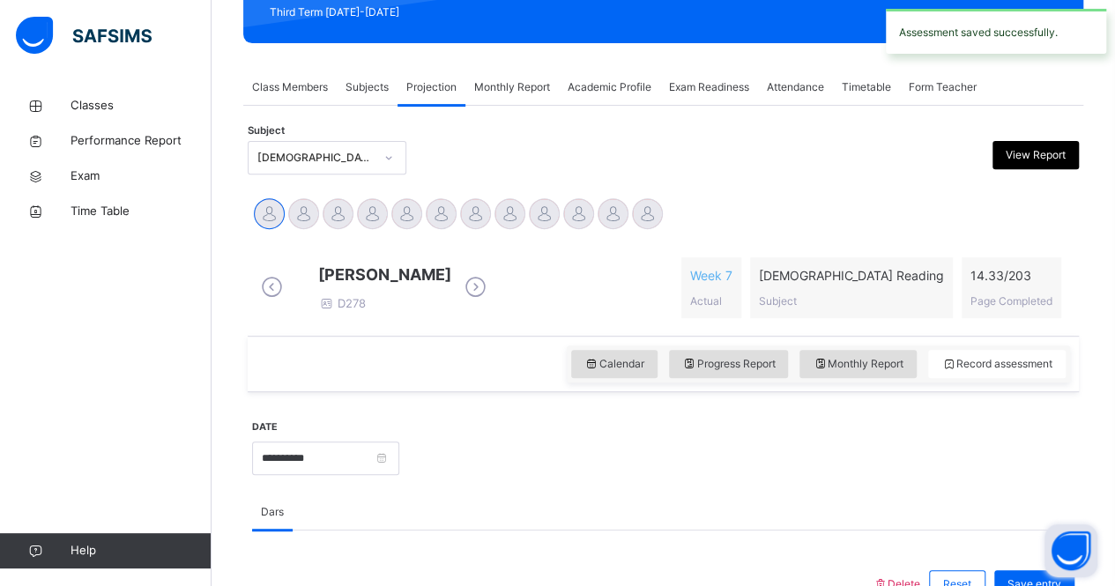
scroll to position [254, 0]
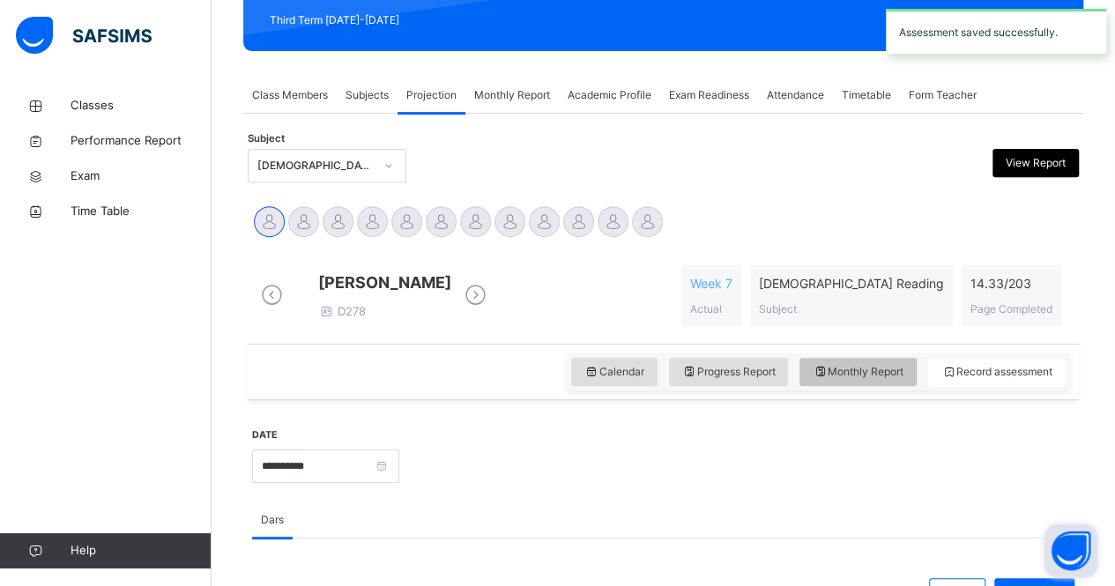
click at [853, 380] on span "Monthly Report" at bounding box center [857, 372] width 91 height 16
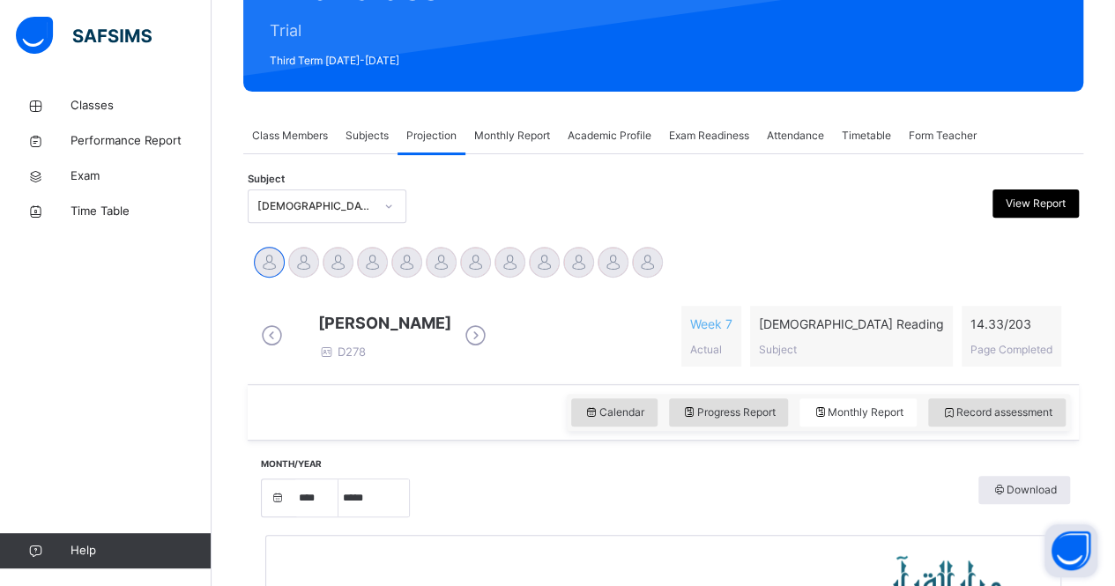
scroll to position [215, 0]
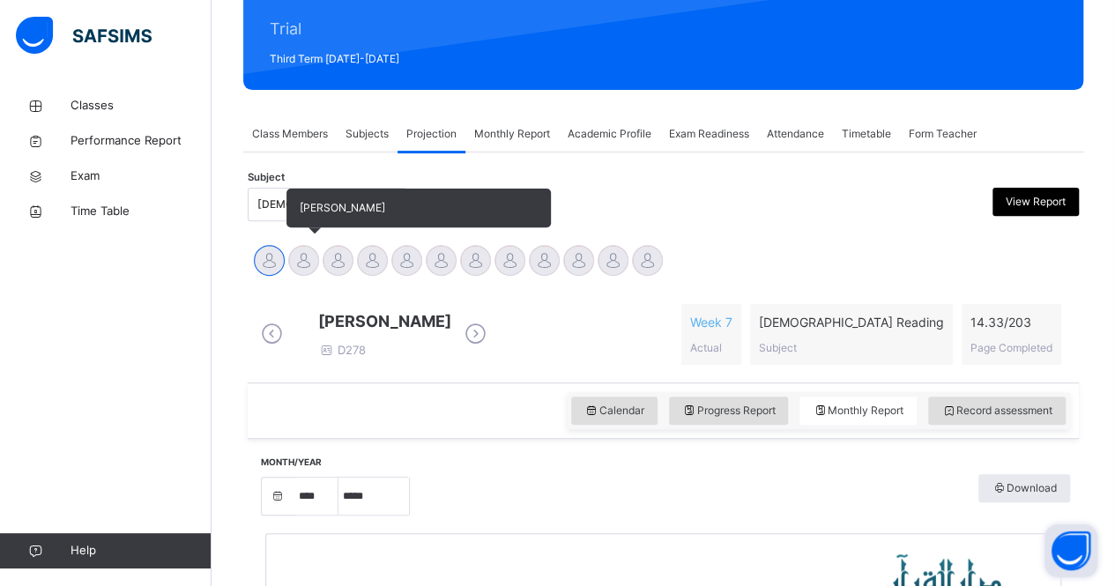
click at [303, 258] on div at bounding box center [303, 260] width 31 height 31
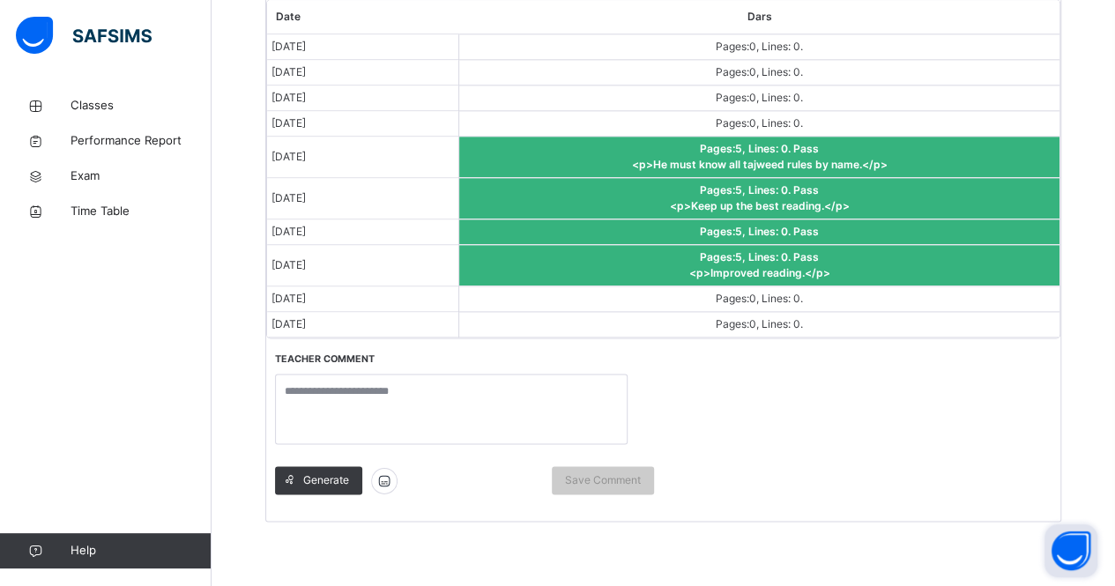
scroll to position [1119, 0]
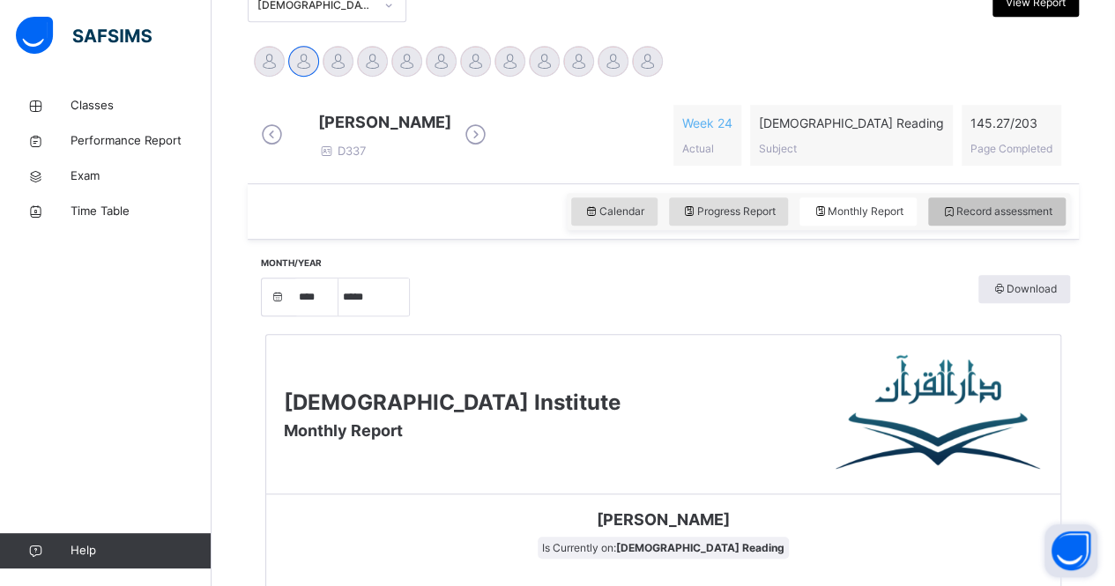
click at [981, 219] on span "Record assessment" at bounding box center [996, 212] width 111 height 16
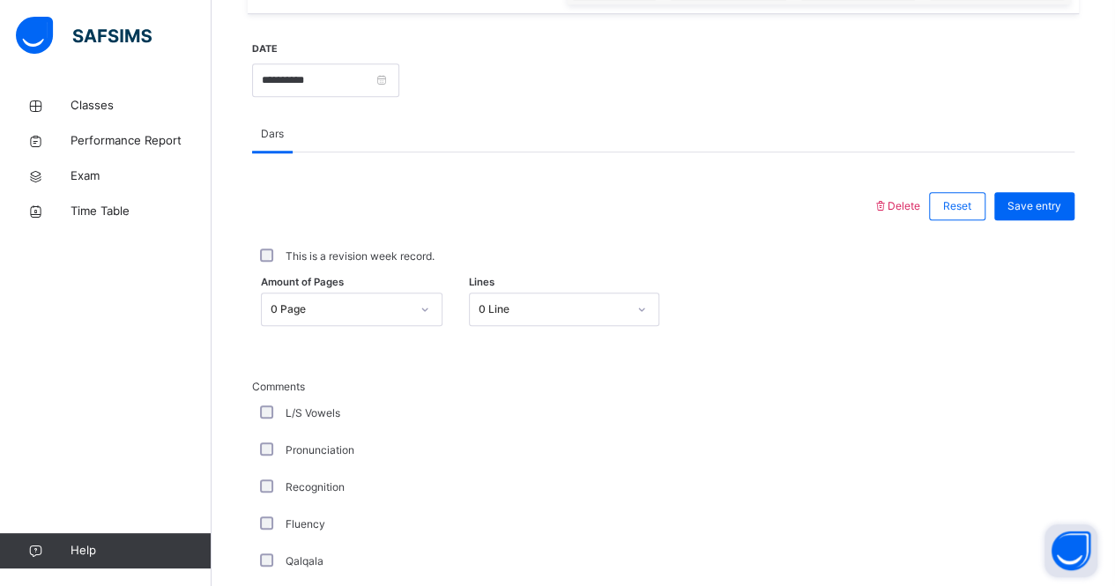
scroll to position [639, 0]
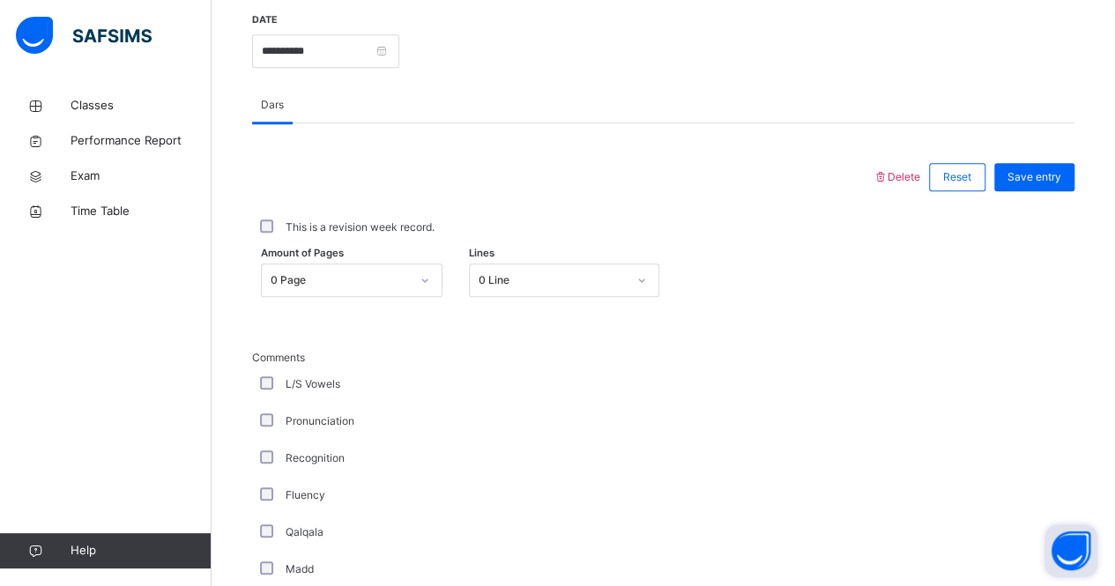
click at [339, 297] on div "0 Page" at bounding box center [351, 279] width 181 height 33
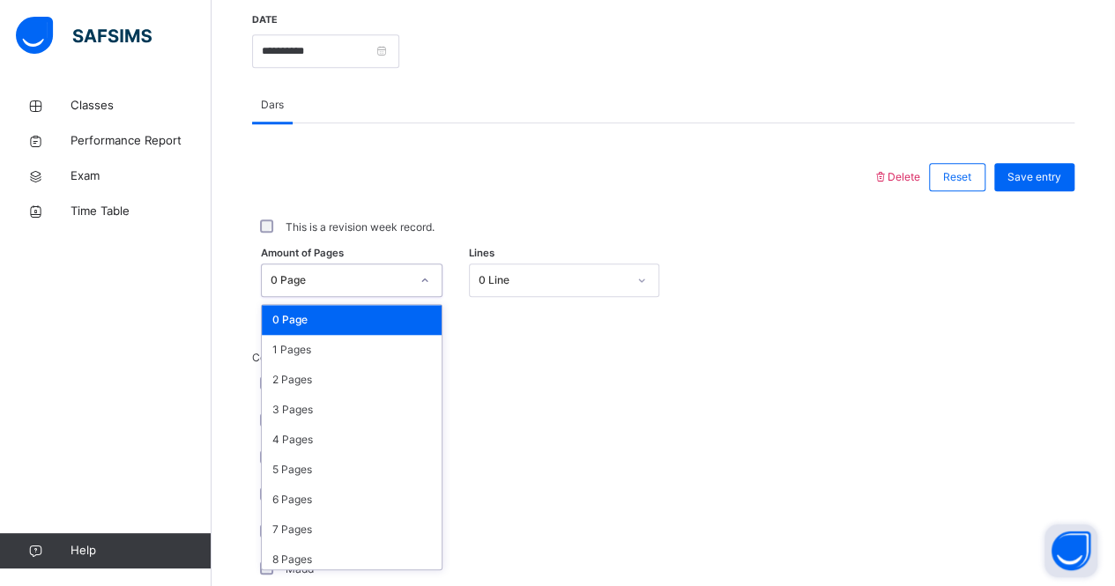
scroll to position [671, 0]
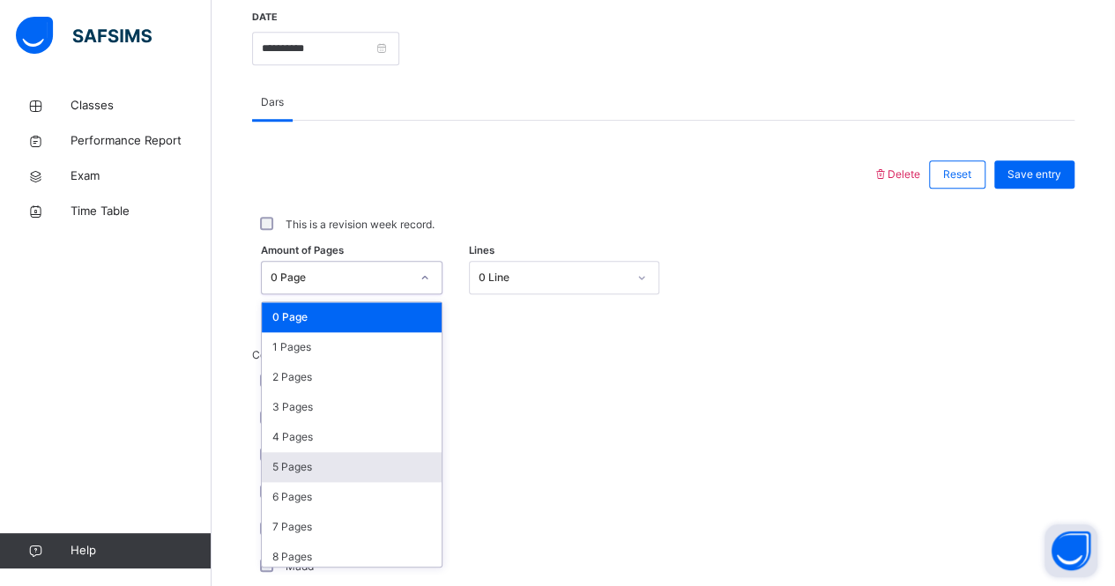
click at [316, 480] on div "5 Pages" at bounding box center [352, 467] width 180 height 30
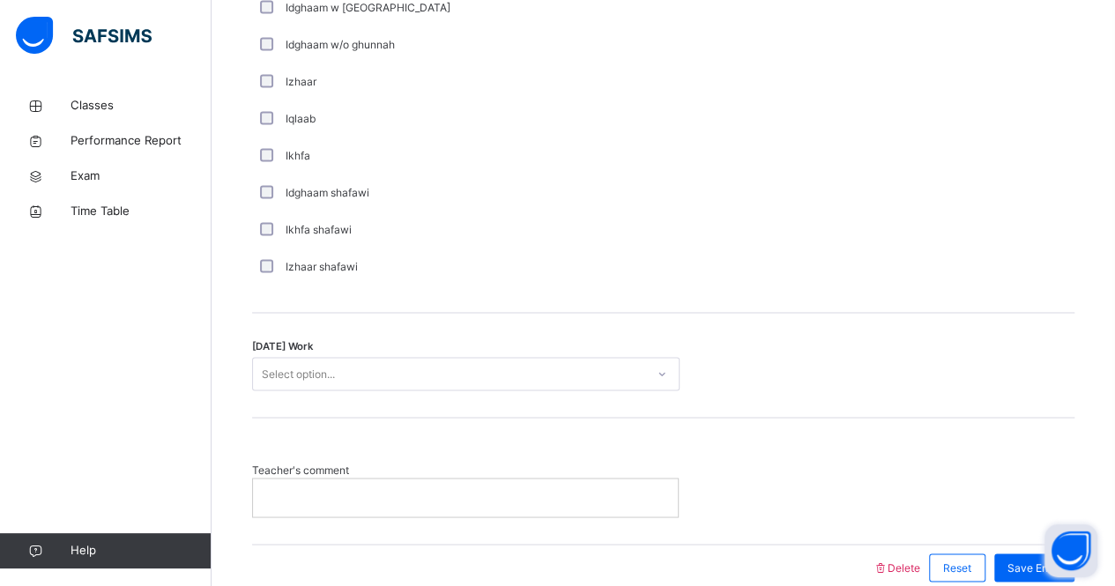
scroll to position [1309, 0]
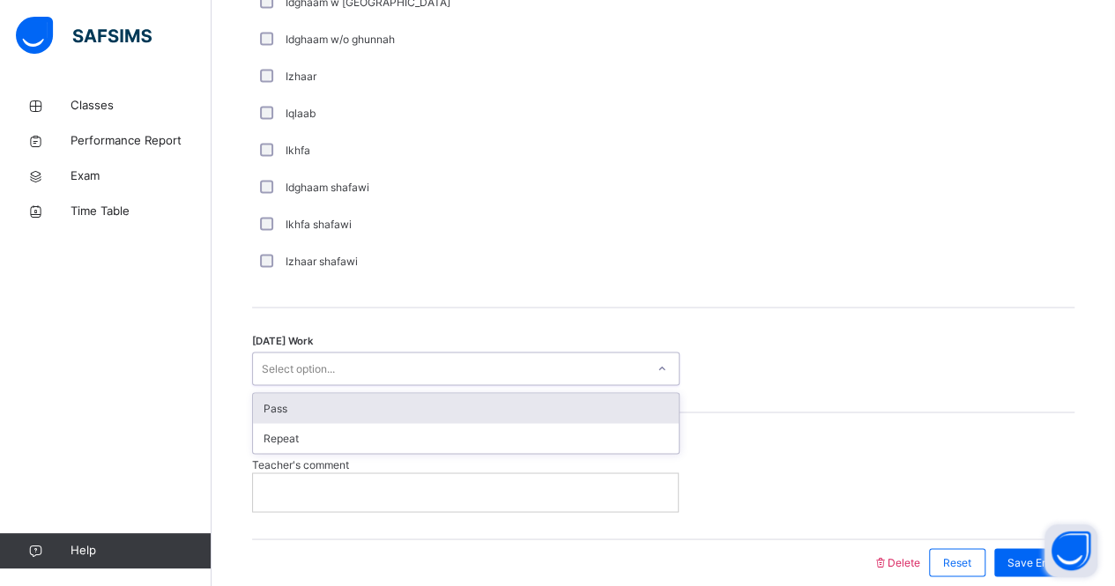
click at [339, 380] on div "Select option..." at bounding box center [449, 368] width 392 height 27
click at [326, 421] on div "Pass" at bounding box center [466, 408] width 426 height 30
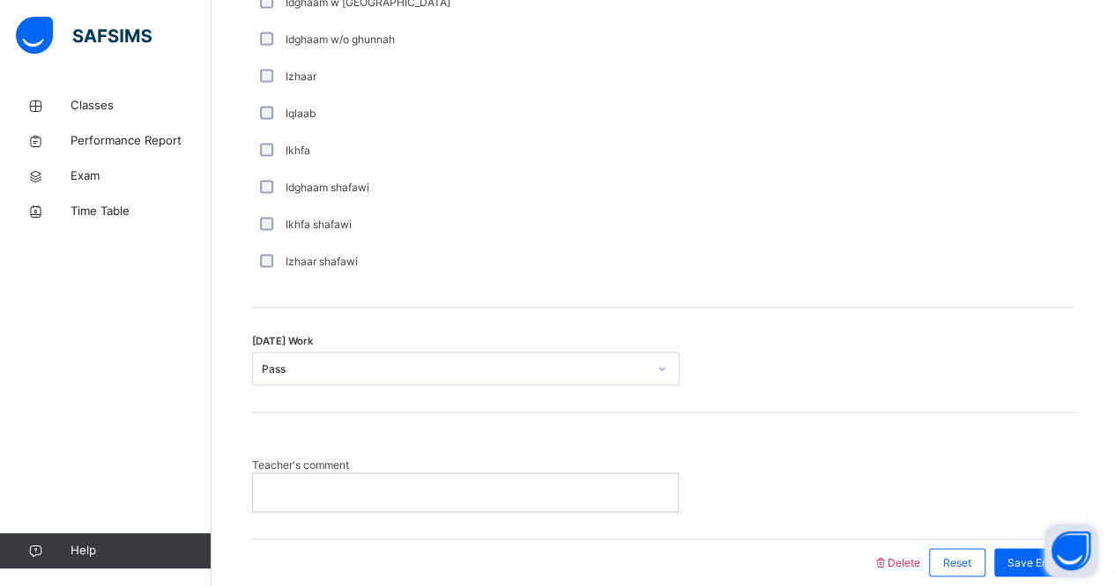
click at [316, 500] on p at bounding box center [465, 492] width 398 height 16
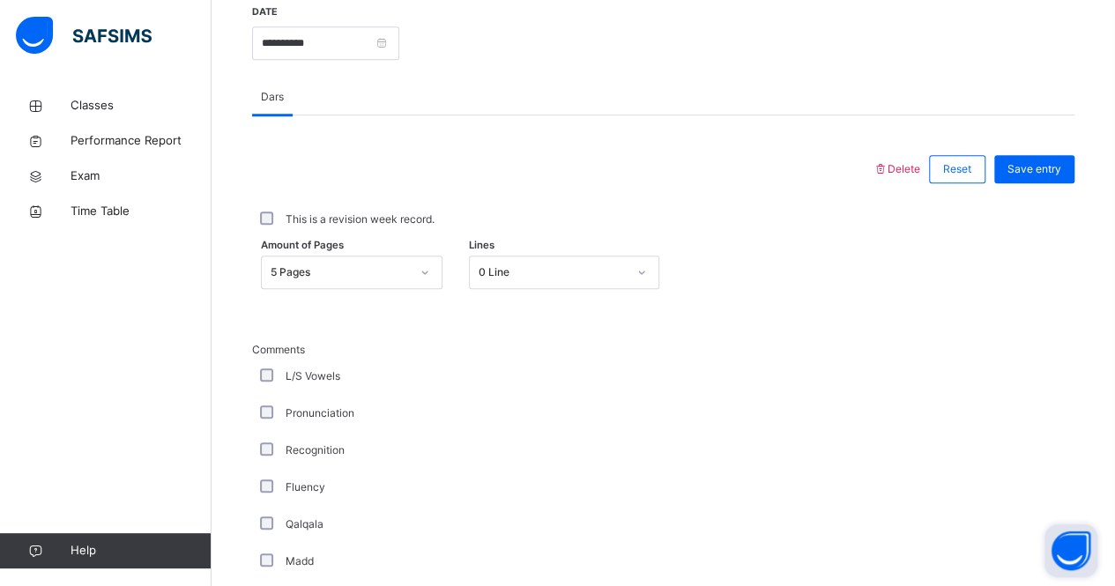
scroll to position [662, 0]
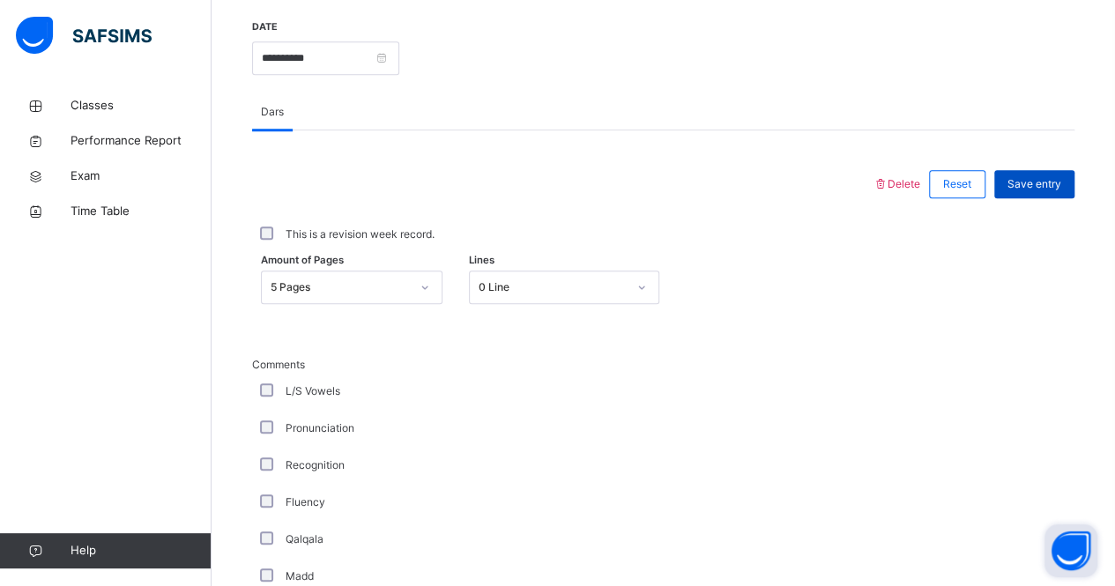
click at [1048, 192] on span "Save entry" at bounding box center [1034, 184] width 54 height 16
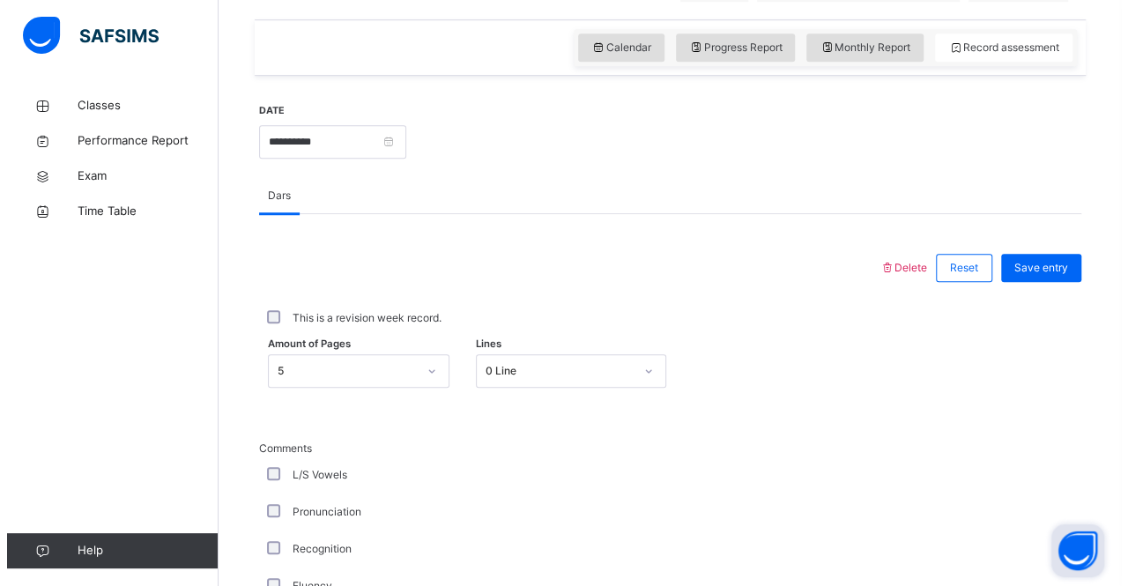
scroll to position [578, 0]
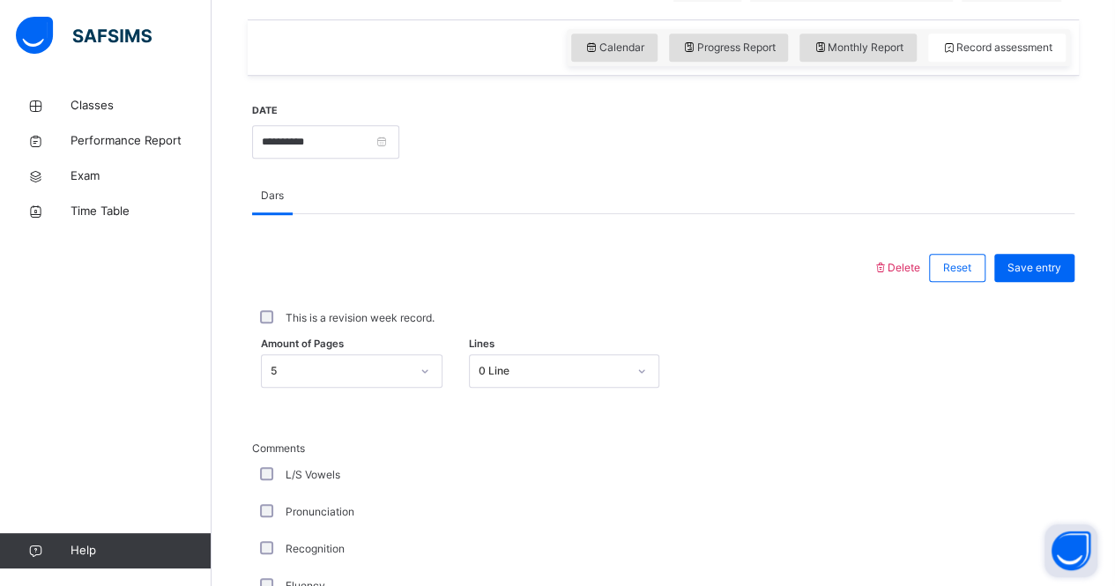
click at [920, 274] on span "Delete" at bounding box center [896, 267] width 48 height 13
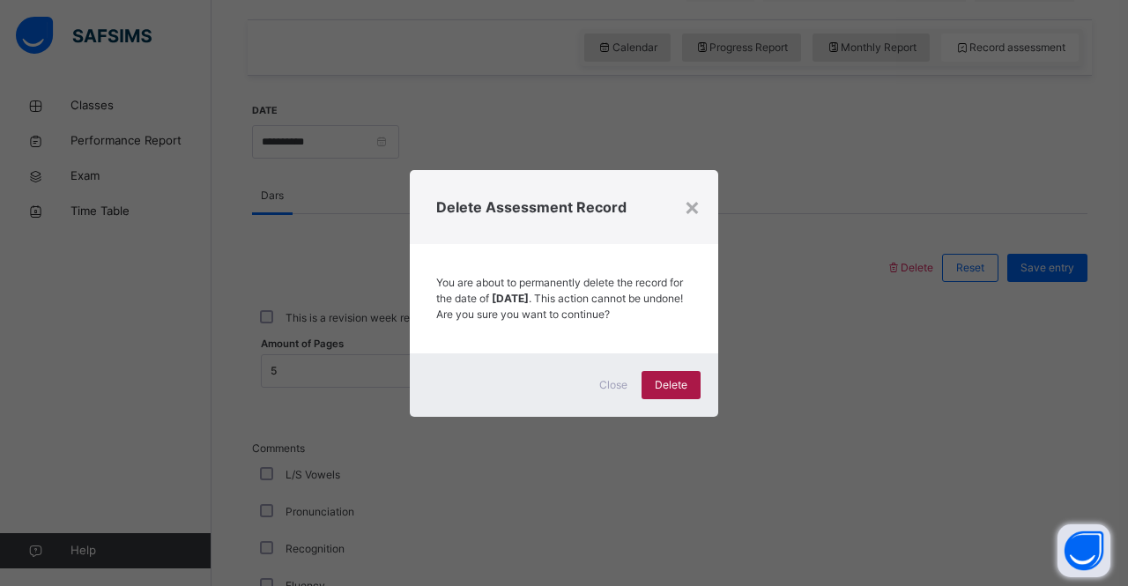
click at [674, 393] on span "Delete" at bounding box center [671, 385] width 33 height 16
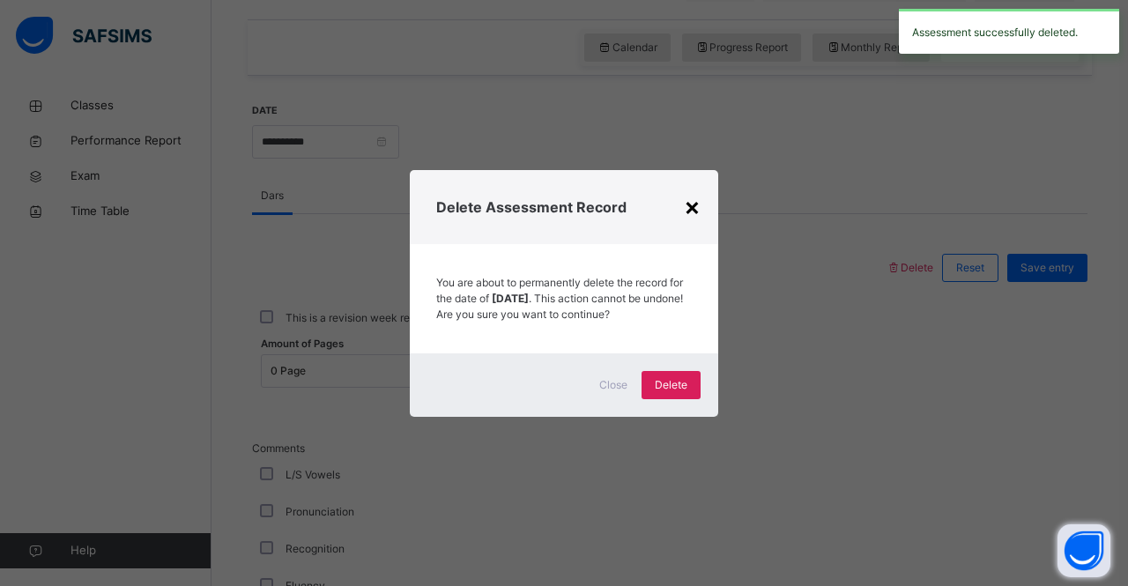
click at [694, 189] on div "×" at bounding box center [692, 206] width 17 height 37
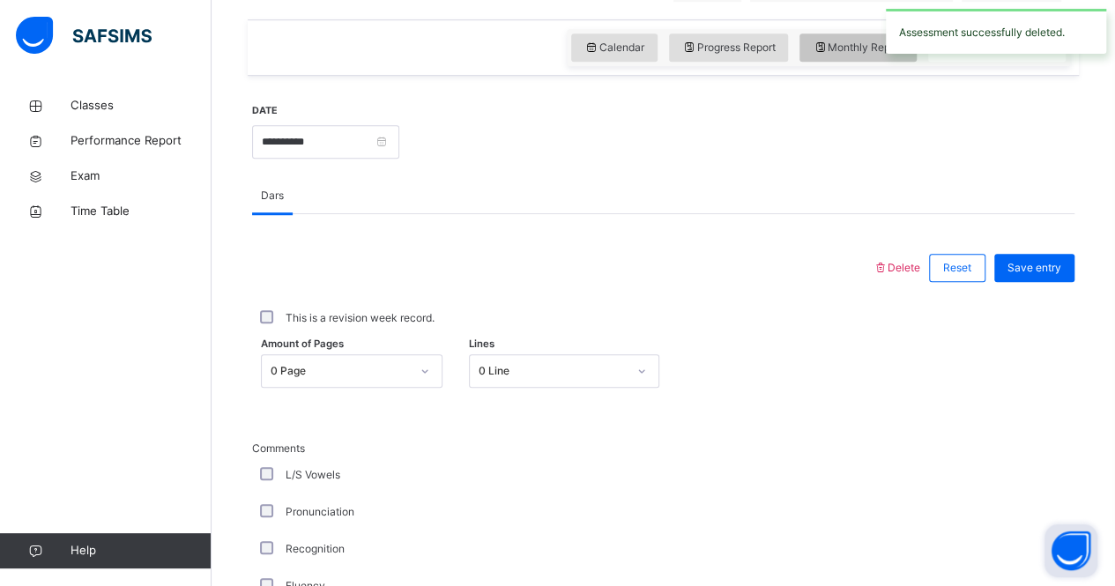
click at [840, 56] on span "Monthly Report" at bounding box center [857, 48] width 91 height 16
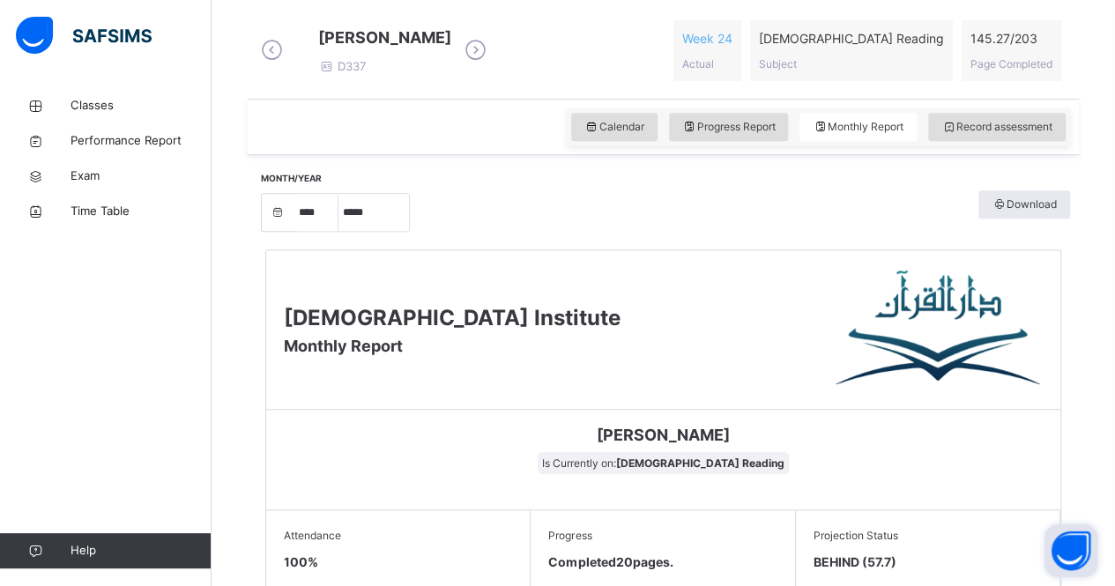
scroll to position [509, 0]
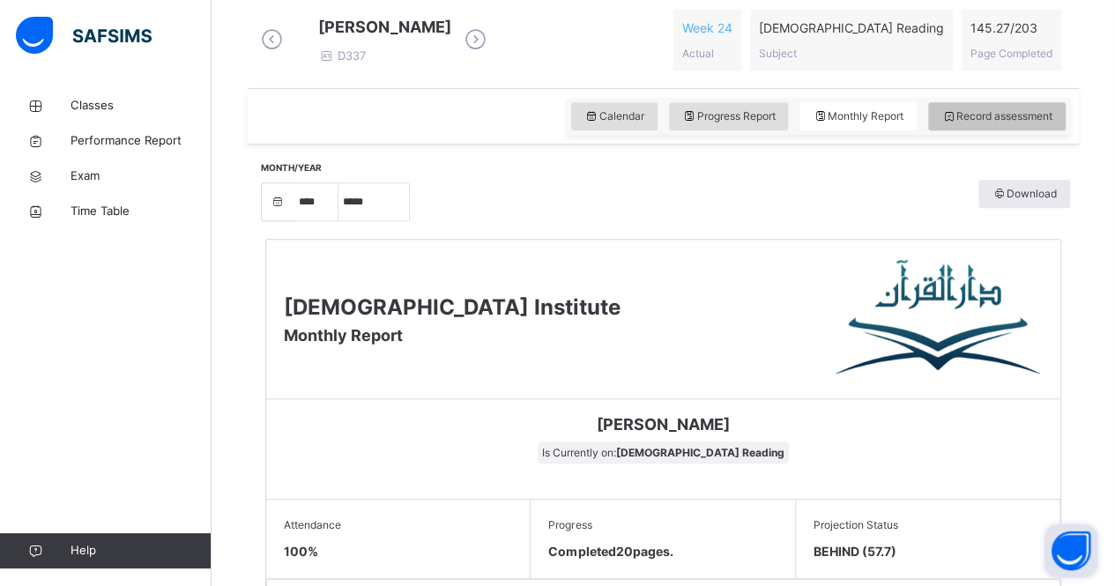
click at [1013, 124] on span "Record assessment" at bounding box center [996, 116] width 111 height 16
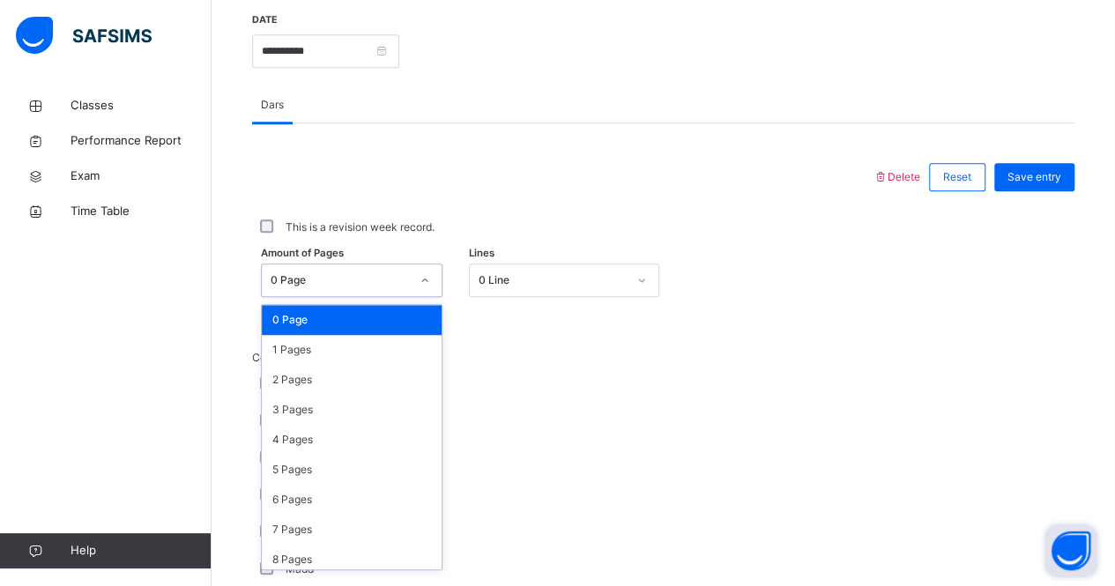
scroll to position [671, 0]
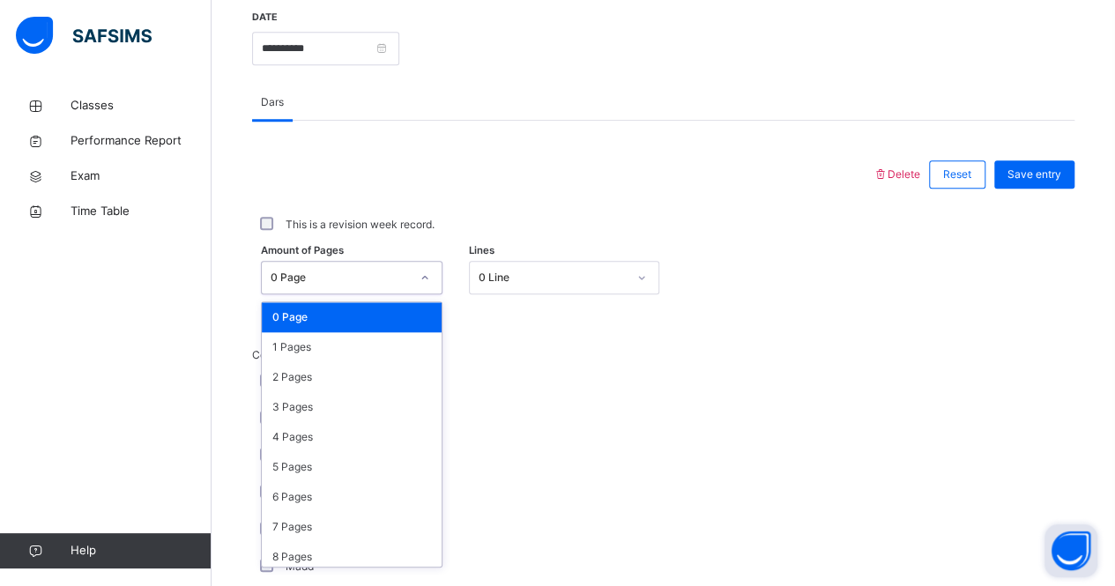
click at [398, 294] on div "option 0 Page focused, 1 of 204. 204 results available. Use Up and Down to choo…" at bounding box center [351, 277] width 181 height 33
click at [303, 477] on div "5 Pages" at bounding box center [352, 467] width 180 height 30
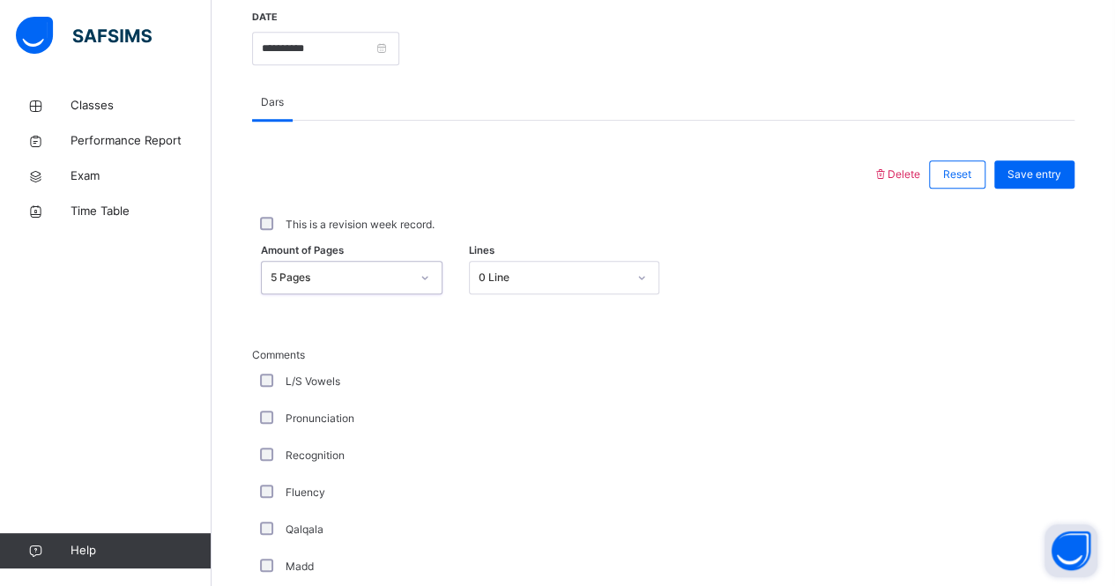
click at [303, 474] on div "Recognition" at bounding box center [472, 455] width 441 height 37
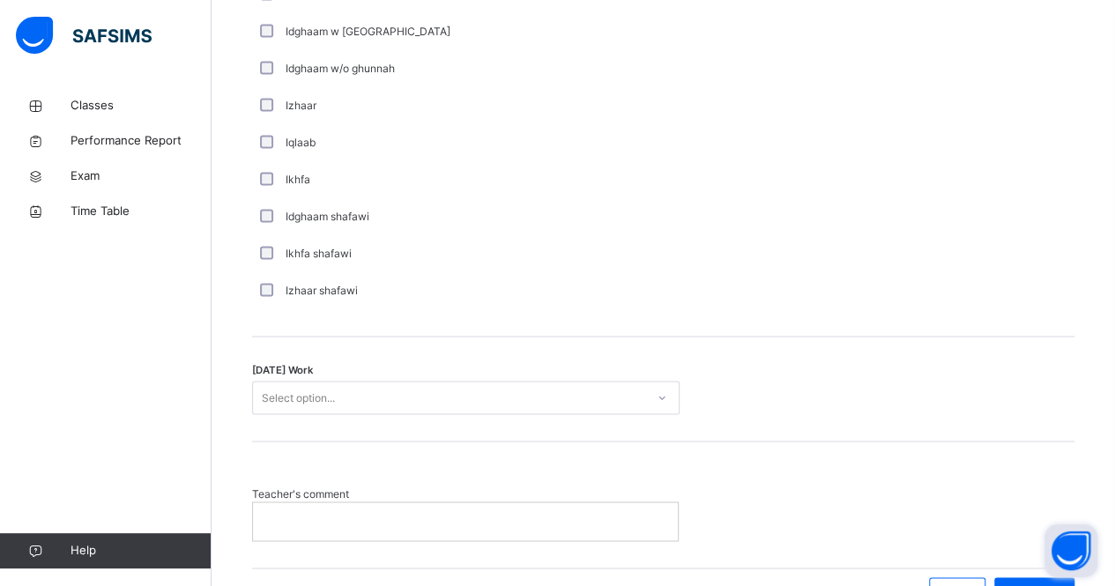
scroll to position [1281, 0]
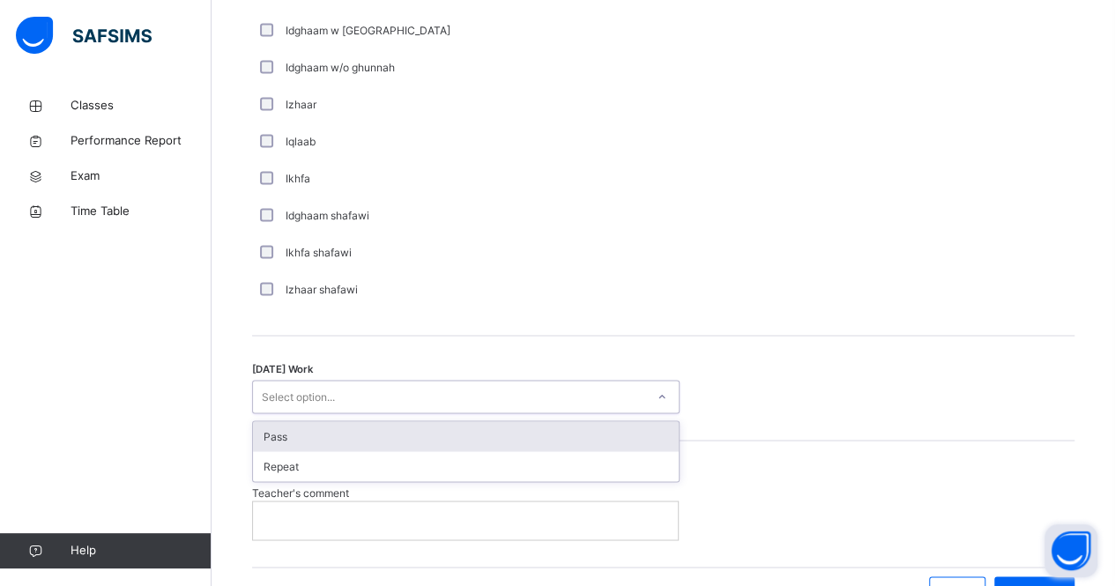
click at [328, 398] on div "Select option..." at bounding box center [298, 396] width 73 height 33
click at [318, 451] on div "Pass" at bounding box center [466, 436] width 426 height 30
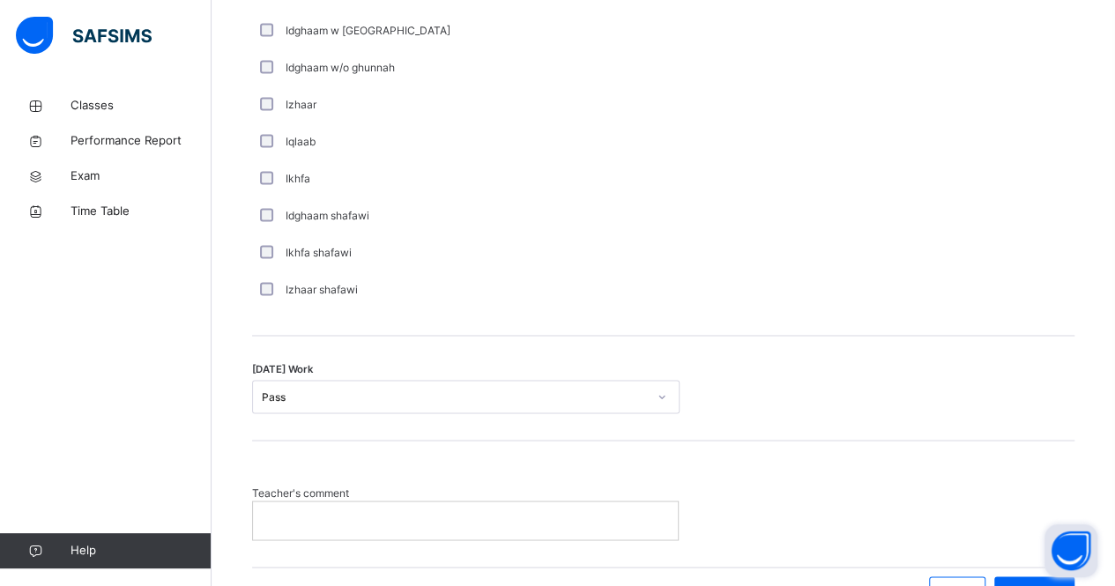
click at [314, 528] on p at bounding box center [465, 520] width 398 height 16
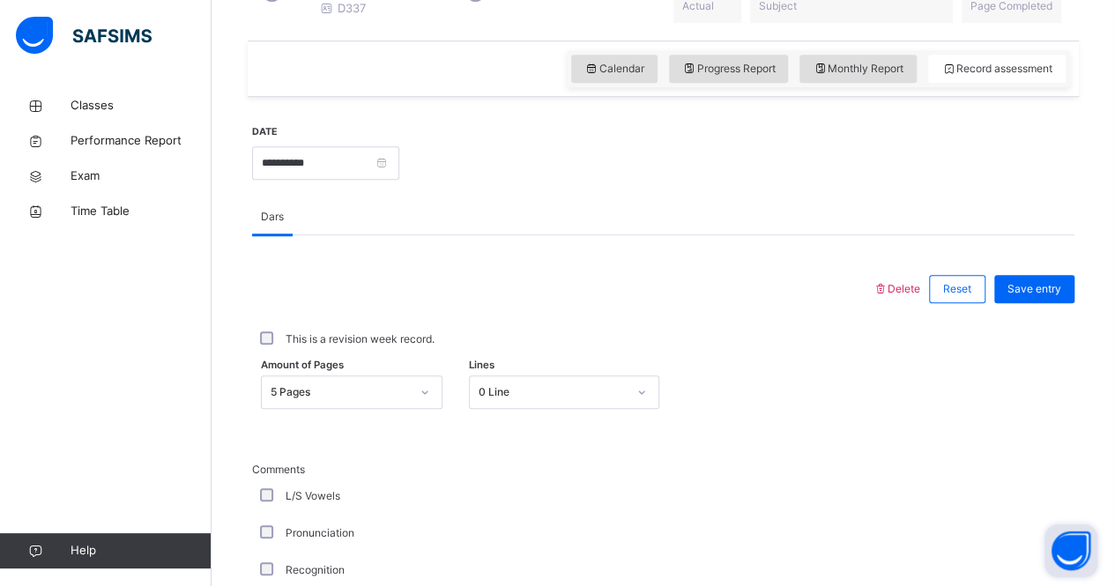
scroll to position [552, 0]
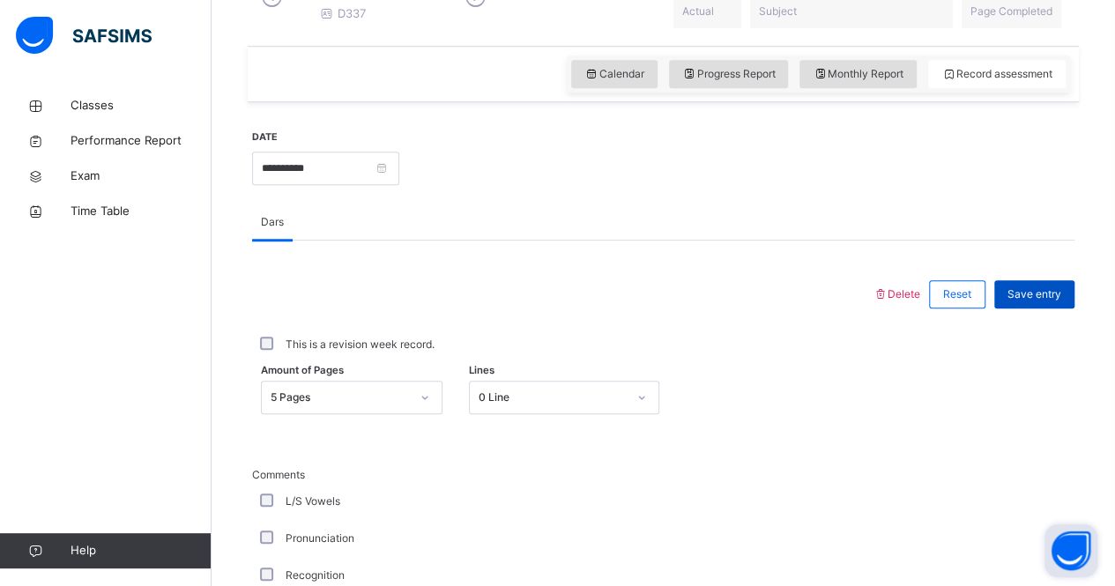
click at [1036, 302] on span "Save entry" at bounding box center [1034, 294] width 54 height 16
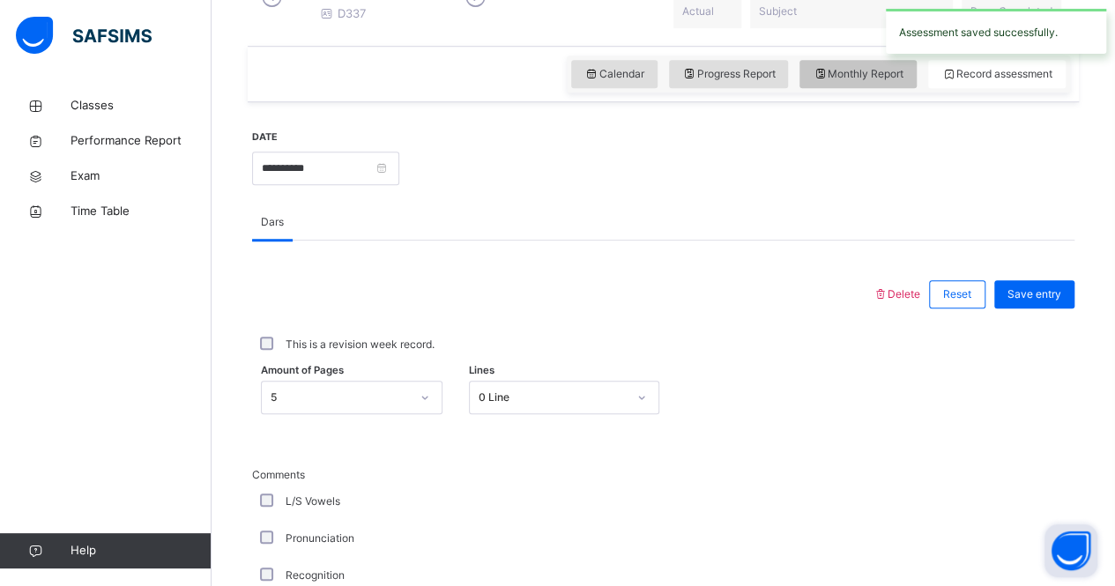
click at [855, 88] on div "Monthly Report" at bounding box center [857, 74] width 117 height 28
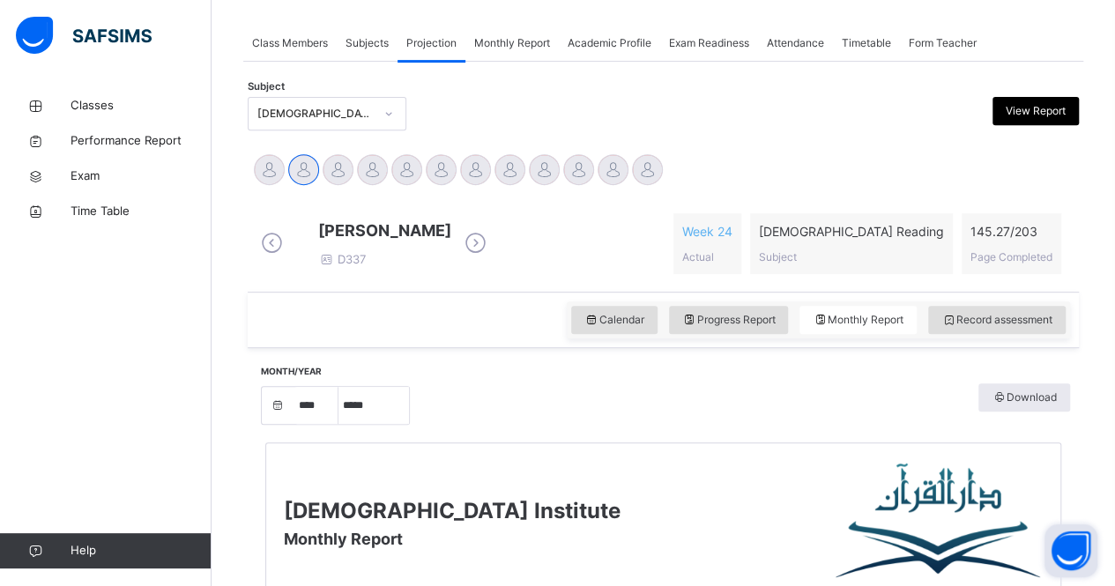
scroll to position [303, 0]
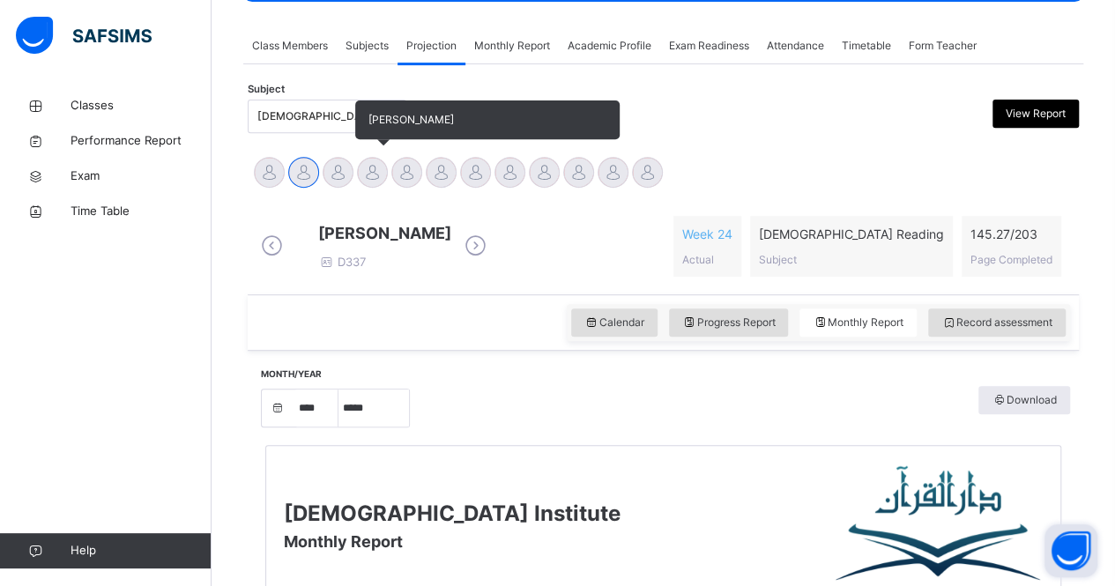
click at [374, 175] on div at bounding box center [372, 172] width 31 height 31
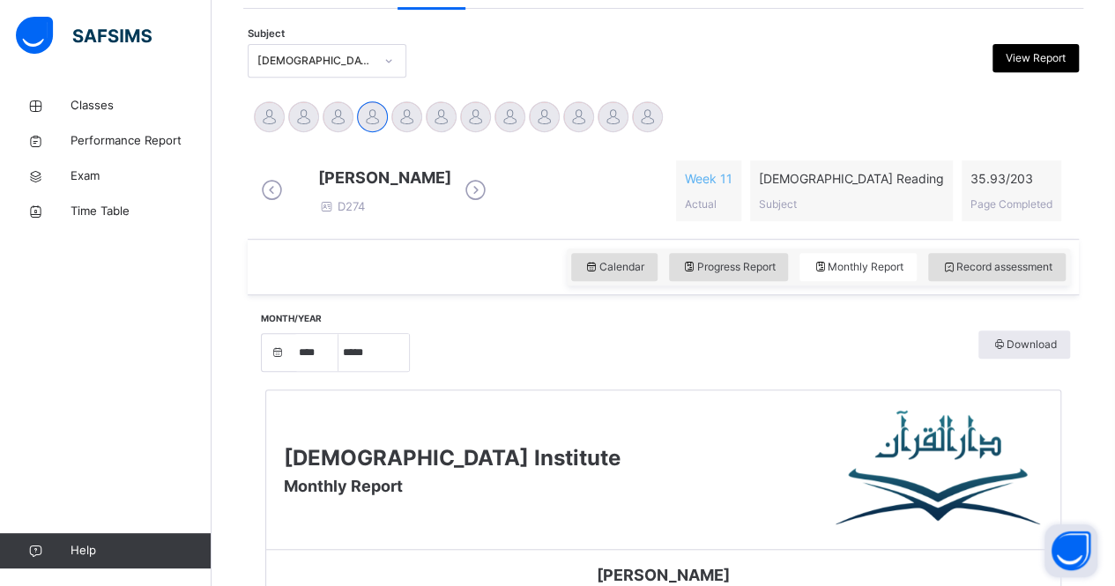
scroll to position [365, 0]
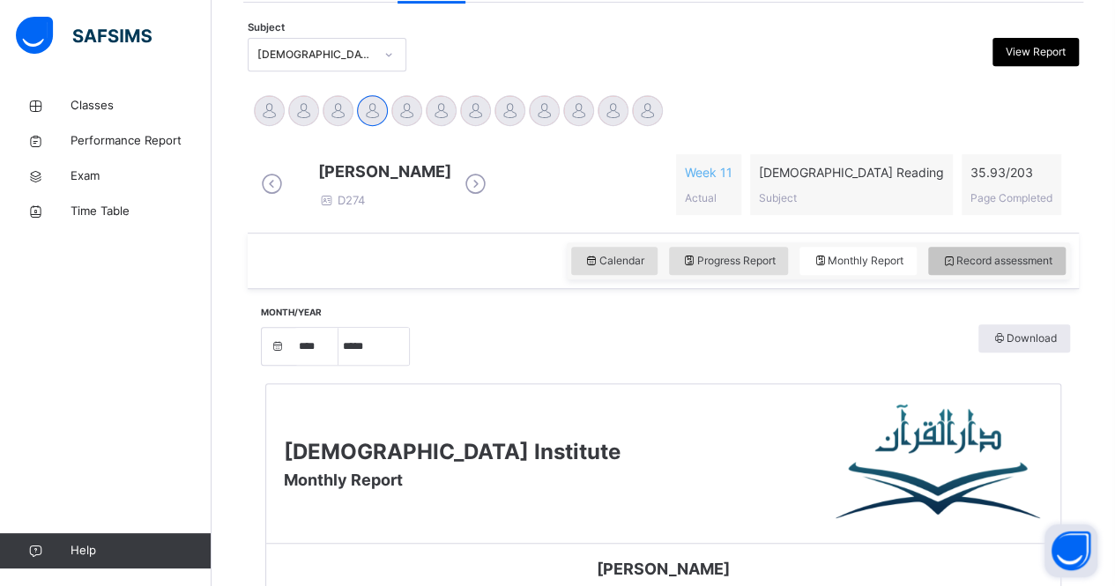
click at [1018, 269] on span "Record assessment" at bounding box center [996, 261] width 111 height 16
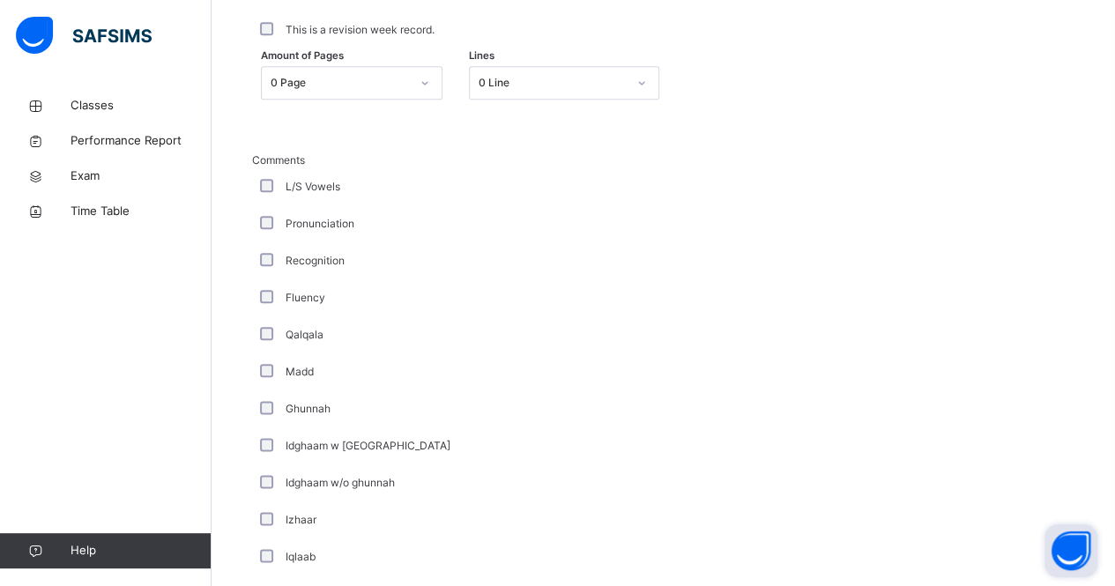
scroll to position [841, 0]
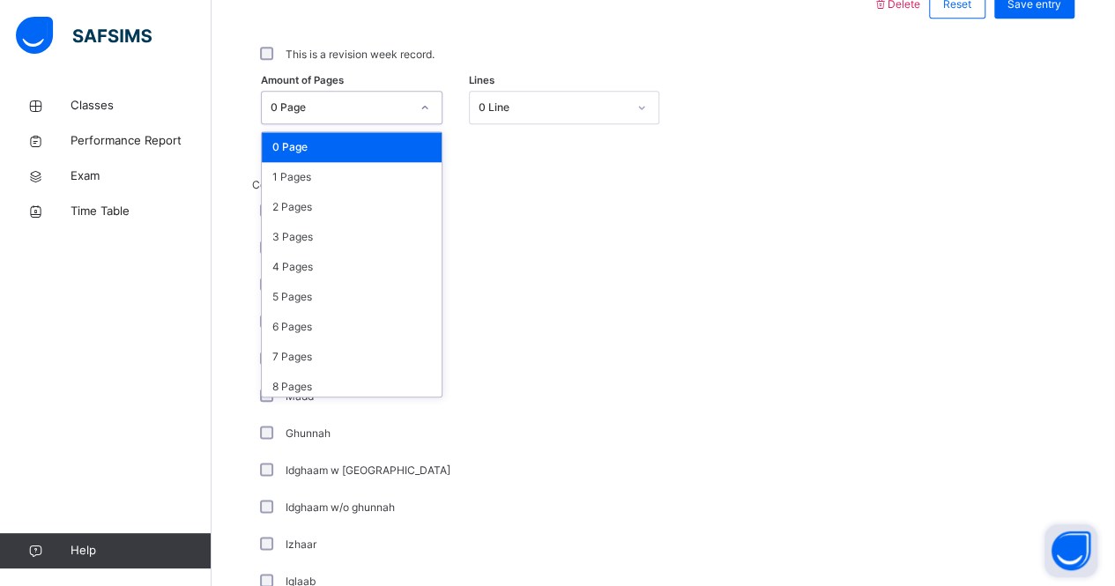
click at [304, 104] on div "0 Page" at bounding box center [351, 107] width 181 height 33
click at [299, 192] on div "1 Pages" at bounding box center [352, 177] width 180 height 30
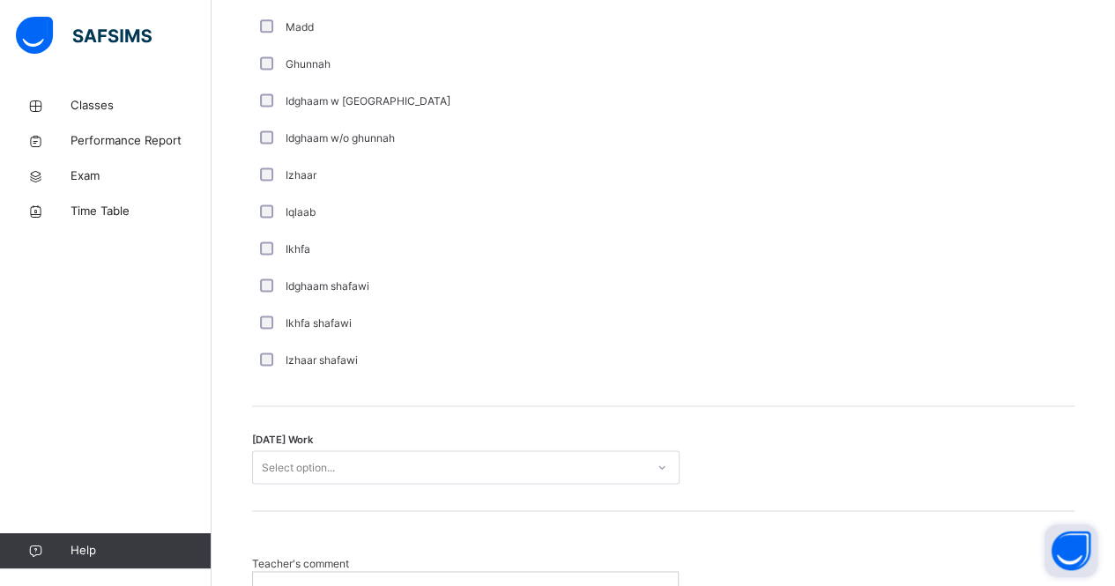
scroll to position [1397, 0]
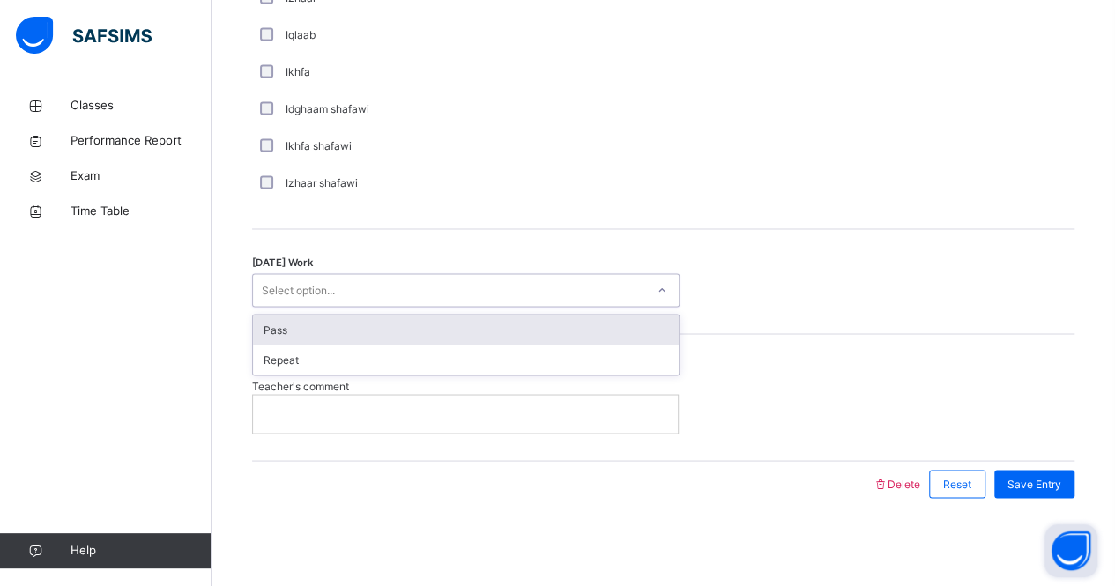
click at [293, 295] on div "Select option..." at bounding box center [298, 289] width 73 height 33
click at [293, 331] on div "Pass" at bounding box center [466, 330] width 426 height 30
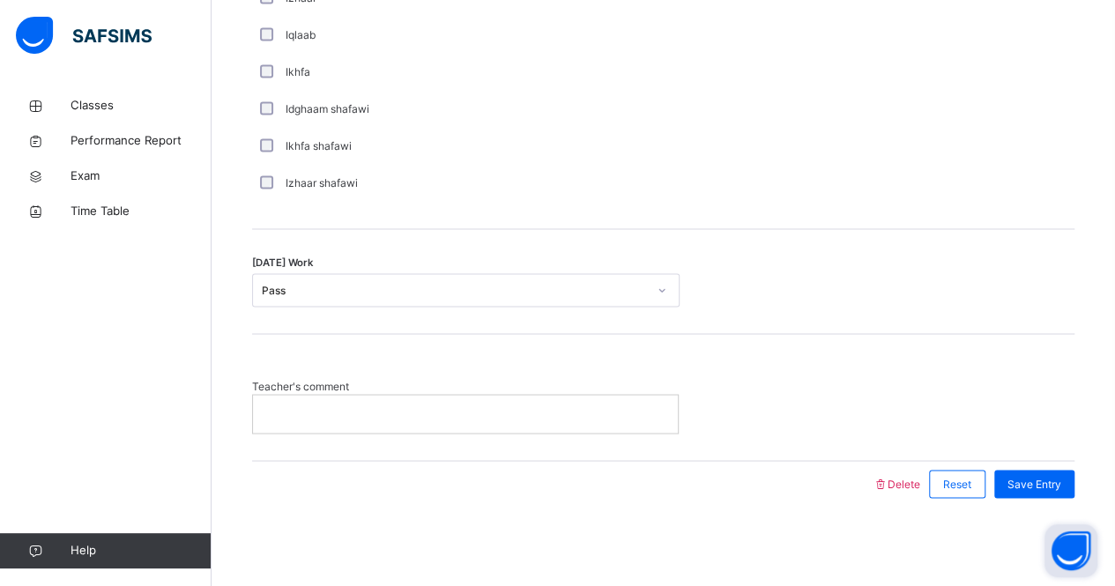
click at [300, 417] on p at bounding box center [465, 413] width 398 height 16
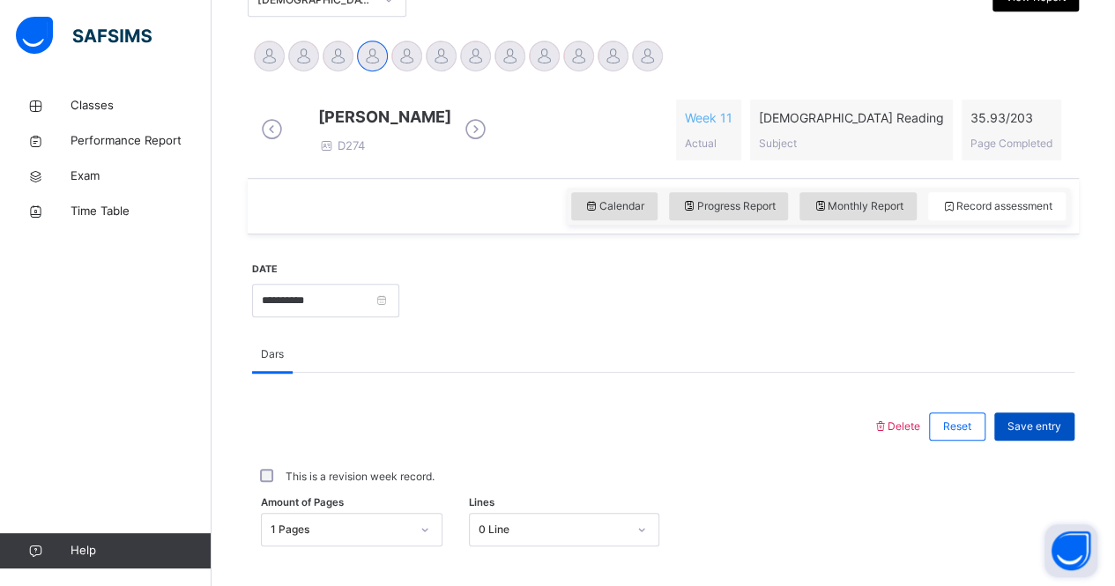
scroll to position [418, 0]
click at [1023, 436] on span "Save entry" at bounding box center [1034, 428] width 54 height 16
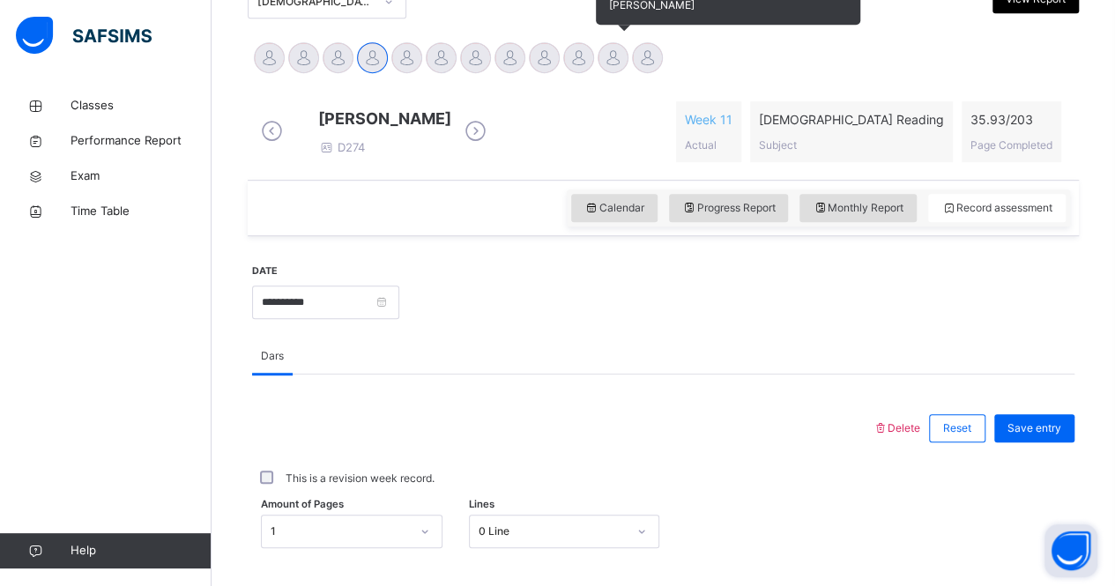
click at [613, 55] on div at bounding box center [612, 57] width 31 height 31
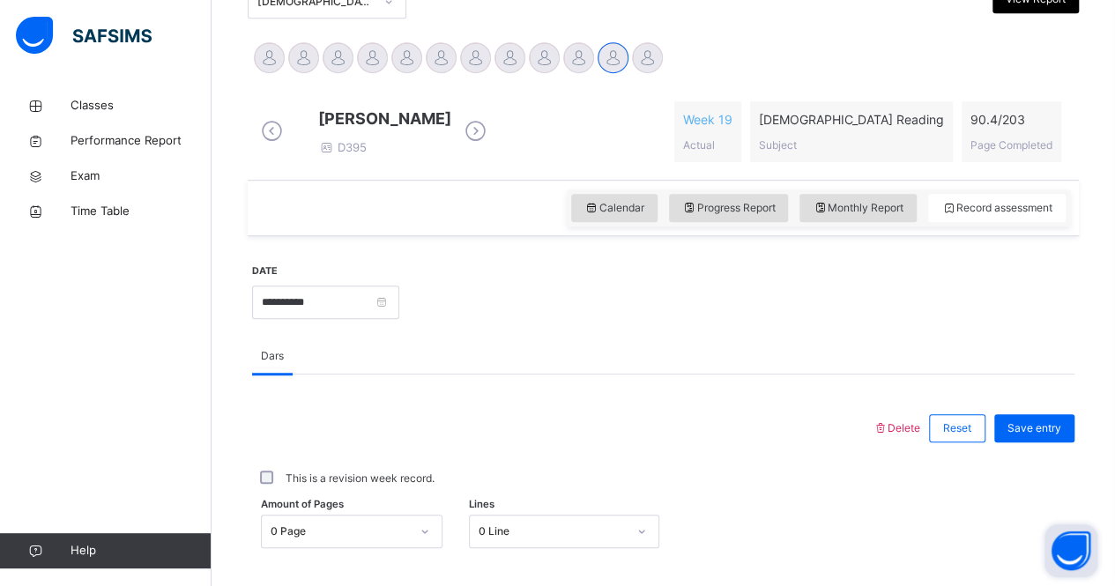
click at [860, 226] on div "Calendar Progress Report Monthly Report Record assessment" at bounding box center [818, 207] width 503 height 37
click at [860, 216] on span "Monthly Report" at bounding box center [857, 208] width 91 height 16
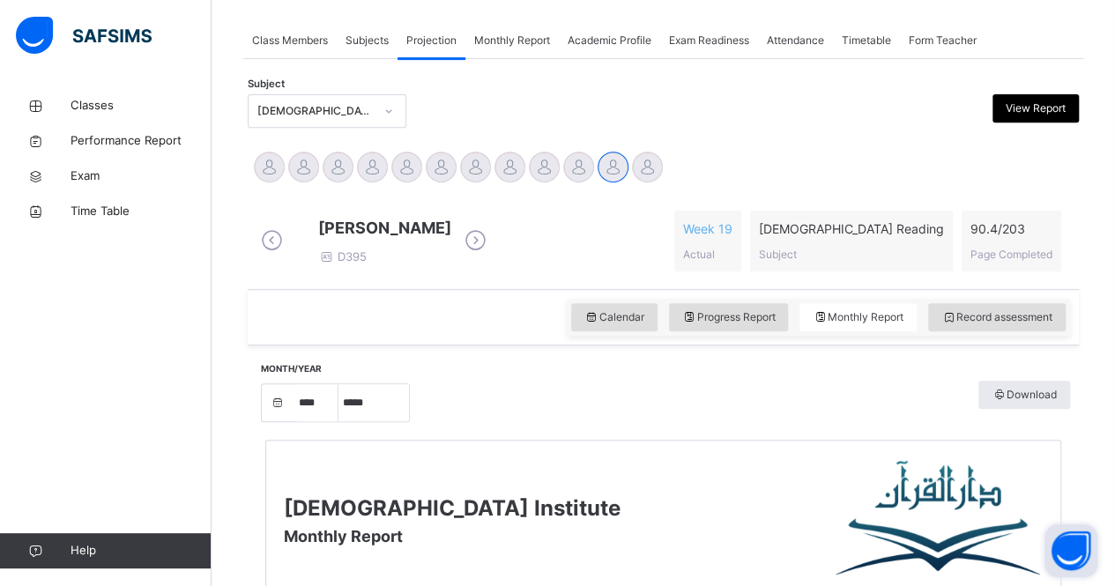
scroll to position [320, 0]
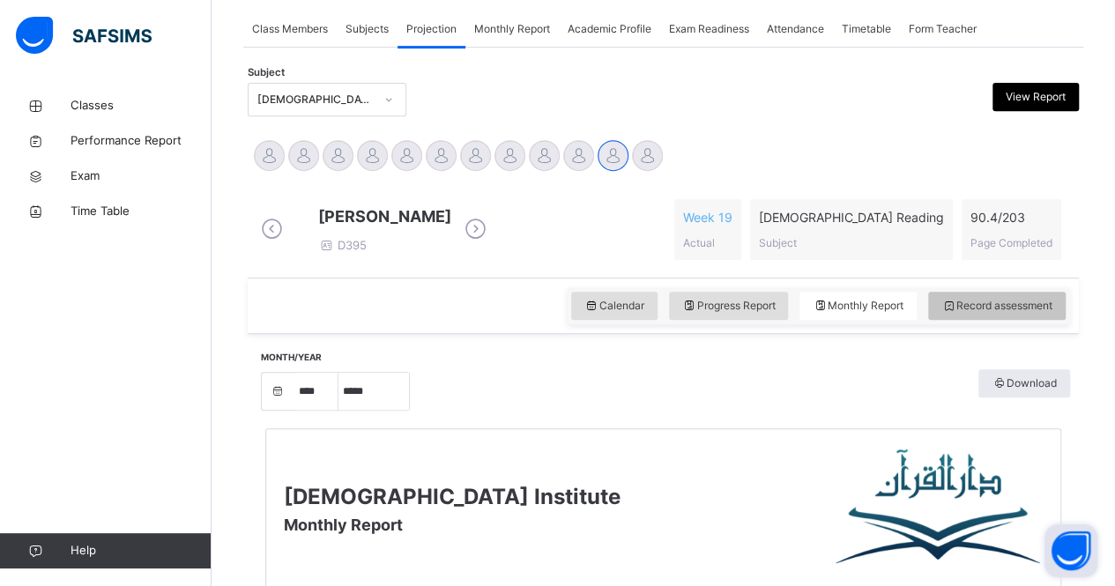
click at [1052, 314] on span "Record assessment" at bounding box center [996, 306] width 111 height 16
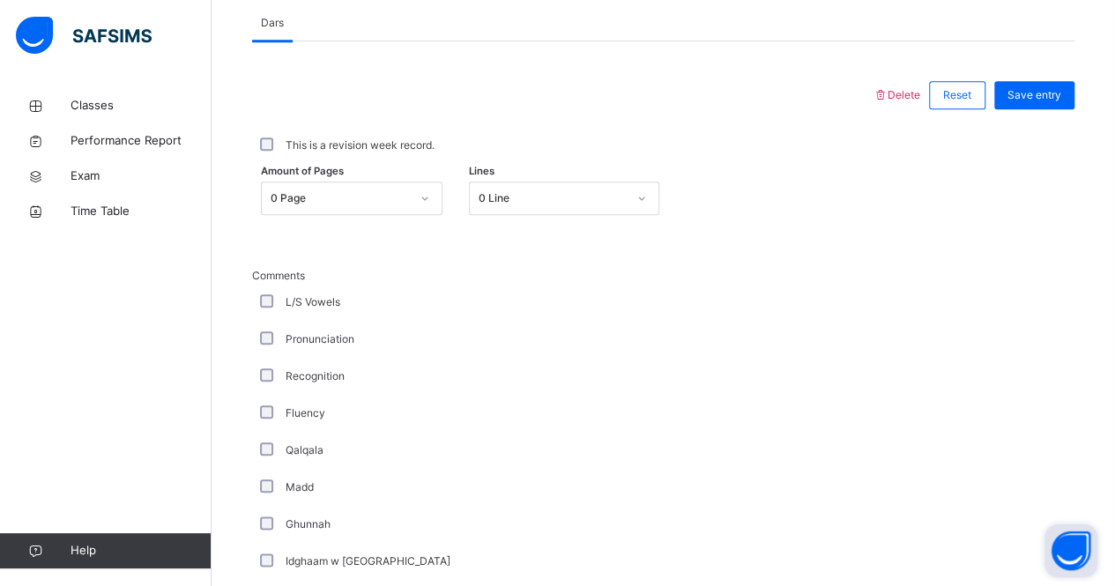
scroll to position [769, 0]
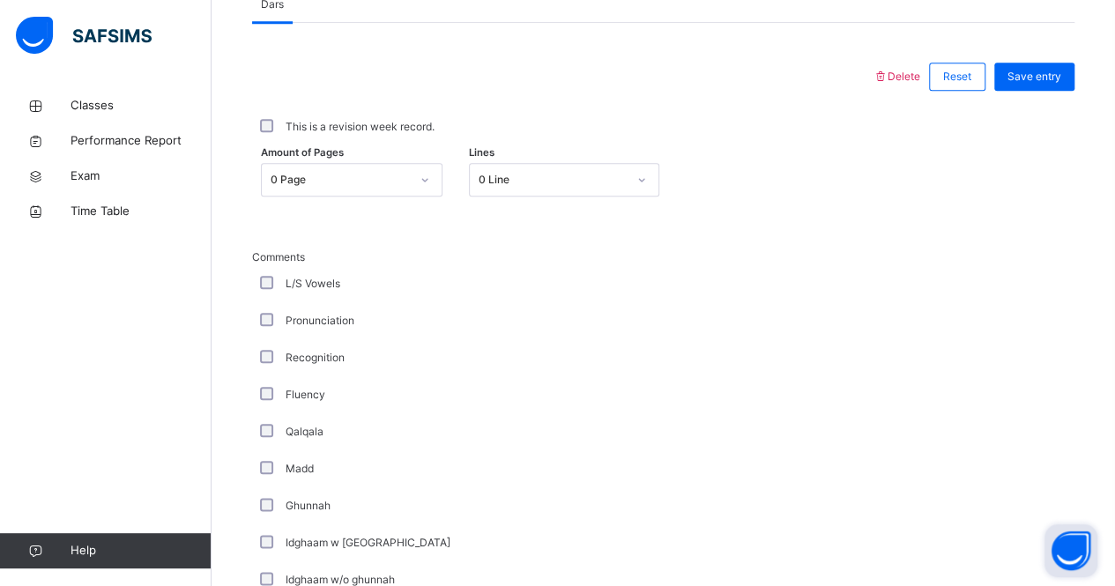
click at [379, 179] on div "0 Page" at bounding box center [335, 180] width 146 height 27
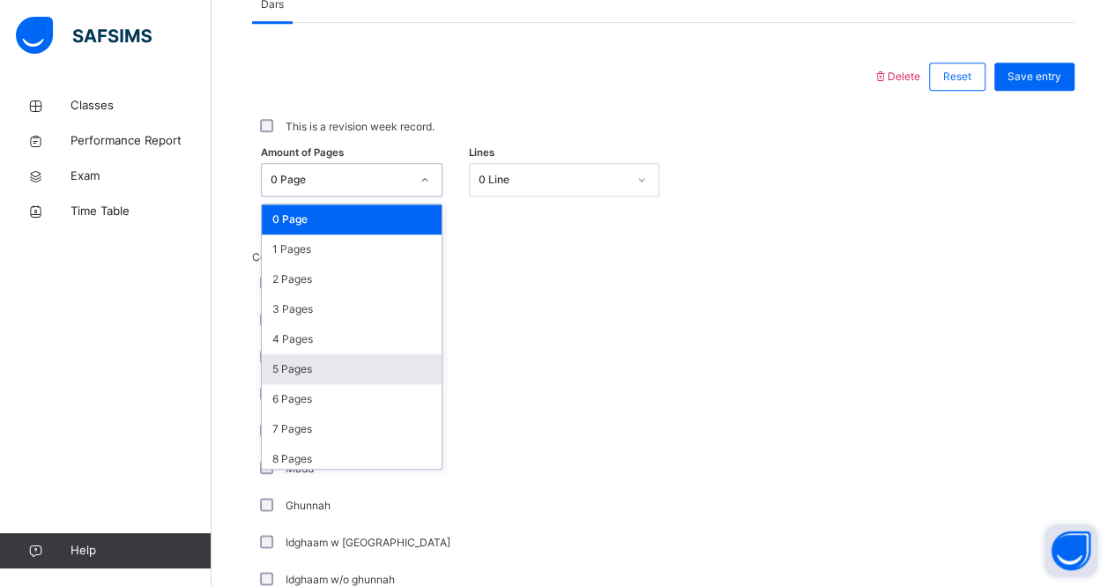
click at [317, 375] on div "5 Pages" at bounding box center [352, 369] width 180 height 30
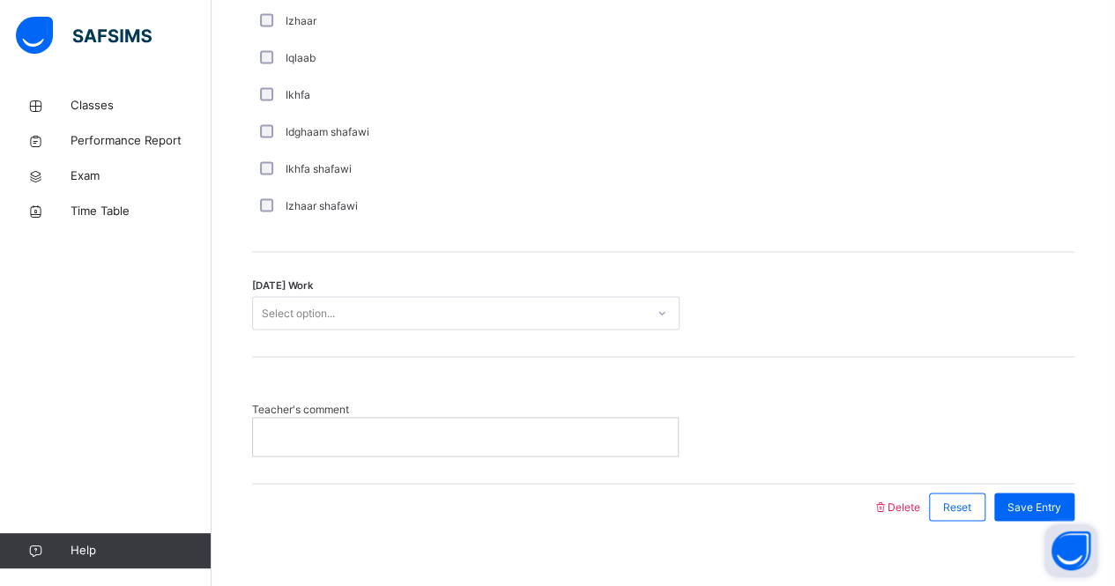
scroll to position [1397, 0]
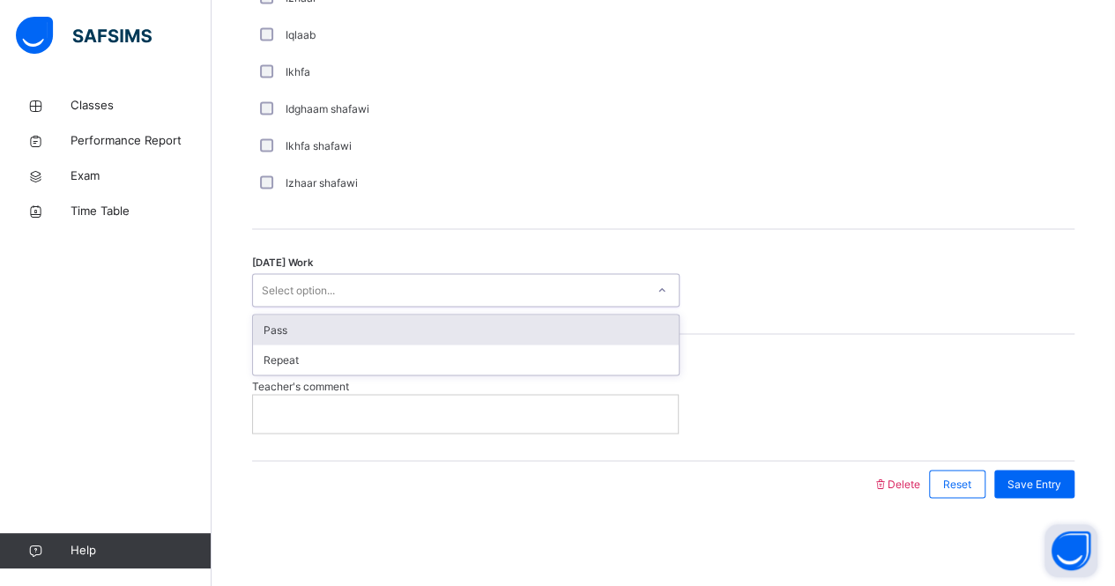
drag, startPoint x: 298, startPoint y: 293, endPoint x: 292, endPoint y: 336, distance: 42.7
click at [292, 307] on div "option Pass focused, 1 of 2. 2 results available. Use Up and Down to choose opt…" at bounding box center [465, 289] width 427 height 33
click at [292, 336] on div "Pass" at bounding box center [466, 330] width 426 height 30
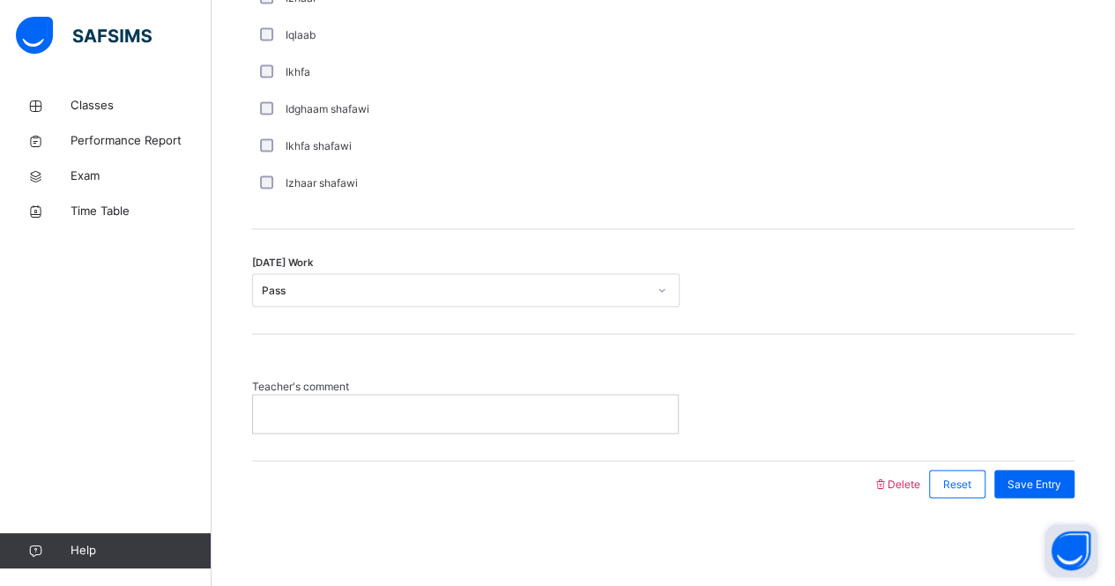
click at [297, 414] on p at bounding box center [465, 413] width 398 height 16
click at [1036, 478] on span "Save Entry" at bounding box center [1034, 484] width 54 height 16
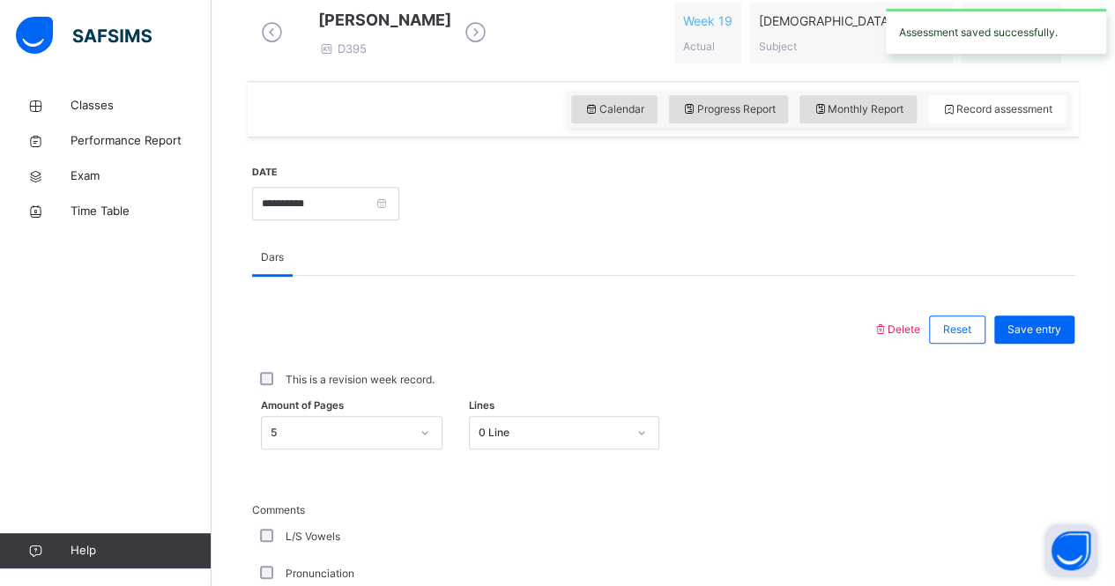
scroll to position [513, 0]
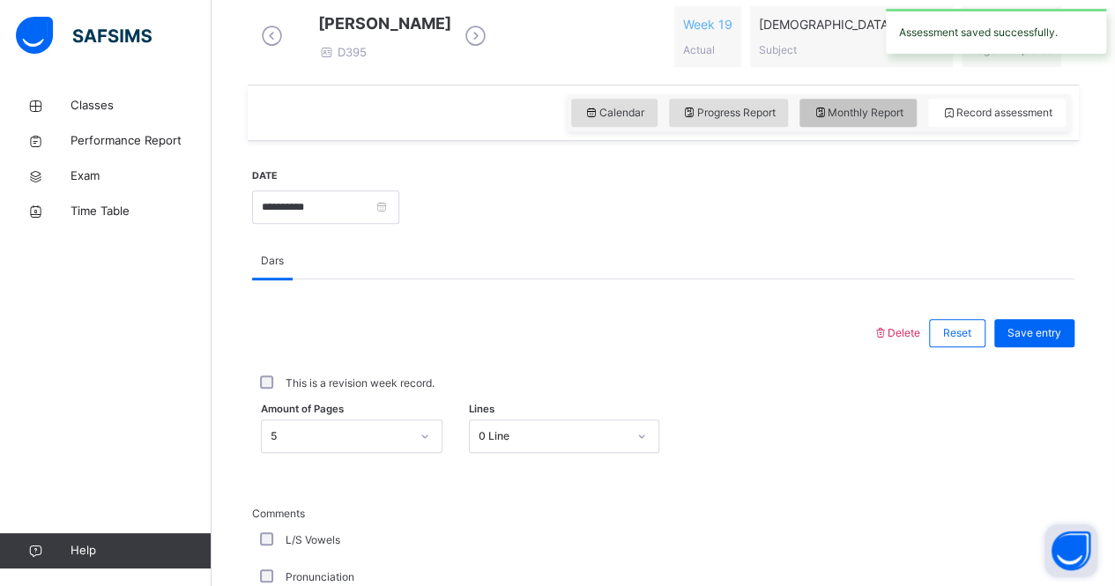
click at [851, 121] on span "Monthly Report" at bounding box center [857, 113] width 91 height 16
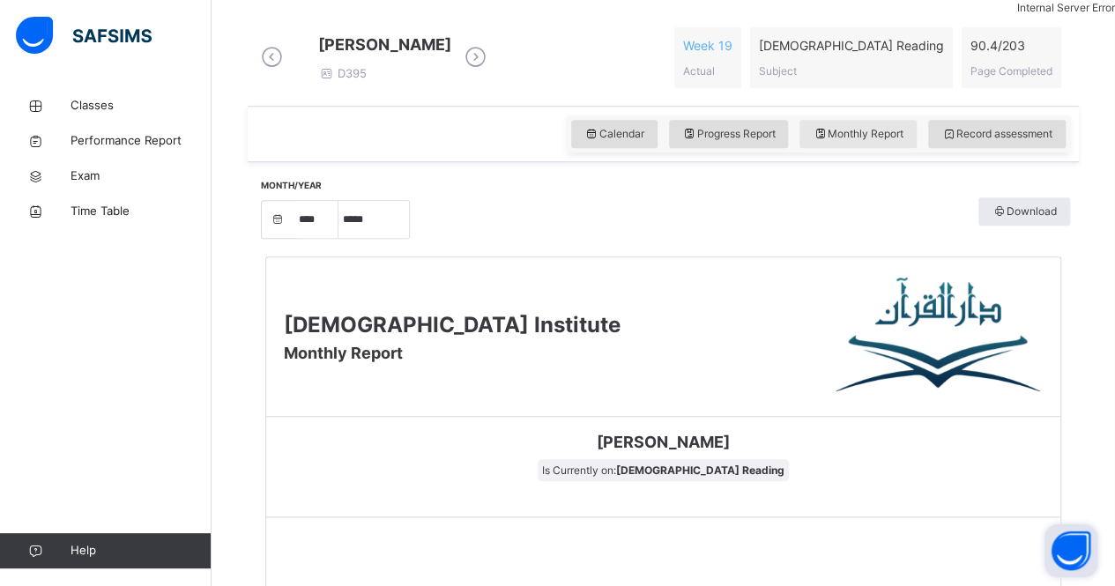
scroll to position [493, 0]
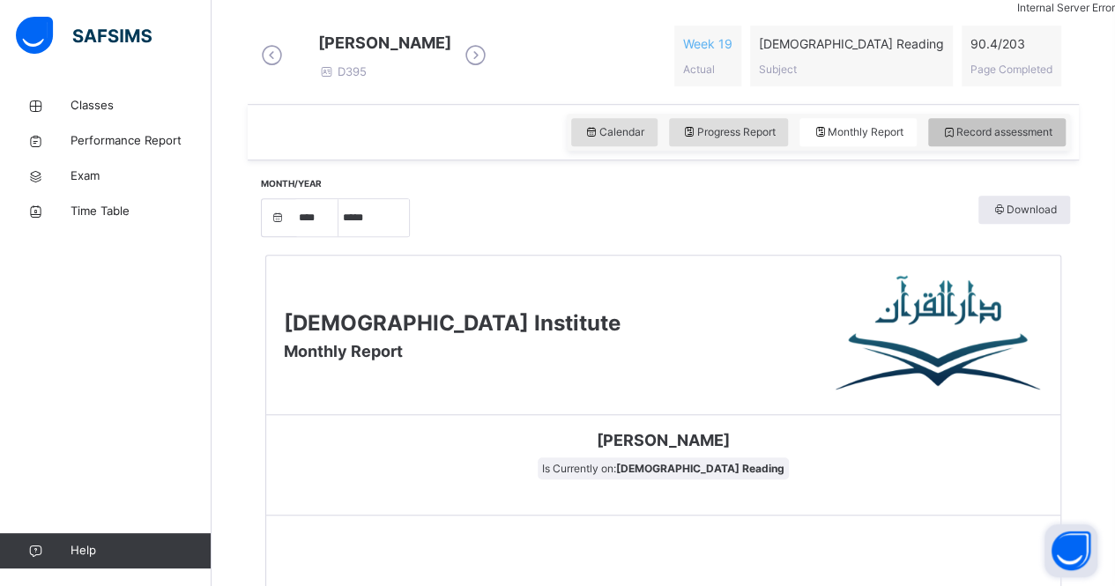
click at [967, 146] on div "Record assessment" at bounding box center [996, 132] width 137 height 28
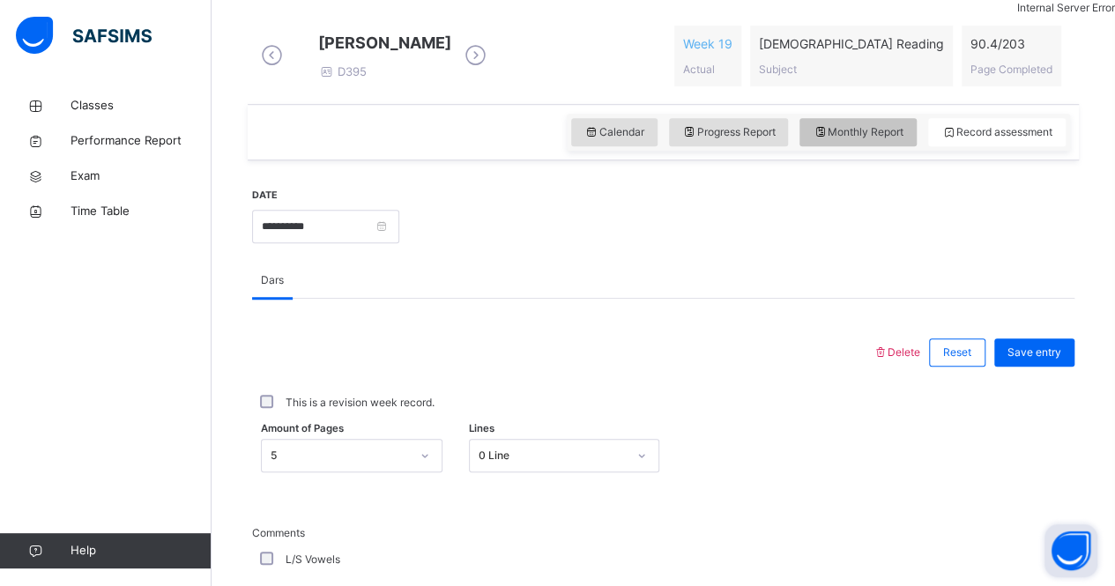
click at [860, 140] on span "Monthly Report" at bounding box center [857, 132] width 91 height 16
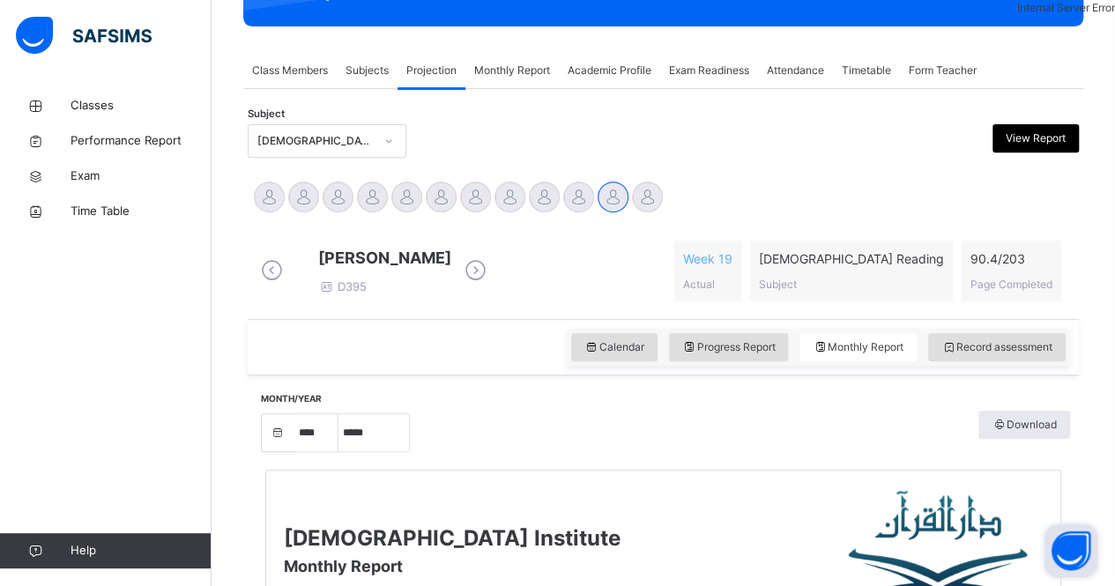
scroll to position [277, 0]
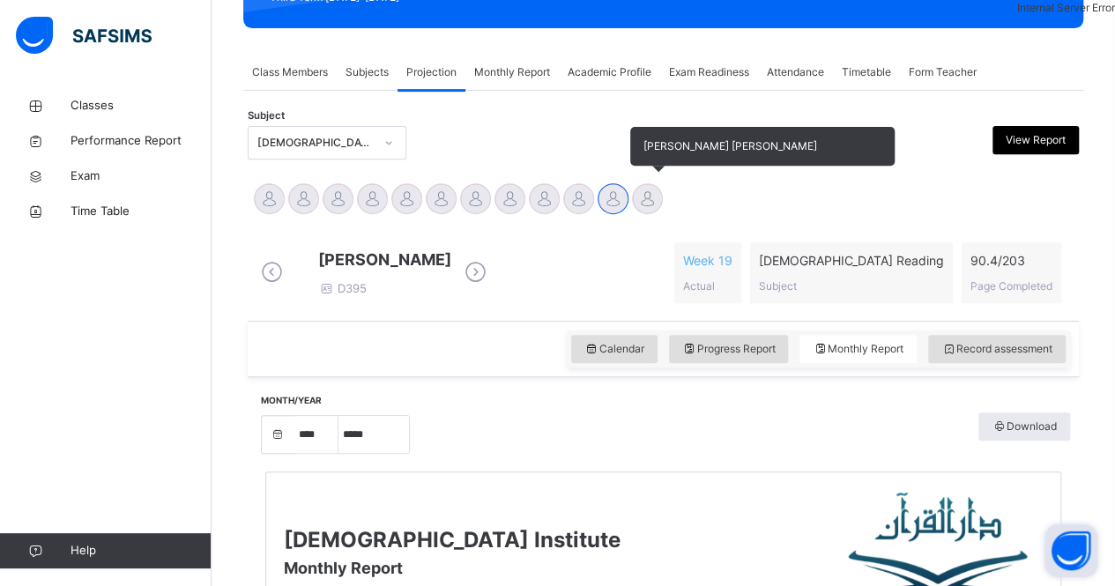
click at [648, 204] on div at bounding box center [647, 198] width 31 height 31
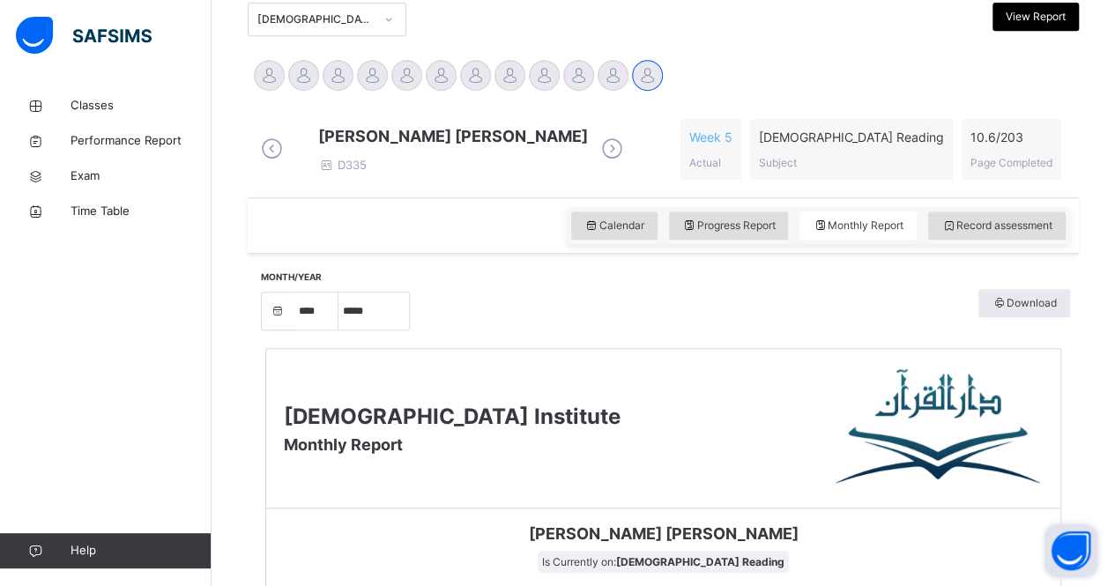
scroll to position [396, 0]
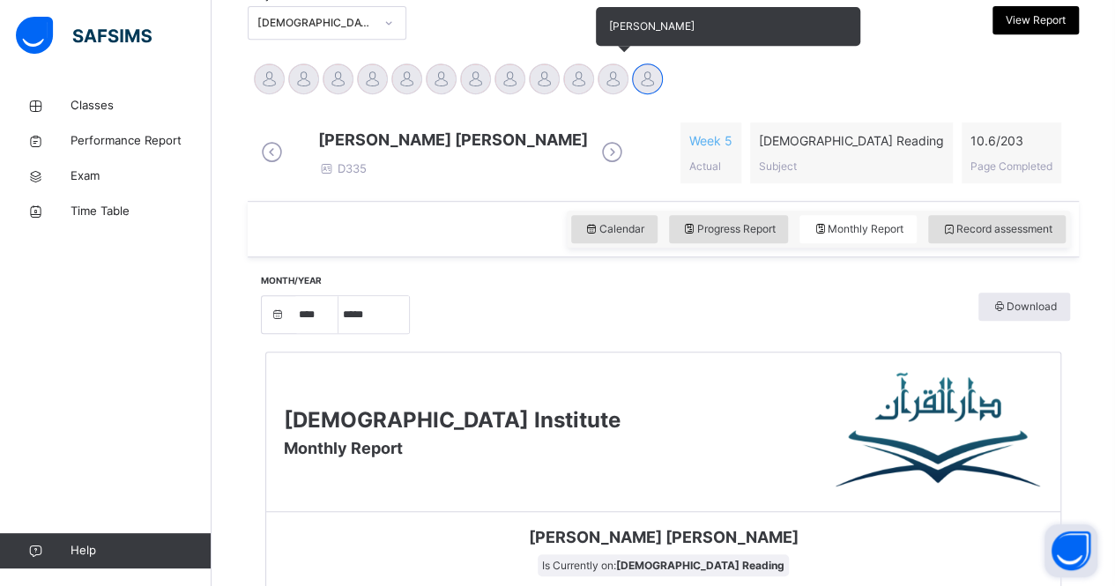
click at [611, 78] on div at bounding box center [612, 78] width 31 height 31
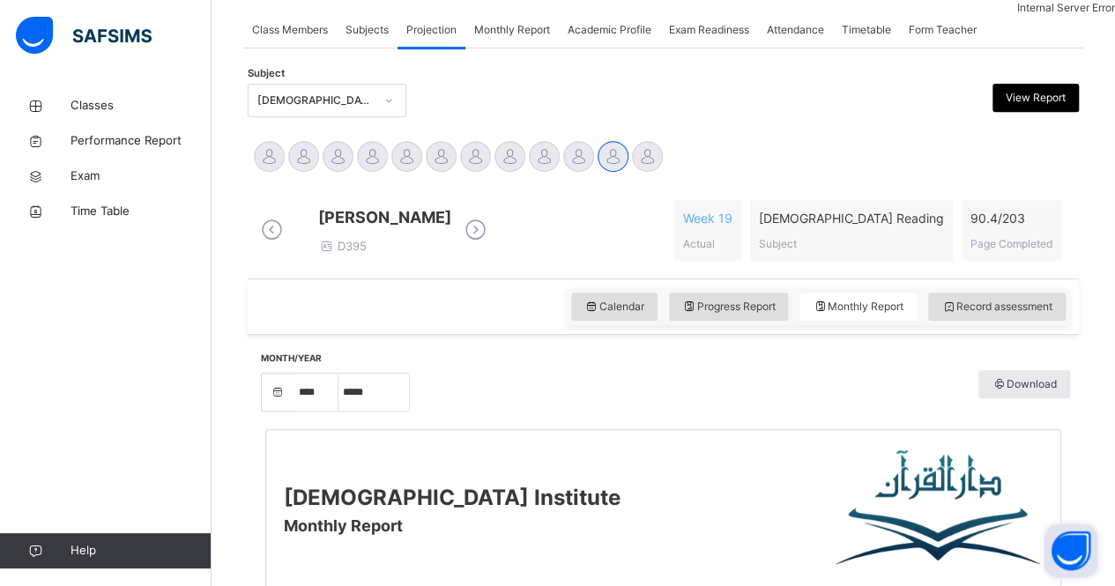
scroll to position [331, 0]
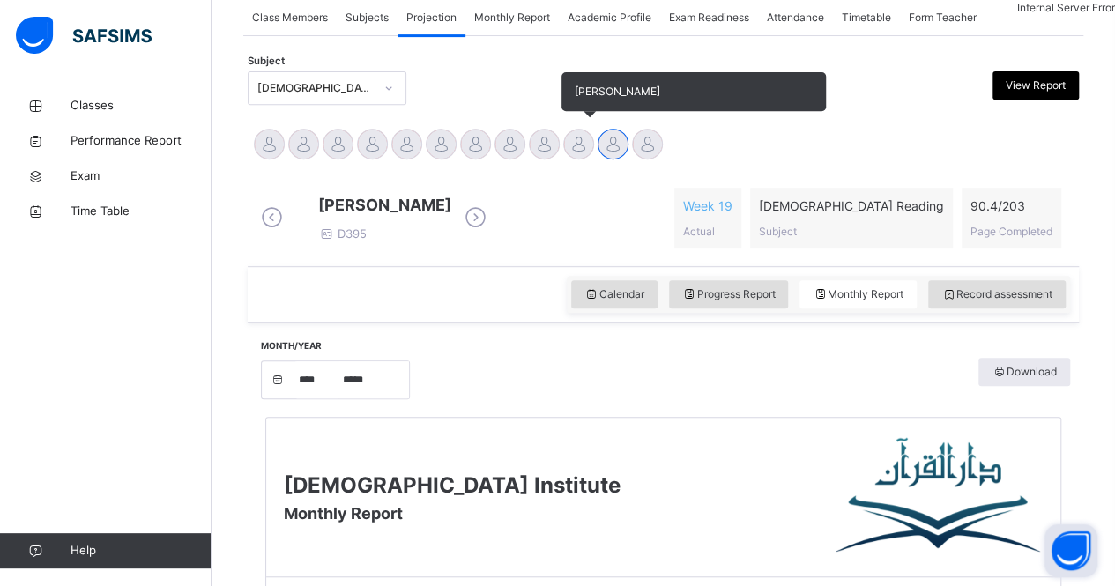
click at [574, 143] on div at bounding box center [578, 144] width 31 height 31
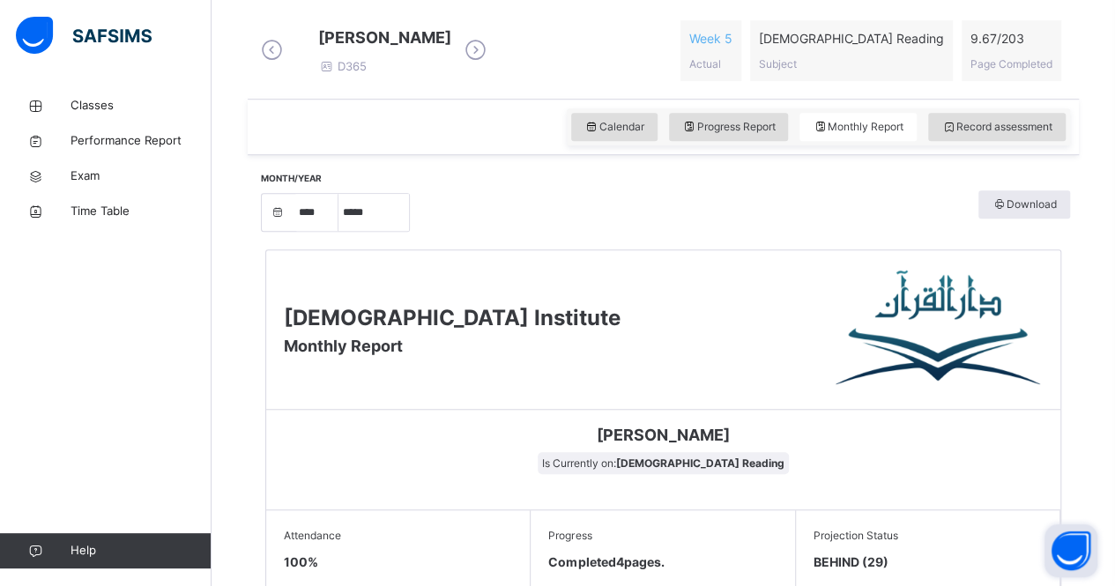
scroll to position [530, 0]
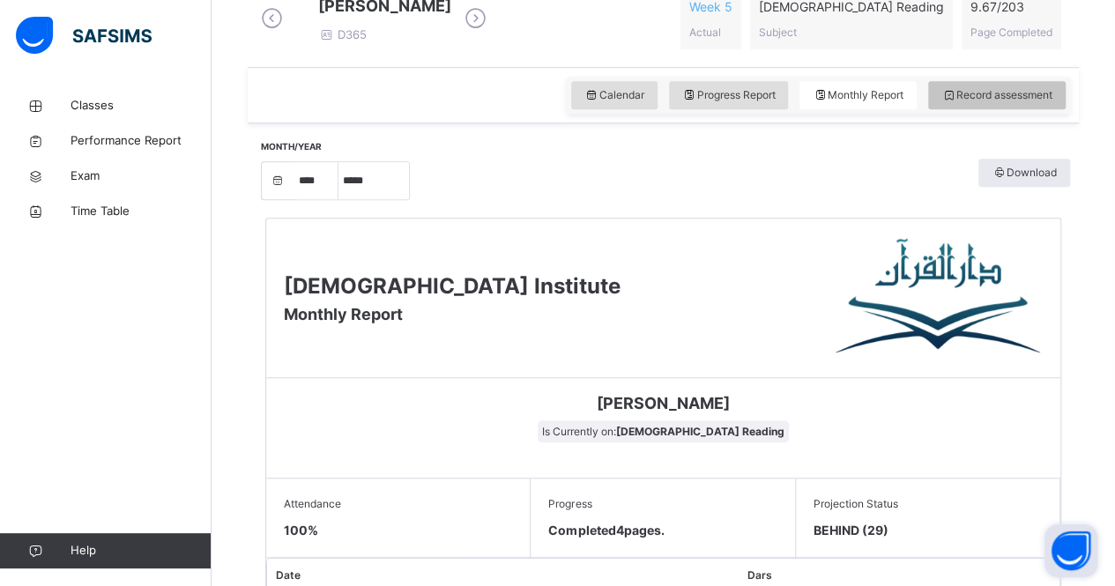
click at [1001, 103] on span "Record assessment" at bounding box center [996, 95] width 111 height 16
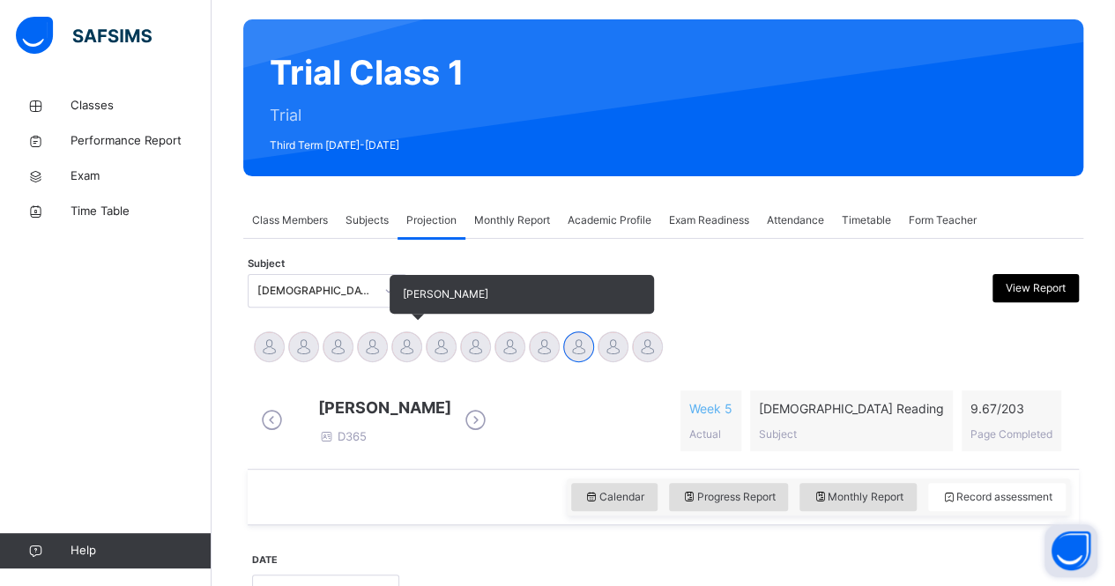
scroll to position [128, 0]
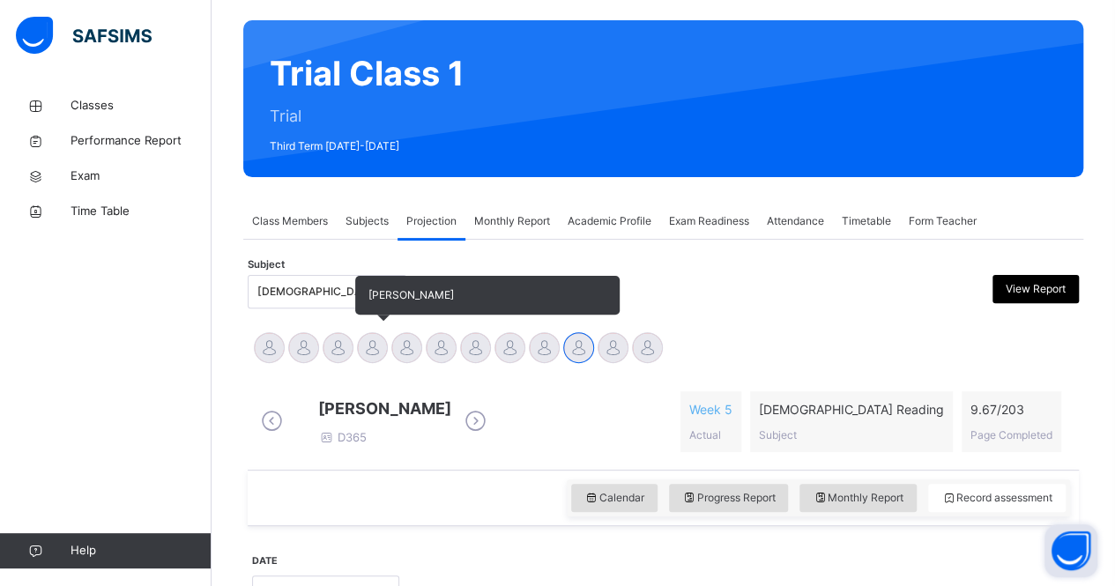
click at [379, 344] on div at bounding box center [372, 347] width 31 height 31
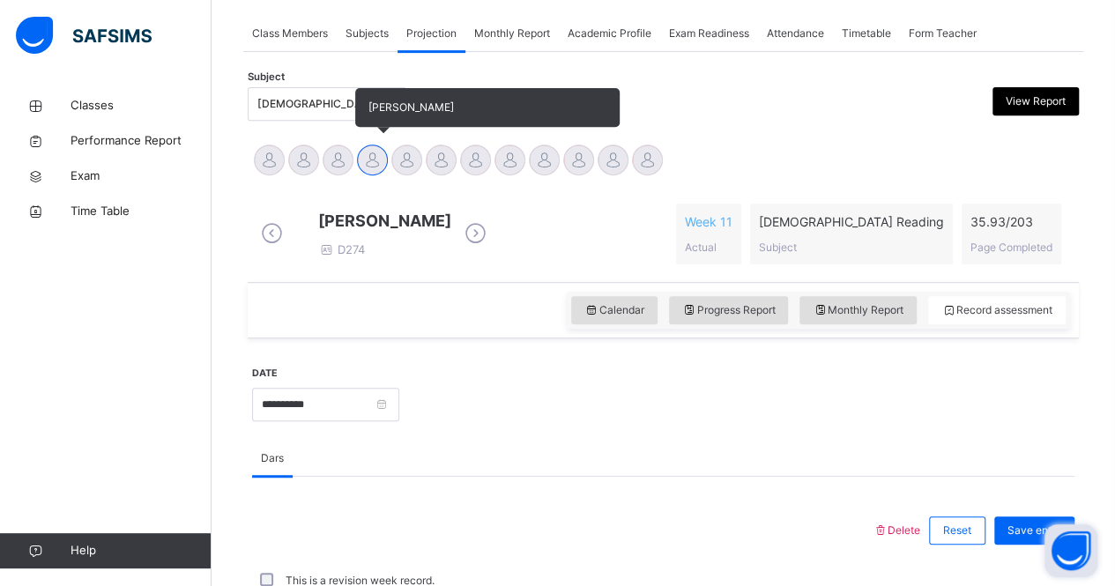
scroll to position [337, 0]
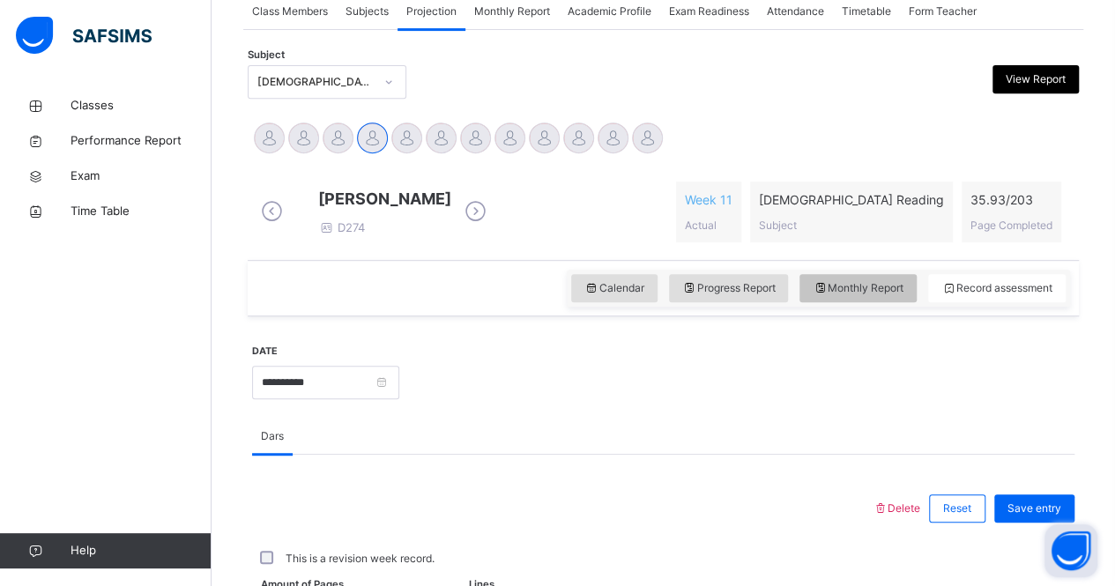
click at [852, 295] on span "Monthly Report" at bounding box center [857, 288] width 91 height 16
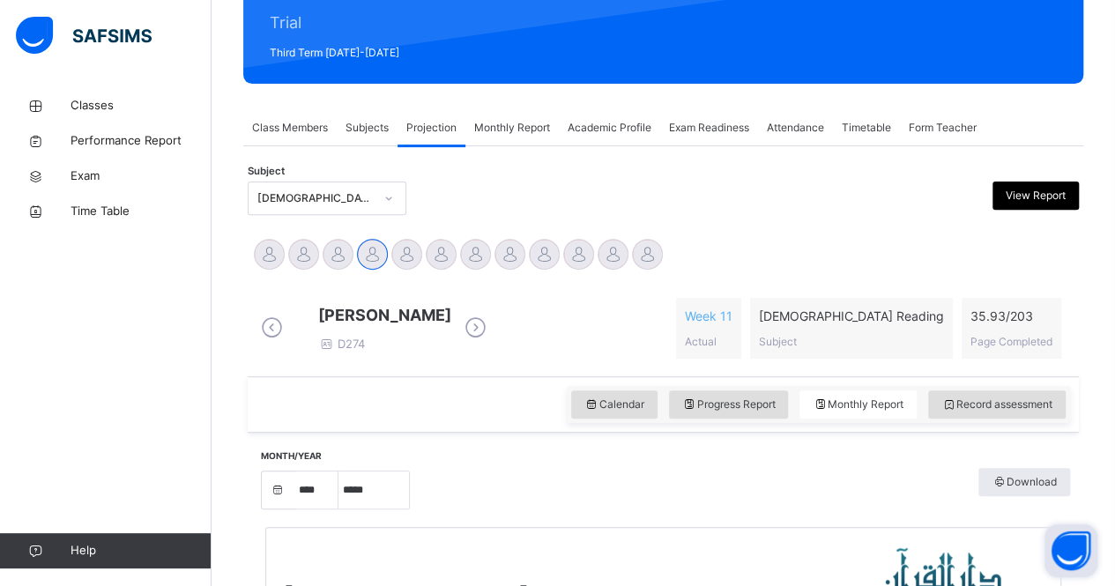
scroll to position [220, 0]
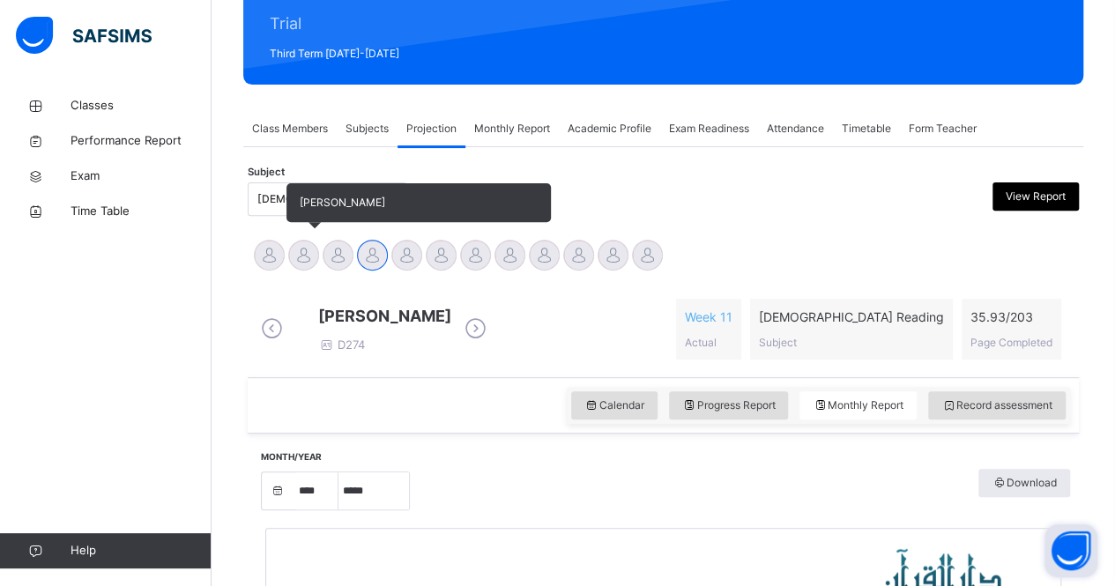
click at [306, 259] on div at bounding box center [303, 255] width 31 height 31
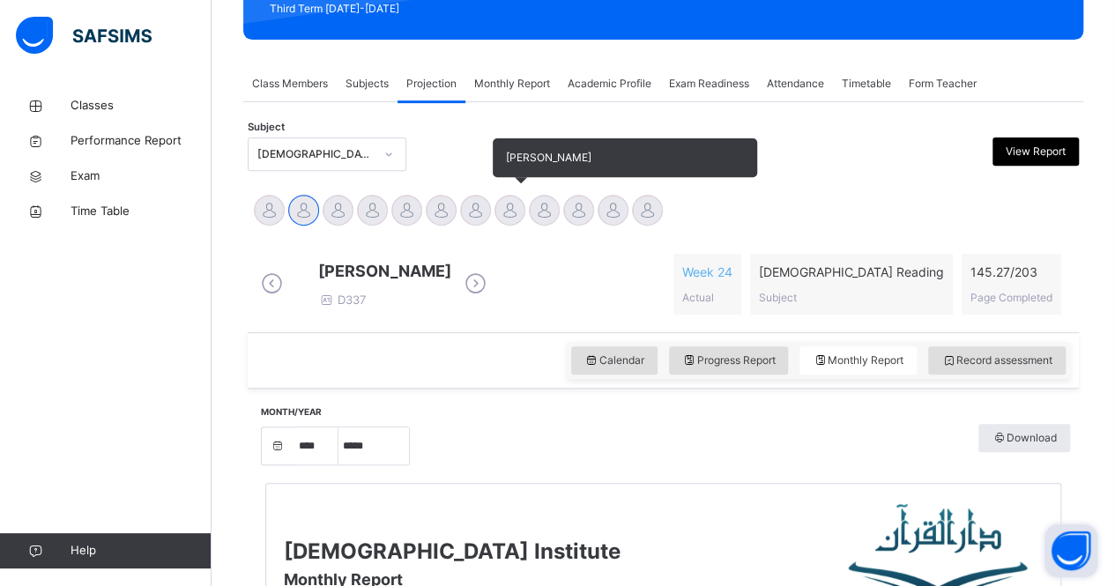
scroll to position [264, 0]
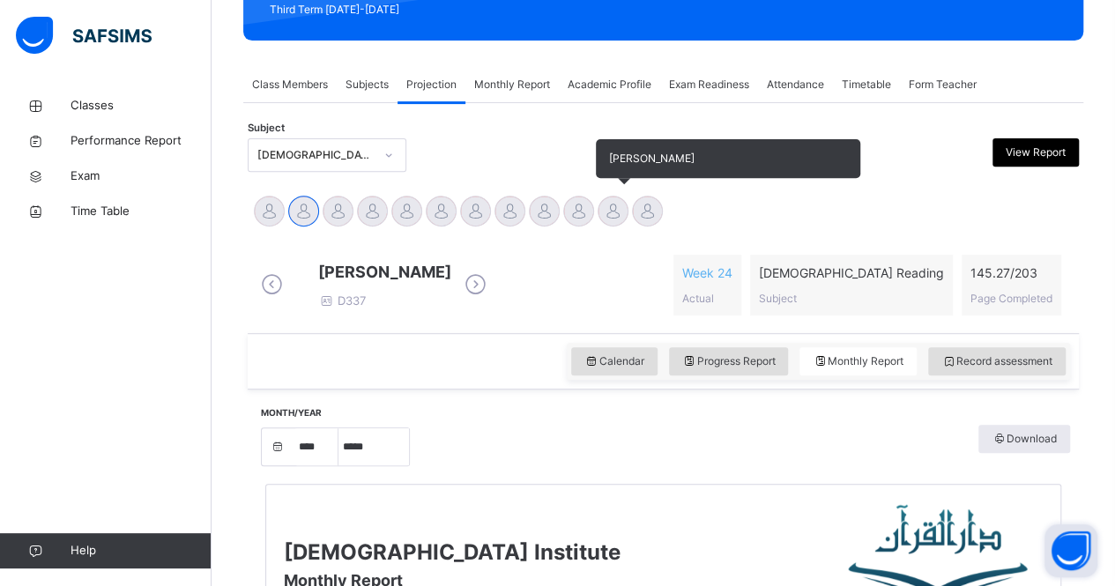
click at [620, 208] on div at bounding box center [612, 211] width 31 height 31
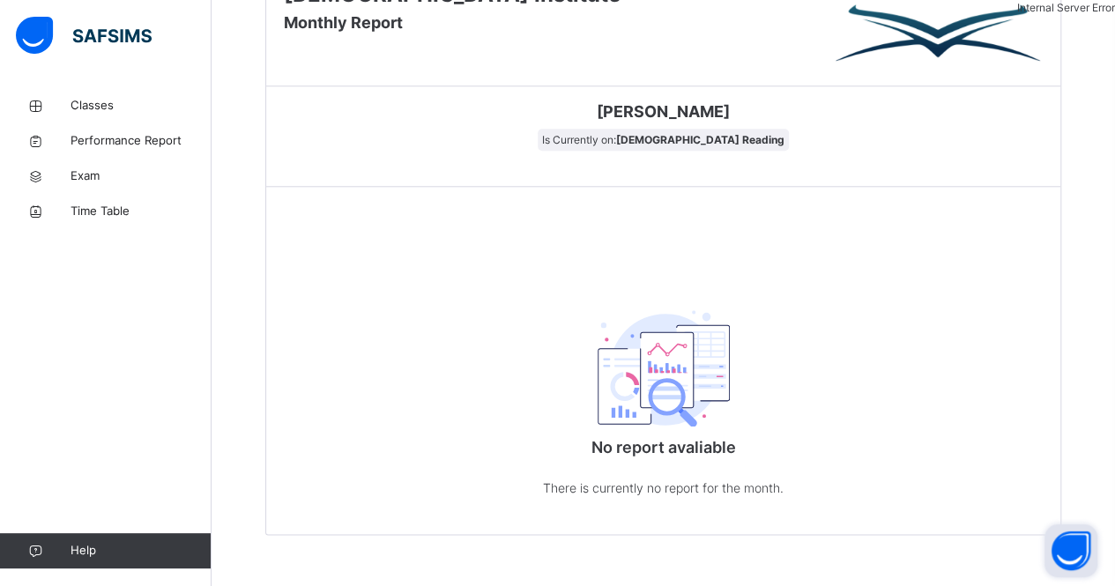
scroll to position [827, 0]
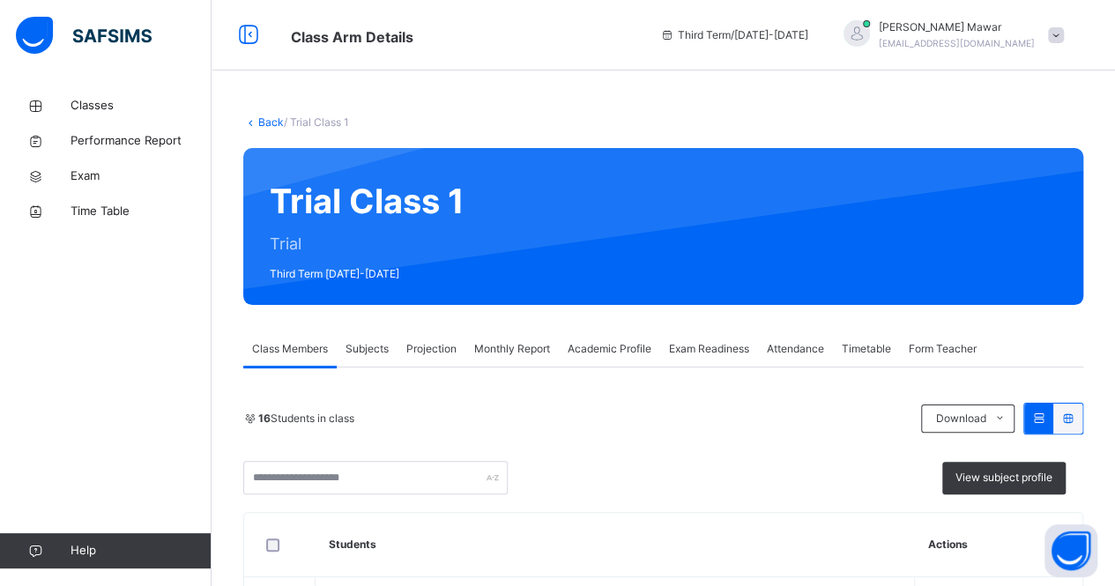
click at [439, 341] on span "Projection" at bounding box center [431, 349] width 50 height 16
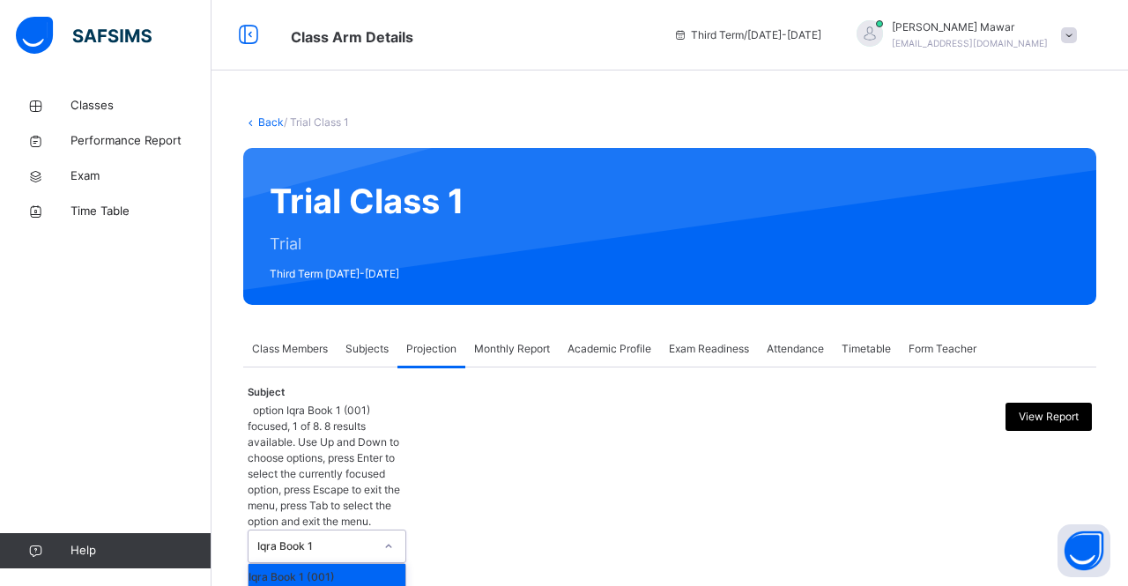
click at [337, 530] on div "Iqra Book 1" at bounding box center [309, 546] width 123 height 32
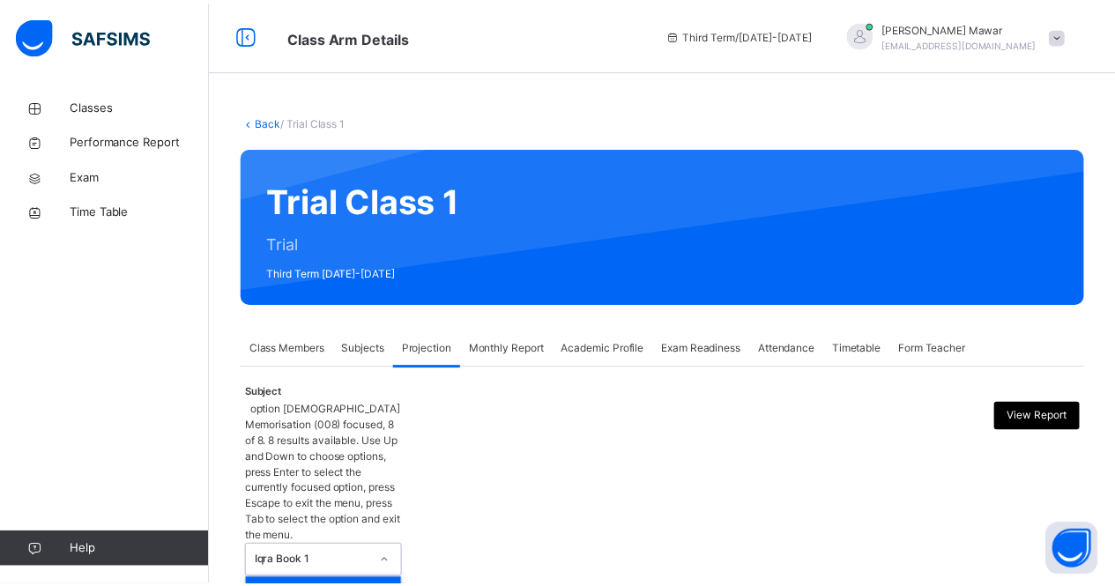
scroll to position [119, 0]
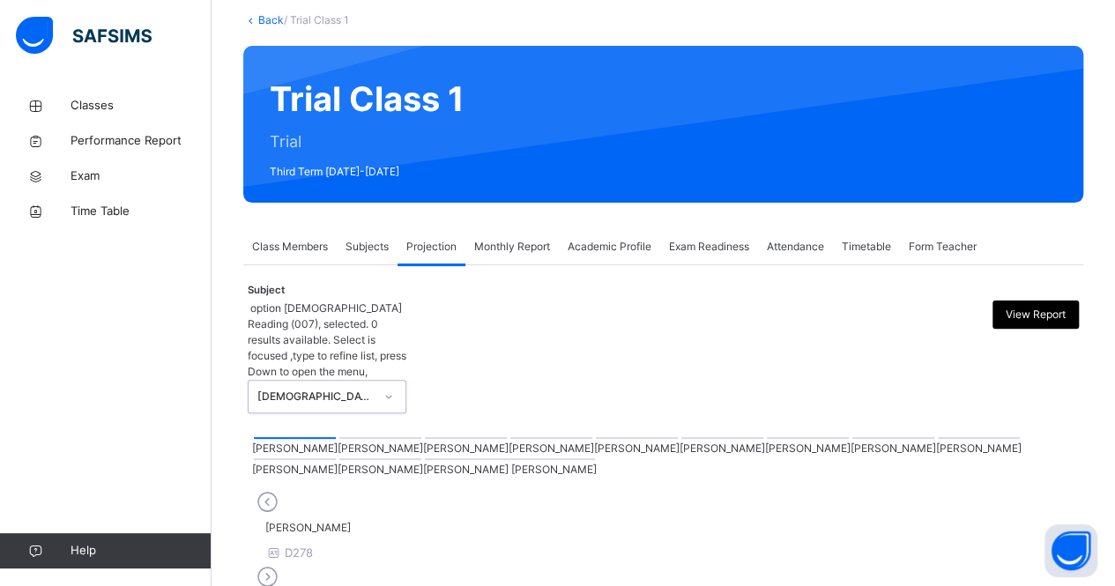
scroll to position [104, 0]
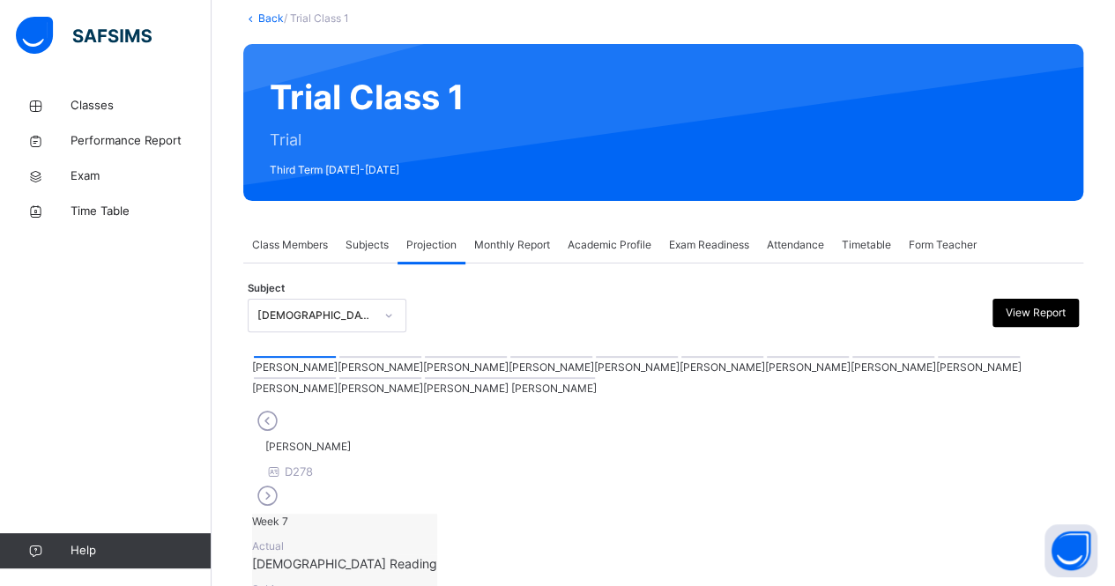
click at [852, 358] on div at bounding box center [893, 357] width 82 height 2
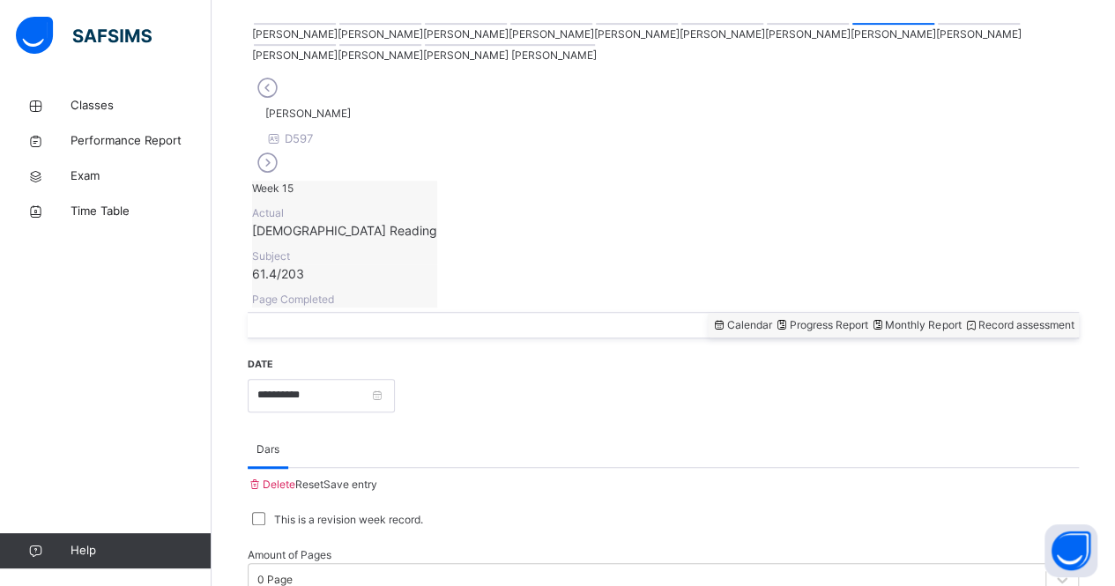
click at [884, 317] on div "Monthly Report" at bounding box center [915, 325] width 91 height 16
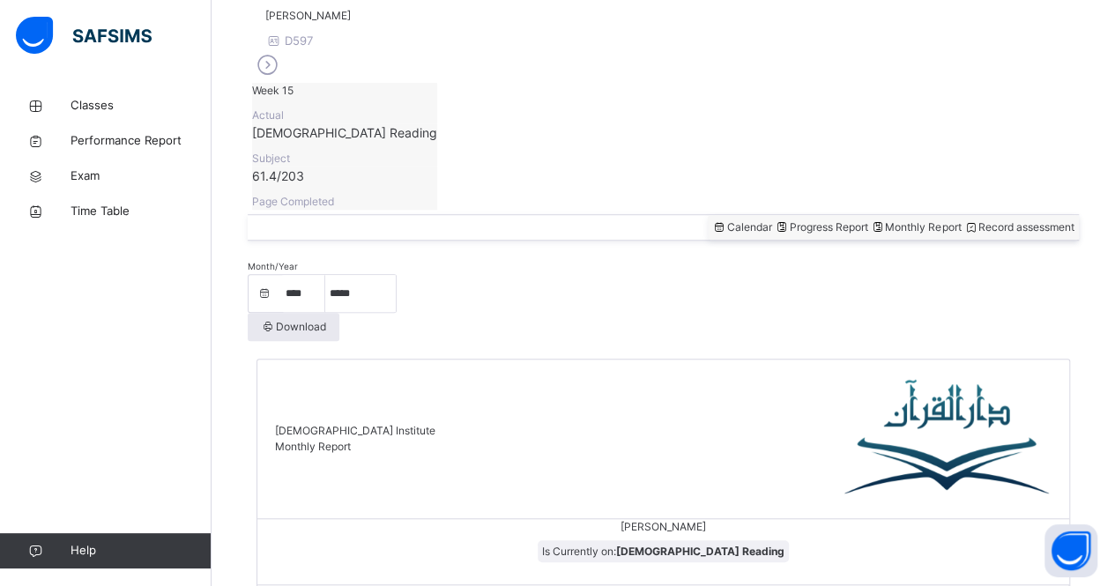
scroll to position [546, 0]
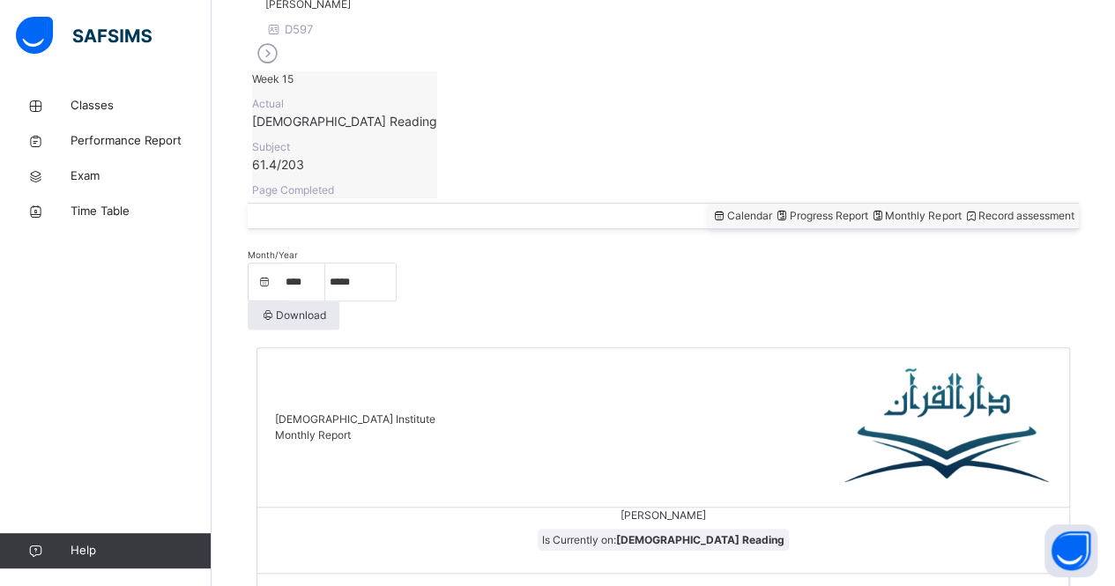
click at [989, 209] on span "Record assessment" at bounding box center [1018, 215] width 111 height 13
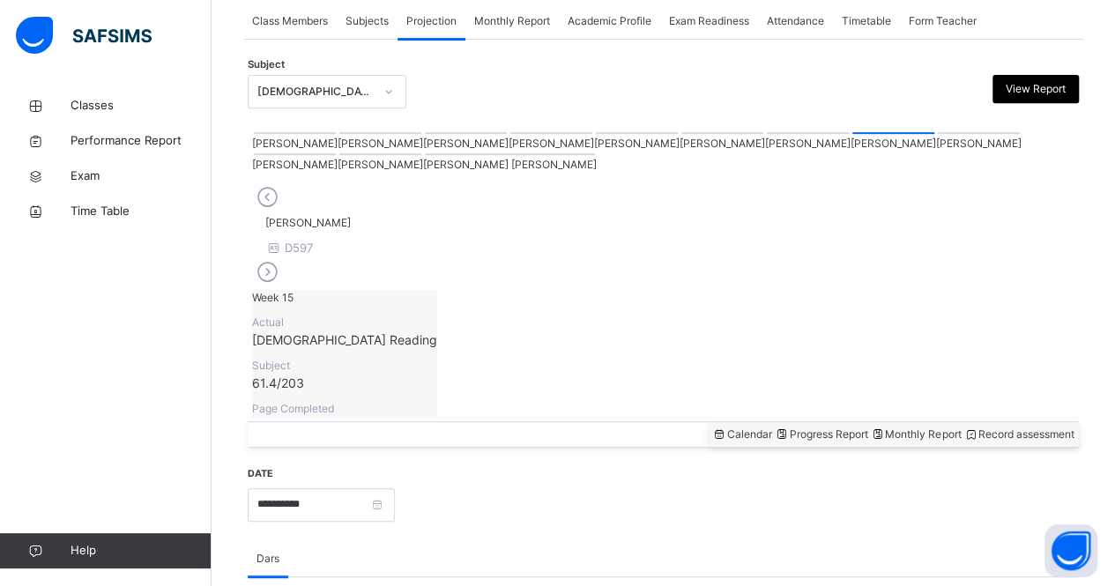
scroll to position [226, 0]
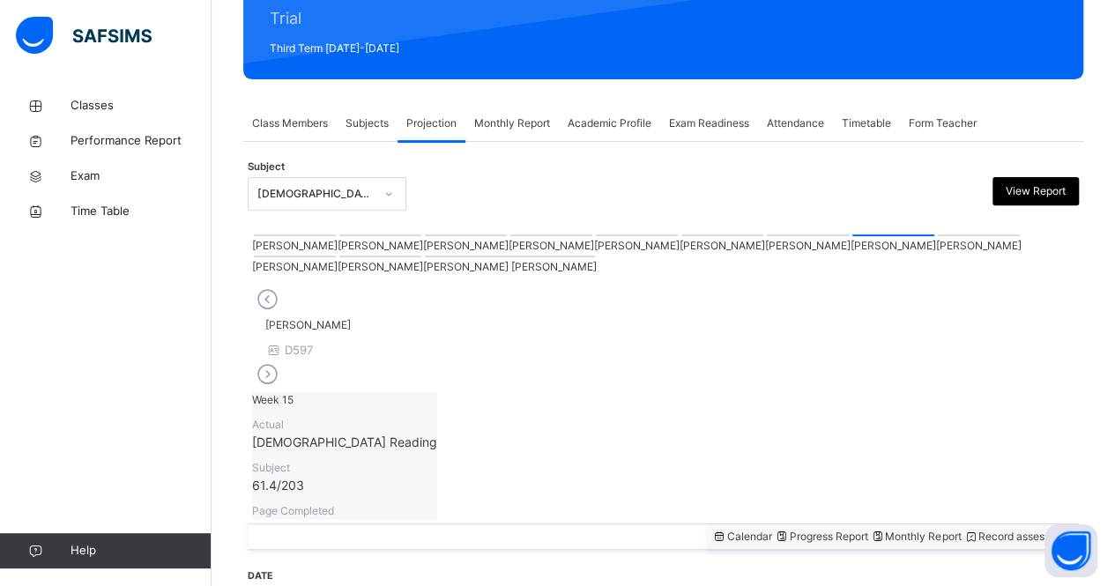
click at [595, 255] on div at bounding box center [510, 256] width 170 height 2
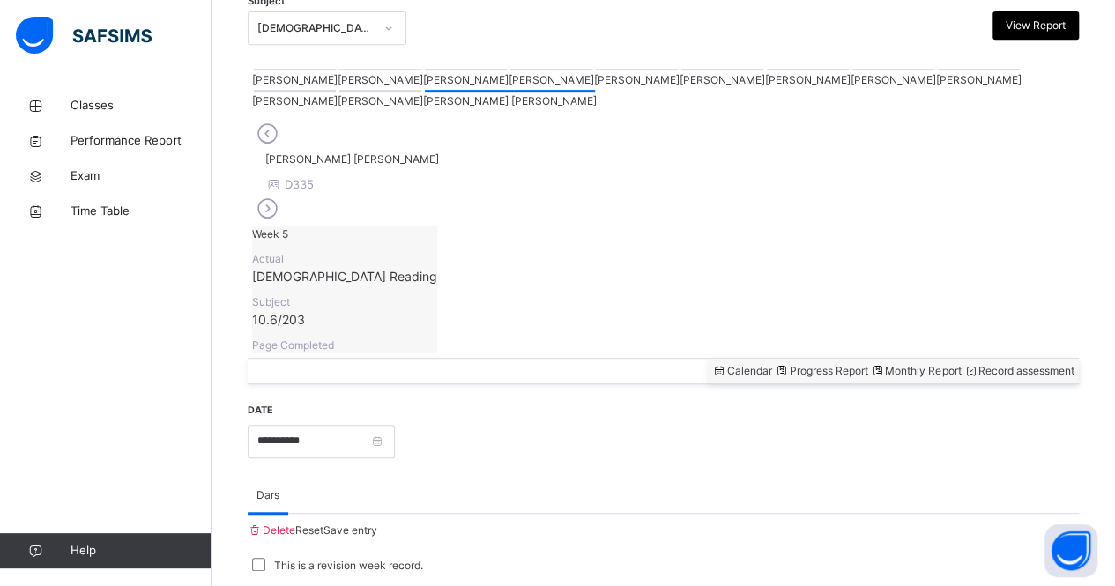
scroll to position [389, 0]
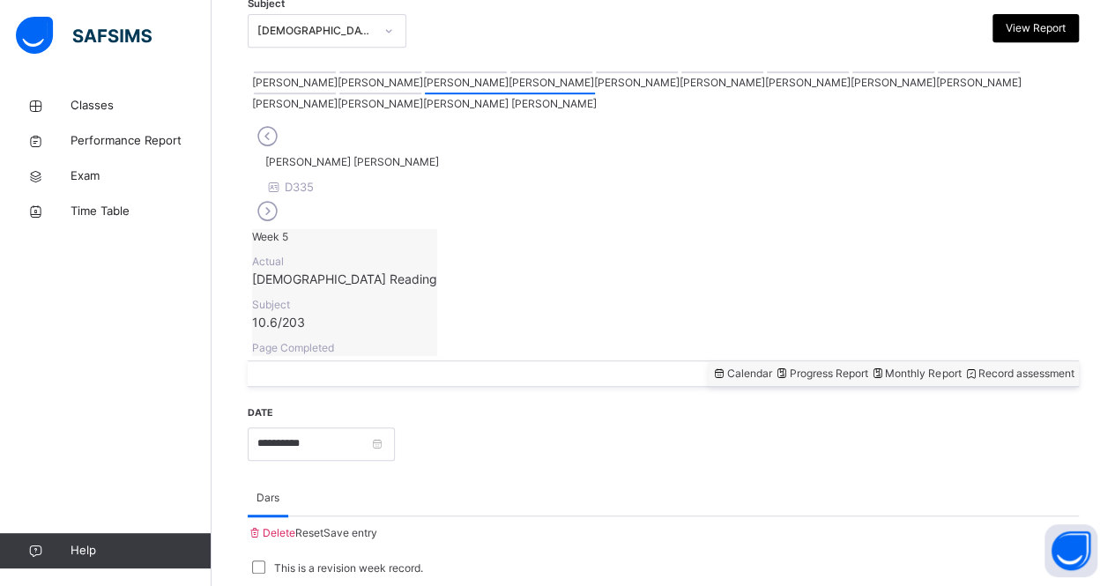
click at [870, 367] on span "Monthly Report" at bounding box center [915, 373] width 91 height 13
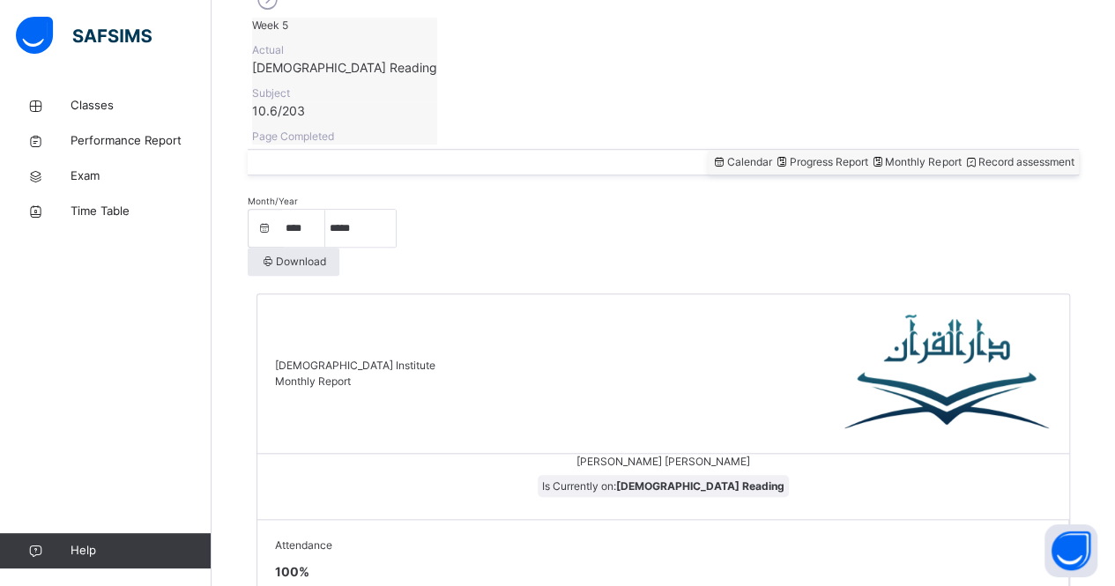
scroll to position [599, 0]
click at [1050, 150] on div "Calendar Progress Report Monthly Report Record assessment" at bounding box center [663, 163] width 831 height 26
click at [1038, 156] on span "Record assessment" at bounding box center [1018, 162] width 111 height 13
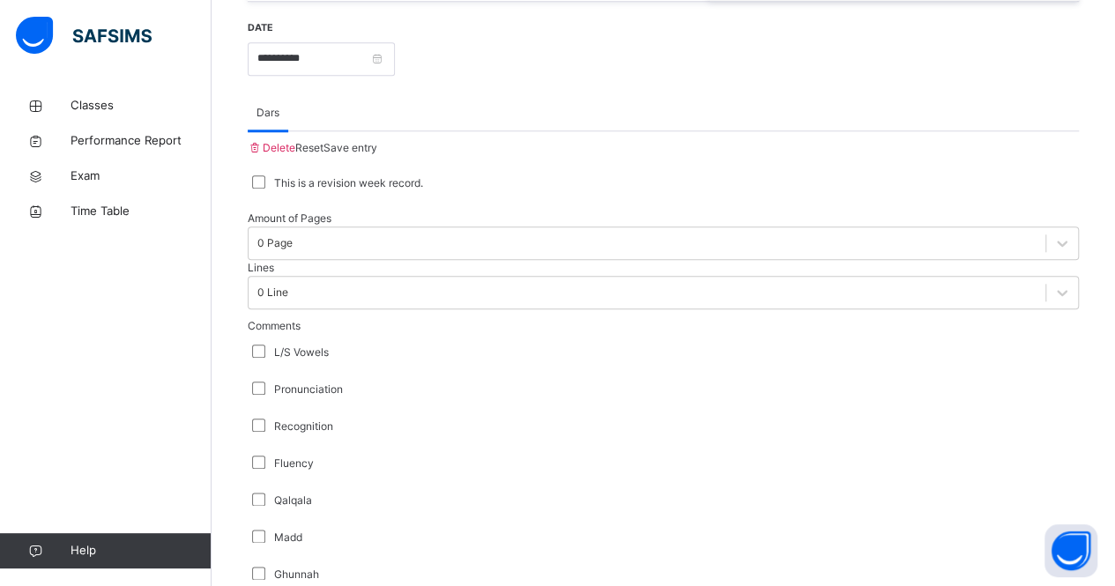
scroll to position [768, 0]
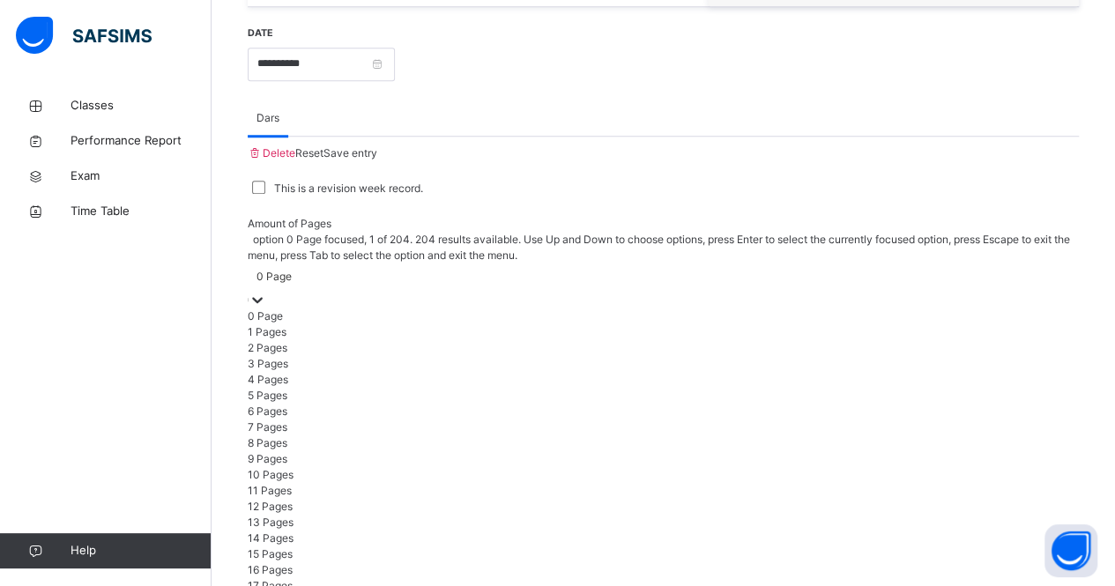
click at [292, 269] on div "0 Page" at bounding box center [273, 277] width 35 height 16
click at [347, 356] on div "3 Pages" at bounding box center [663, 364] width 831 height 16
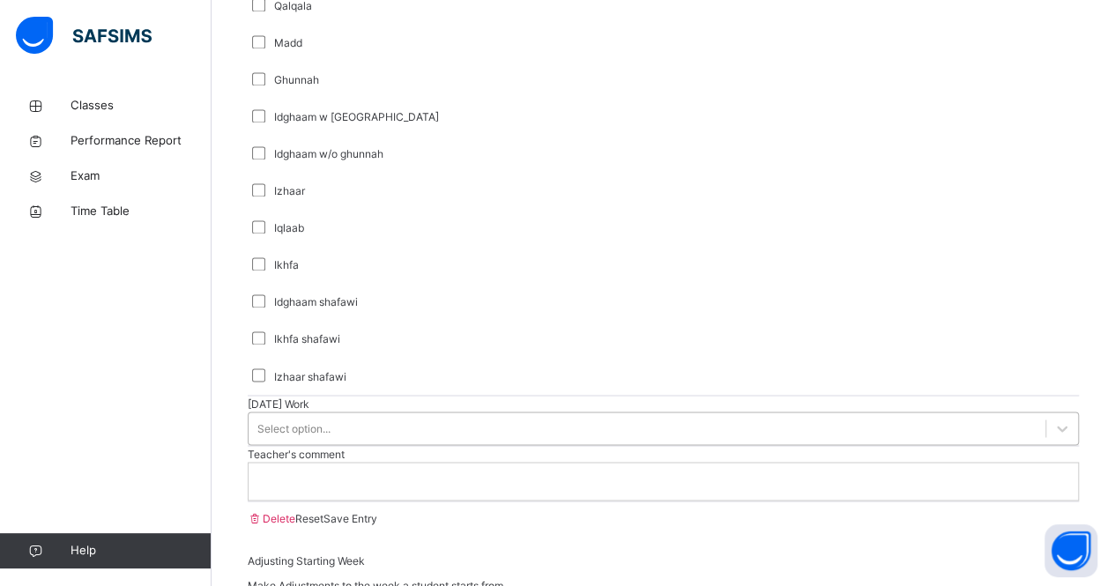
scroll to position [1298, 0]
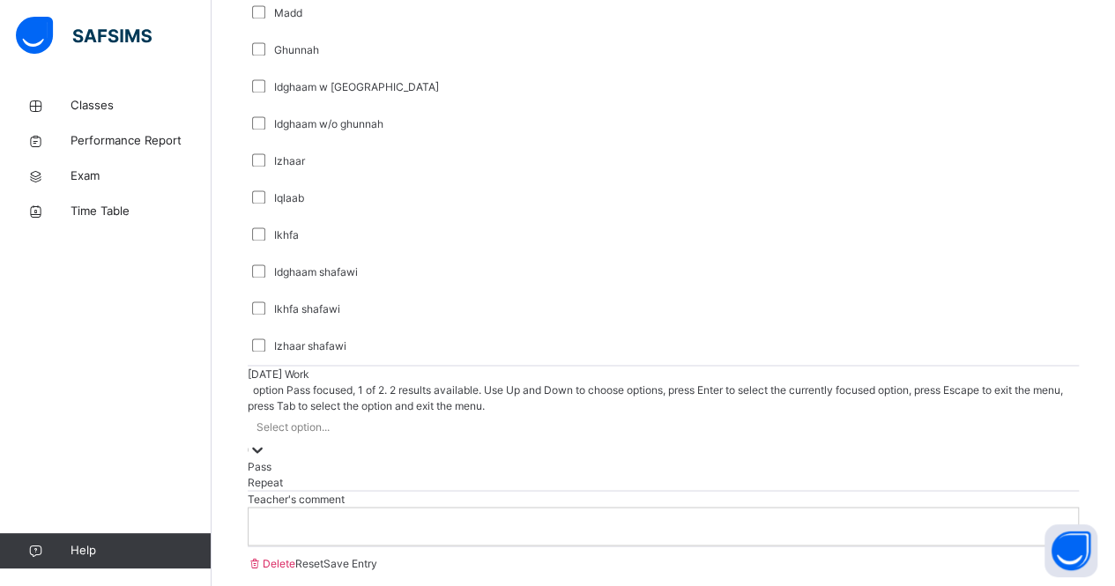
click at [338, 413] on div "Select option..." at bounding box center [663, 426] width 831 height 27
click at [340, 458] on div "Pass" at bounding box center [663, 466] width 831 height 16
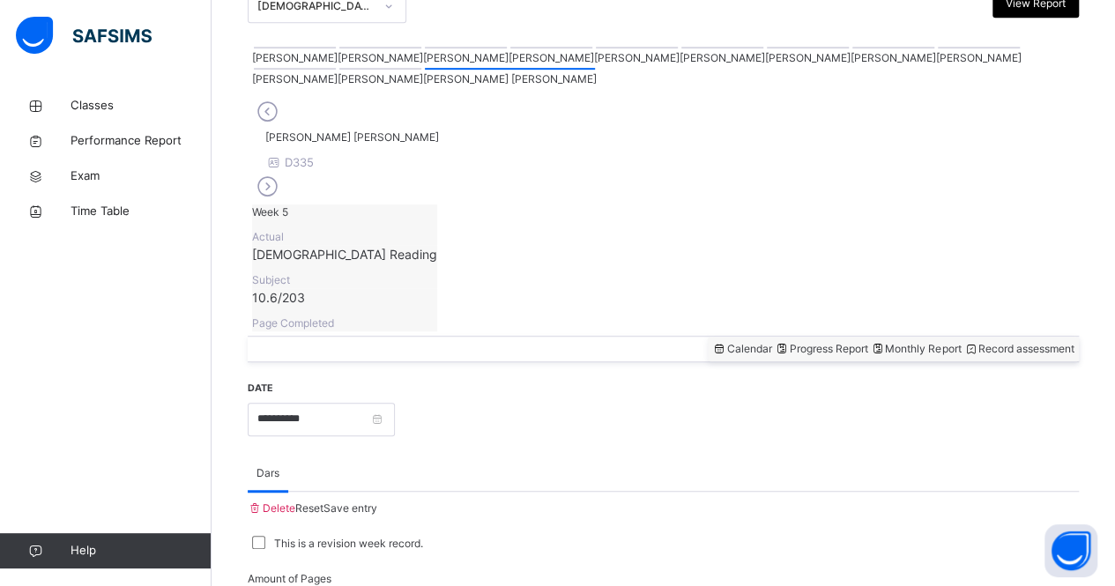
scroll to position [411, 0]
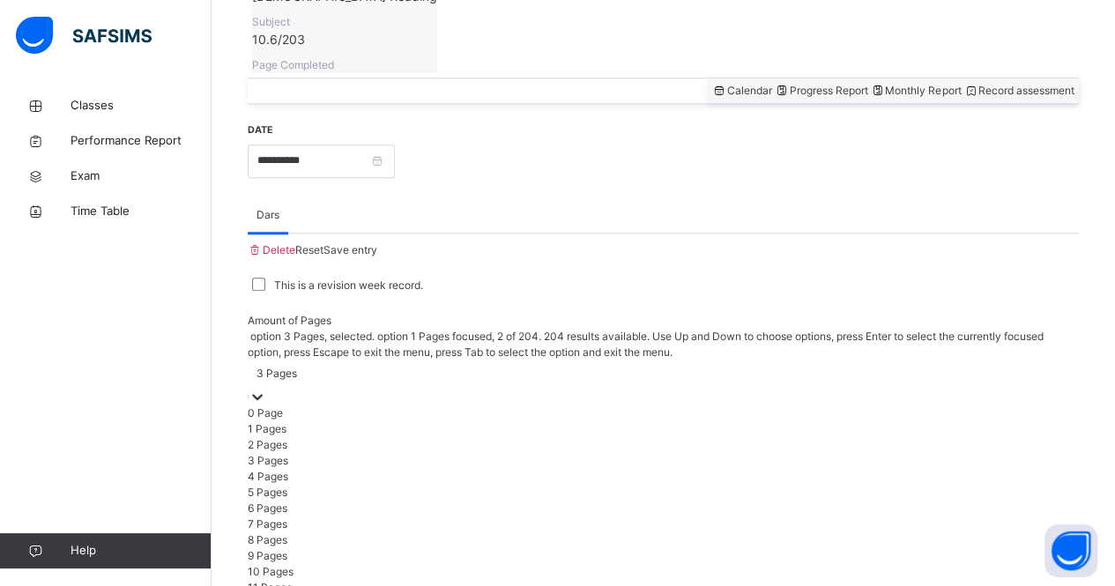
click at [328, 437] on div "2 Pages" at bounding box center [663, 445] width 831 height 16
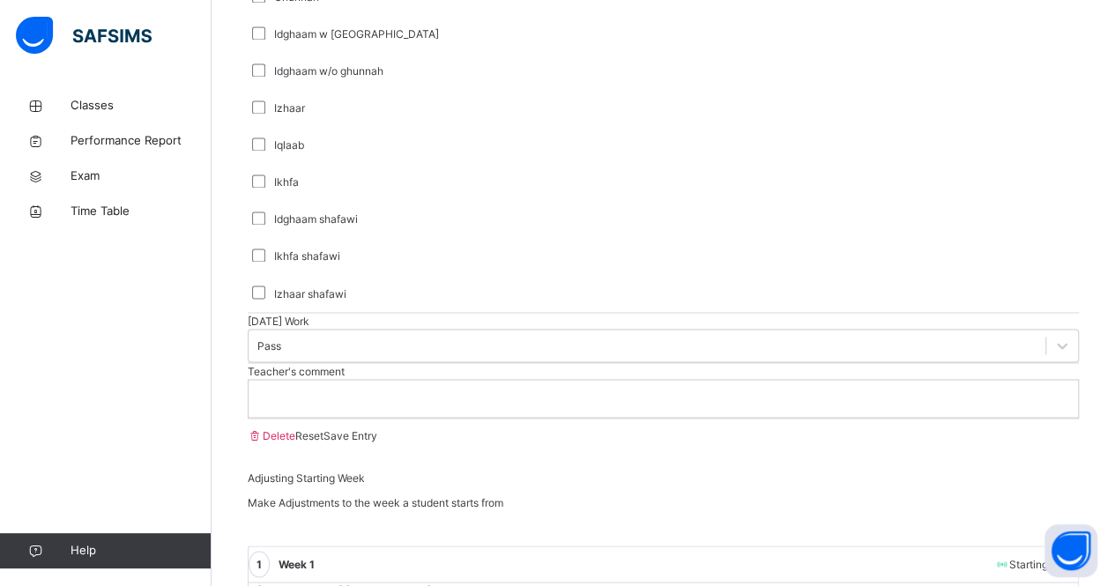
scroll to position [1380, 0]
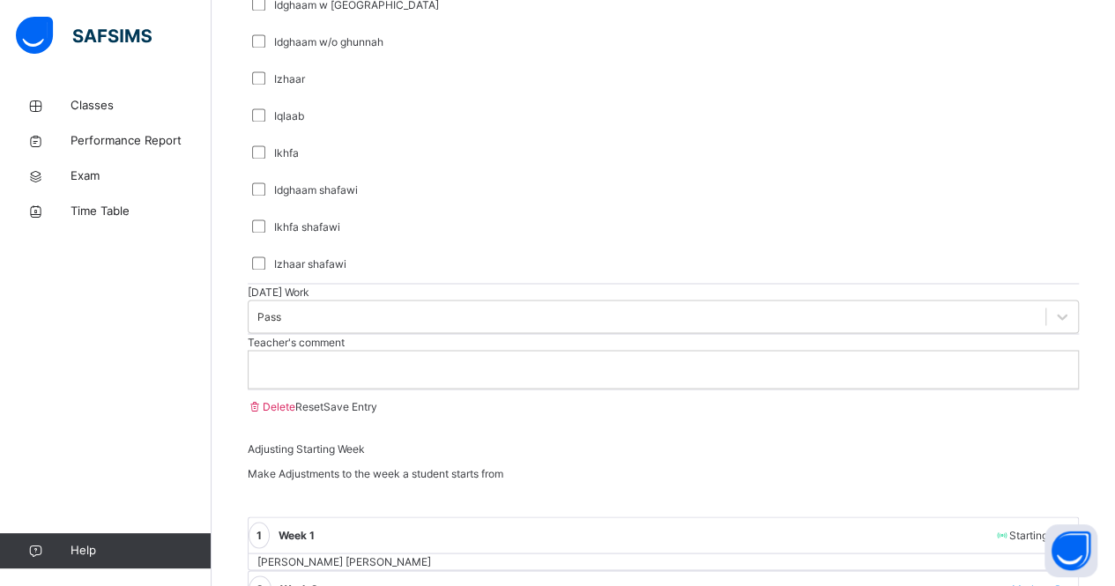
click at [349, 377] on p at bounding box center [663, 369] width 803 height 16
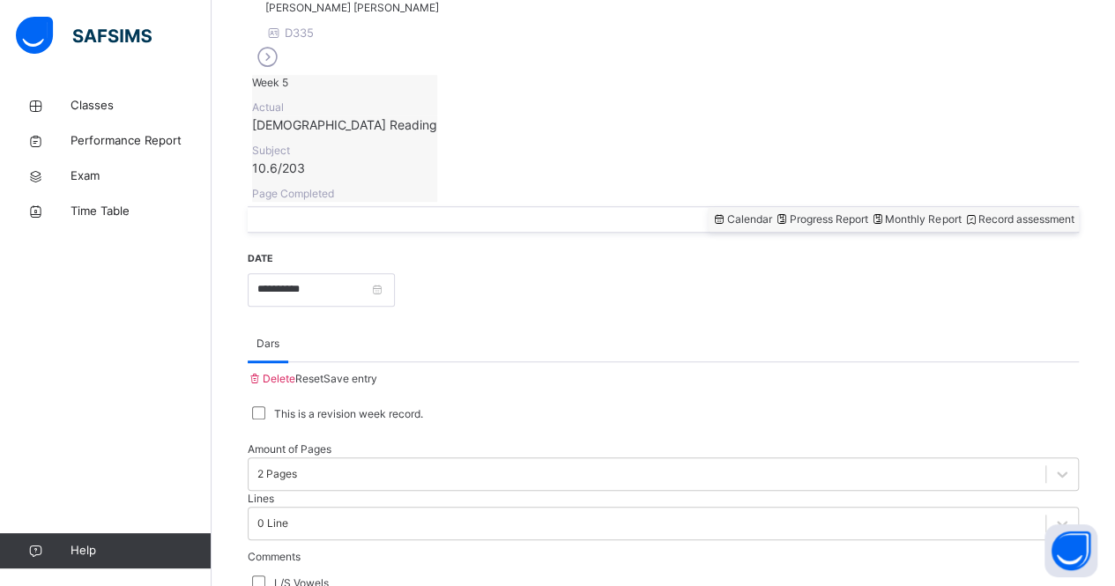
scroll to position [546, 0]
click at [377, 368] on span "Save entry" at bounding box center [350, 374] width 54 height 13
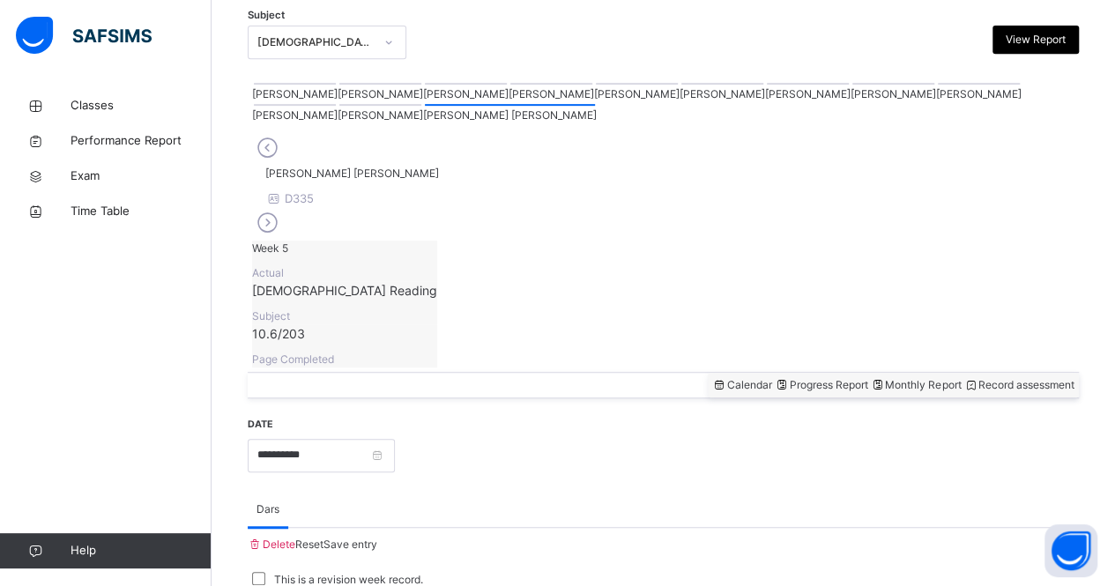
scroll to position [330, 0]
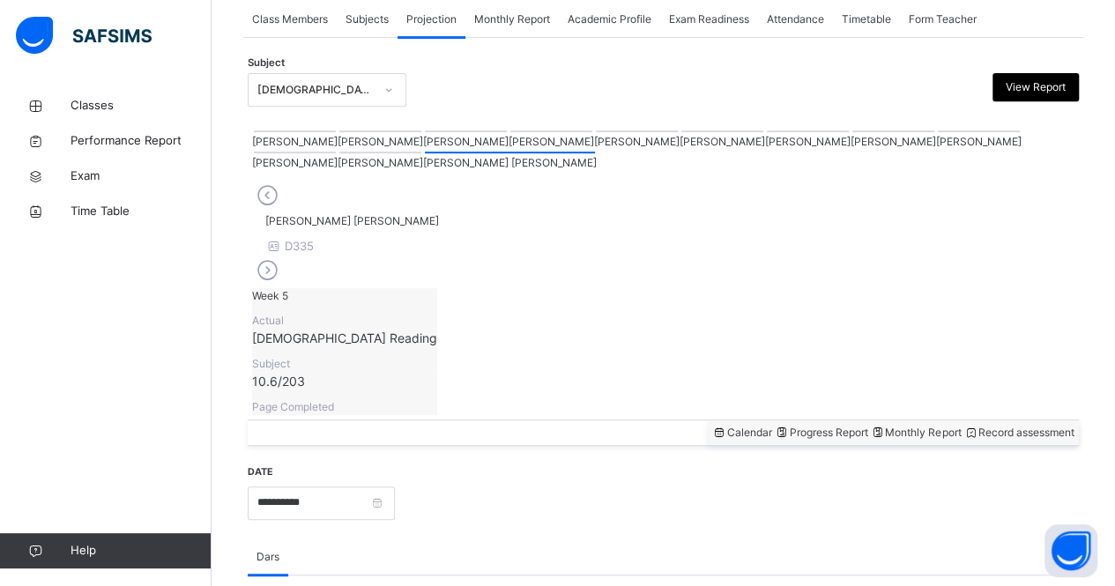
click at [884, 426] on span "Monthly Report" at bounding box center [915, 432] width 91 height 13
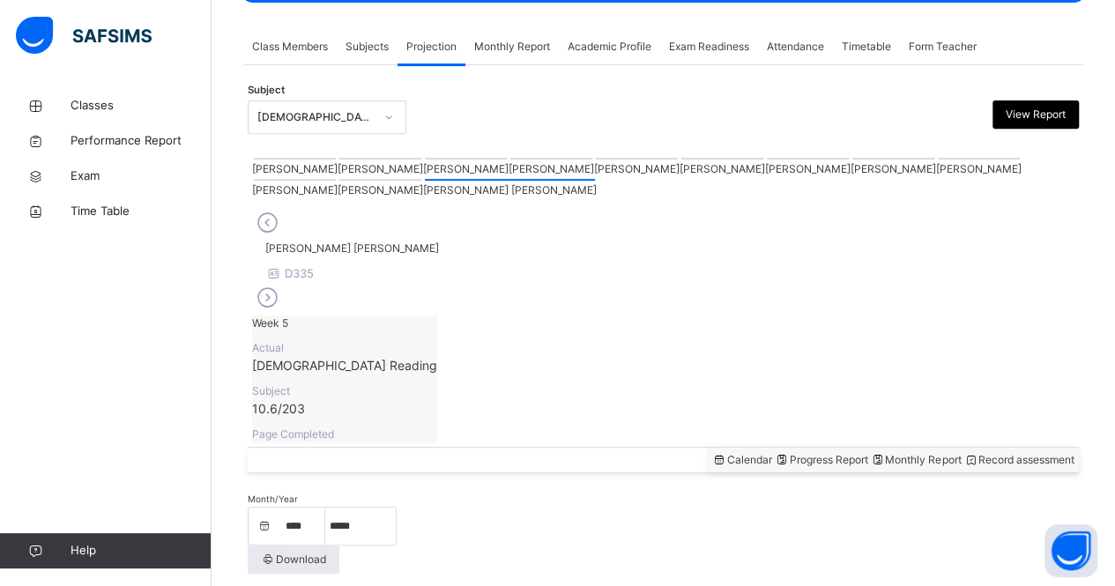
scroll to position [301, 0]
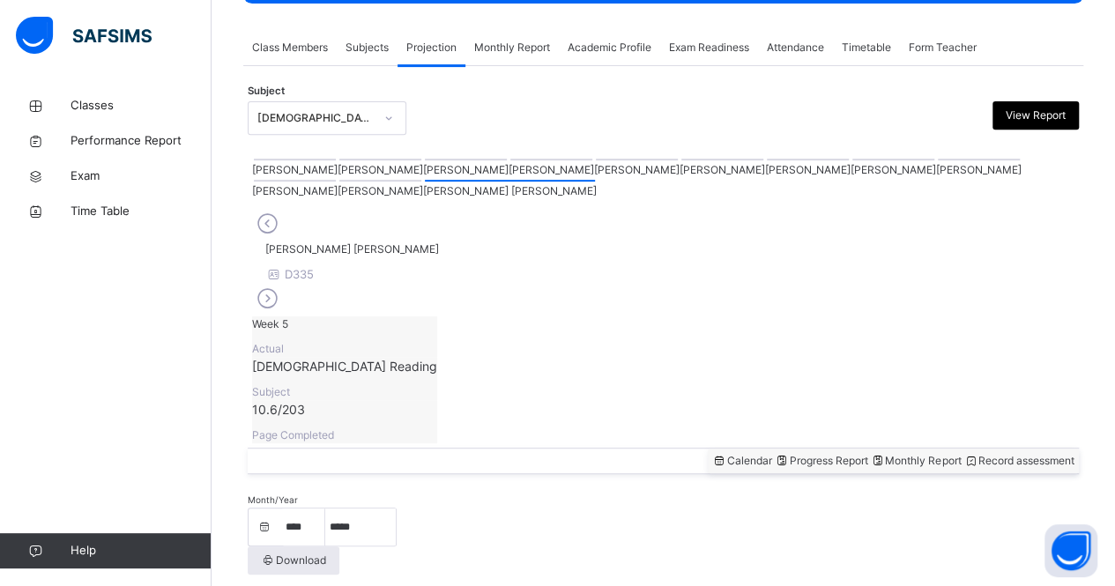
click at [270, 160] on div at bounding box center [295, 160] width 82 height 2
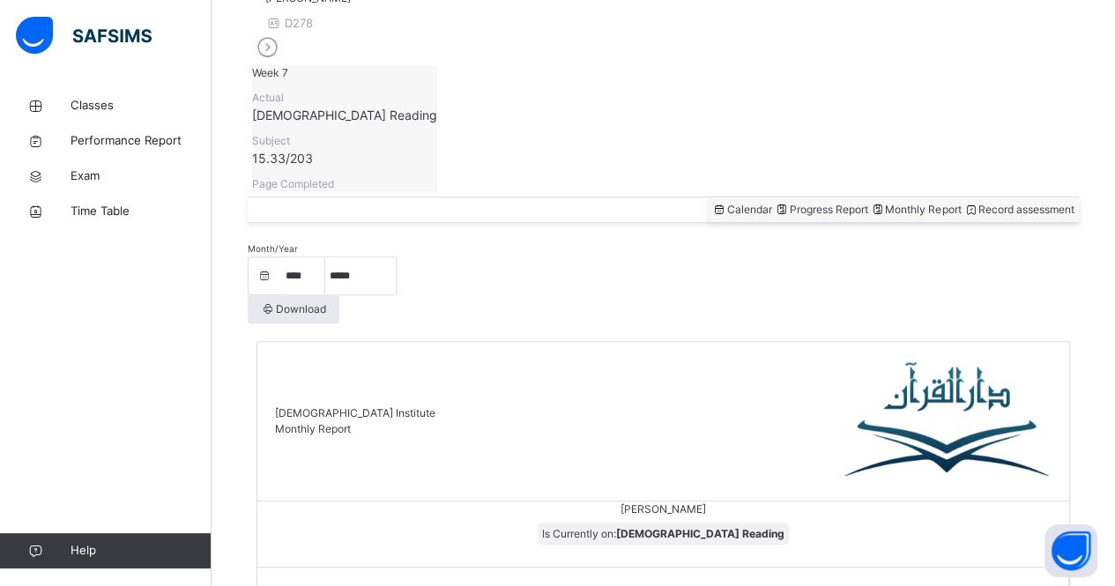
scroll to position [554, 0]
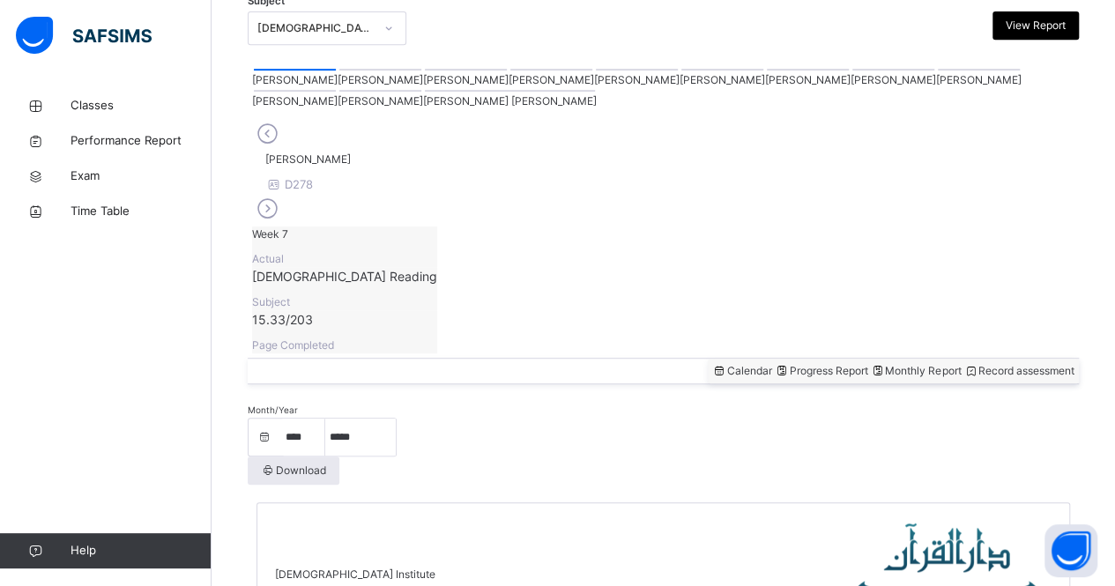
click at [339, 70] on div at bounding box center [380, 70] width 82 height 2
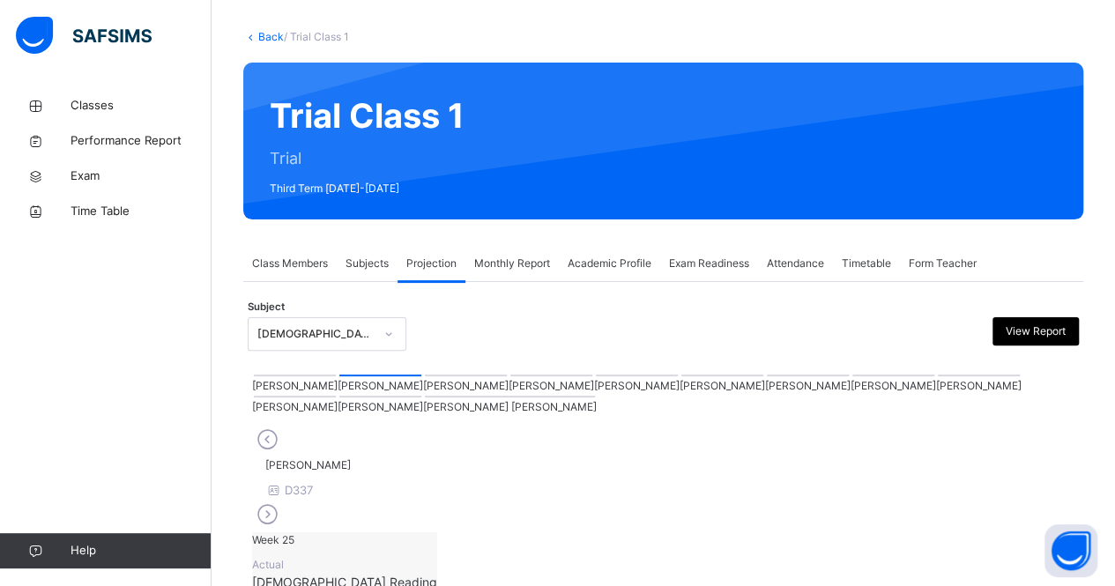
scroll to position [75, 0]
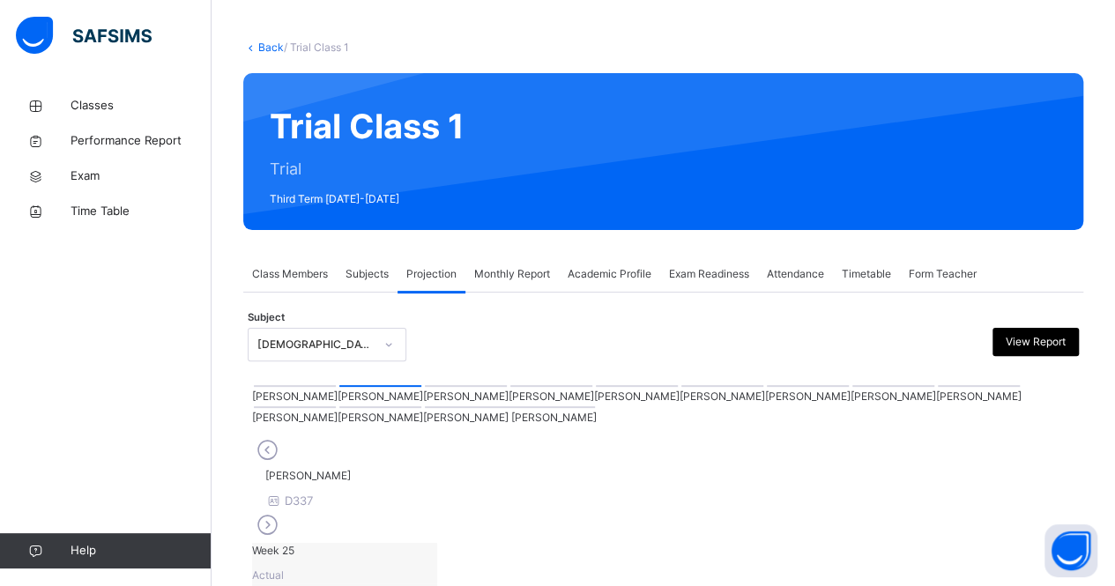
click at [510, 387] on div at bounding box center [551, 386] width 82 height 2
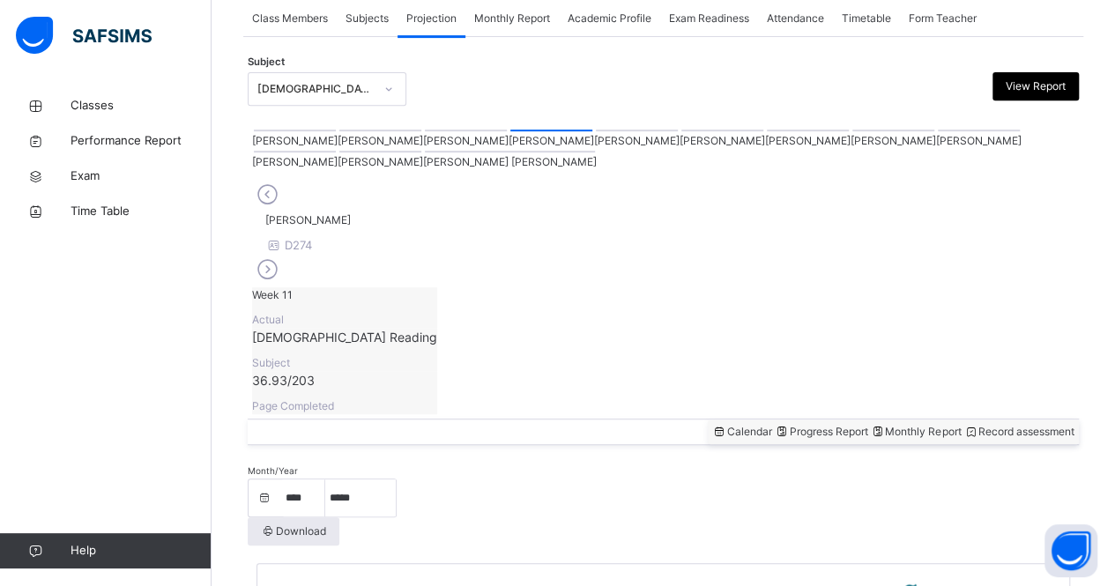
scroll to position [270, 0]
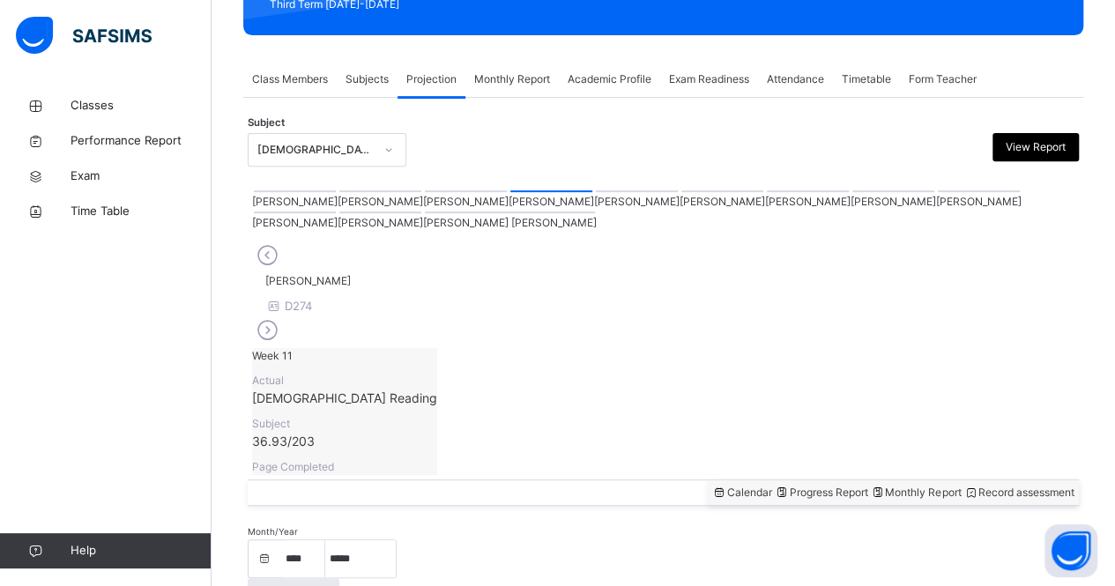
click at [681, 192] on div at bounding box center [722, 191] width 82 height 2
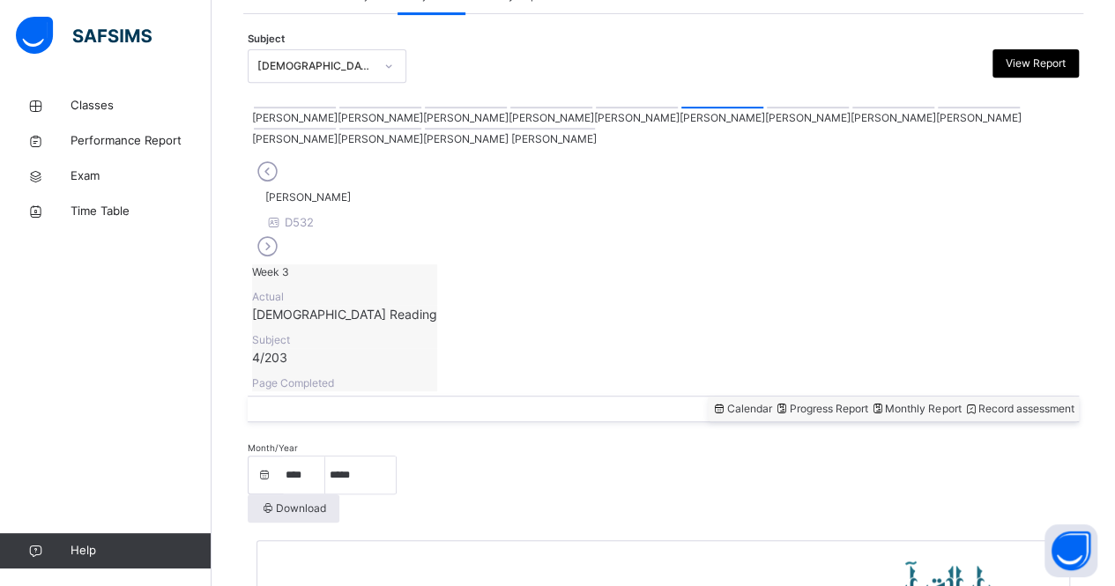
scroll to position [351, 0]
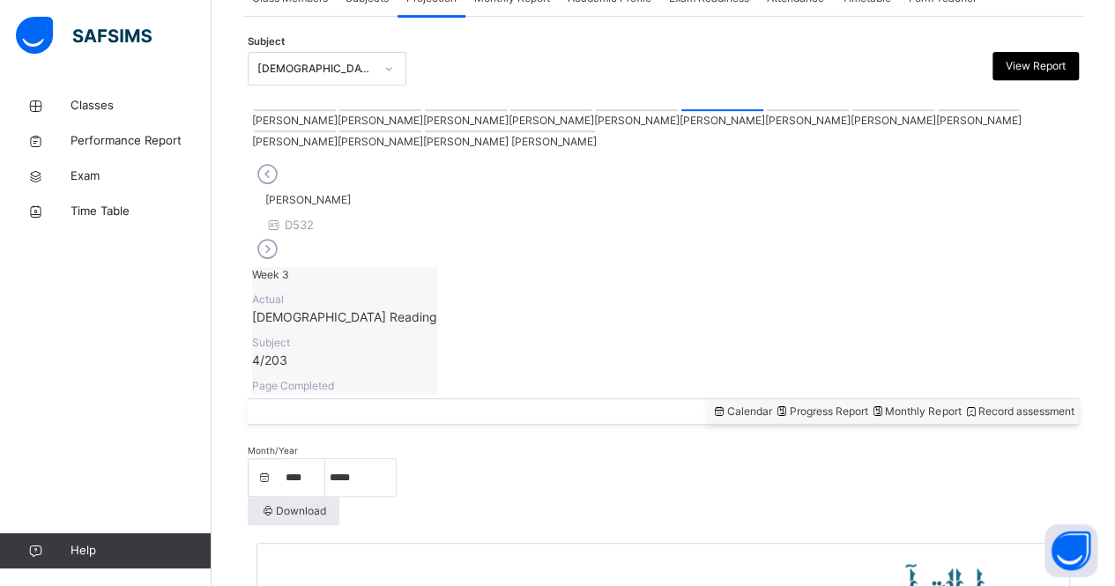
click at [766, 111] on div at bounding box center [807, 110] width 82 height 2
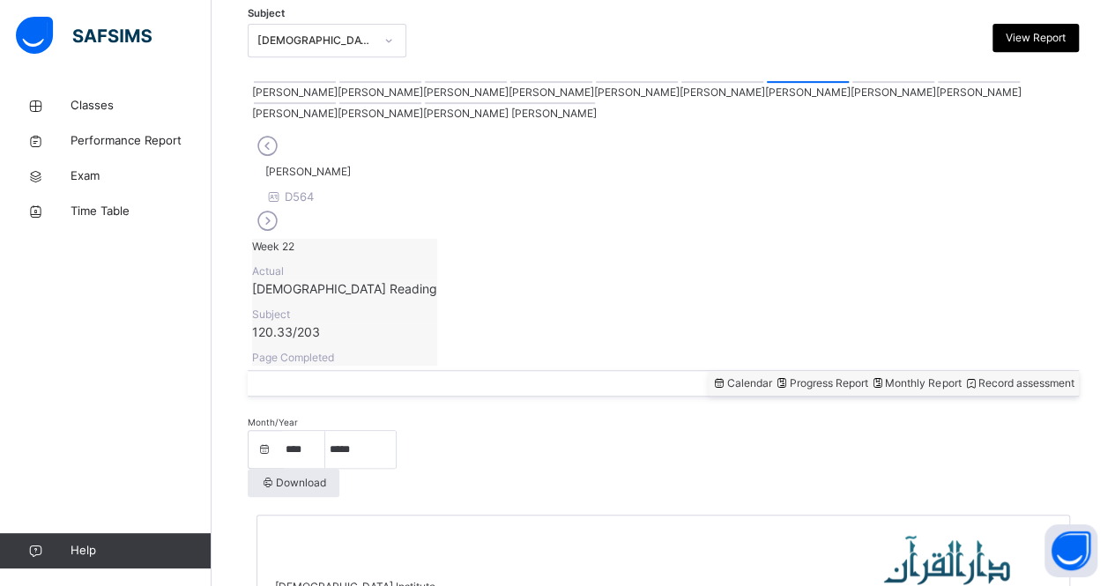
scroll to position [378, 0]
click at [937, 84] on div at bounding box center [978, 83] width 82 height 2
click at [336, 103] on div at bounding box center [295, 104] width 82 height 2
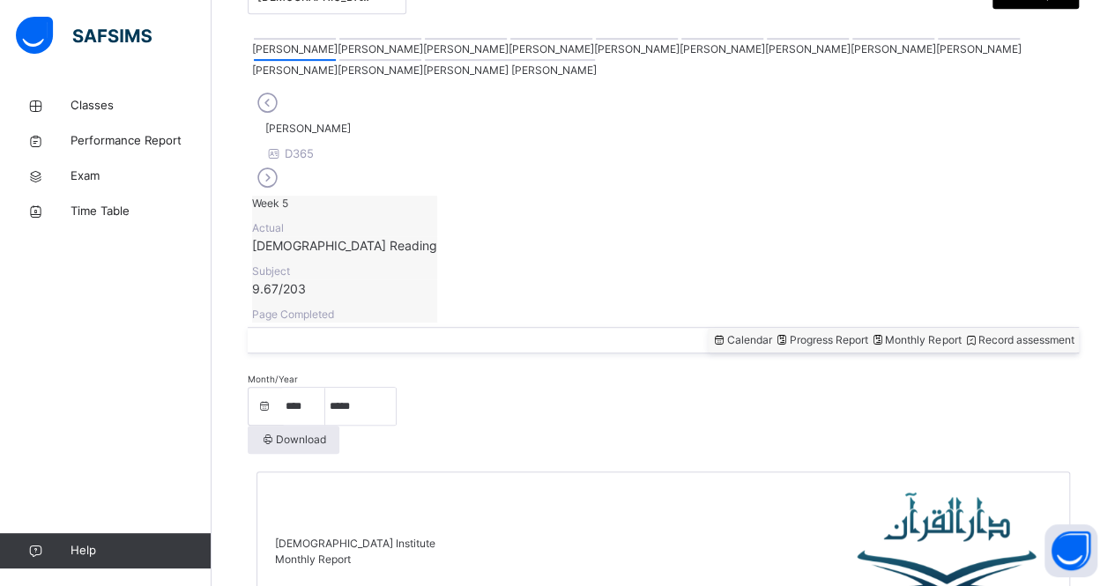
scroll to position [421, 0]
click at [963, 334] on icon at bounding box center [970, 340] width 15 height 13
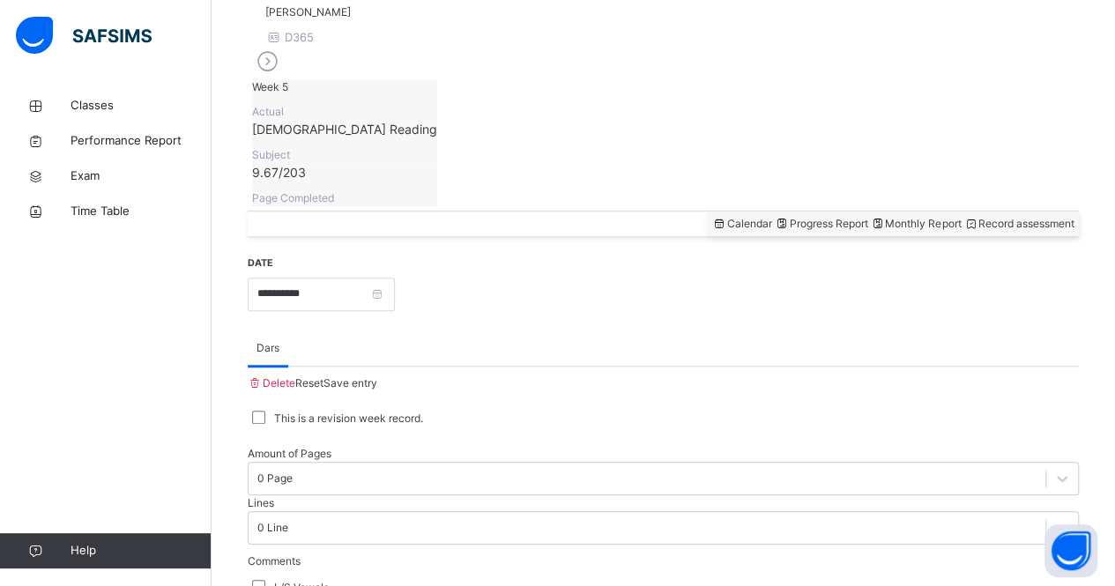
scroll to position [539, 0]
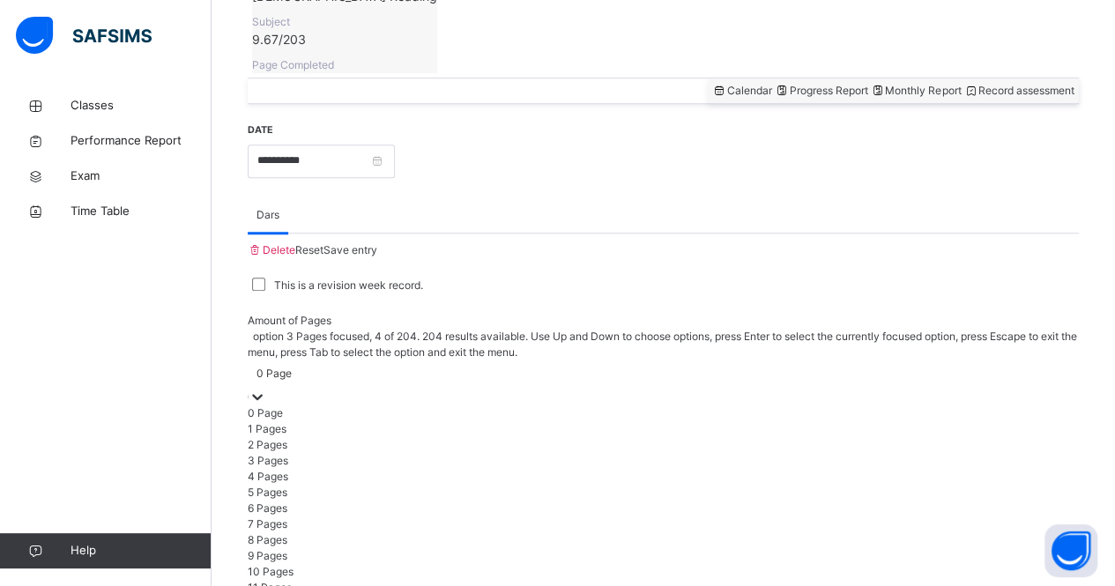
scroll to position [671, 0]
click at [342, 421] on div "1 Pages" at bounding box center [663, 429] width 831 height 16
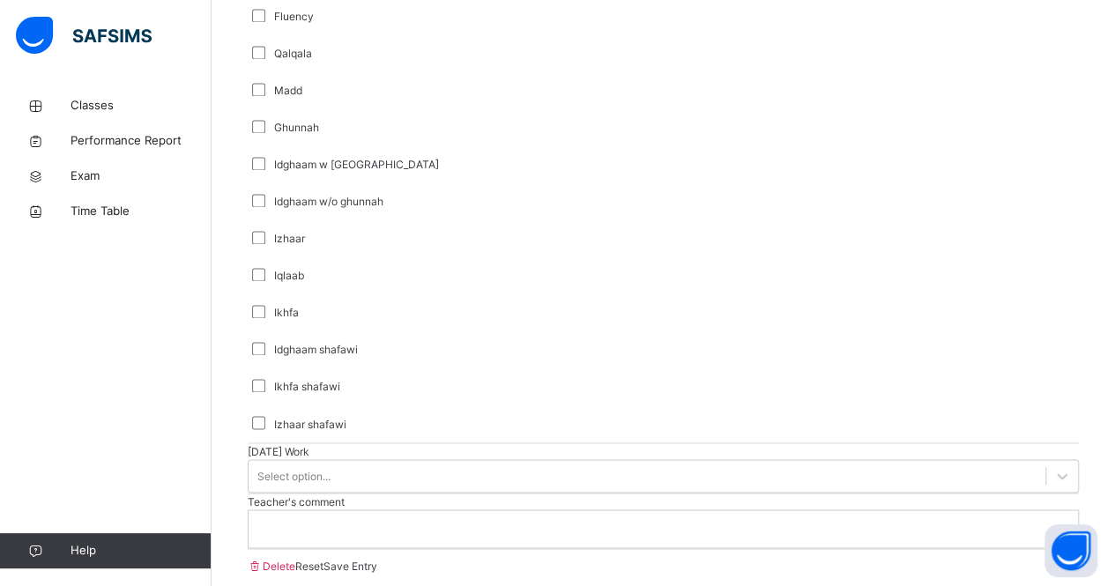
scroll to position [1397, 0]
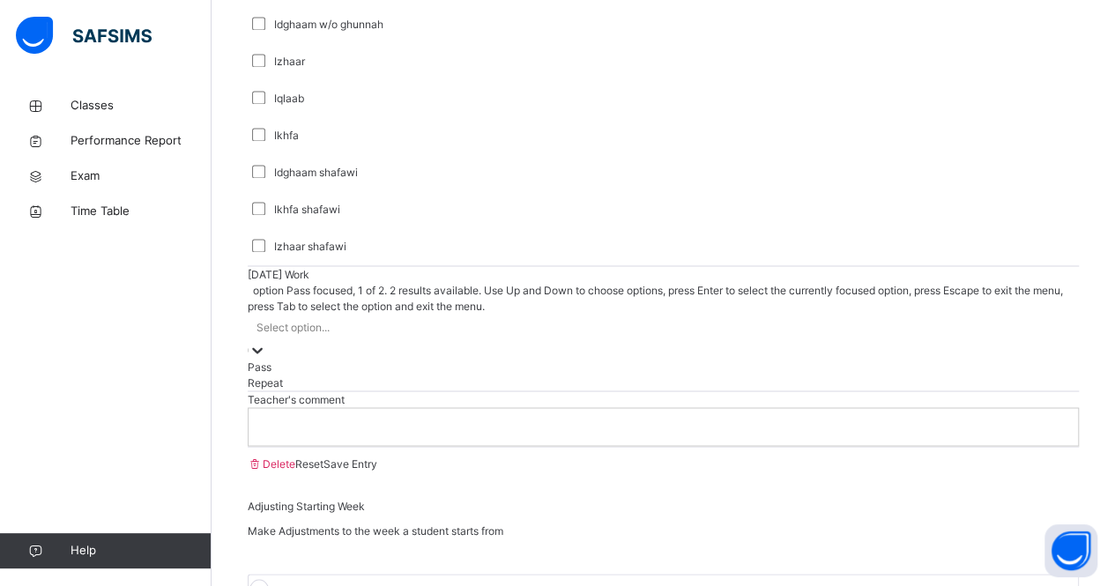
click at [351, 314] on div "Select option..." at bounding box center [663, 336] width 831 height 45
click at [334, 374] on div "Repeat" at bounding box center [663, 382] width 831 height 16
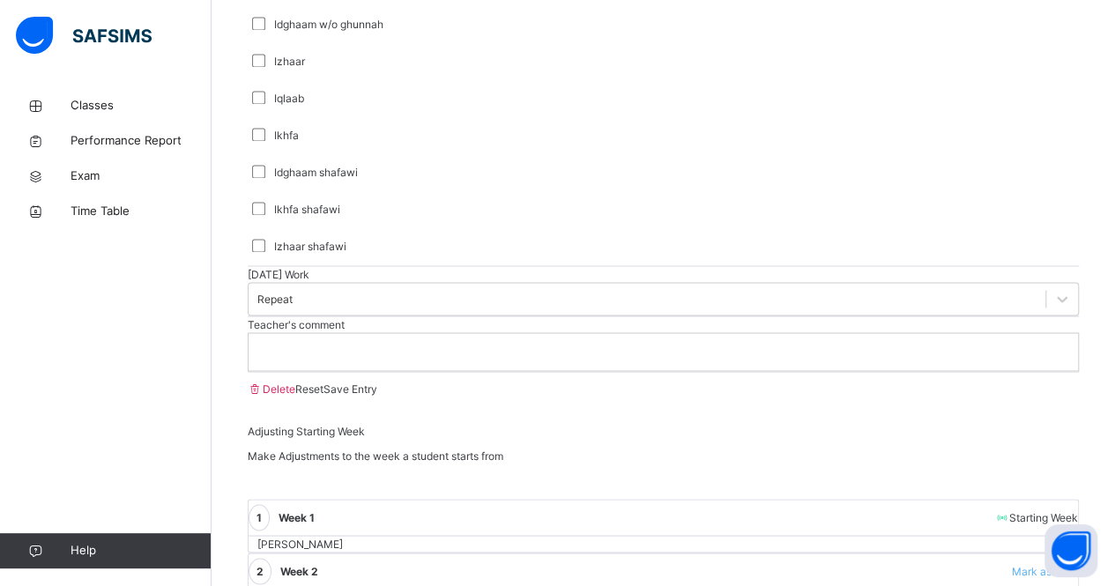
click at [339, 359] on p at bounding box center [663, 352] width 803 height 16
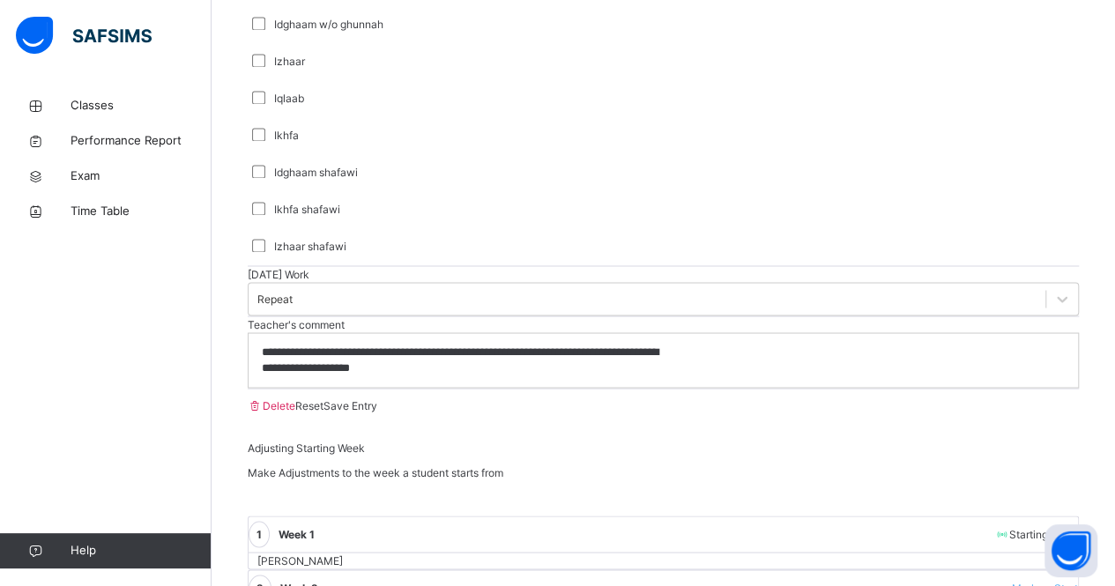
click at [377, 413] on div "Save Entry" at bounding box center [350, 405] width 54 height 16
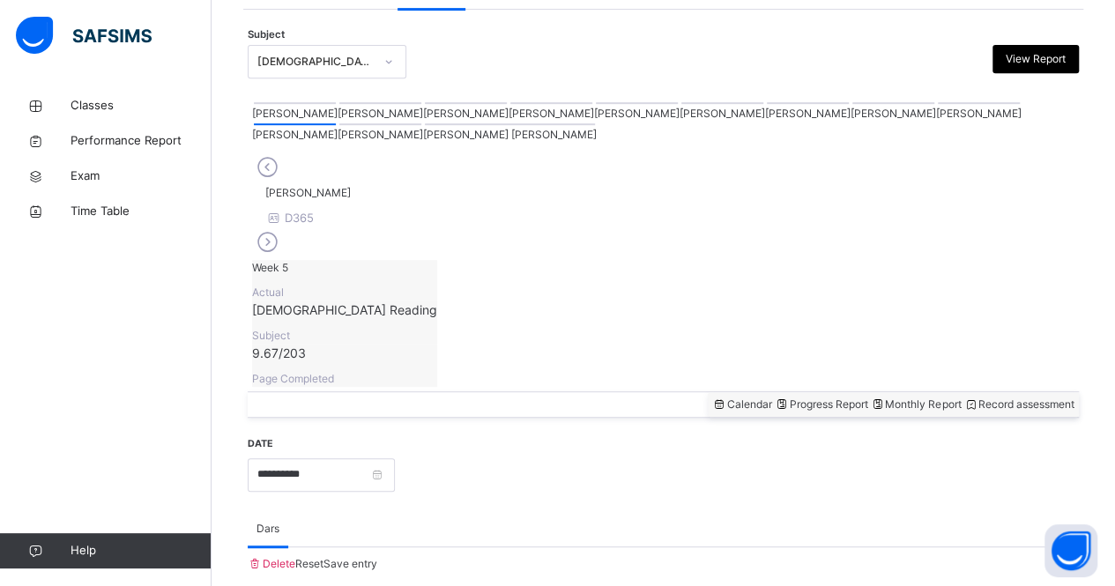
scroll to position [349, 0]
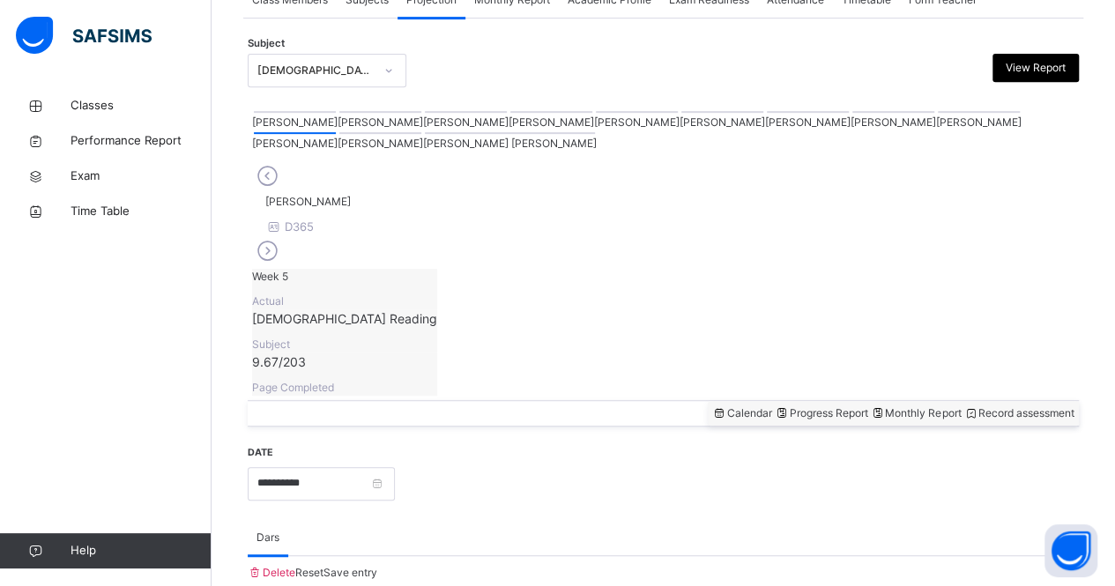
click at [850, 130] on div "[PERSON_NAME]" at bounding box center [892, 119] width 85 height 21
click at [852, 113] on div at bounding box center [893, 112] width 82 height 2
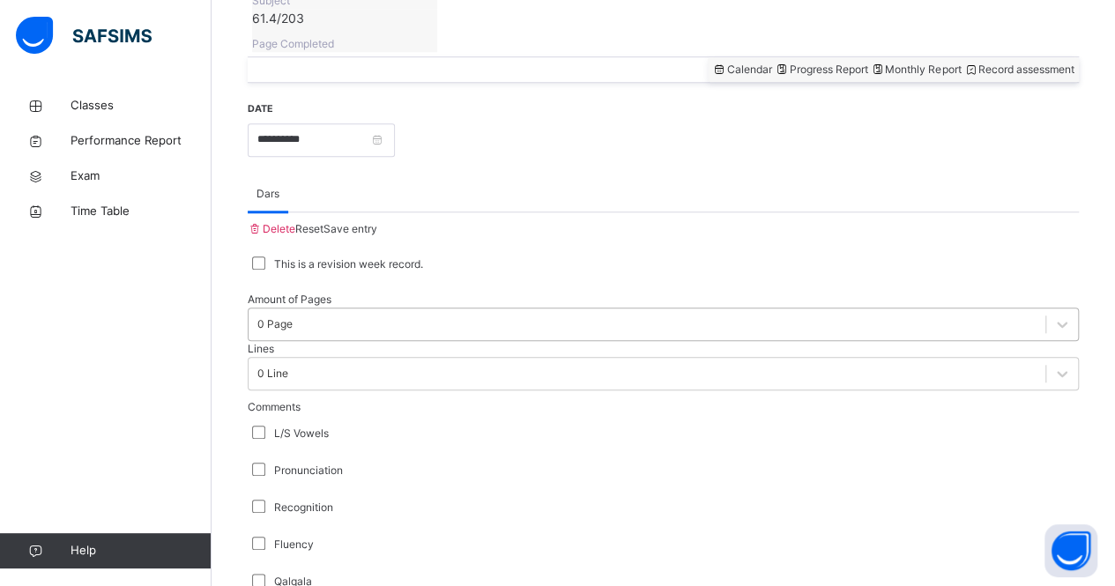
scroll to position [692, 0]
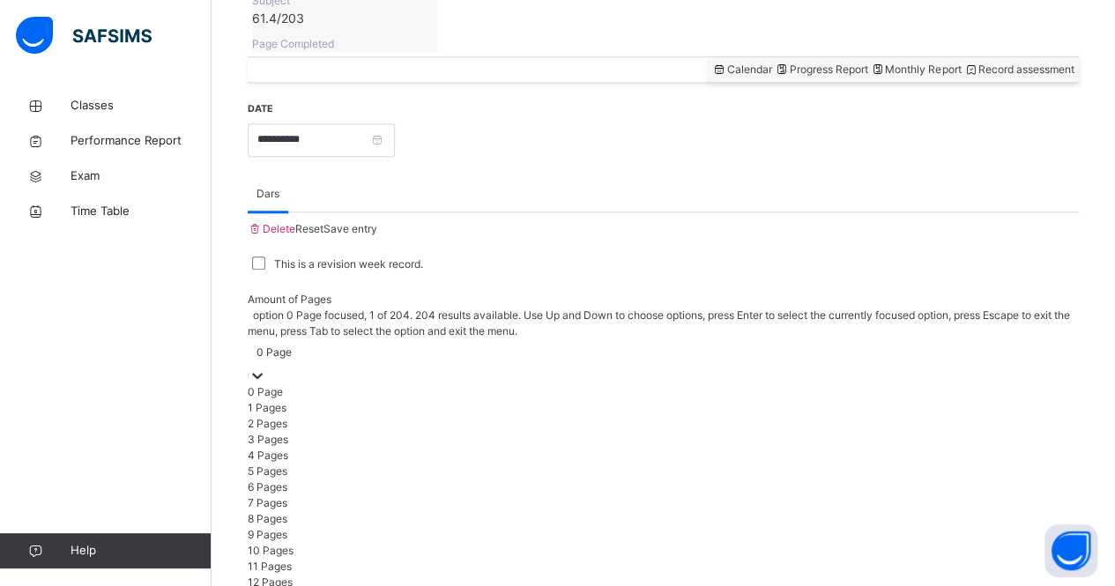
click at [292, 344] on div "0 Page" at bounding box center [273, 352] width 35 height 16
click at [365, 432] on div "3 Pages" at bounding box center [663, 440] width 831 height 16
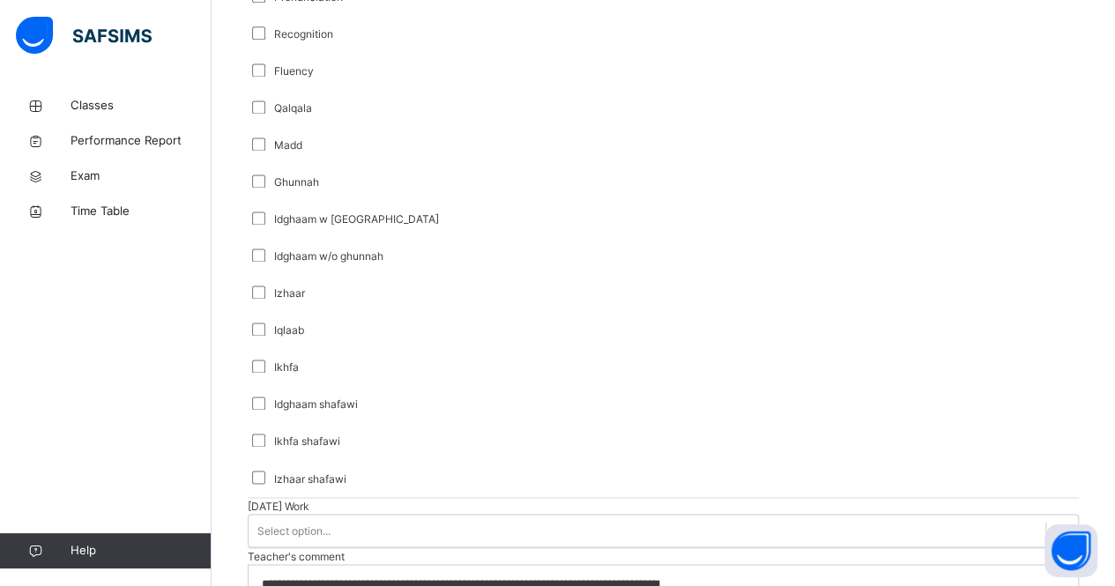
scroll to position [1212, 0]
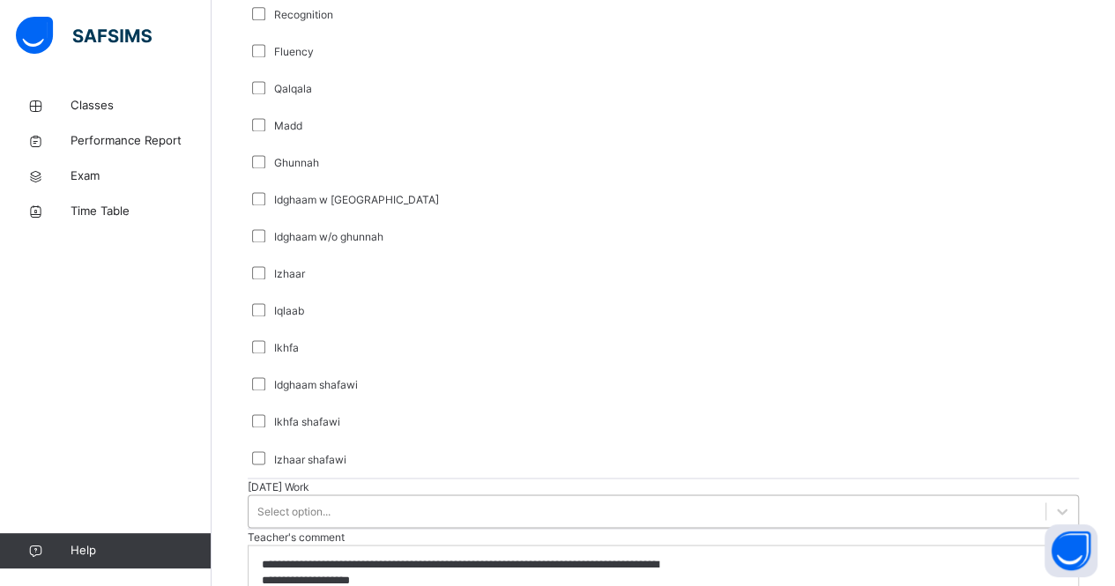
click at [351, 497] on div "Select option..." at bounding box center [646, 510] width 796 height 27
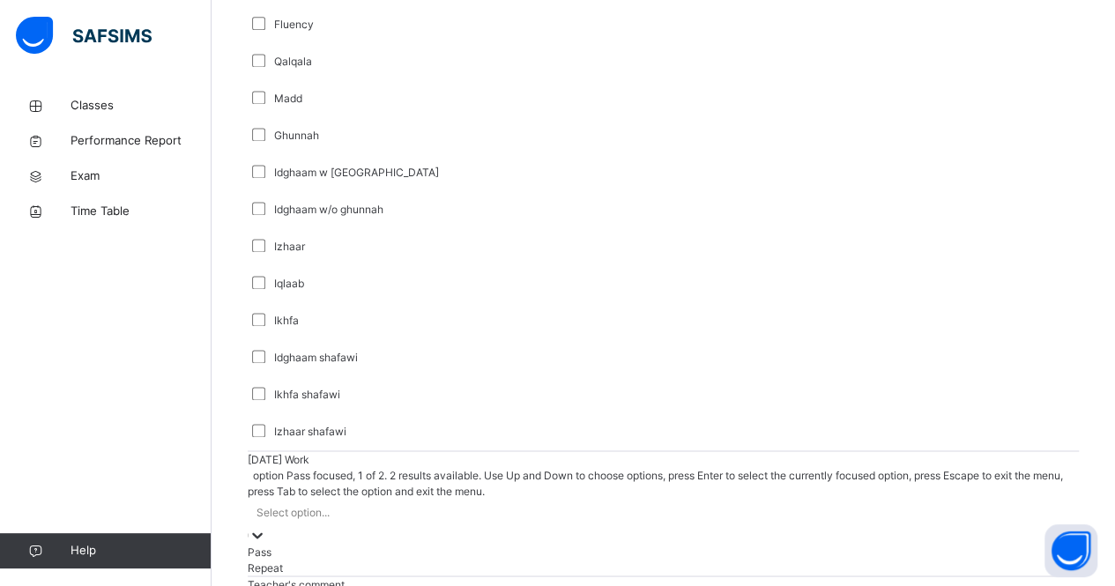
click at [344, 544] on div "Pass" at bounding box center [663, 552] width 831 height 16
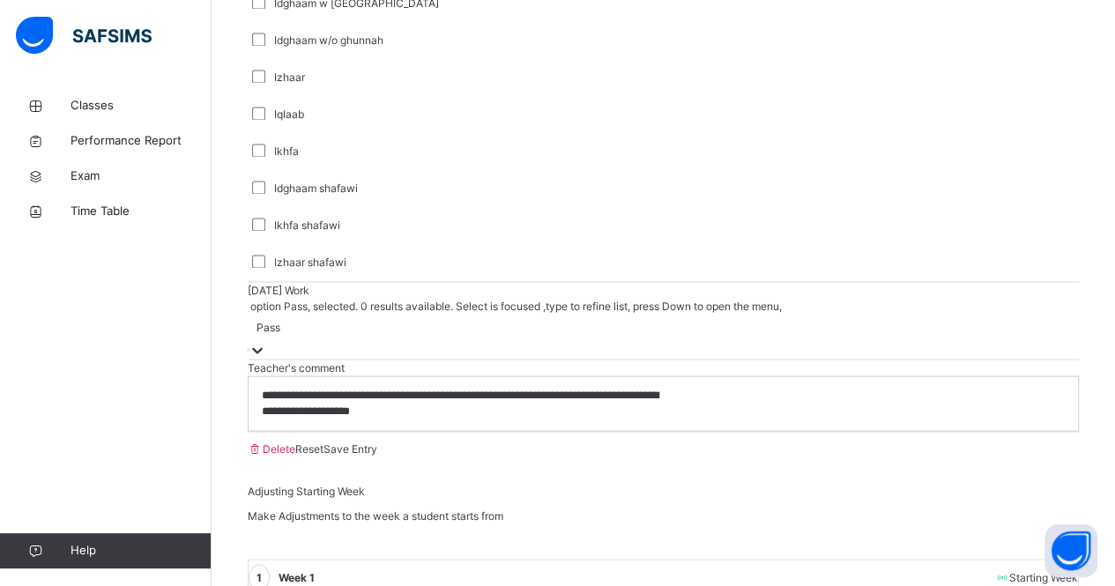
scroll to position [1385, 0]
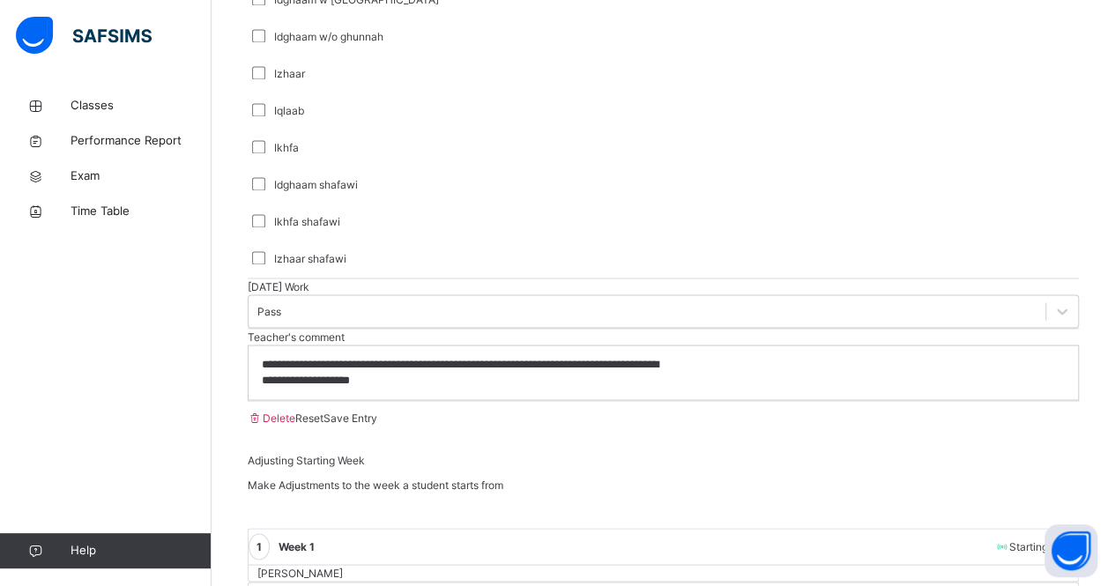
click at [426, 389] on p "**********" at bounding box center [468, 372] width 413 height 33
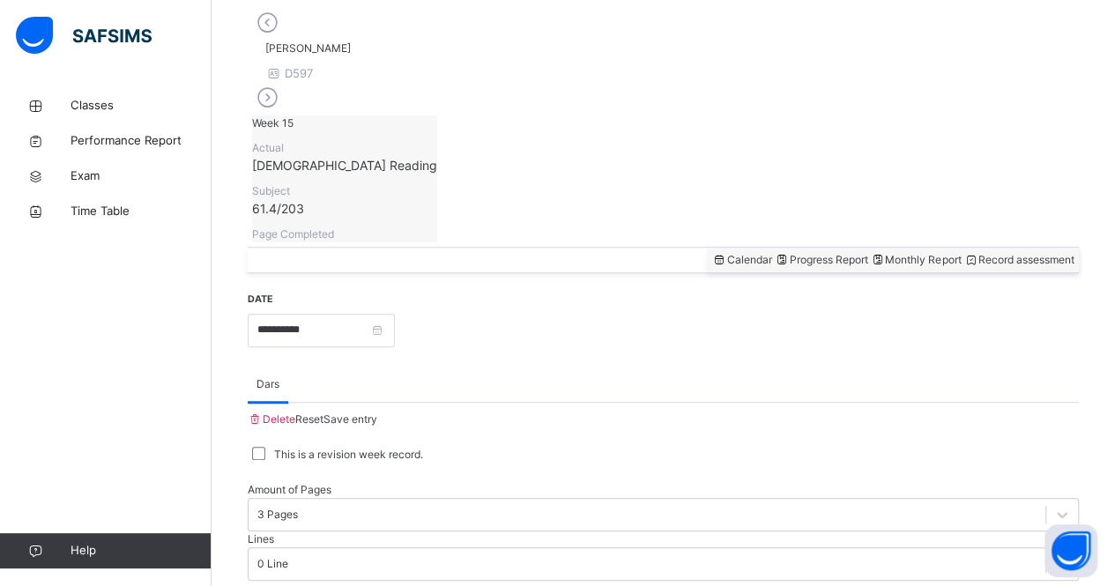
scroll to position [506, 0]
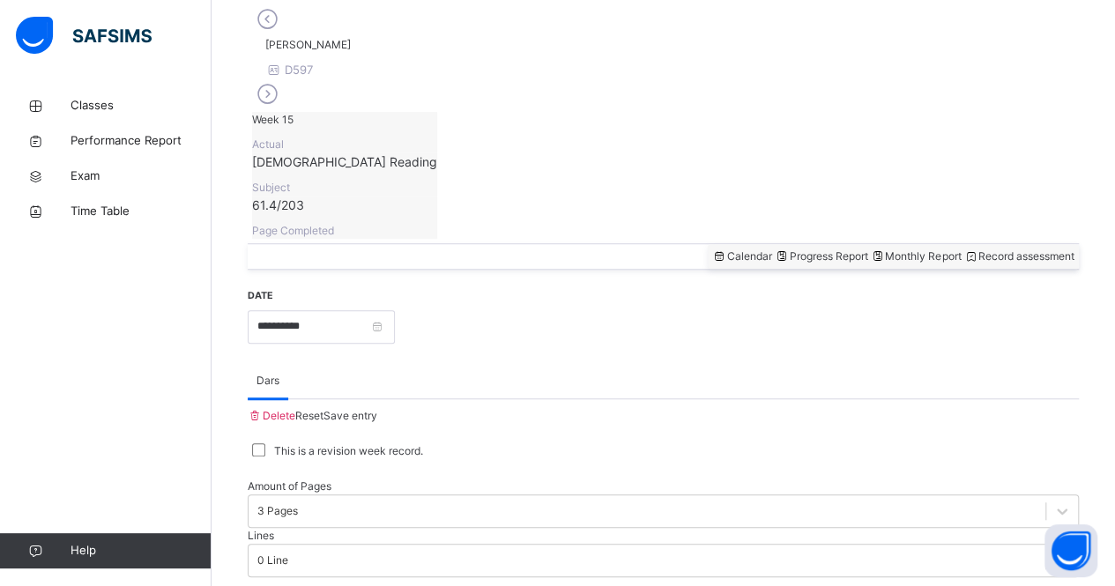
click at [377, 409] on span "Save entry" at bounding box center [350, 415] width 54 height 13
click at [870, 249] on span "Monthly Report" at bounding box center [915, 255] width 91 height 13
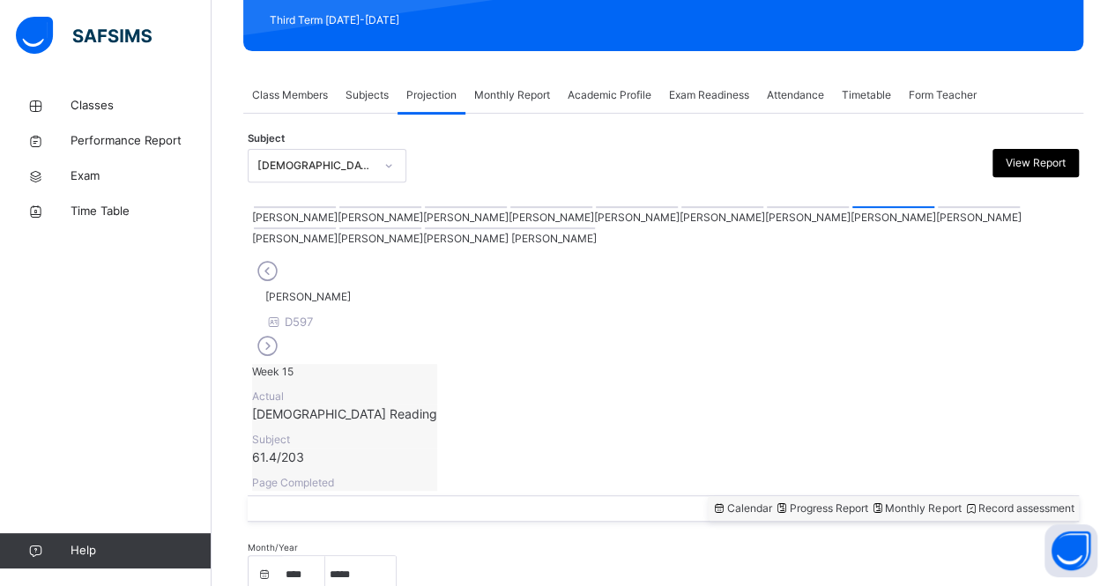
scroll to position [249, 0]
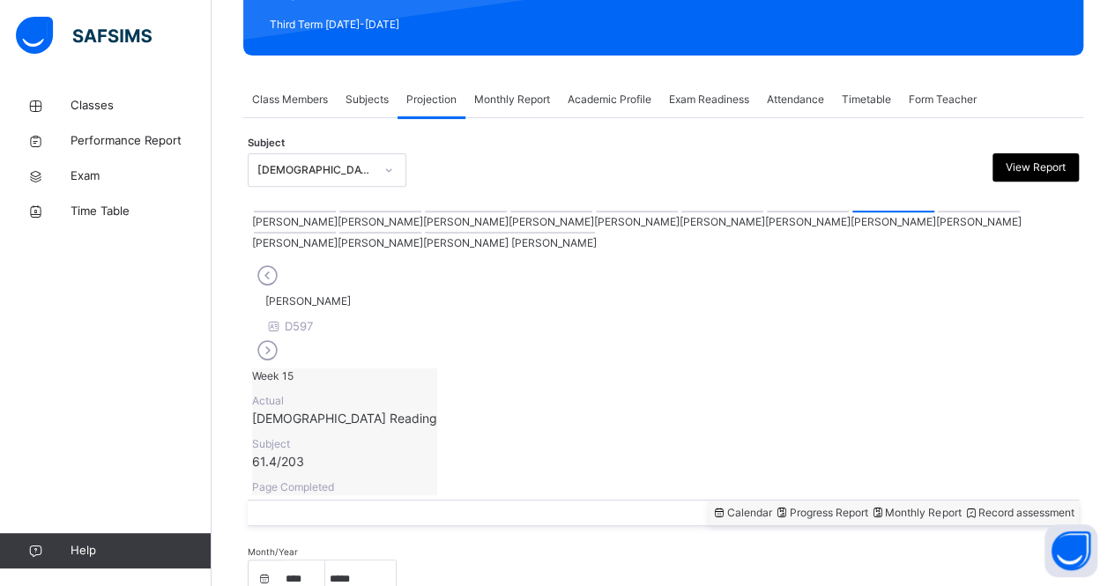
click at [681, 212] on div at bounding box center [722, 212] width 82 height 2
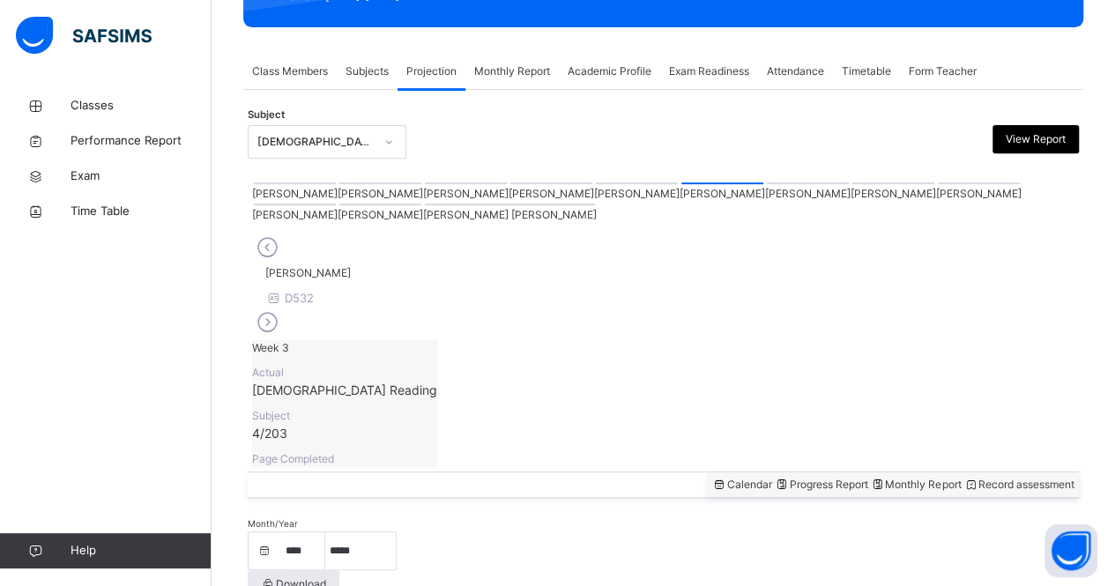
scroll to position [276, 0]
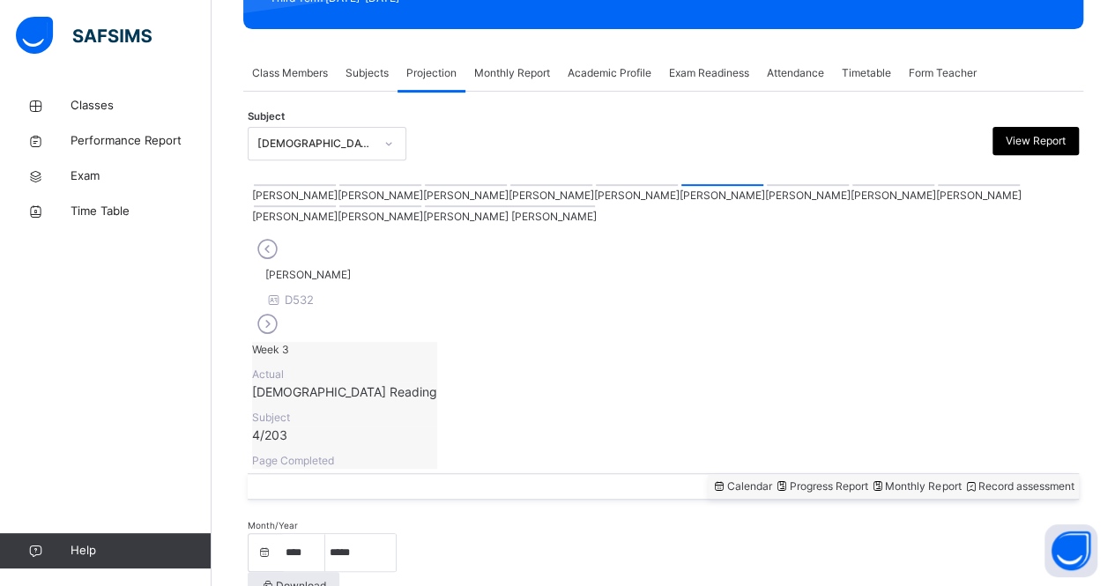
click at [766, 186] on div at bounding box center [807, 185] width 82 height 2
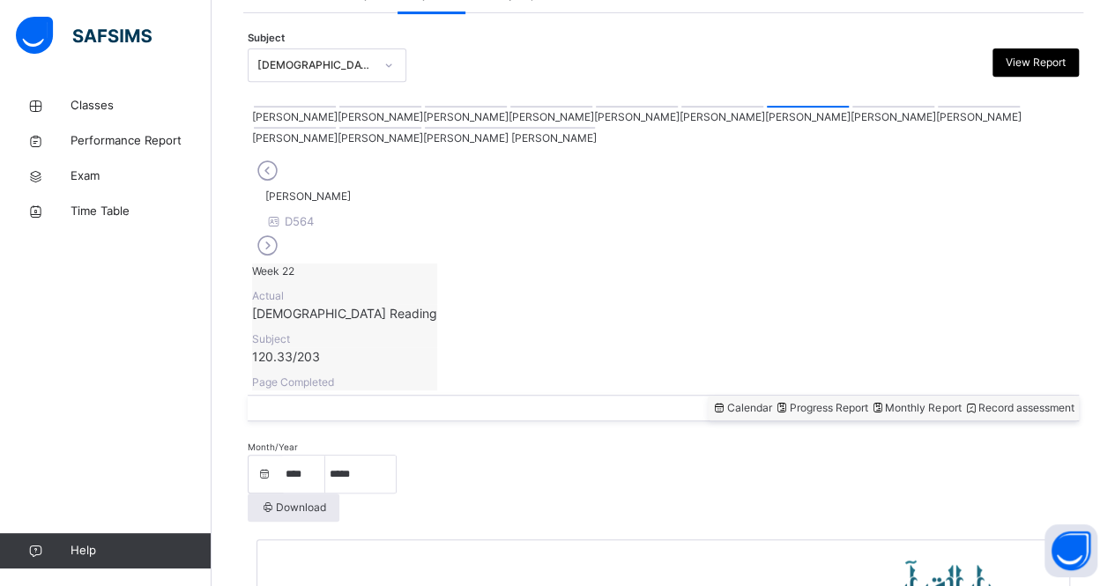
scroll to position [352, 0]
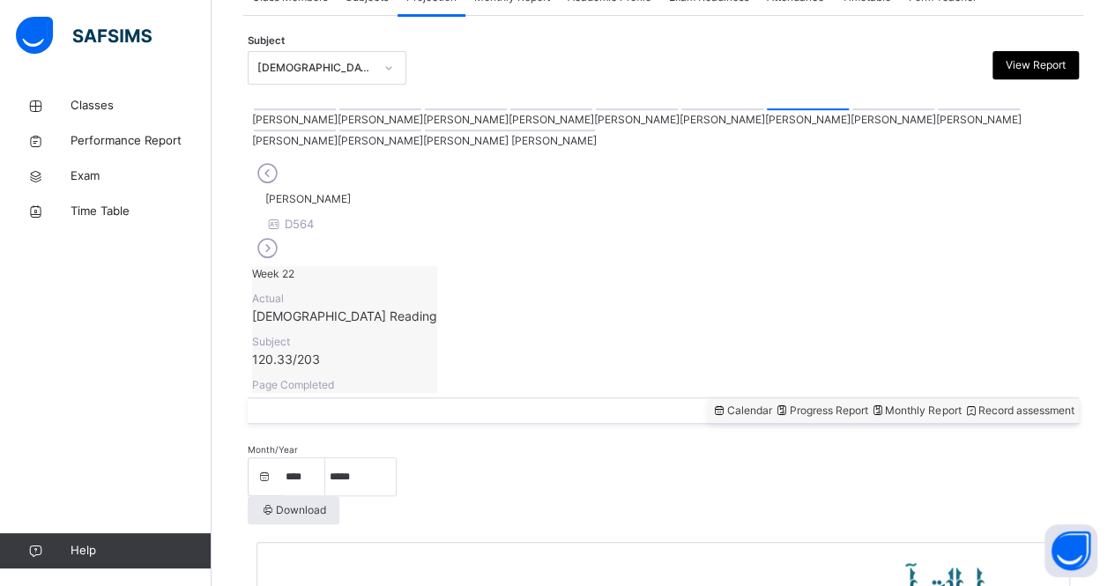
click at [852, 110] on div at bounding box center [893, 109] width 82 height 2
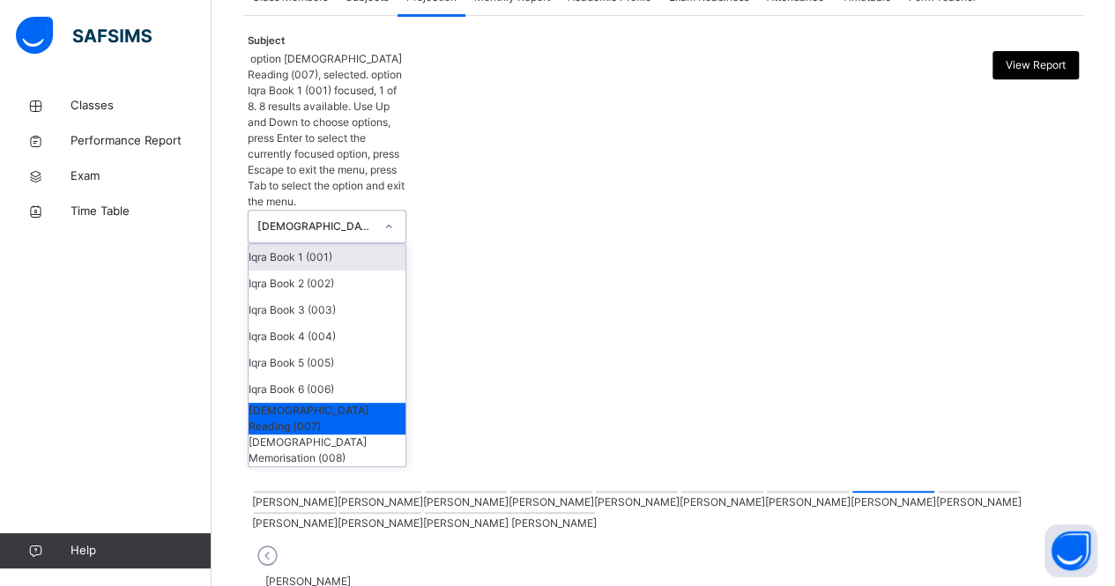
click at [361, 218] on div "[DEMOGRAPHIC_DATA] Reading (007)" at bounding box center [315, 226] width 116 height 16
click at [331, 350] on div "Iqra Book 5 (005)" at bounding box center [326, 363] width 157 height 26
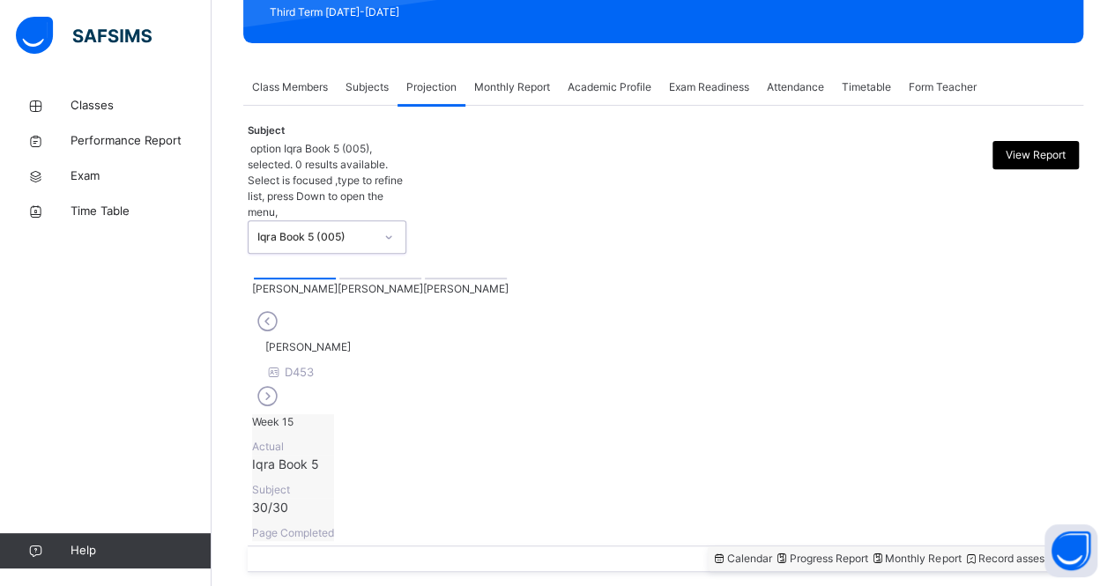
scroll to position [246, 0]
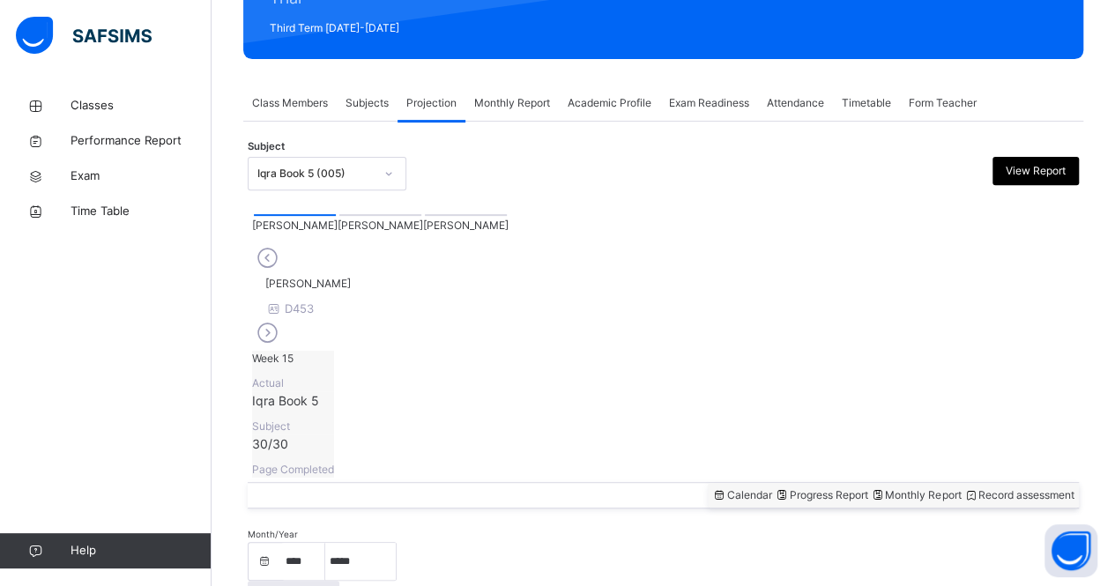
click at [339, 216] on div at bounding box center [380, 215] width 82 height 2
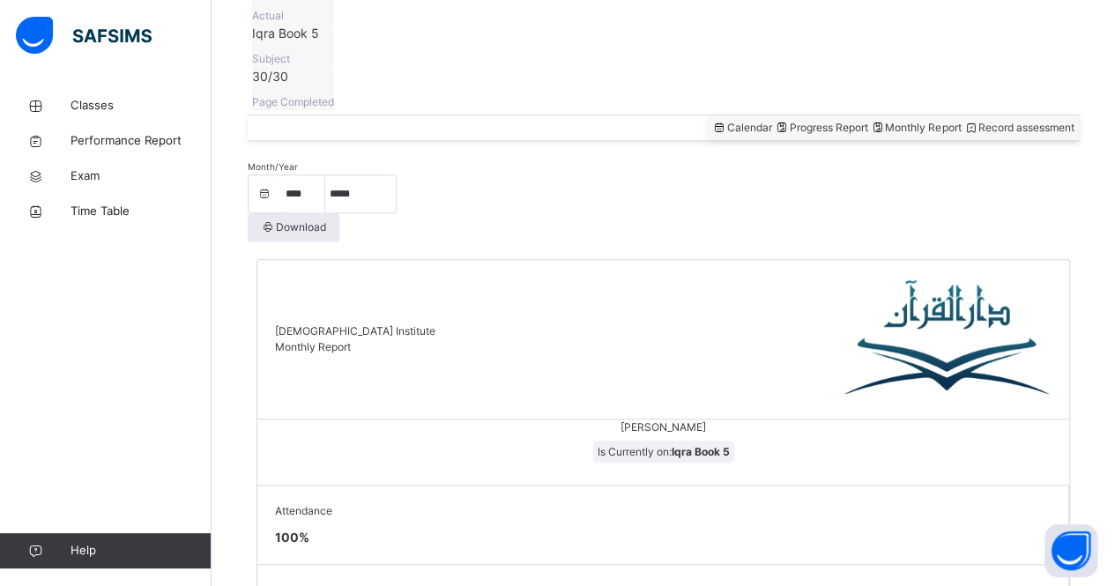
click at [983, 120] on div "Record assessment" at bounding box center [1018, 128] width 111 height 16
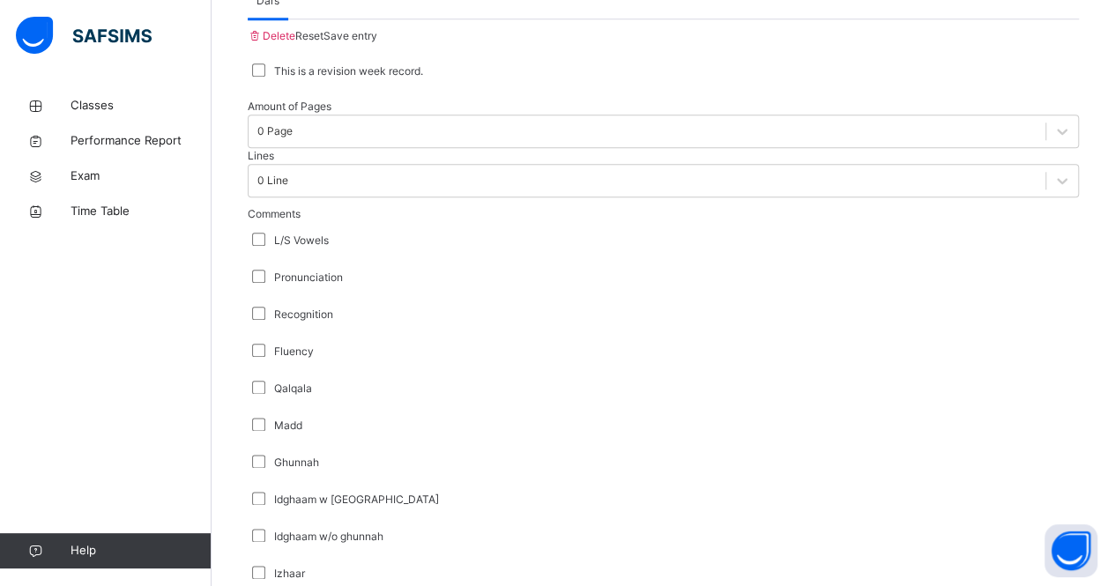
scroll to position [865, 0]
click at [293, 122] on div "0 Page" at bounding box center [274, 130] width 35 height 16
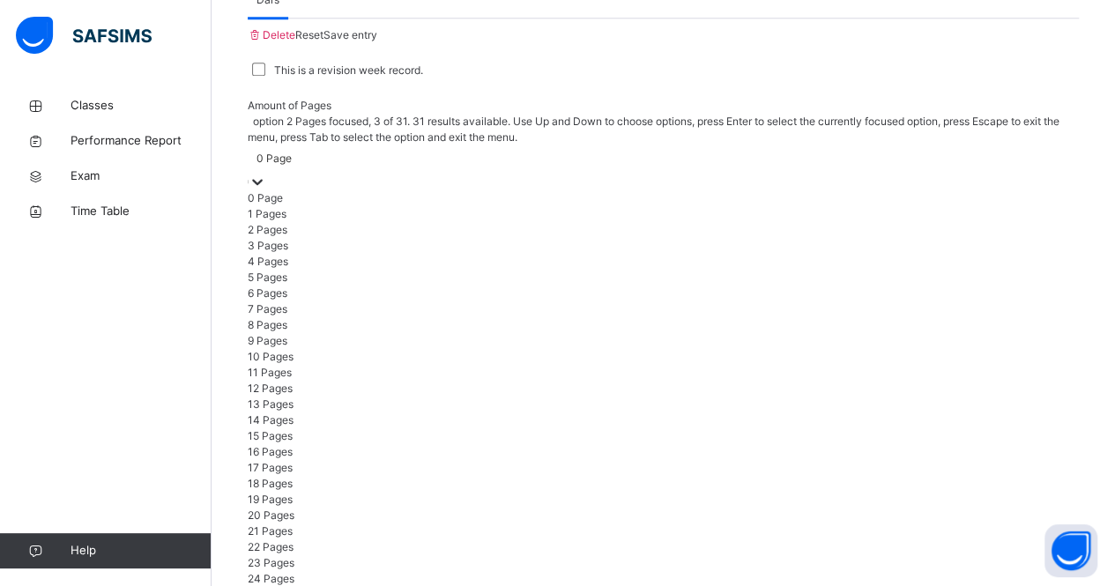
click at [379, 222] on div "2 Pages" at bounding box center [663, 230] width 831 height 16
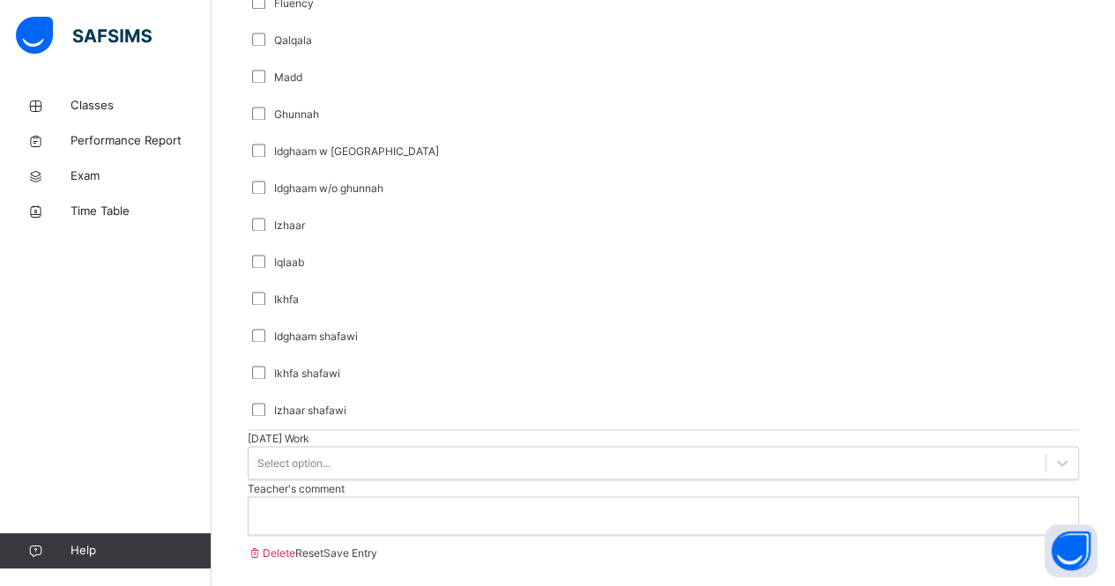
scroll to position [1346, 0]
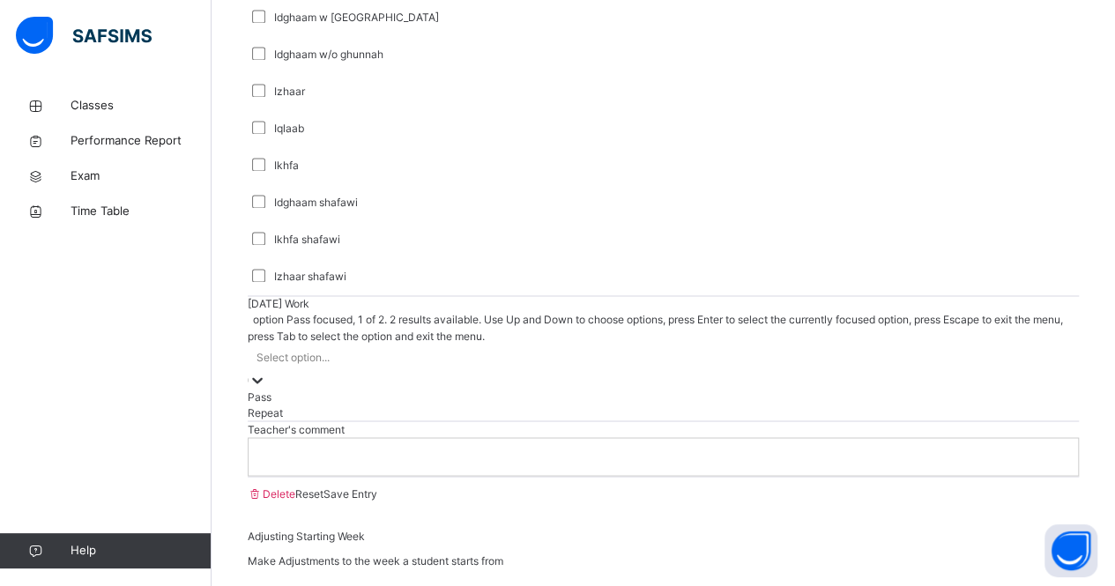
click at [337, 344] on div "Select option..." at bounding box center [663, 357] width 831 height 27
click at [328, 389] on div "Pass" at bounding box center [663, 397] width 831 height 16
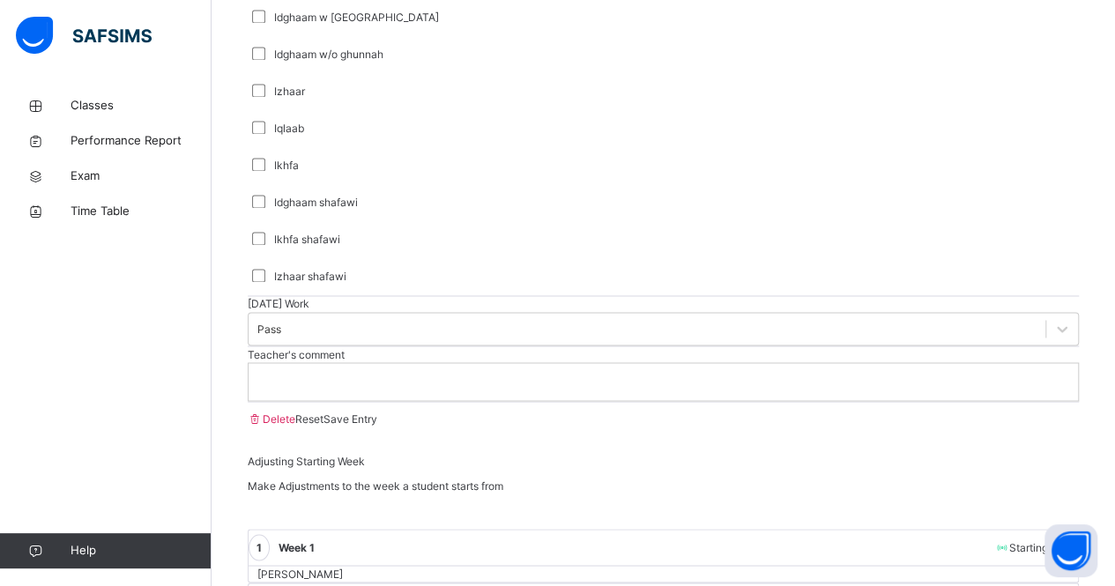
click at [329, 389] on p at bounding box center [663, 382] width 803 height 16
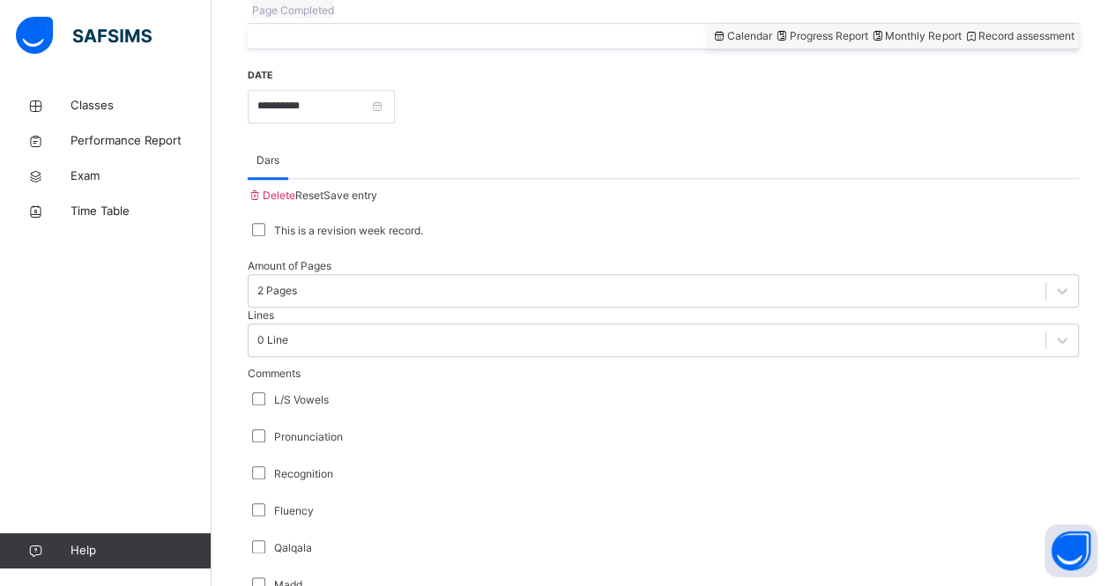
scroll to position [698, 0]
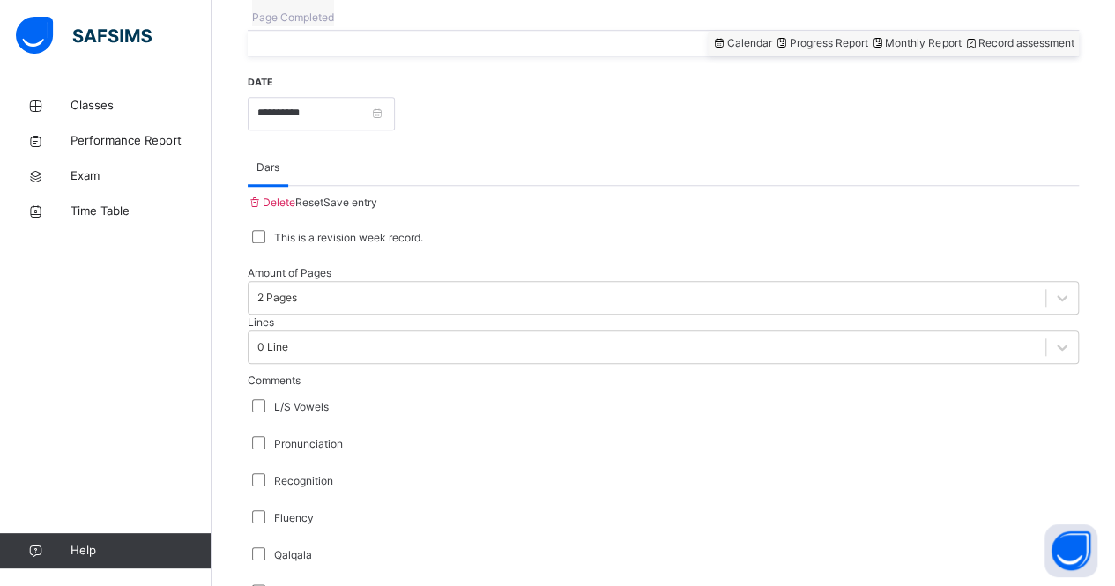
click at [377, 196] on span "Save entry" at bounding box center [350, 202] width 54 height 13
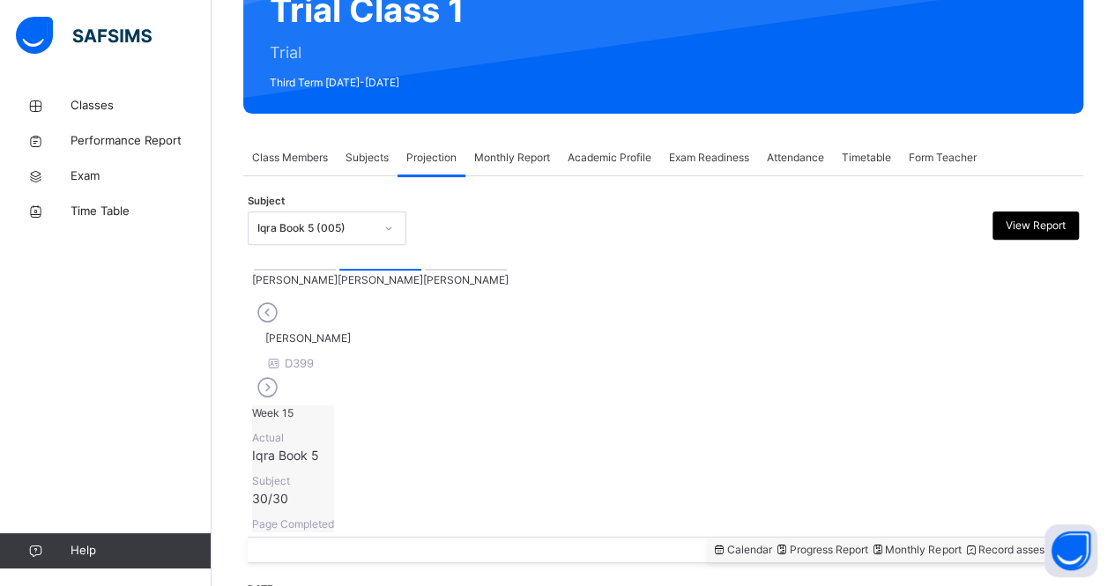
scroll to position [190, 0]
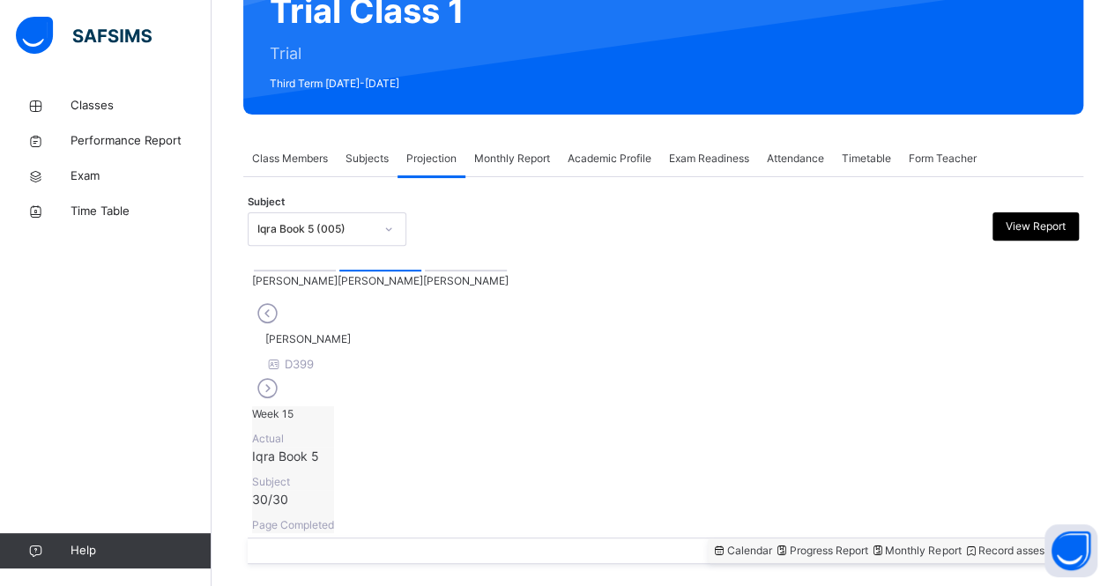
click at [874, 544] on span "Monthly Report" at bounding box center [915, 550] width 91 height 13
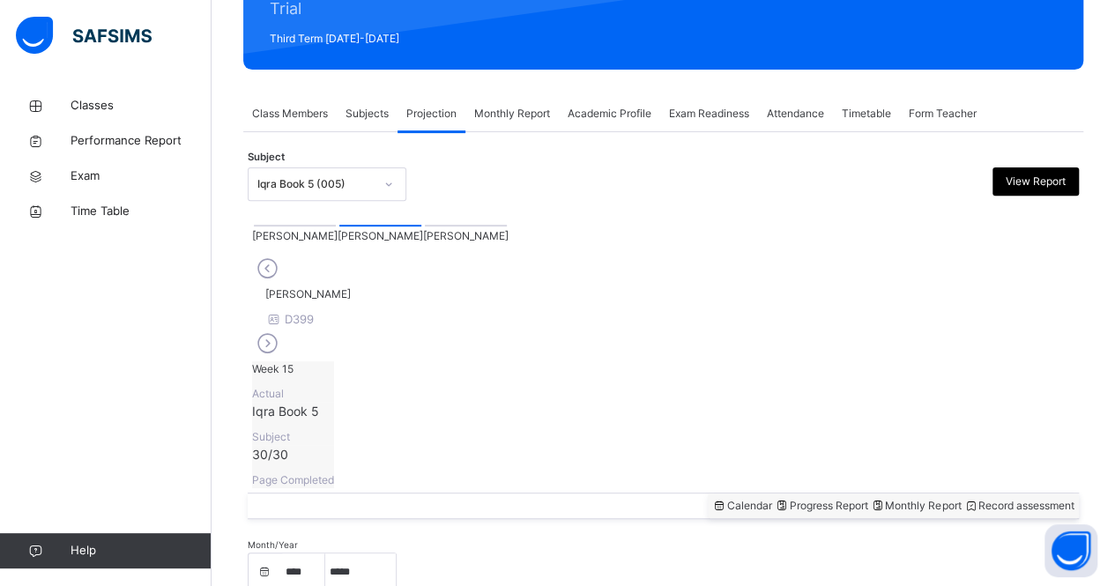
scroll to position [233, 0]
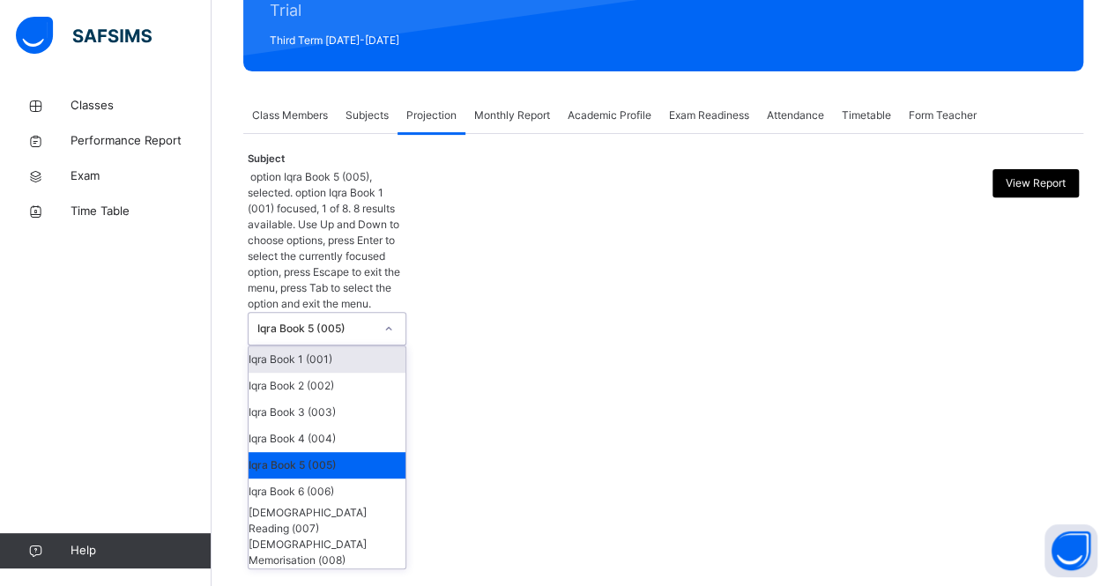
click at [346, 321] on div "Iqra Book 5 (005)" at bounding box center [315, 329] width 116 height 16
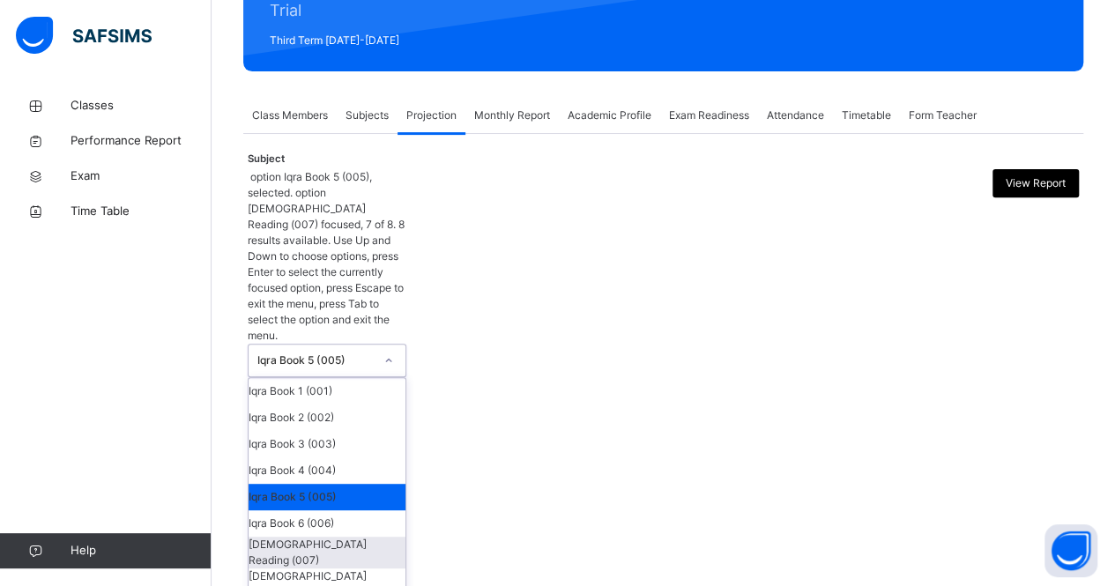
click at [344, 537] on div "[DEMOGRAPHIC_DATA] Reading (007)" at bounding box center [326, 553] width 157 height 32
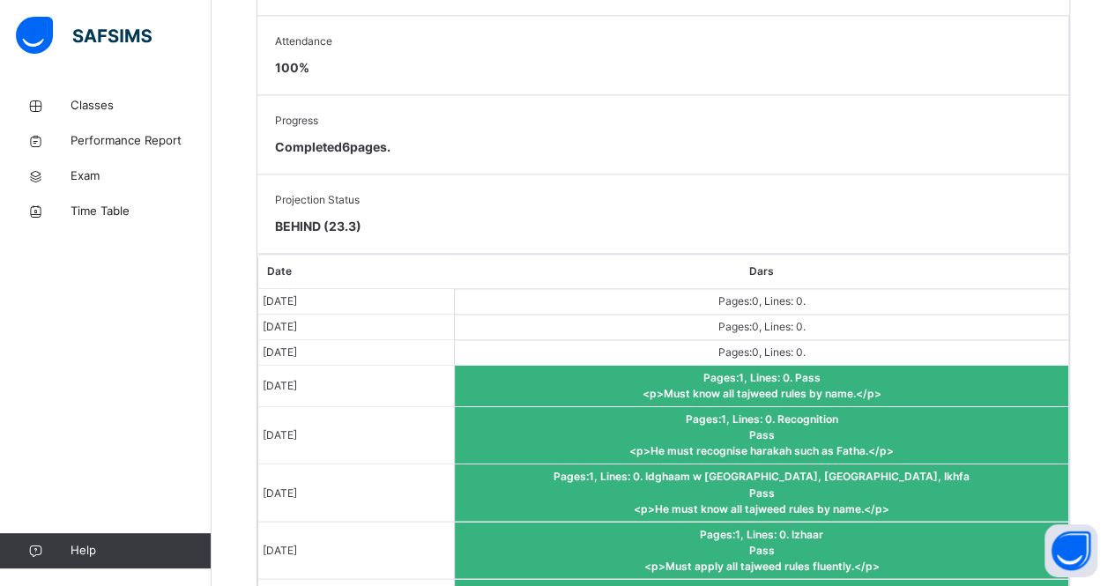
scroll to position [1198, 0]
